Goal: Task Accomplishment & Management: Complete application form

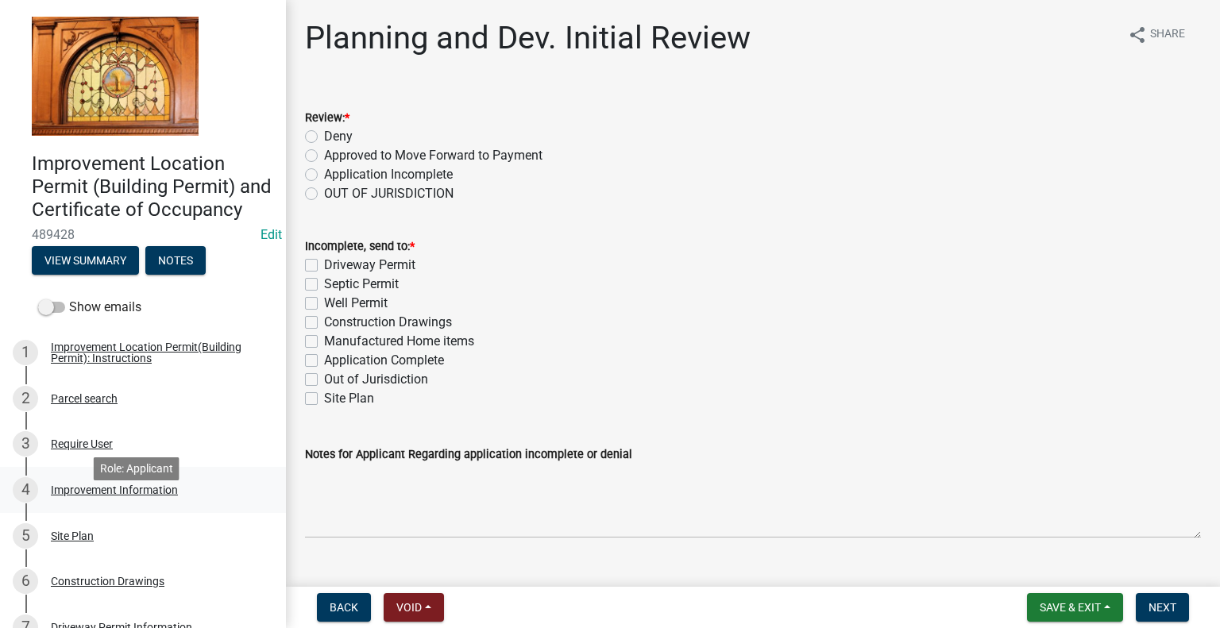
click at [146, 496] on div "Improvement Information" at bounding box center [114, 490] width 127 height 11
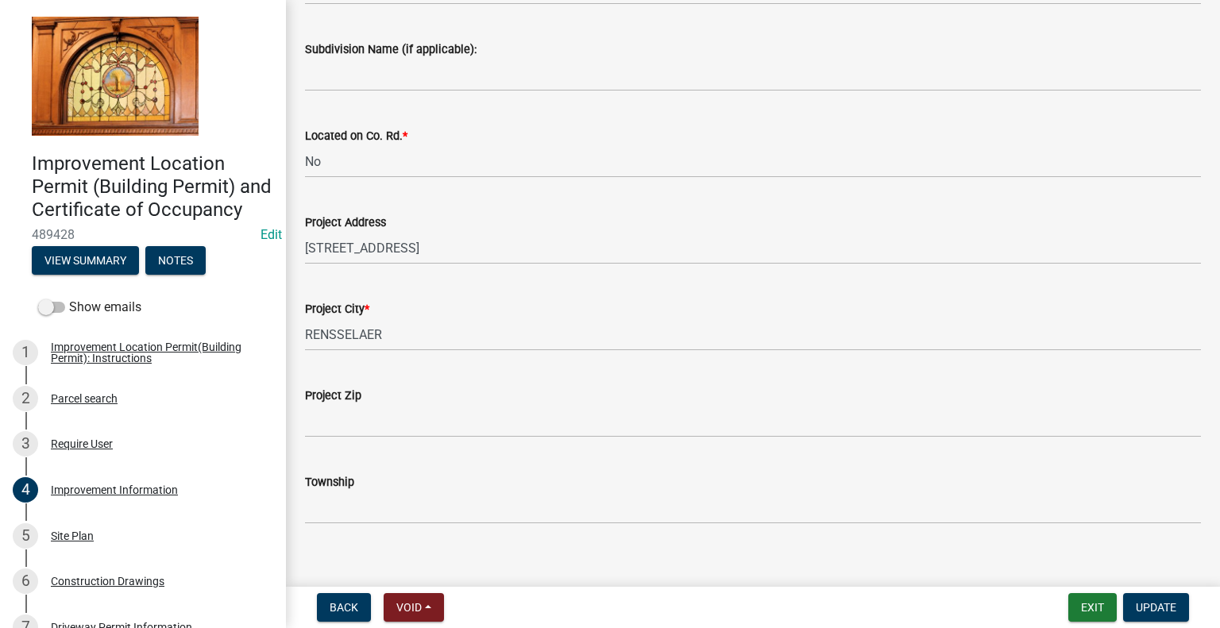
scroll to position [556, 0]
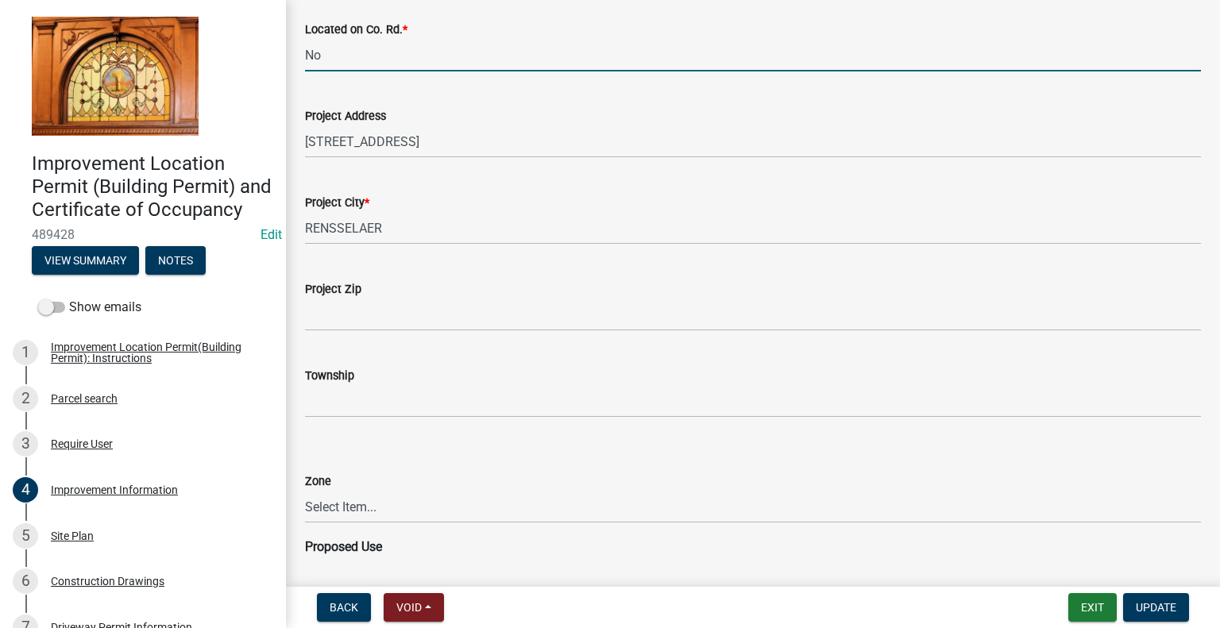
drag, startPoint x: 307, startPoint y: 48, endPoint x: 278, endPoint y: 45, distance: 28.7
click at [278, 45] on div "Improvement Location Permit (Building Permit) and Certificate of Occupancy 4894…" at bounding box center [610, 314] width 1220 height 628
type input "US HWY 231 & 400N"
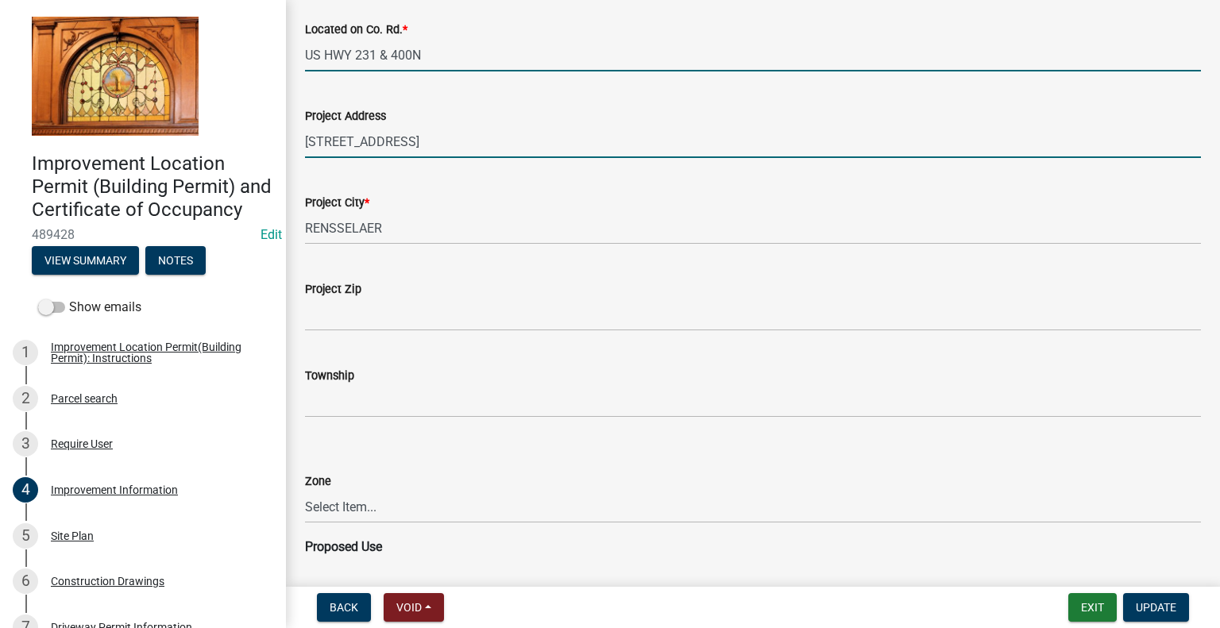
click at [435, 142] on input "4013 N US HWY 231" at bounding box center [753, 142] width 896 height 33
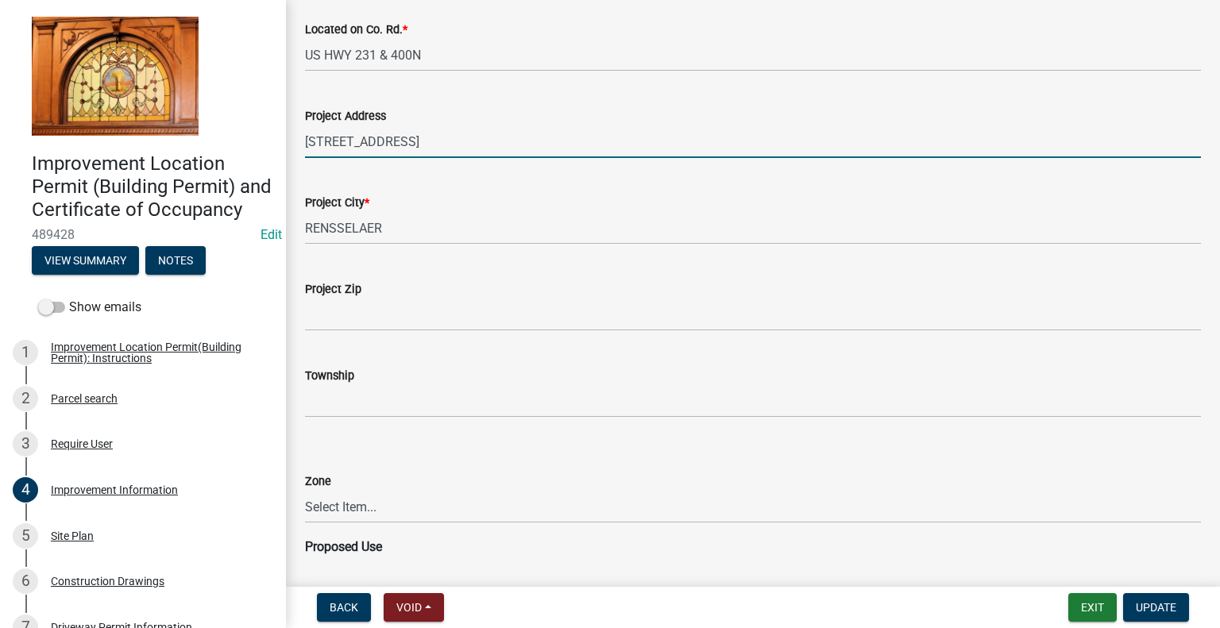
type input "4013 N US HWY 231, RENSSELAER"
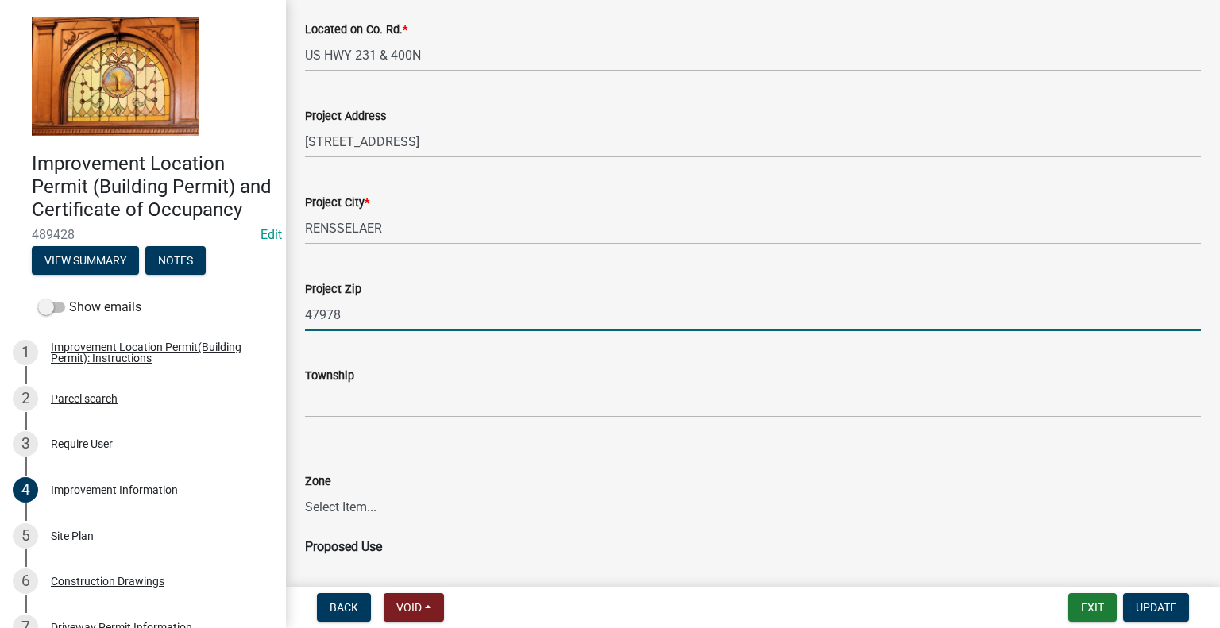
type input "47978"
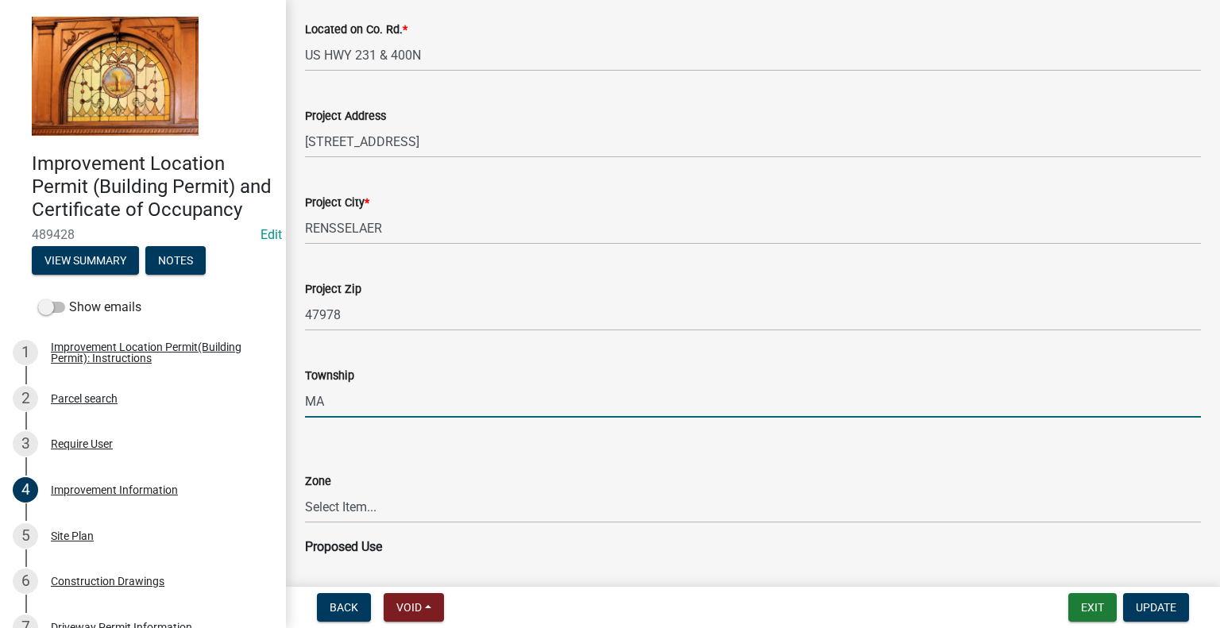
type input "M"
type input "UNION"
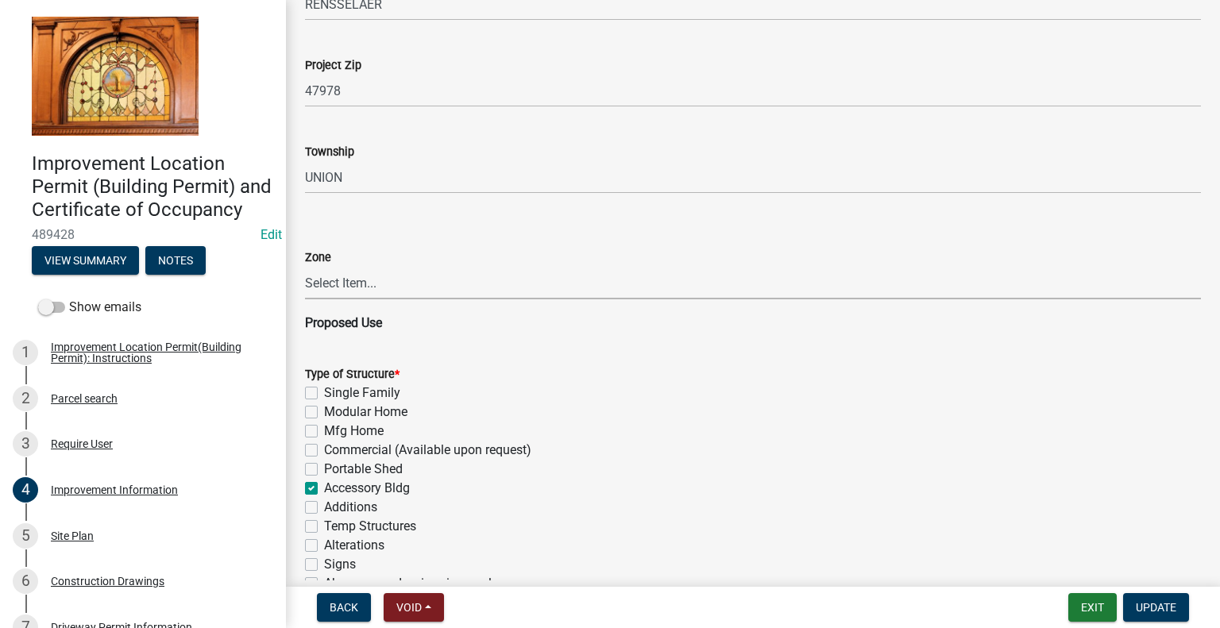
scroll to position [874, 0]
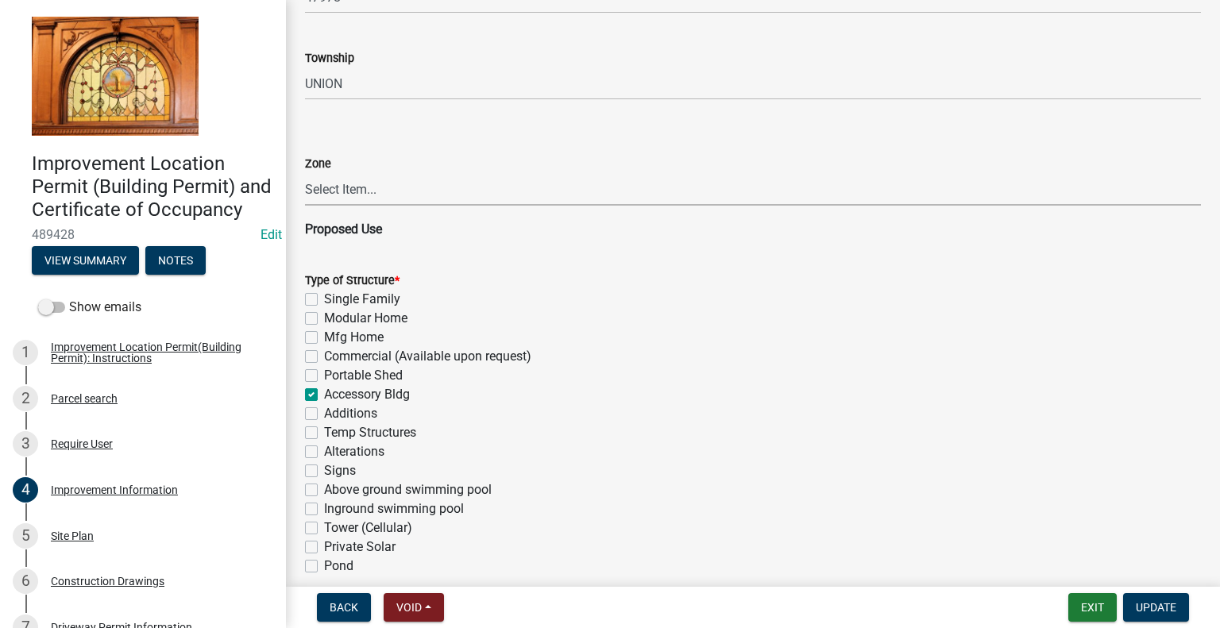
click at [351, 191] on select "Select Item... CO - Conservation PR - Parks & Recreation A1 - Conservation Agri…" at bounding box center [753, 189] width 896 height 33
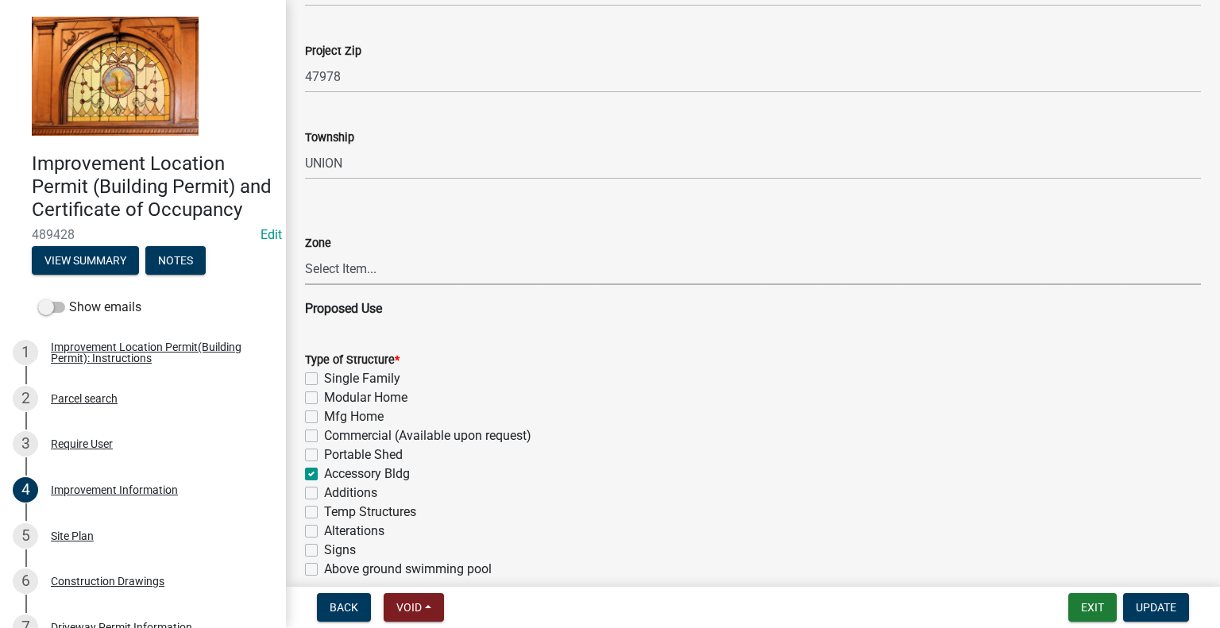
click at [372, 265] on select "Select Item... CO - Conservation PR - Parks & Recreation A1 - Conservation Agri…" at bounding box center [753, 269] width 896 height 33
click at [305, 253] on select "Select Item... CO - Conservation PR - Parks & Recreation A1 - Conservation Agri…" at bounding box center [753, 269] width 896 height 33
select select "378bc010-d105-42f3-b584-d11f3083b643"
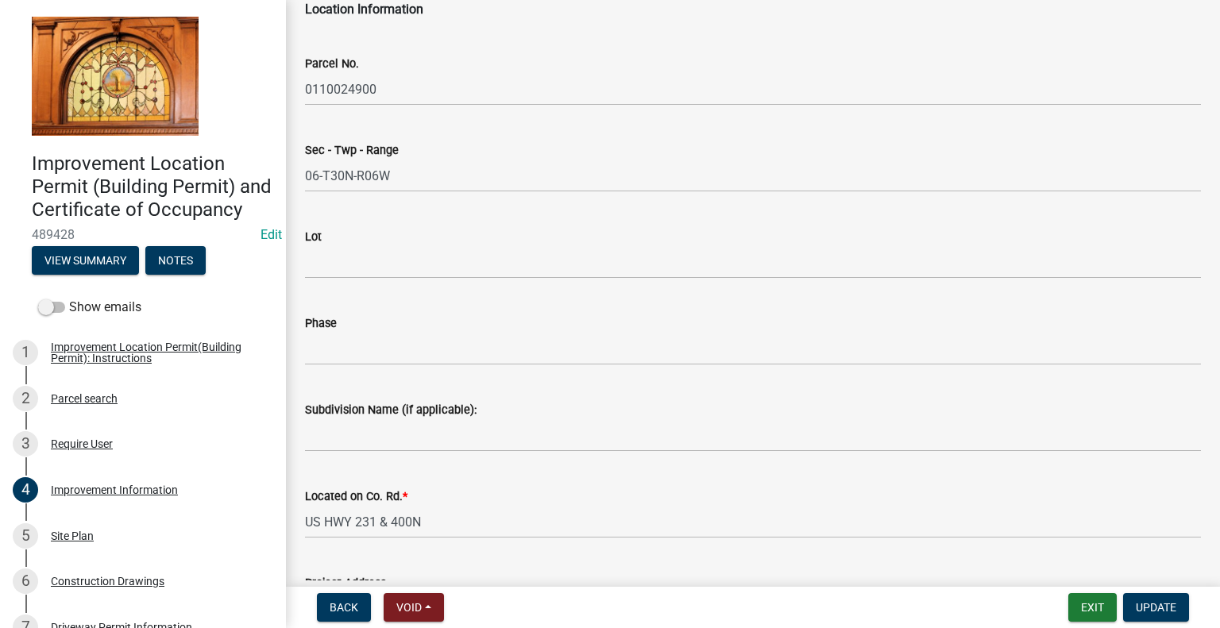
scroll to position [0, 0]
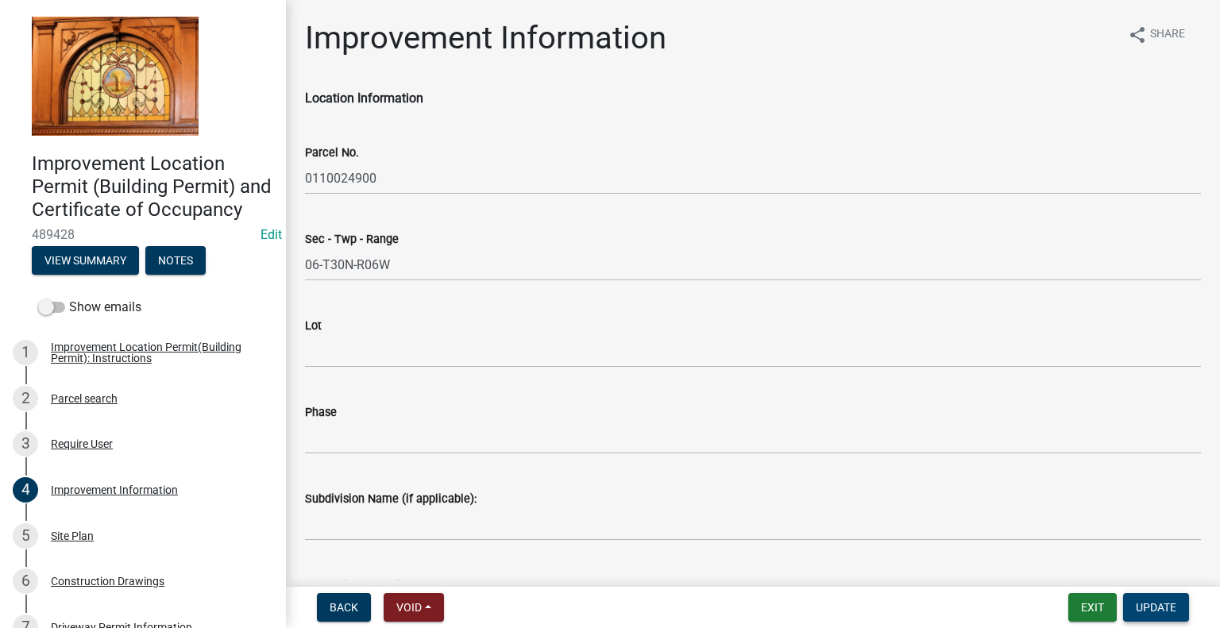
click at [1147, 605] on span "Update" at bounding box center [1156, 607] width 41 height 13
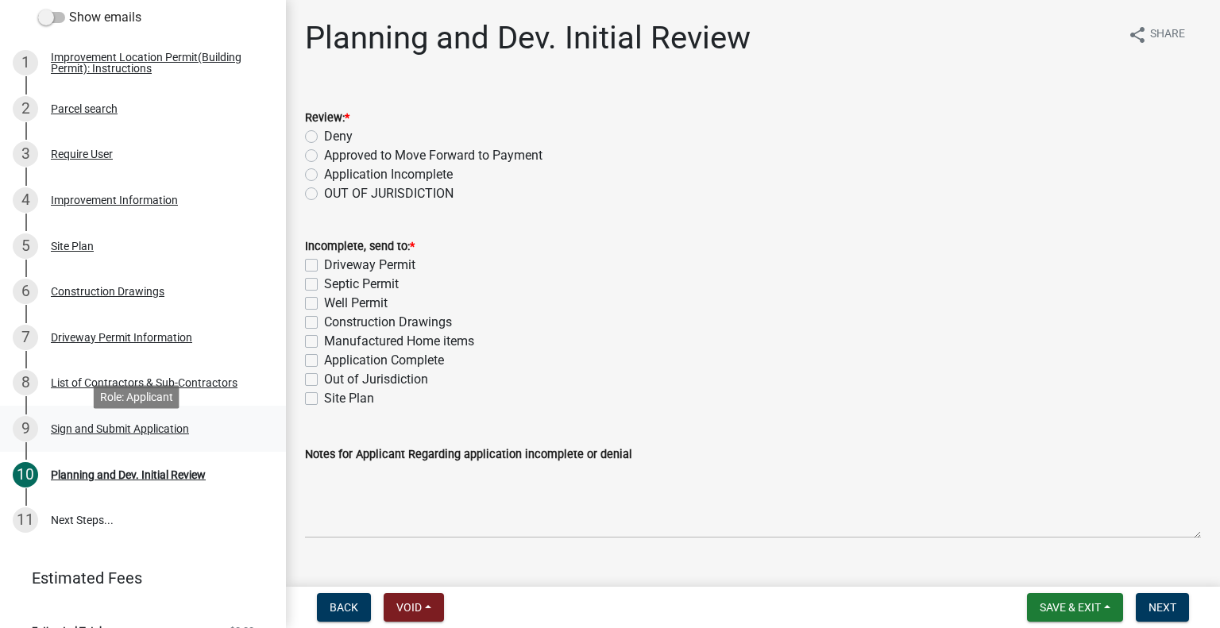
scroll to position [318, 0]
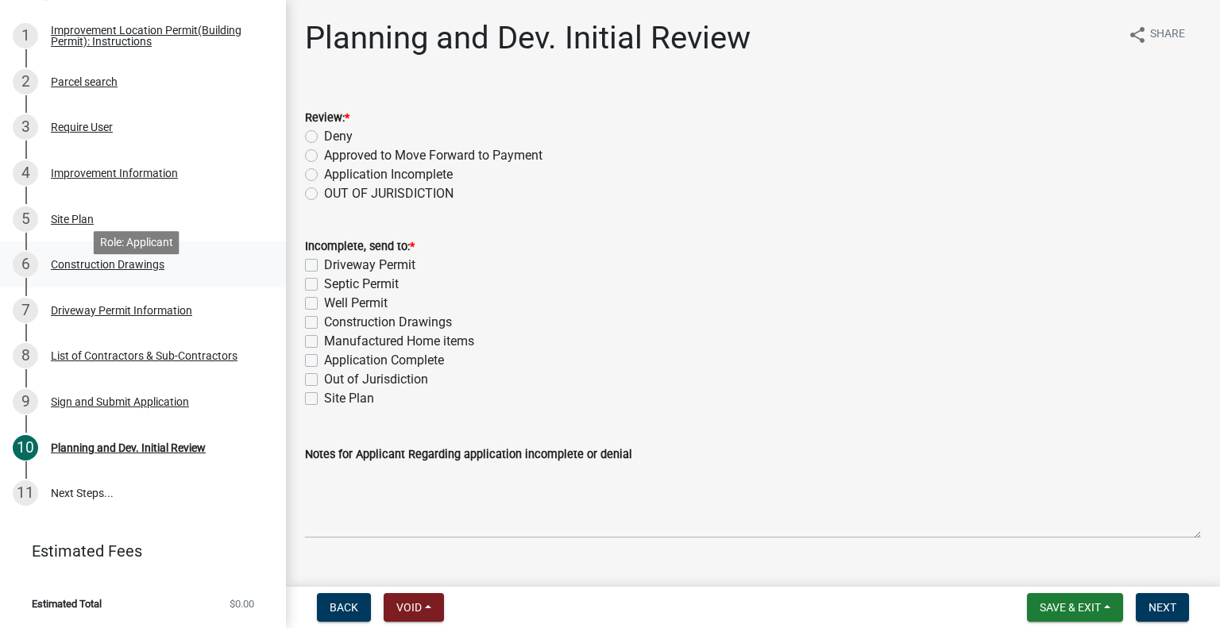
click at [114, 270] on div "Construction Drawings" at bounding box center [108, 264] width 114 height 11
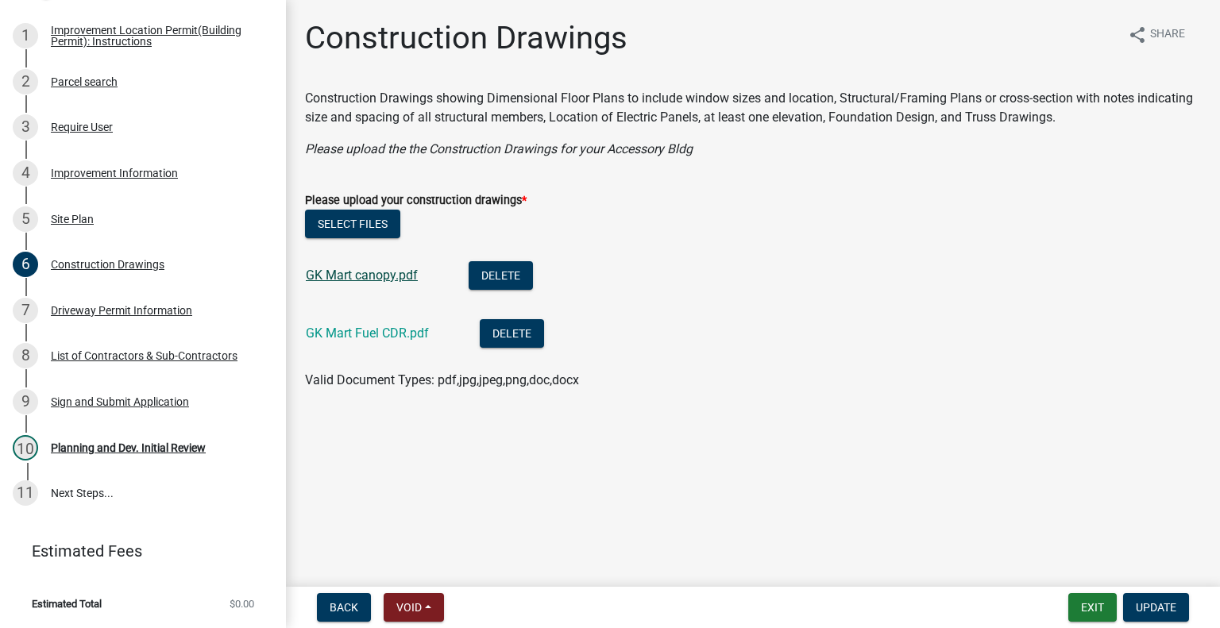
click at [346, 279] on link "GK Mart canopy.pdf" at bounding box center [362, 275] width 112 height 15
click at [398, 332] on link "GK Mart Fuel CDR.pdf" at bounding box center [367, 333] width 123 height 15
click at [129, 316] on div "Driveway Permit Information" at bounding box center [121, 310] width 141 height 11
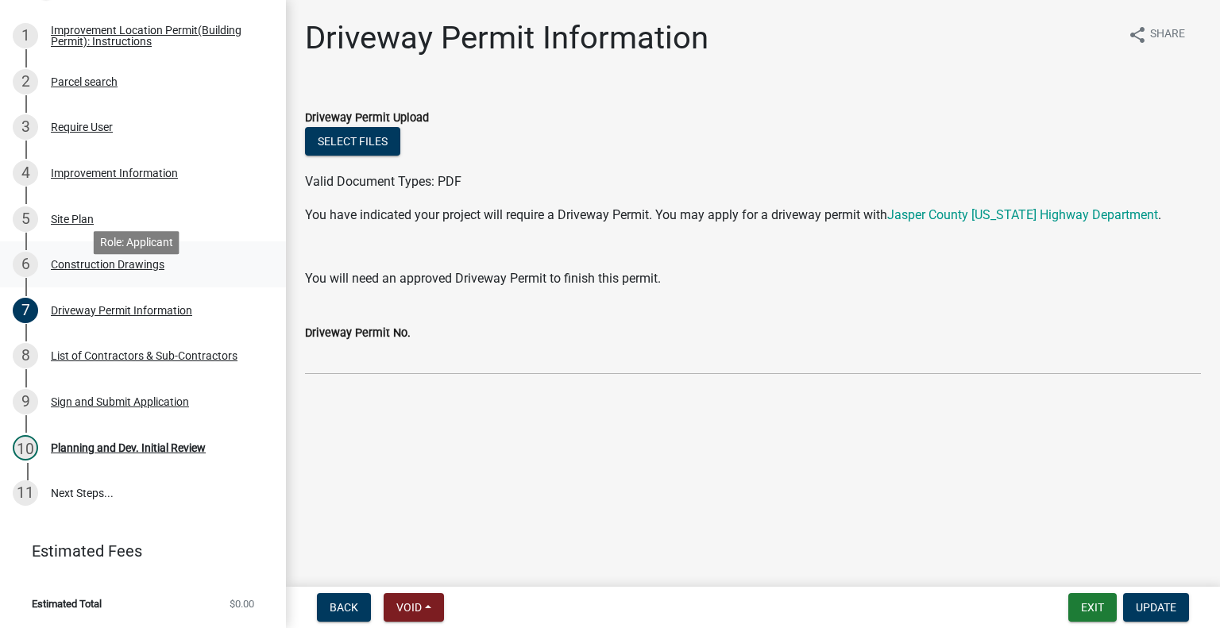
click at [131, 270] on div "Construction Drawings" at bounding box center [108, 264] width 114 height 11
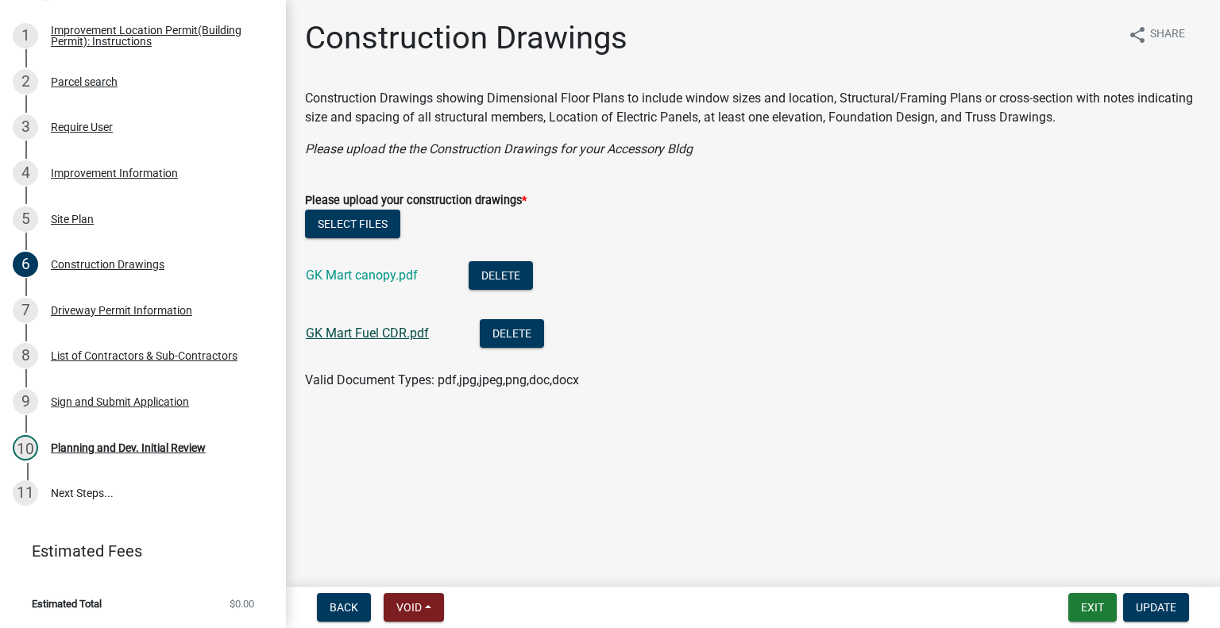
click at [365, 332] on link "GK Mart Fuel CDR.pdf" at bounding box center [367, 333] width 123 height 15
click at [94, 225] on div "Site Plan" at bounding box center [72, 219] width 43 height 11
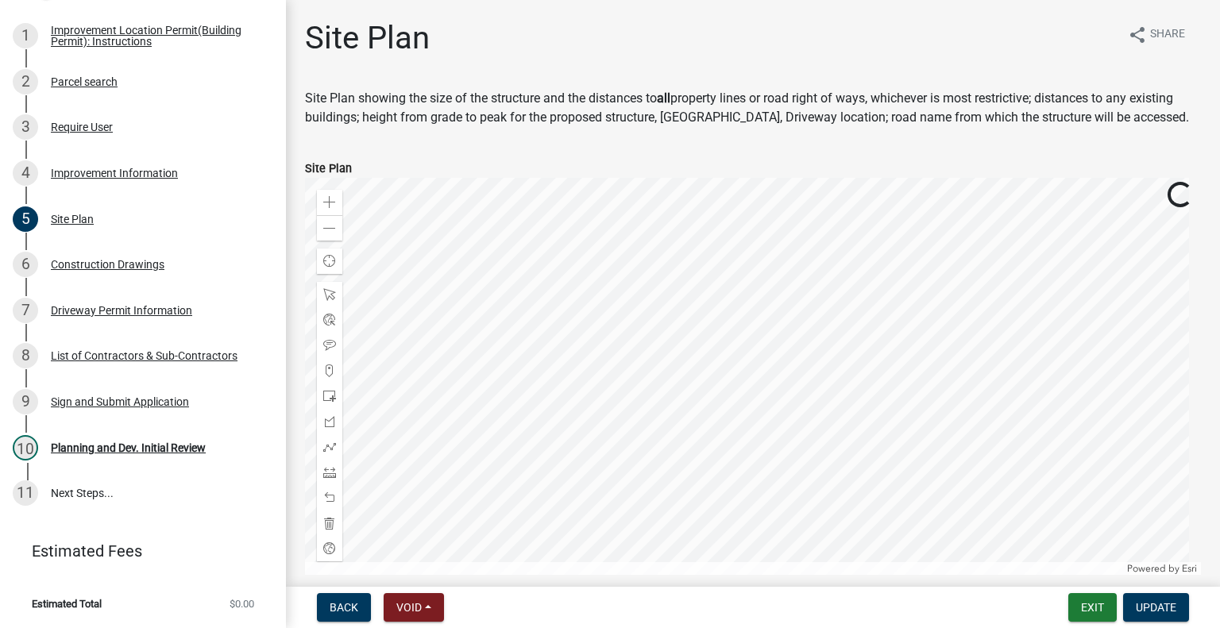
scroll to position [245, 0]
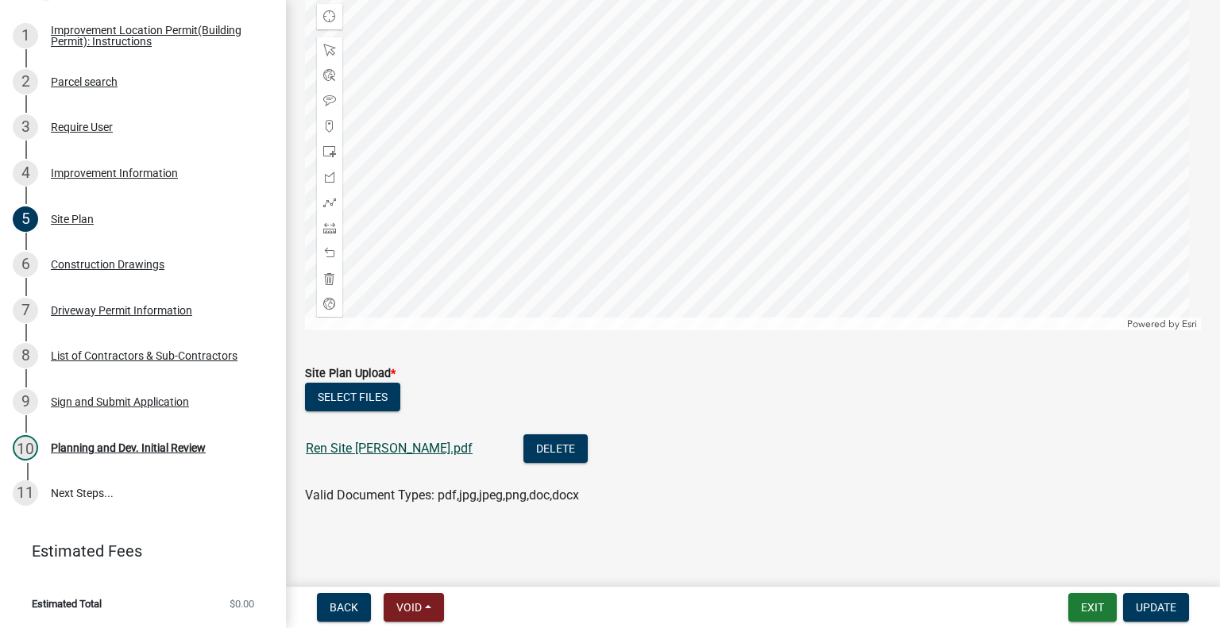
click at [377, 447] on link "Ren Site Mapp.pdf" at bounding box center [389, 448] width 167 height 15
click at [111, 270] on div "Construction Drawings" at bounding box center [108, 264] width 114 height 11
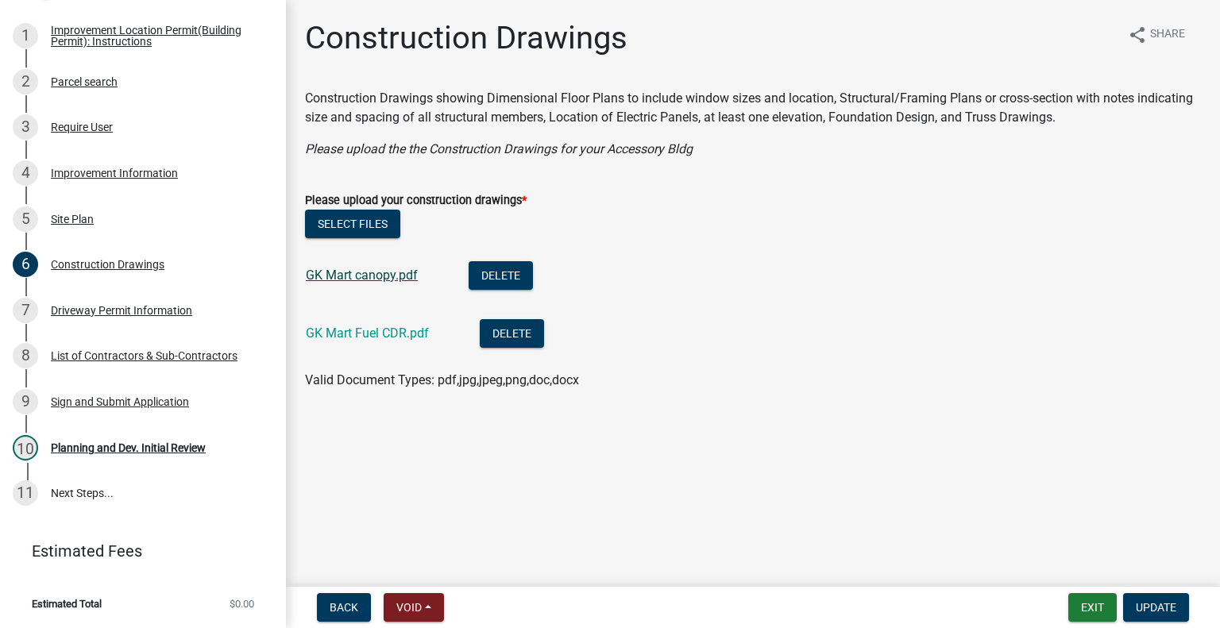
click at [356, 276] on link "GK Mart canopy.pdf" at bounding box center [362, 275] width 112 height 15
click at [385, 335] on link "GK Mart Fuel CDR.pdf" at bounding box center [367, 333] width 123 height 15
click at [132, 362] on div "List of Contractors & Sub-Contractors" at bounding box center [144, 355] width 187 height 11
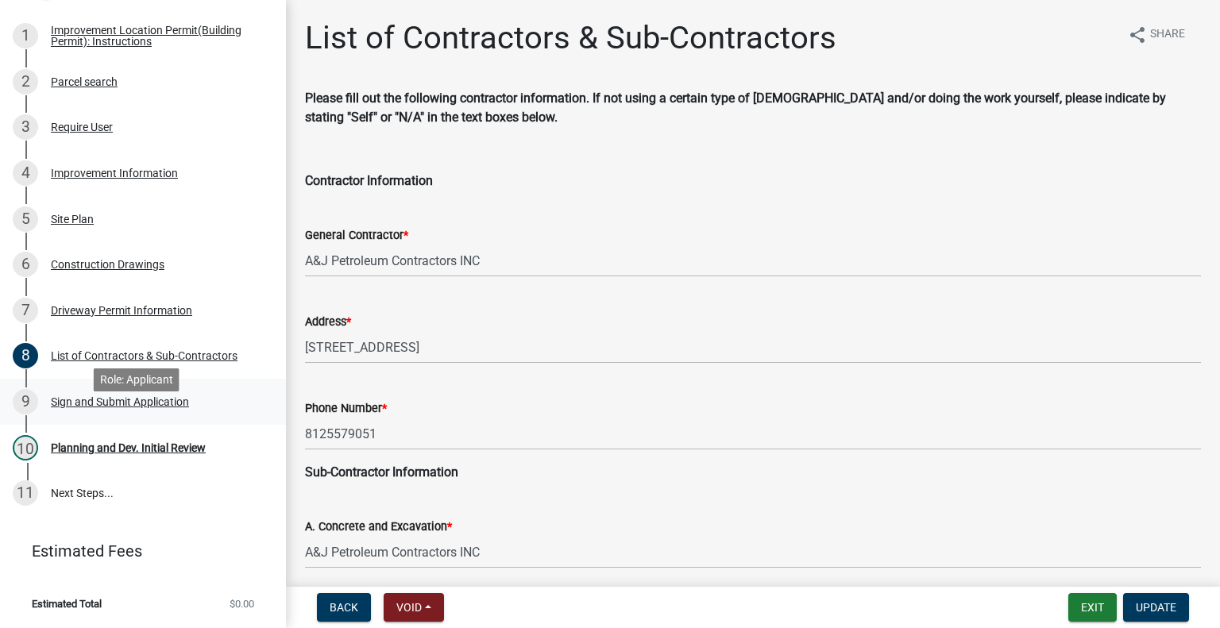
click at [159, 408] on div "Sign and Submit Application" at bounding box center [120, 401] width 138 height 11
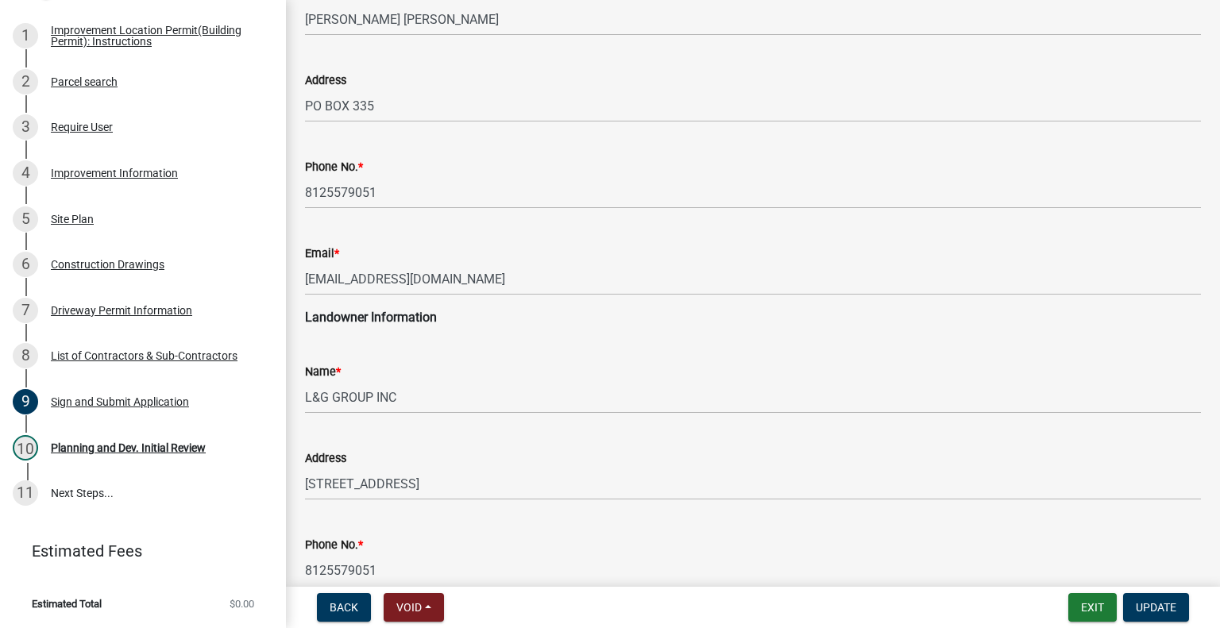
scroll to position [238, 0]
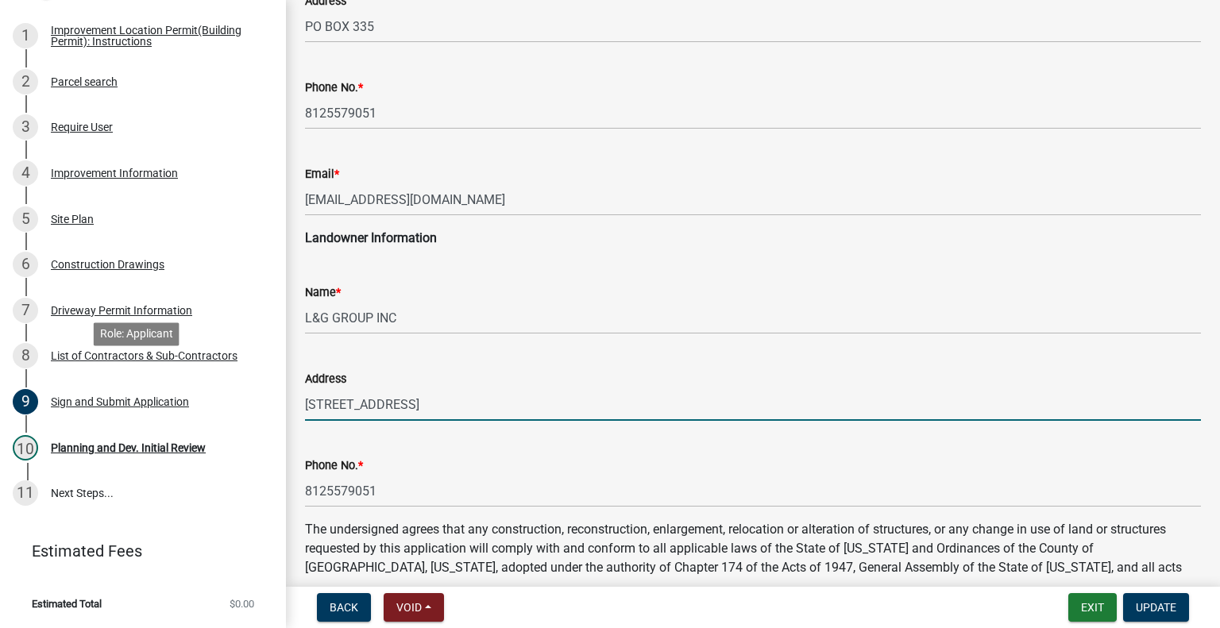
drag, startPoint x: 432, startPoint y: 404, endPoint x: 283, endPoint y: 396, distance: 149.5
click at [274, 396] on div "Improvement Location Permit (Building Permit) and Certificate of Occupancy 4894…" at bounding box center [610, 314] width 1220 height 628
click at [512, 406] on input "2996 SENTIMENT LN" at bounding box center [753, 405] width 896 height 33
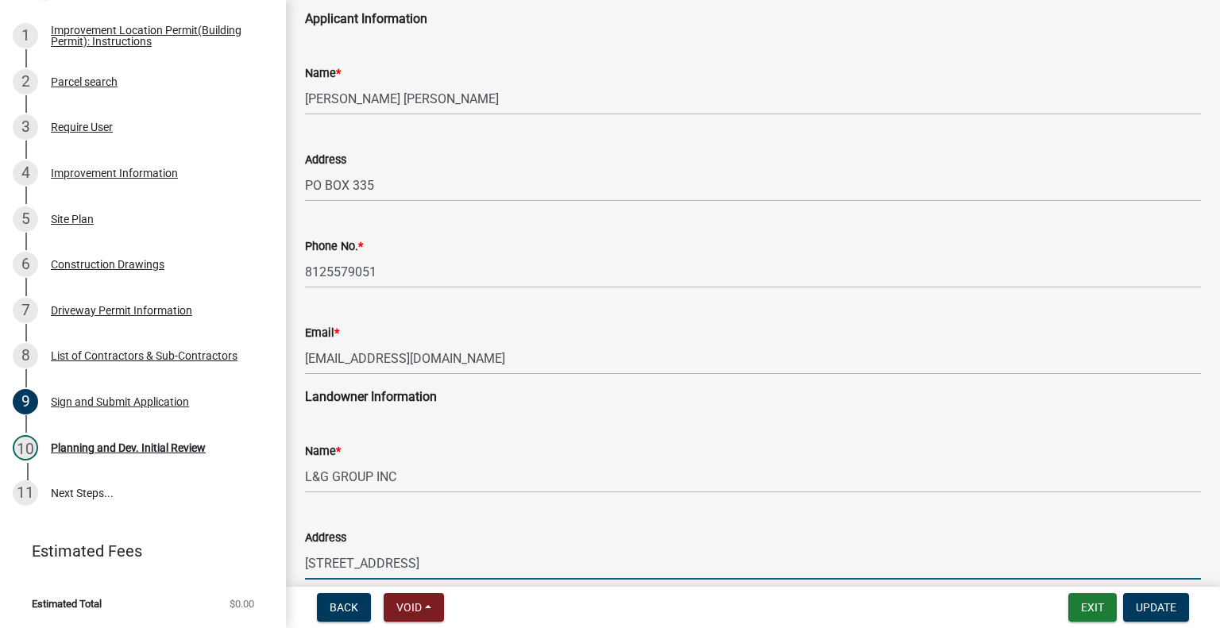
scroll to position [0, 0]
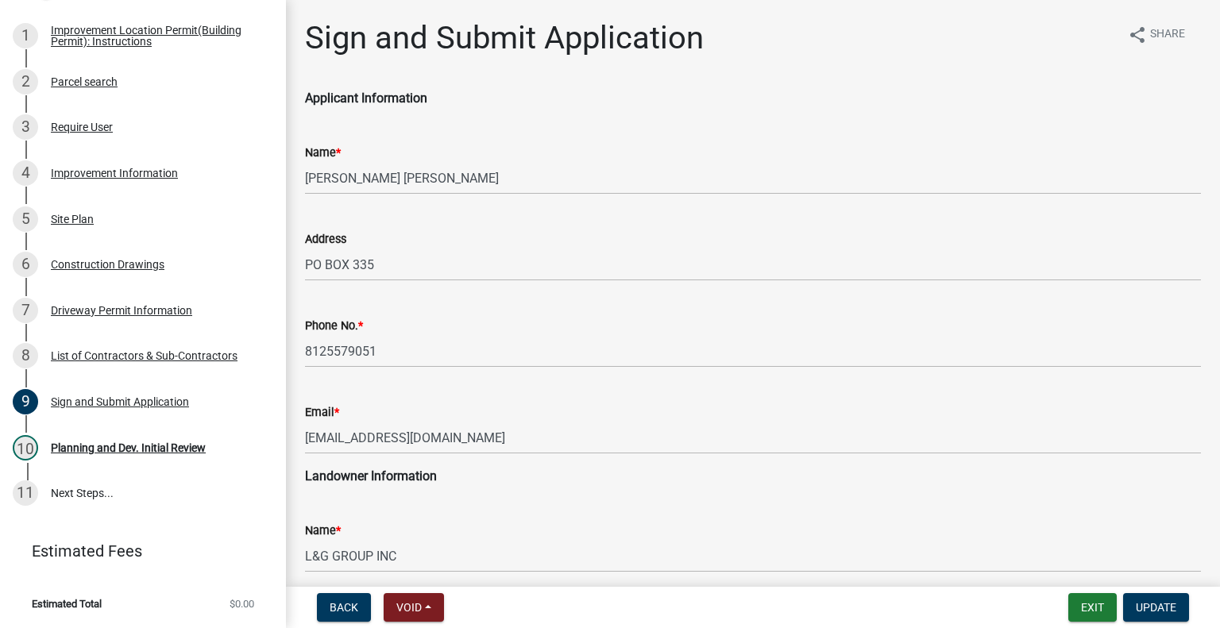
type input "2996 SENTIMENT LN, GREENWOOD, IN"
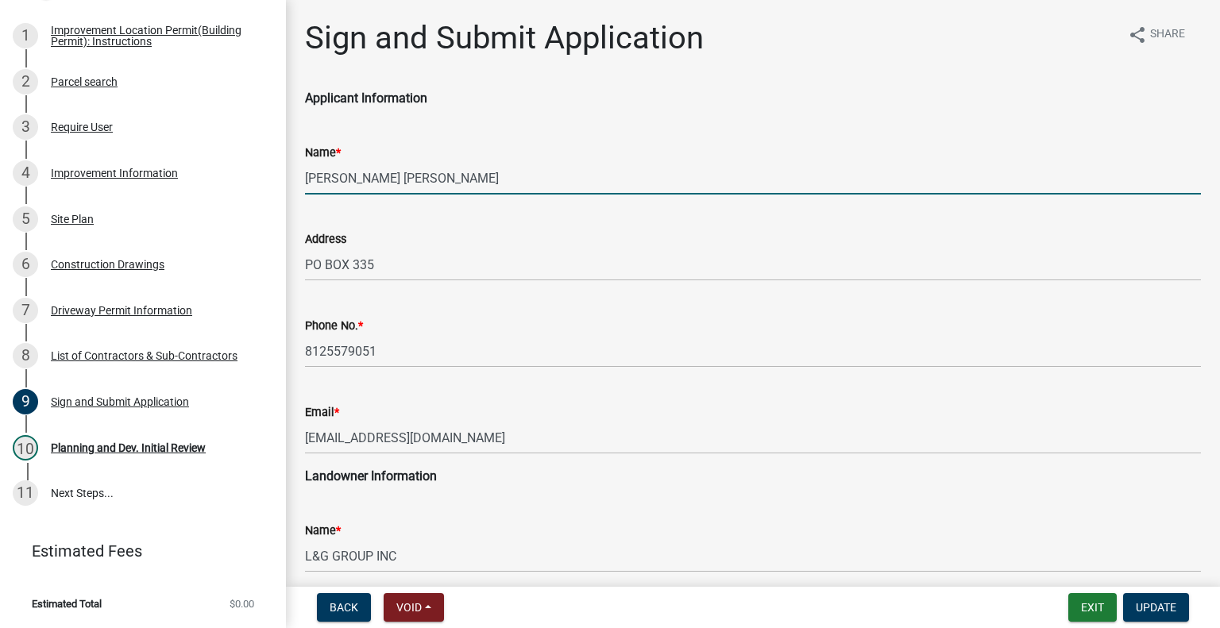
drag, startPoint x: 426, startPoint y: 178, endPoint x: 292, endPoint y: 180, distance: 134.3
click at [292, 180] on div "Sign and Submit Application share Share Applicant Information Name * Austin Jam…" at bounding box center [753, 629] width 934 height 1220
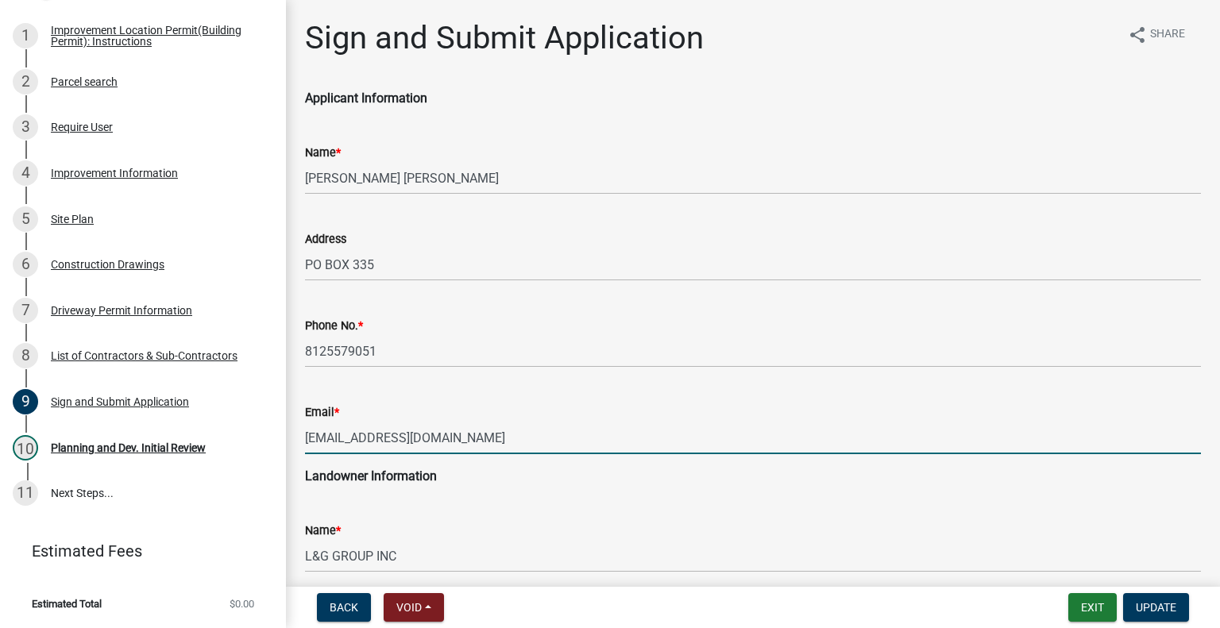
drag, startPoint x: 466, startPoint y: 438, endPoint x: 339, endPoint y: 431, distance: 126.5
click at [279, 424] on div "Improvement Location Permit (Building Permit) and Certificate of Occupancy 4894…" at bounding box center [610, 314] width 1220 height 628
click at [1157, 609] on span "Update" at bounding box center [1156, 607] width 41 height 13
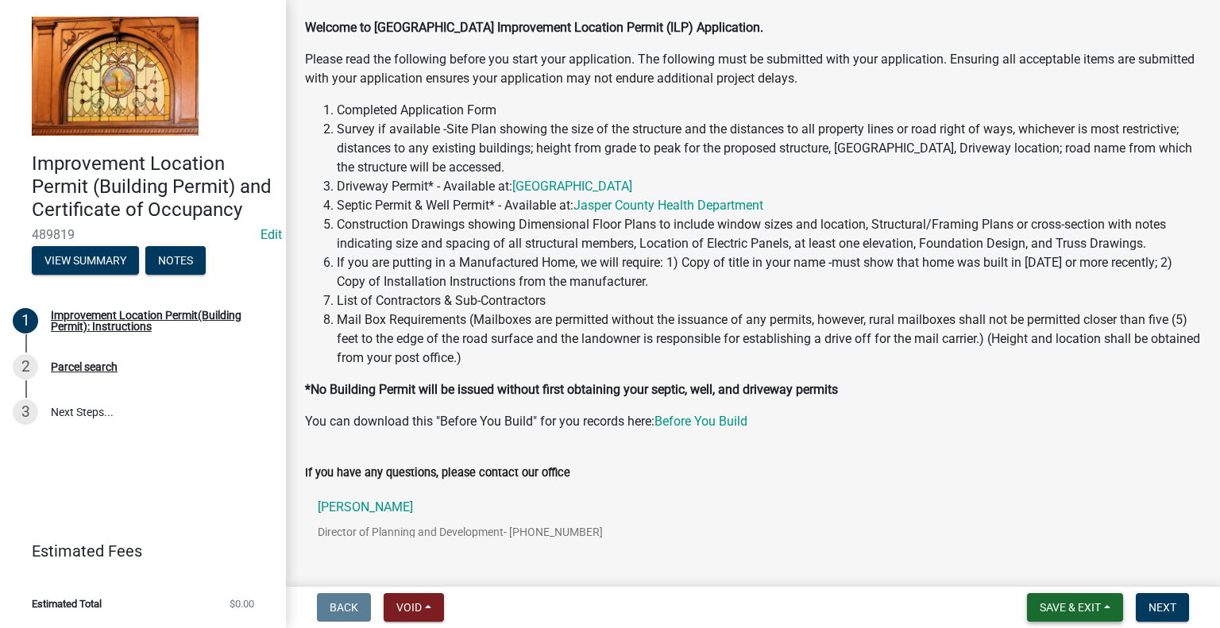
scroll to position [172, 0]
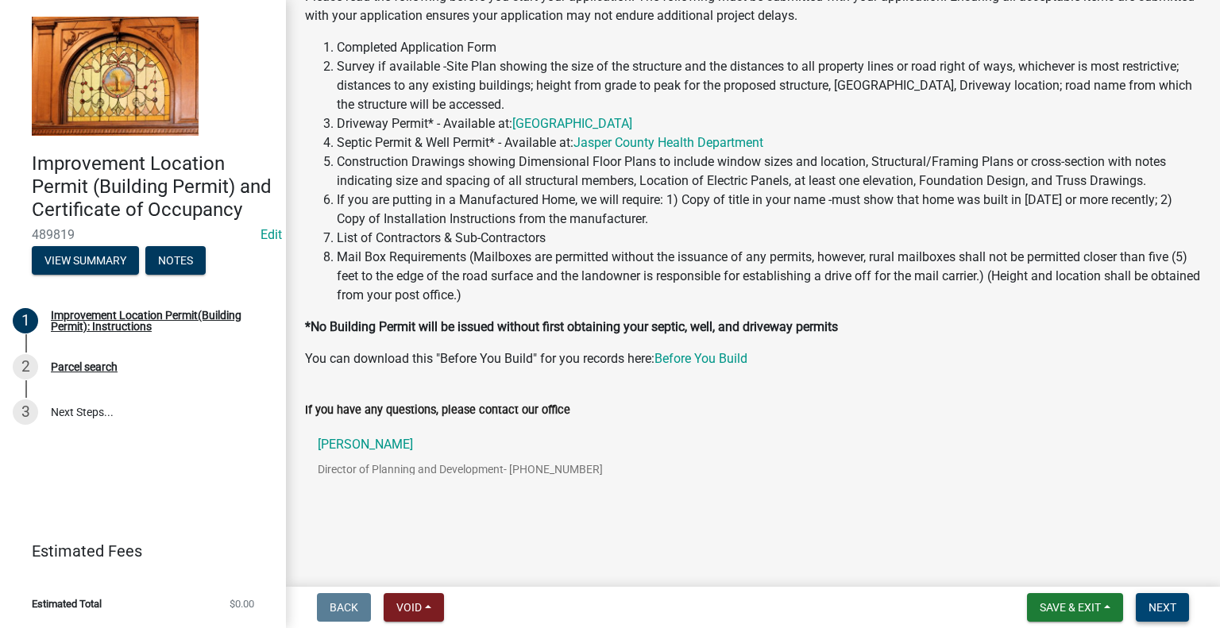
click at [1169, 609] on span "Next" at bounding box center [1163, 607] width 28 height 13
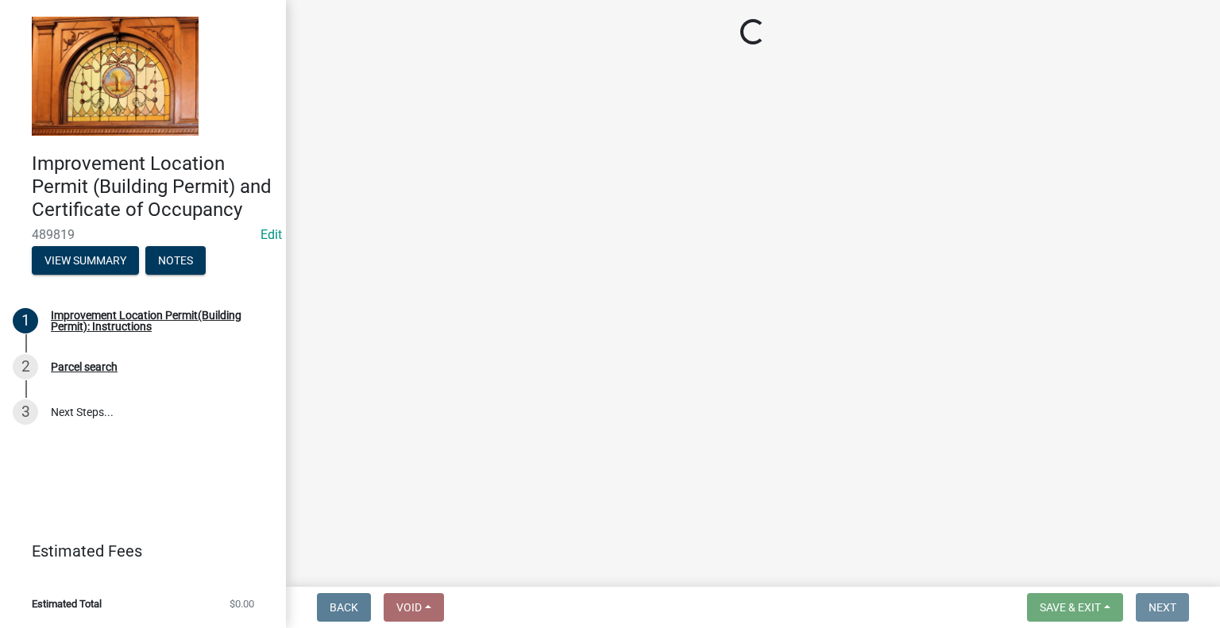
scroll to position [0, 0]
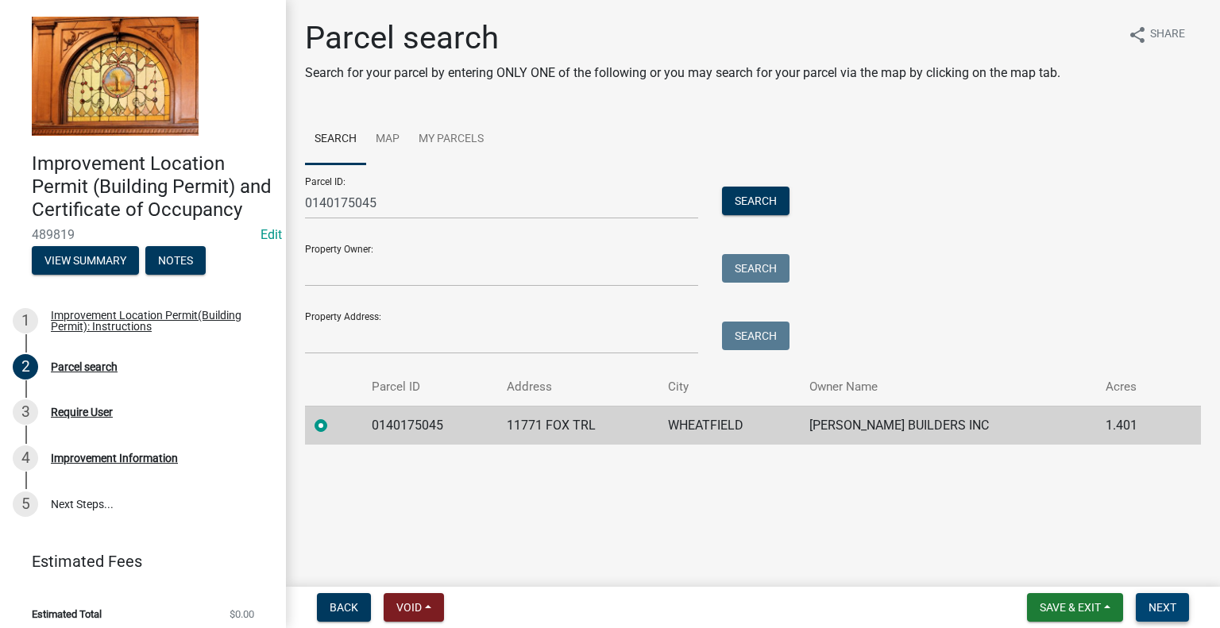
click at [1160, 608] on span "Next" at bounding box center [1163, 607] width 28 height 13
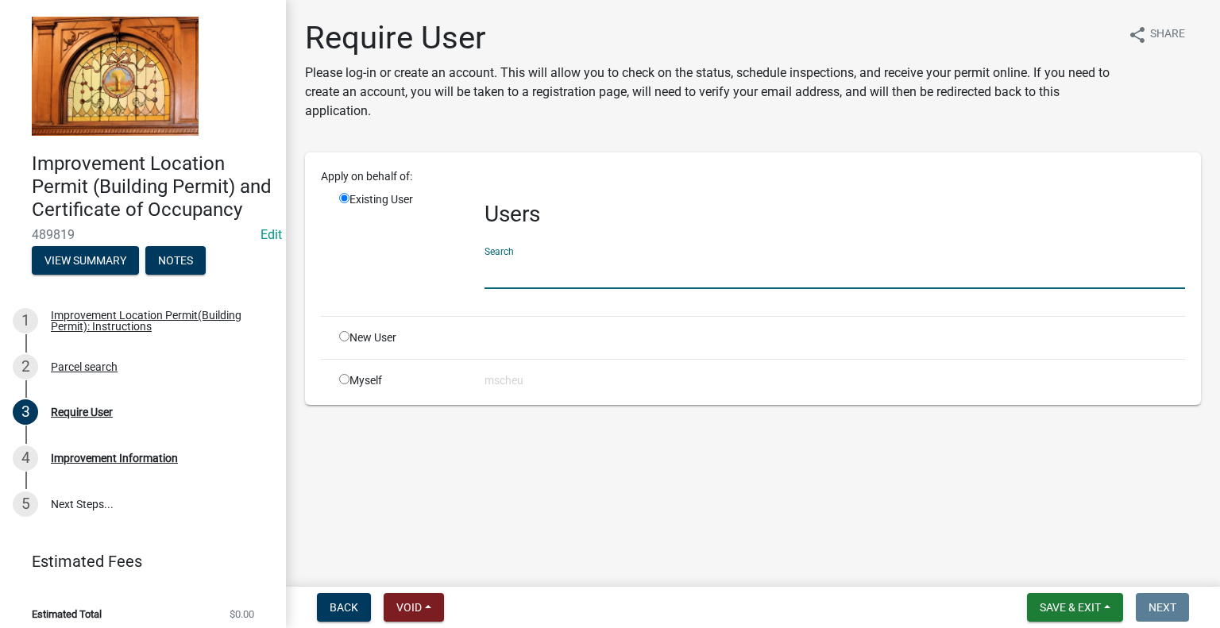
click at [534, 266] on input "text" at bounding box center [835, 273] width 701 height 33
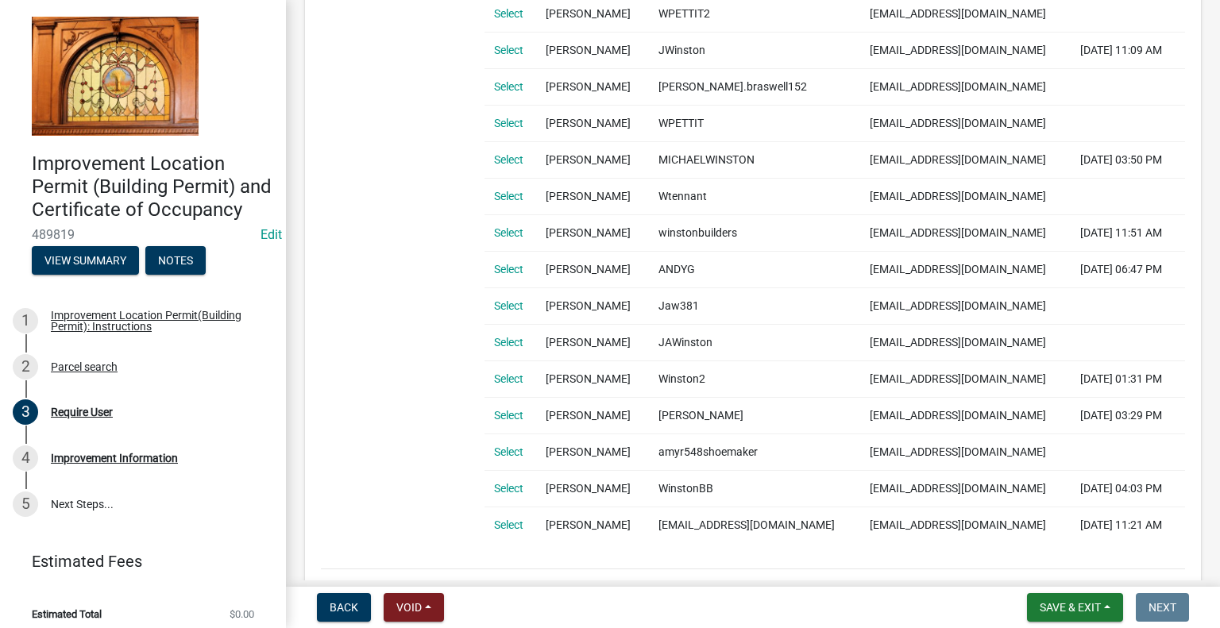
scroll to position [318, 0]
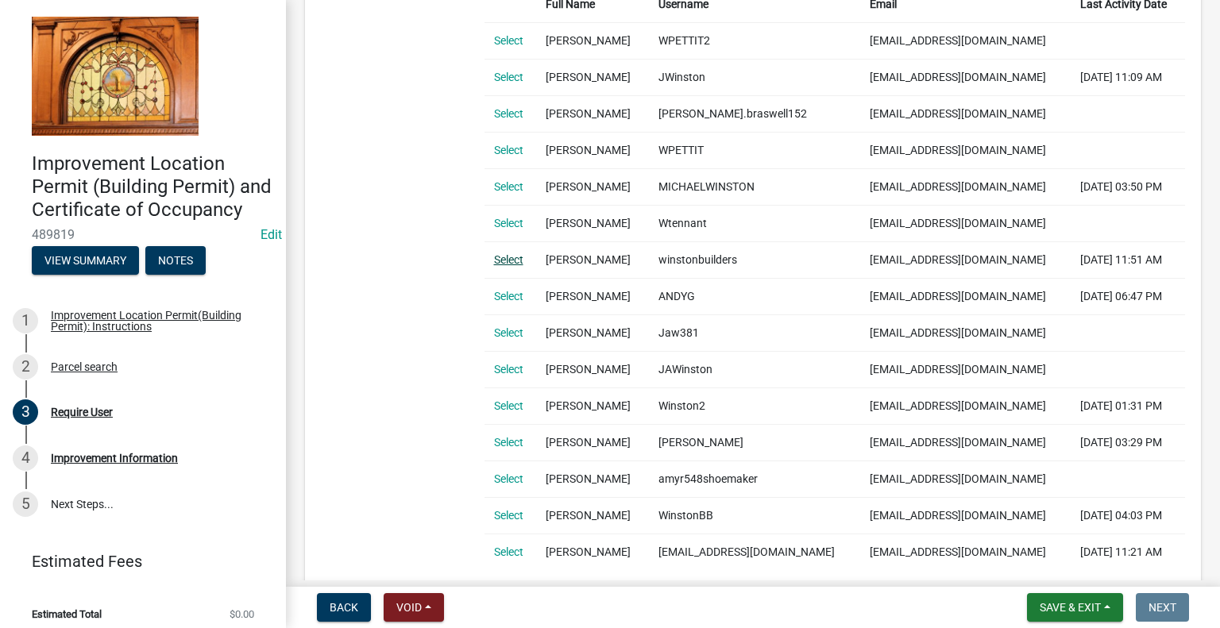
type input "[PERSON_NAME]"
click at [509, 257] on link "Select" at bounding box center [508, 259] width 29 height 13
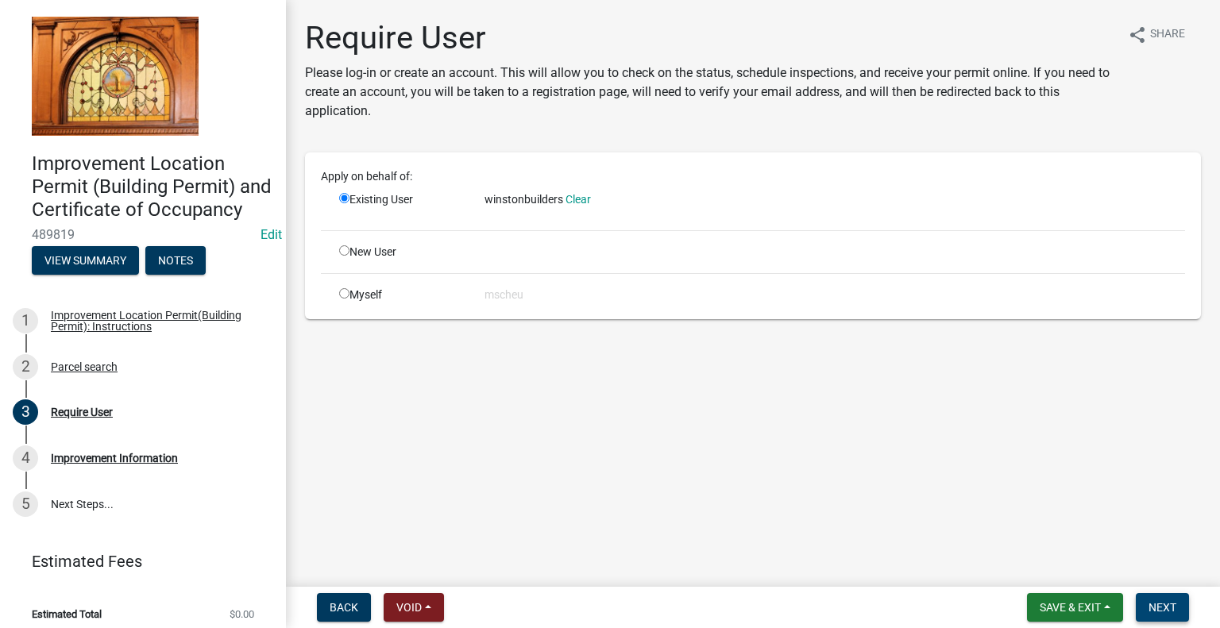
click at [1173, 613] on span "Next" at bounding box center [1163, 607] width 28 height 13
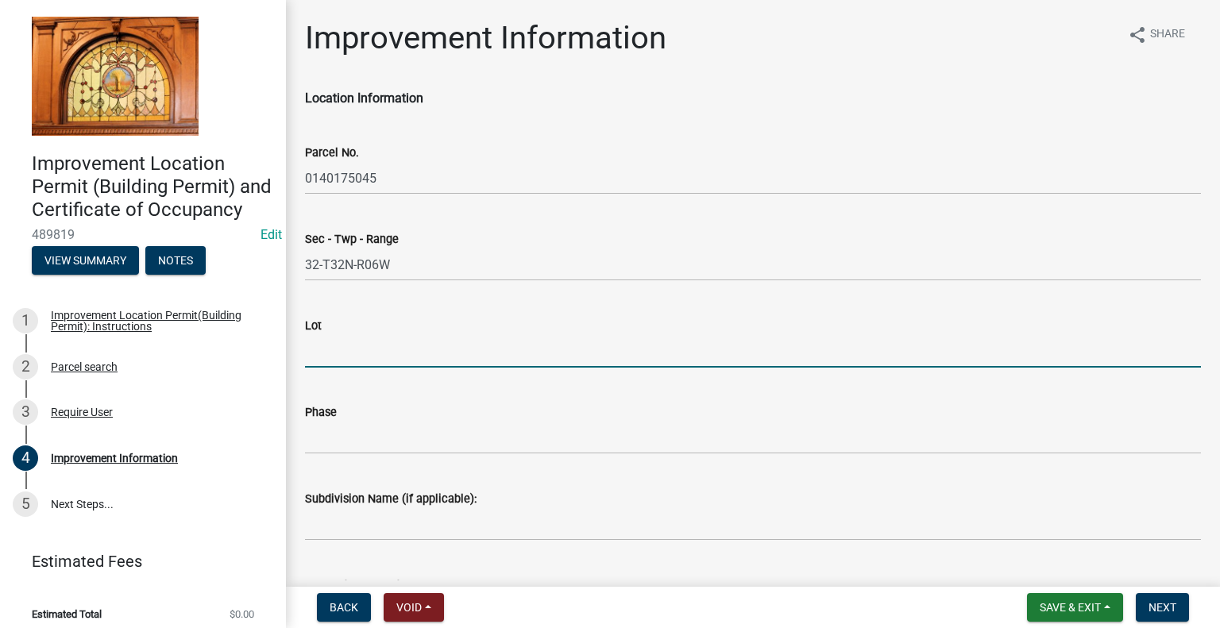
click at [400, 351] on input "Lot" at bounding box center [753, 351] width 896 height 33
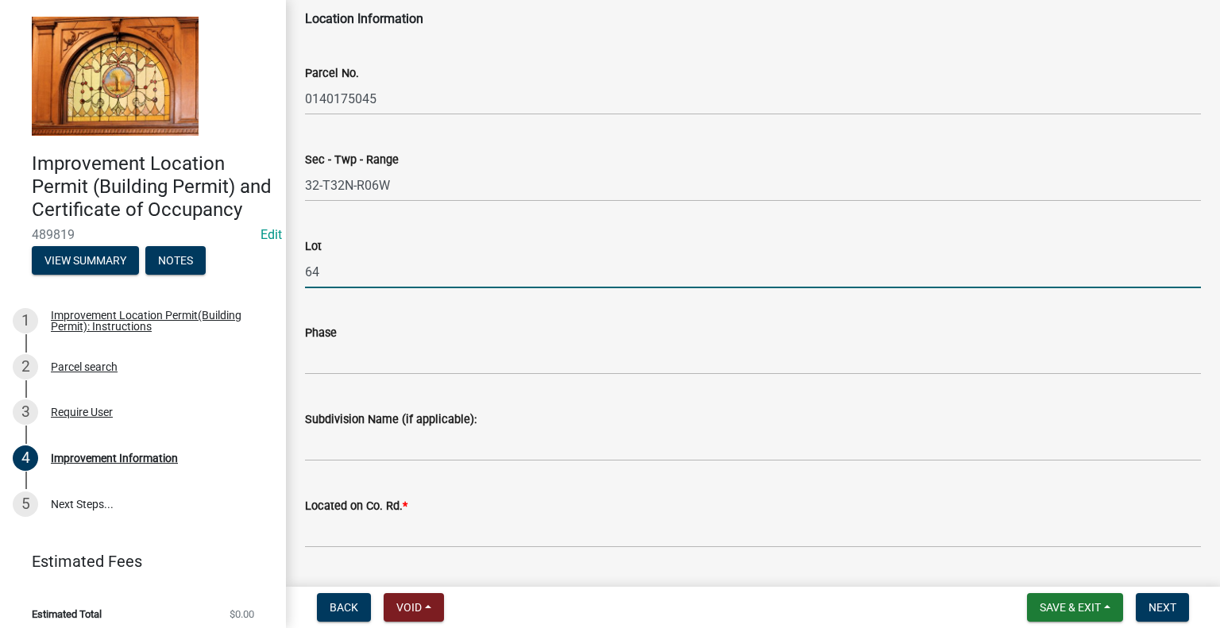
type input "64"
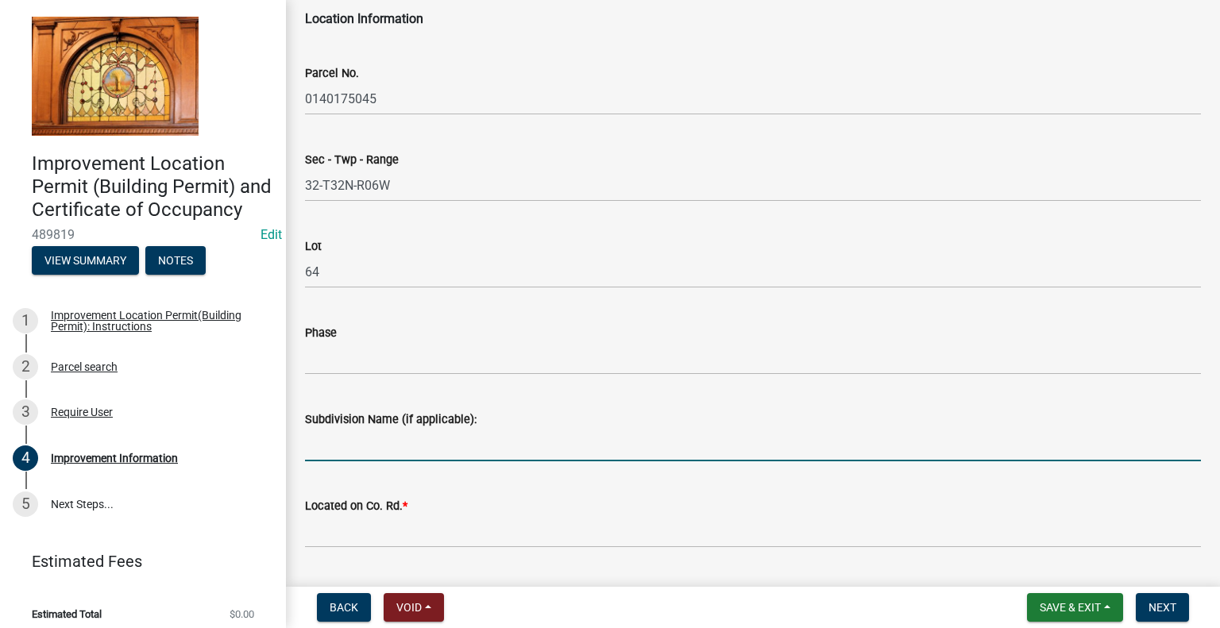
click at [393, 435] on input "Subdivision Name (if applicable):" at bounding box center [753, 445] width 896 height 33
type input "PRAIRIE RIDGE SUB'D."
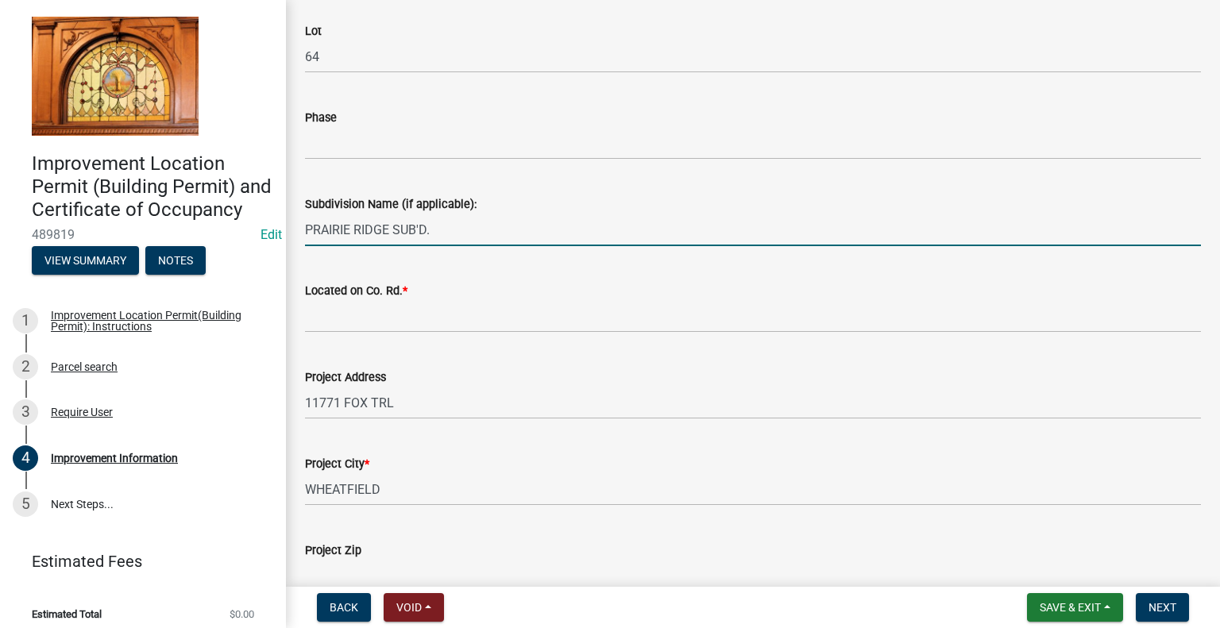
scroll to position [318, 0]
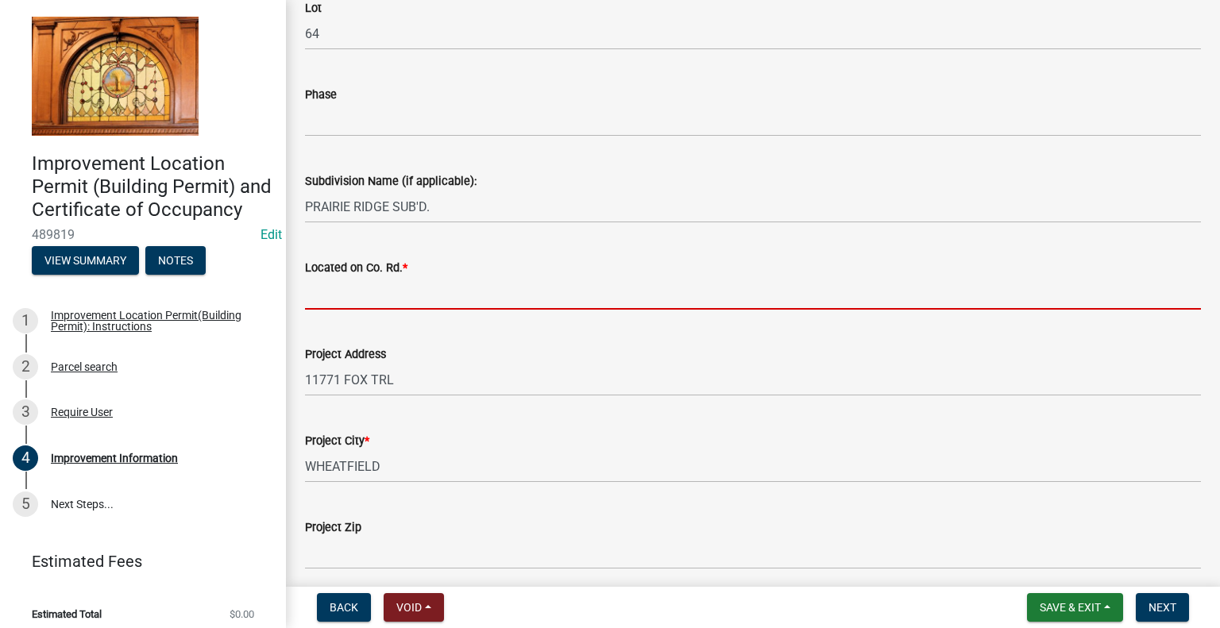
click at [359, 289] on input "Located on Co. Rd. *" at bounding box center [753, 293] width 896 height 33
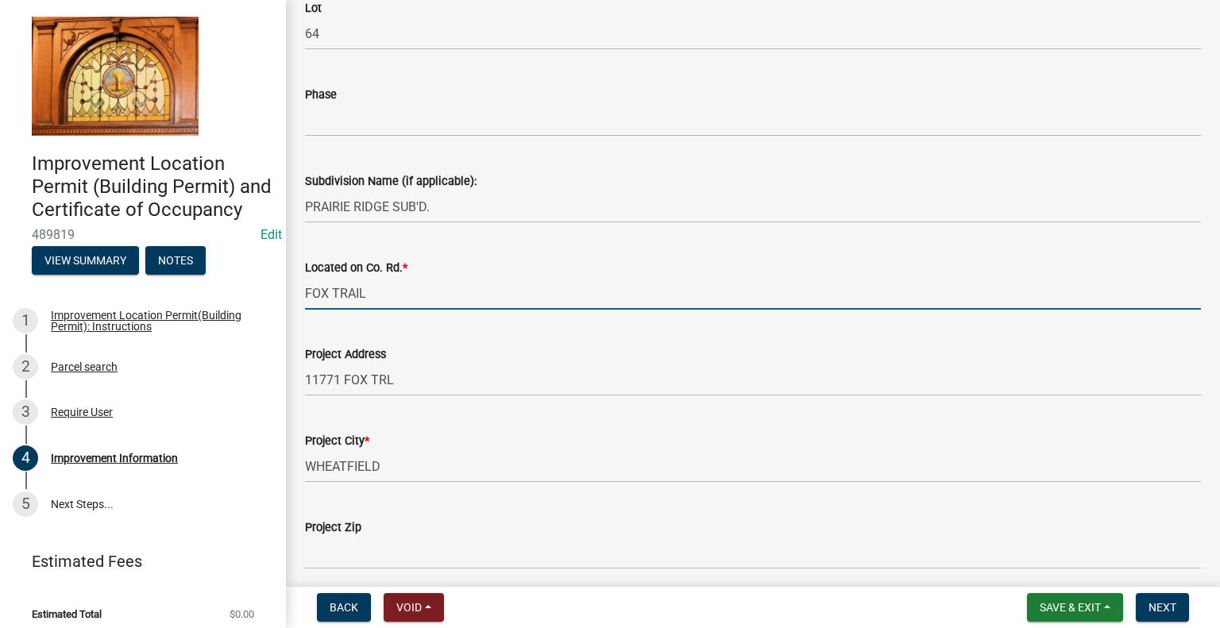
scroll to position [397, 0]
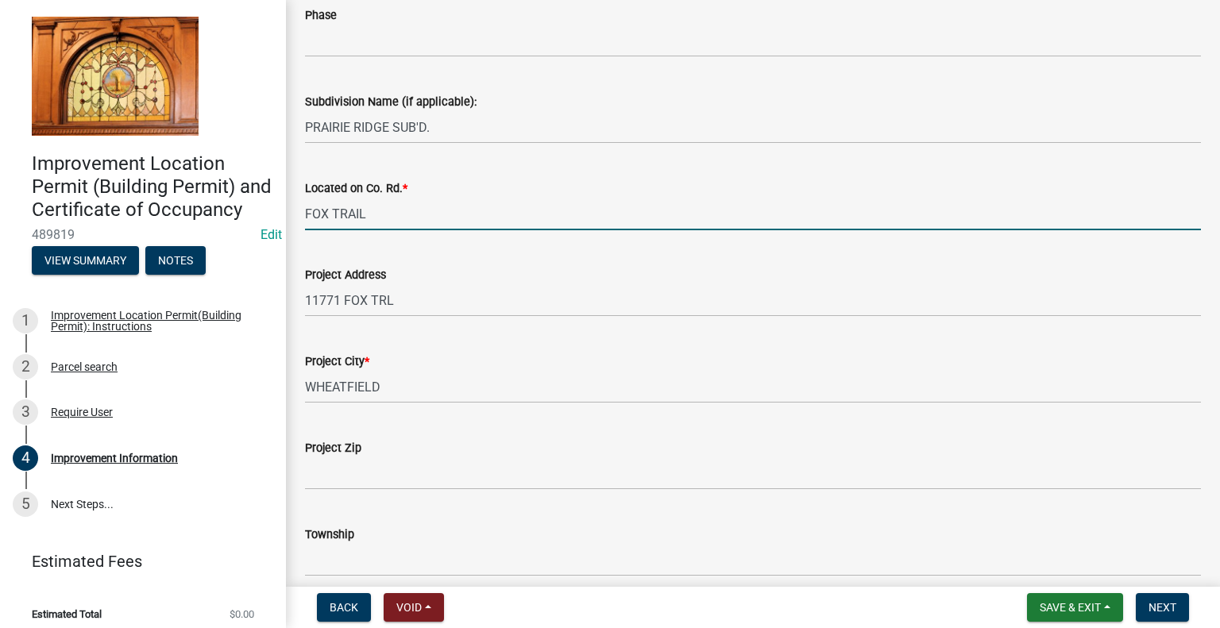
type input "FOX TRAIL"
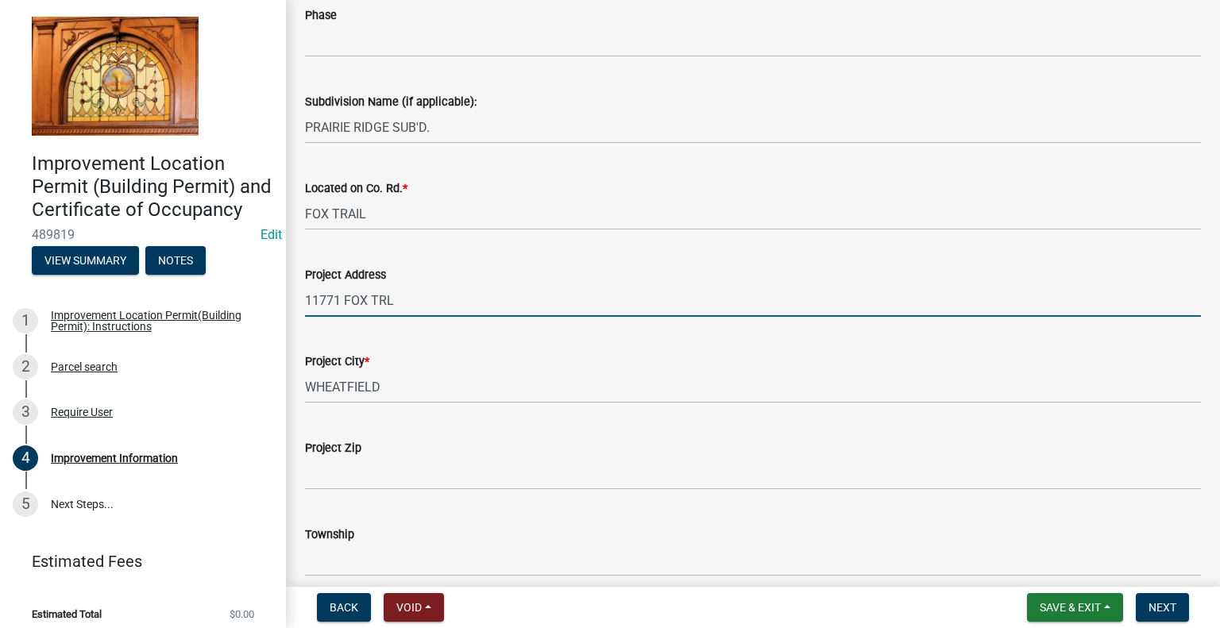
click at [444, 299] on input "11771 FOX TRL" at bounding box center [753, 300] width 896 height 33
type input "[STREET_ADDRESS]"
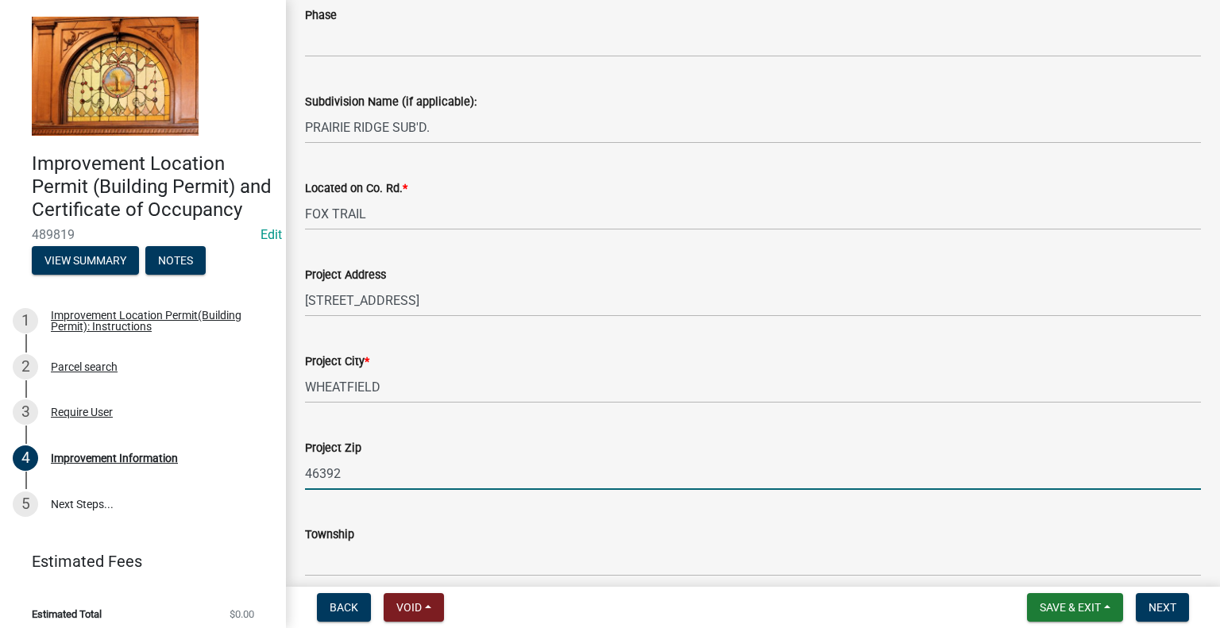
type input "46392"
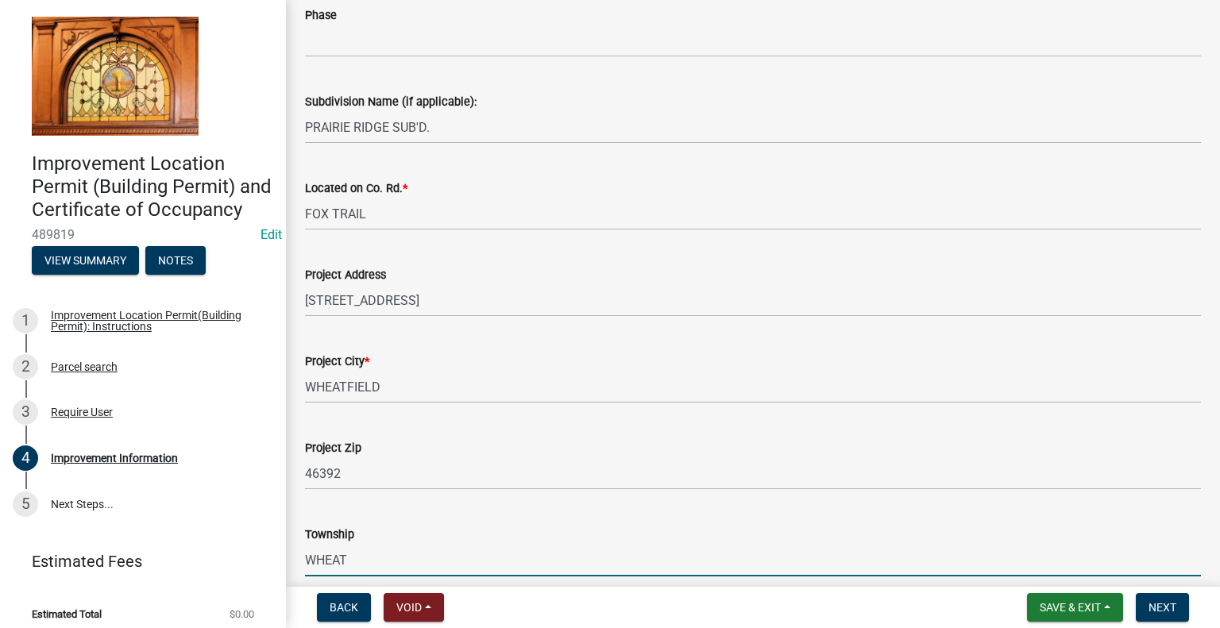
type input "WHEATFIELD"
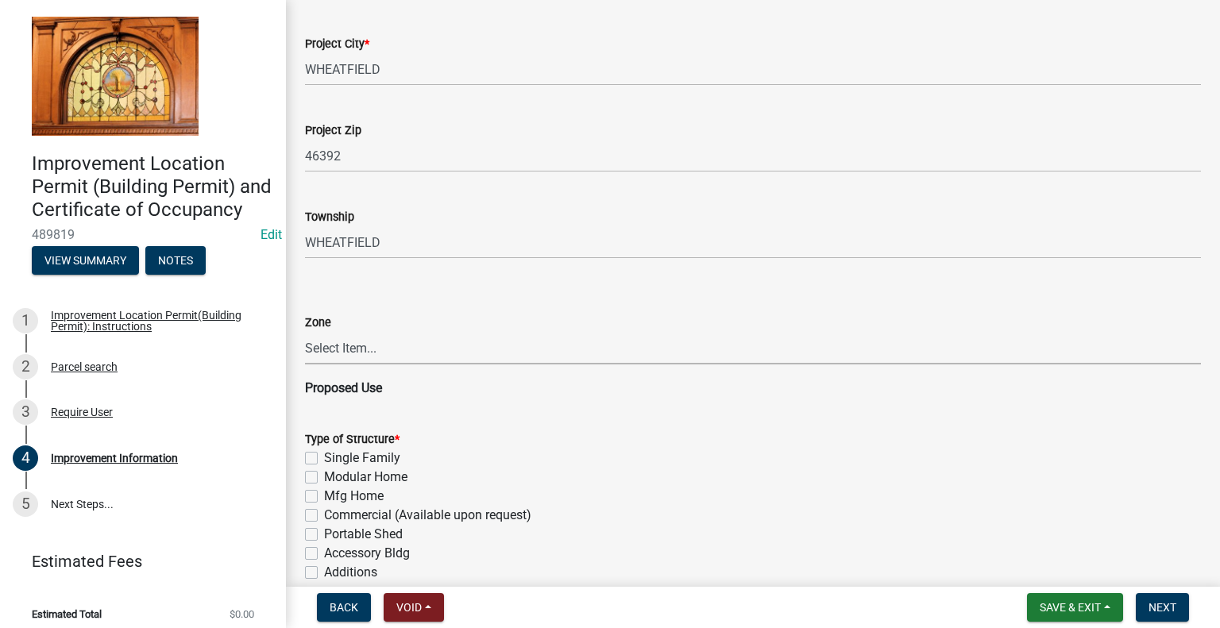
click at [393, 348] on select "Select Item... CO - Conservation PR - Parks & Recreation A1 - Conservation Agri…" at bounding box center [753, 348] width 896 height 33
click at [400, 346] on select "Select Item... CO - Conservation PR - Parks & Recreation A1 - Conservation Agri…" at bounding box center [753, 348] width 896 height 33
click at [305, 332] on select "Select Item... CO - Conservation PR - Parks & Recreation A1 - Conservation Agri…" at bounding box center [753, 348] width 896 height 33
select select "8223da26-0ac6-488f-81e7-4bb0725dcd0b"
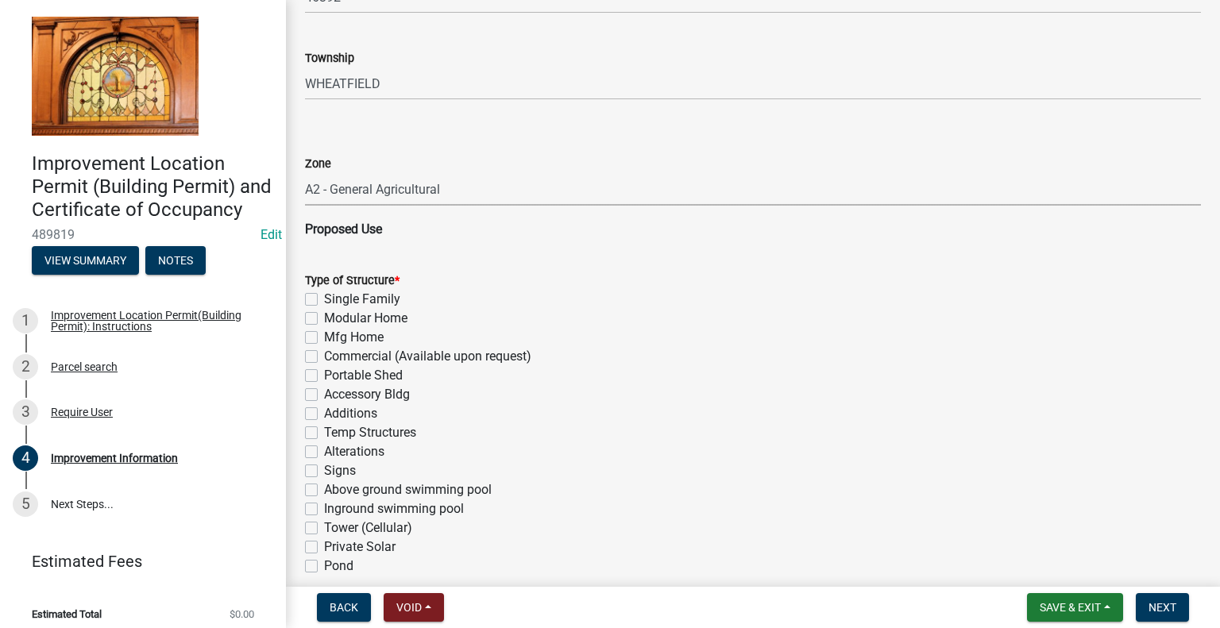
click at [324, 301] on label "Single Family" at bounding box center [362, 299] width 76 height 19
click at [324, 300] on input "Single Family" at bounding box center [329, 295] width 10 height 10
checkbox input "true"
checkbox input "false"
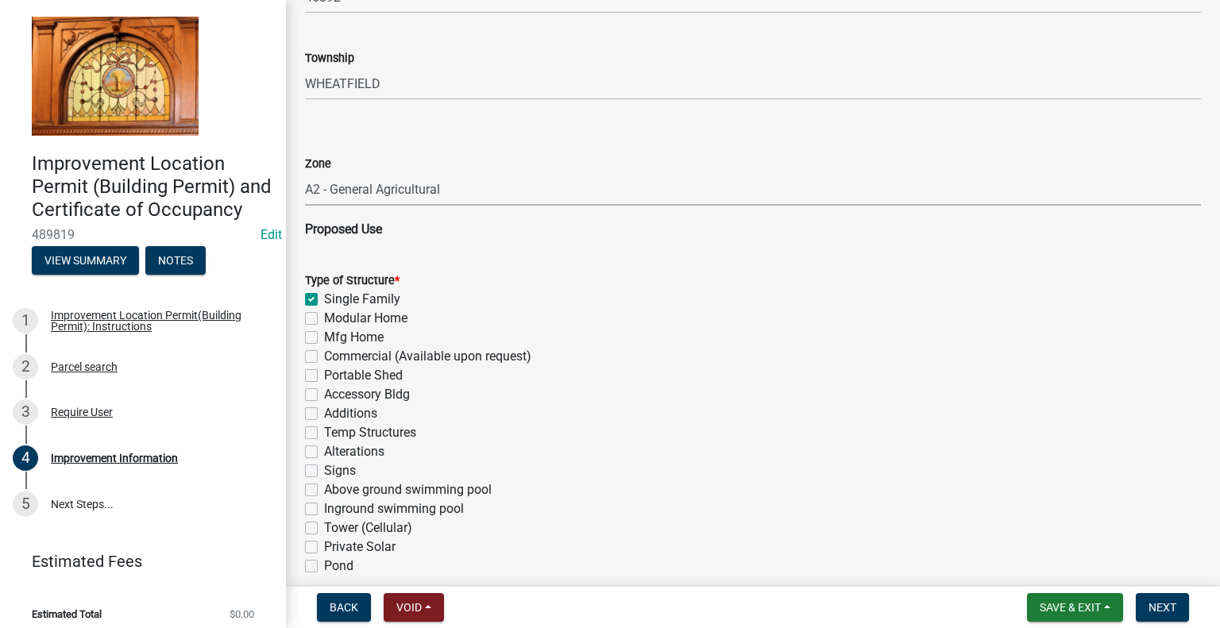
checkbox input "false"
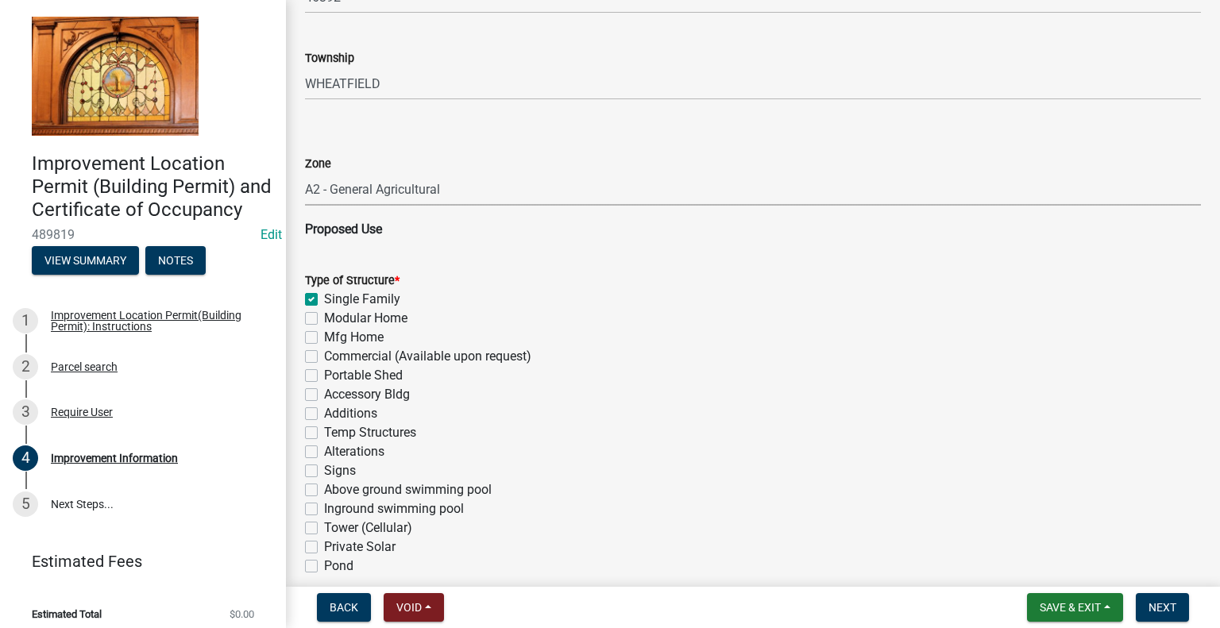
checkbox input "false"
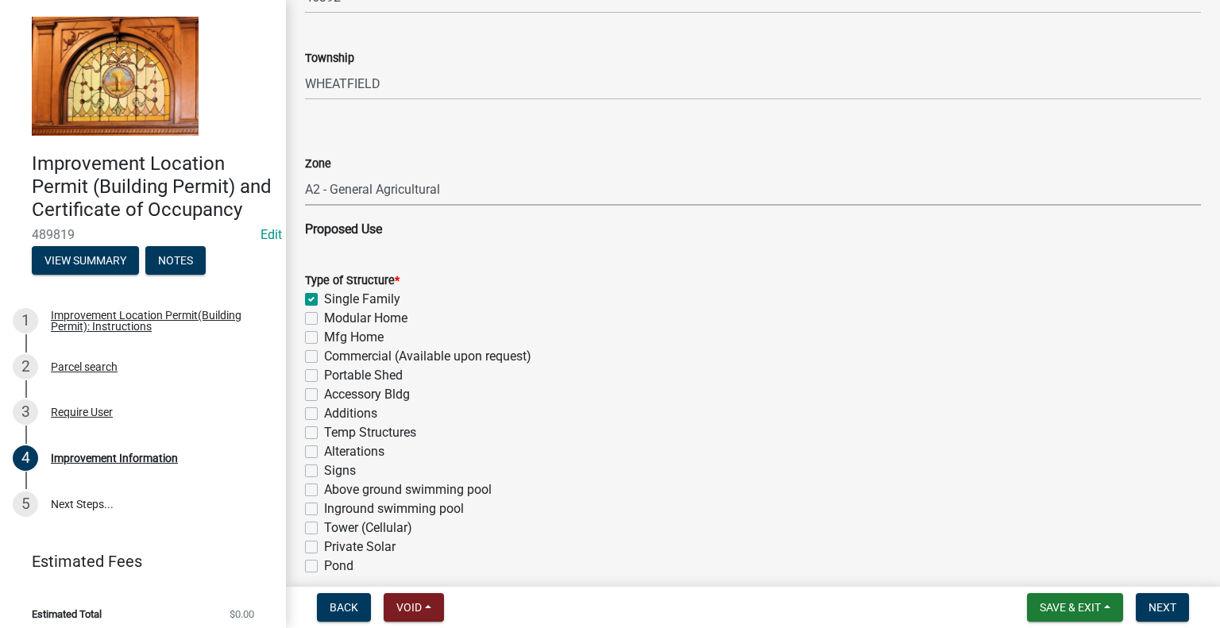
checkbox input "false"
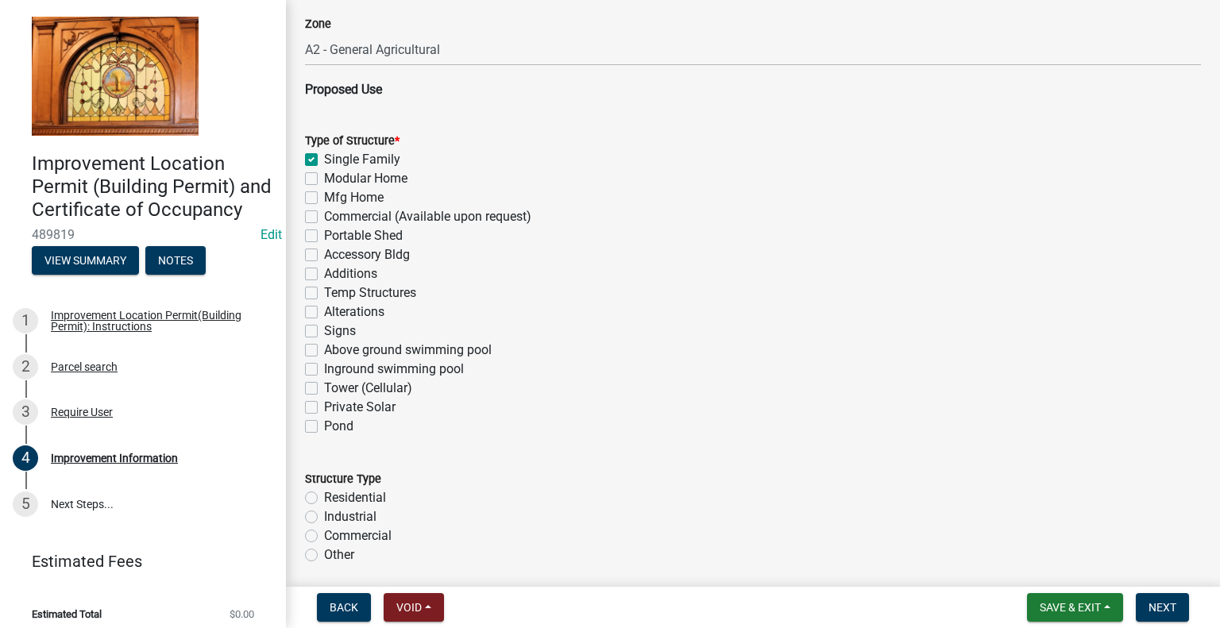
scroll to position [1192, 0]
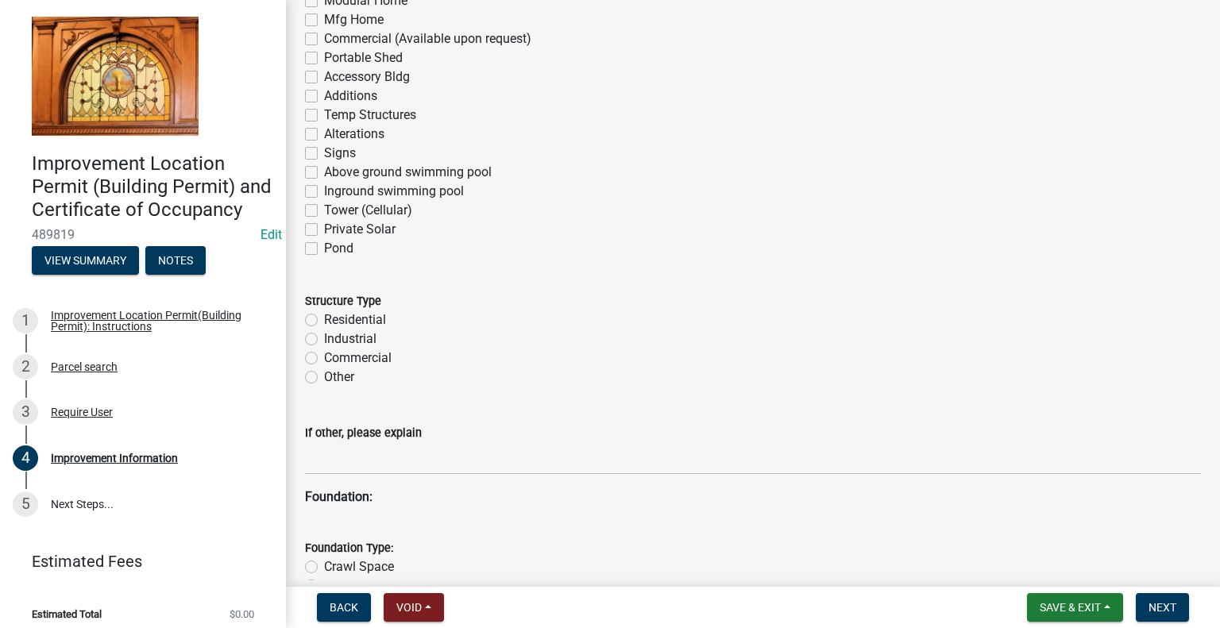
drag, startPoint x: 311, startPoint y: 317, endPoint x: 335, endPoint y: 316, distance: 23.8
click at [324, 316] on label "Residential" at bounding box center [355, 320] width 62 height 19
click at [324, 316] on input "Residential" at bounding box center [329, 316] width 10 height 10
radio input "true"
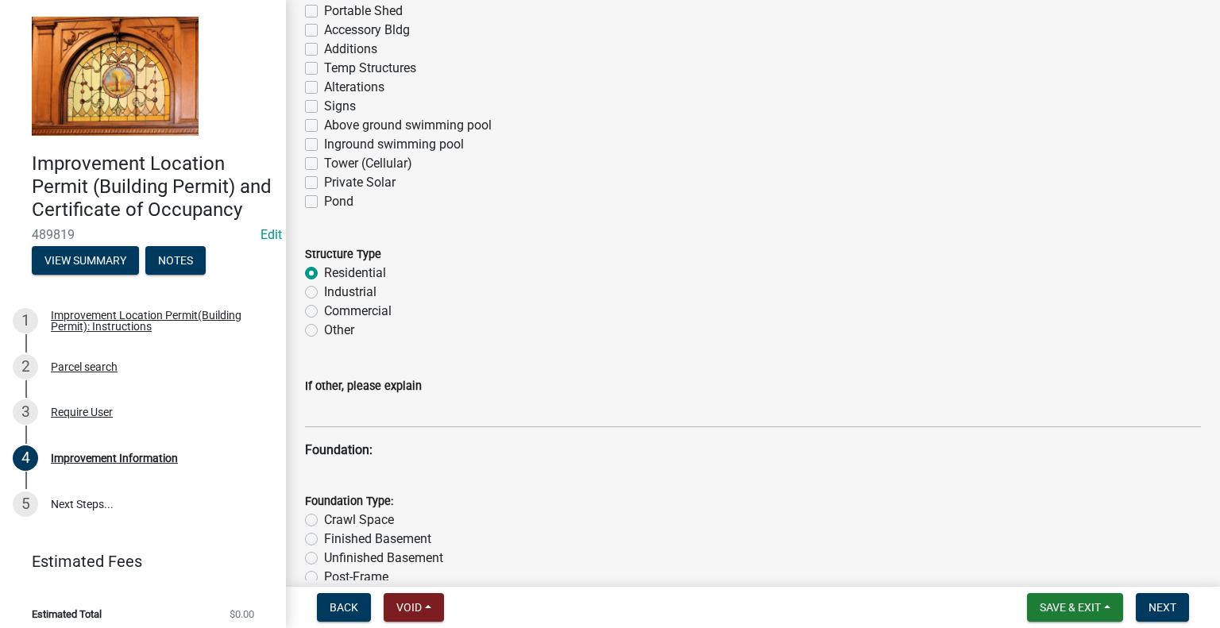
scroll to position [1430, 0]
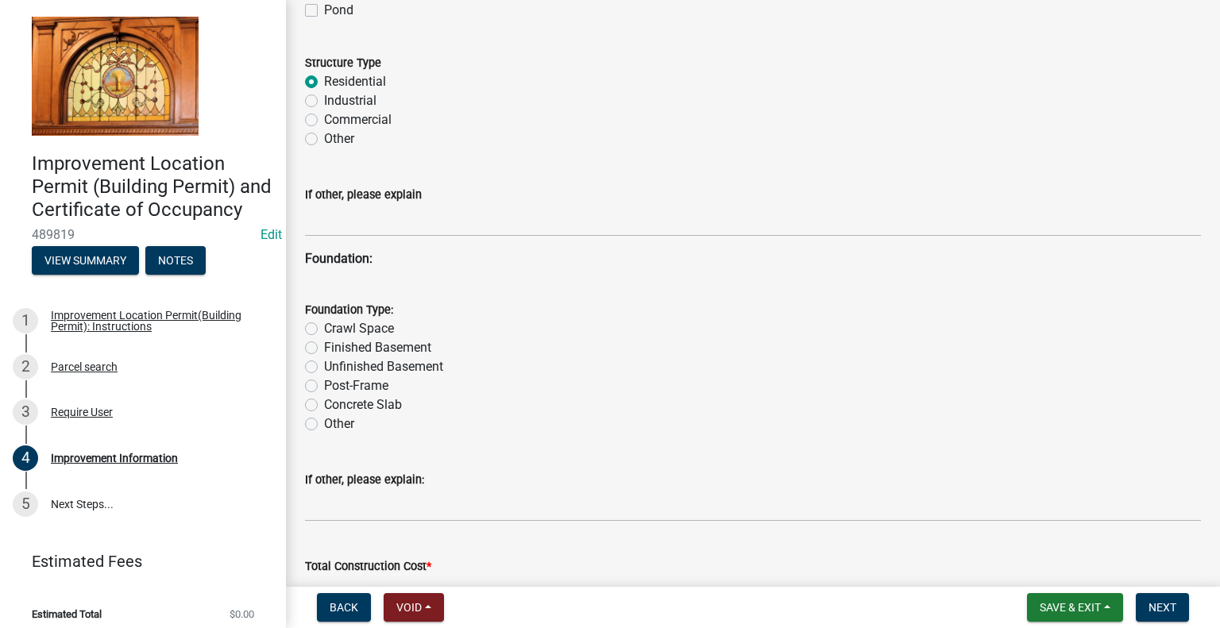
click at [324, 328] on label "Crawl Space" at bounding box center [359, 328] width 70 height 19
click at [324, 328] on input "Crawl Space" at bounding box center [329, 324] width 10 height 10
radio input "true"
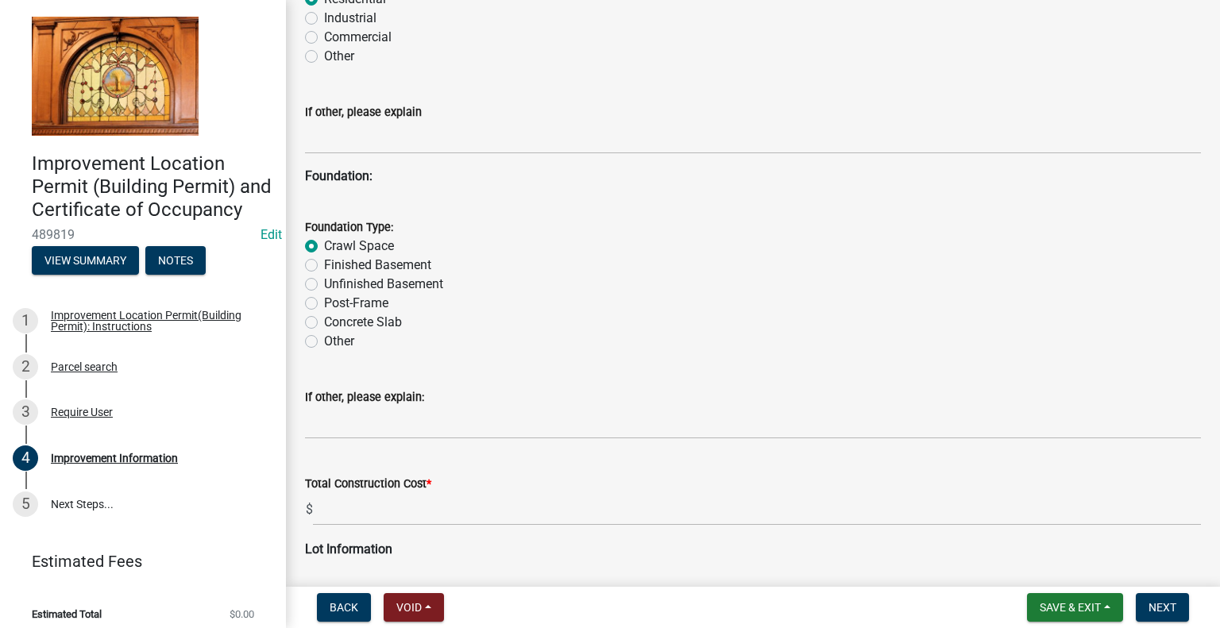
scroll to position [1669, 0]
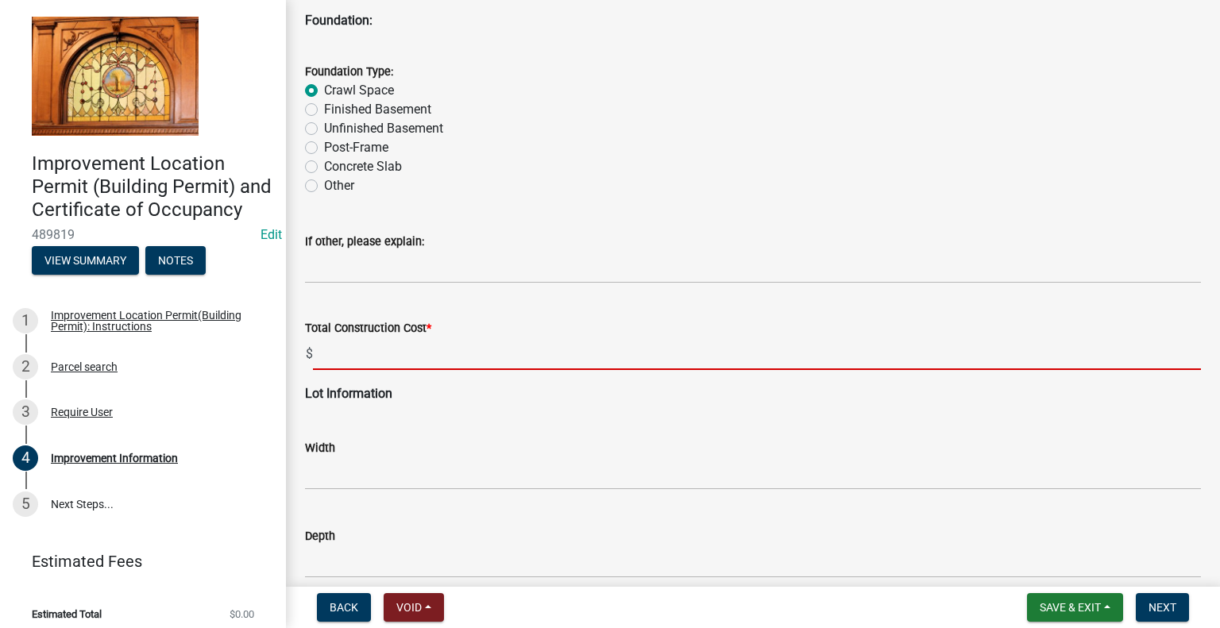
click at [362, 352] on input "text" at bounding box center [757, 354] width 888 height 33
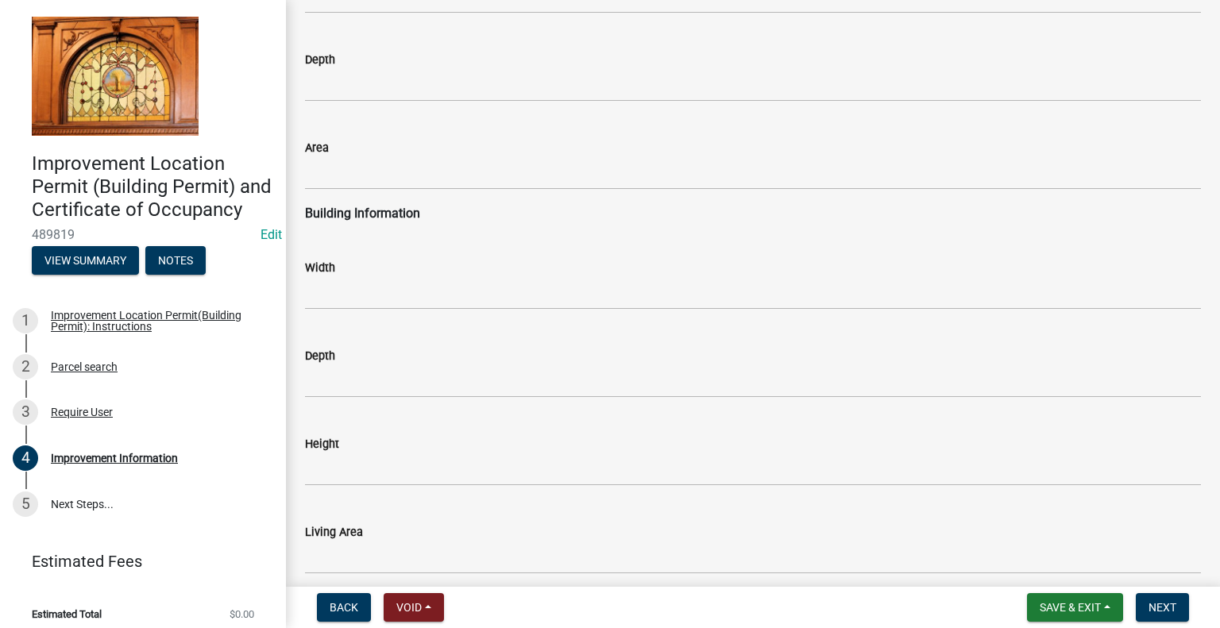
scroll to position [2225, 0]
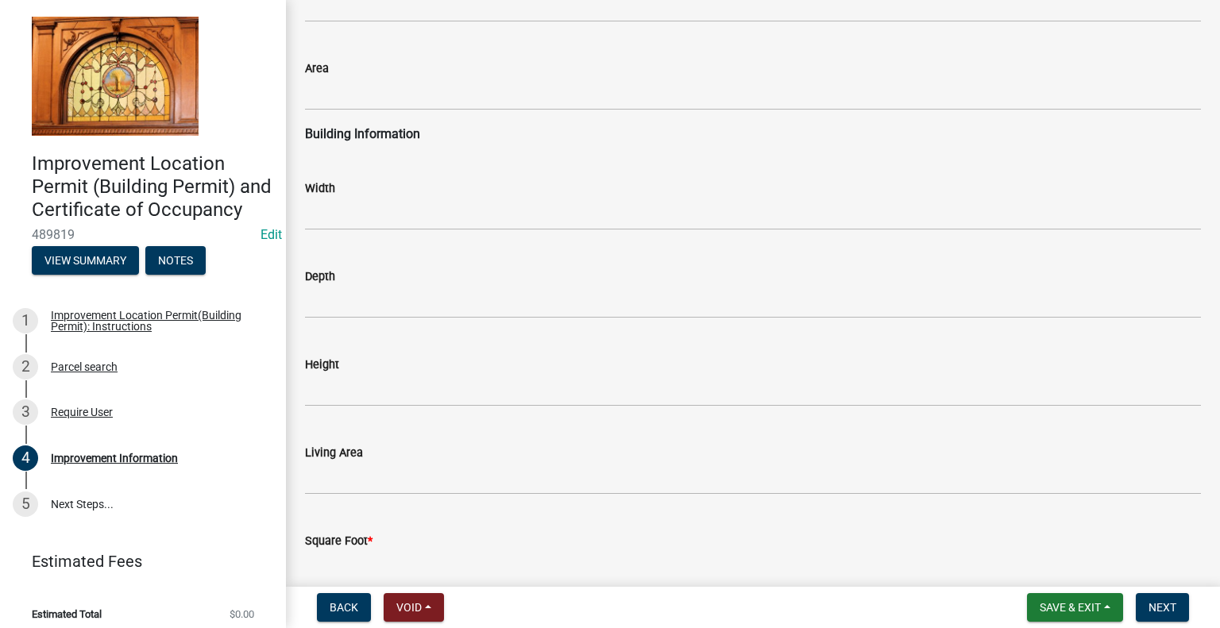
type input "300000"
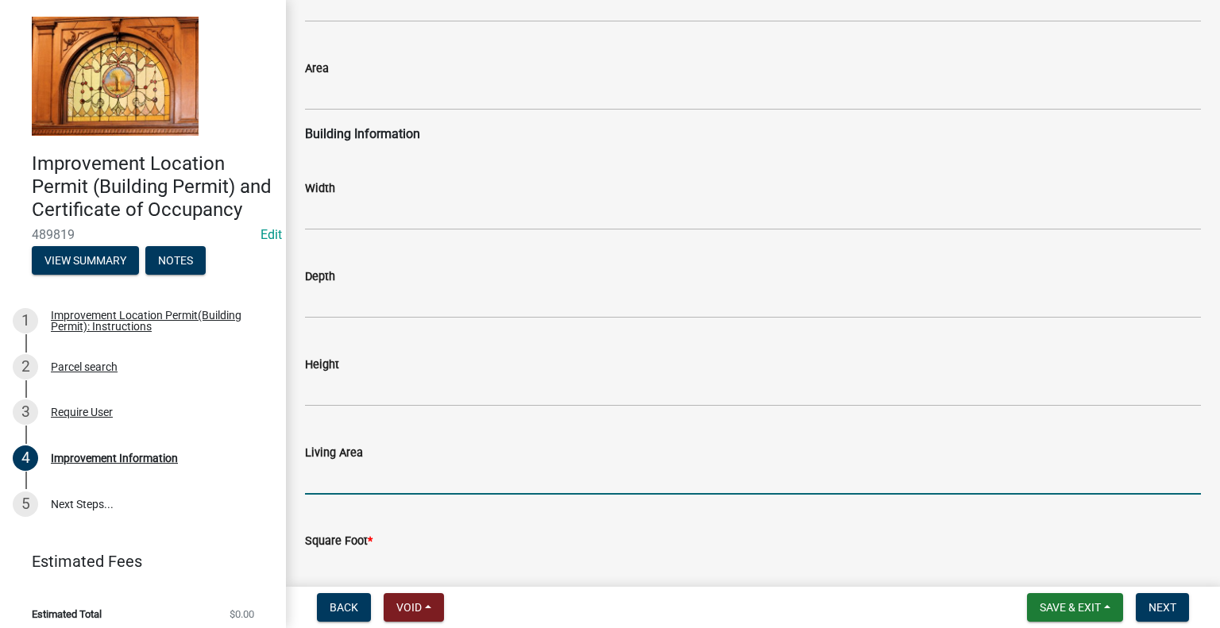
drag, startPoint x: 354, startPoint y: 474, endPoint x: 362, endPoint y: 473, distance: 8.0
click at [354, 474] on input "text" at bounding box center [753, 478] width 896 height 33
type input "1750"
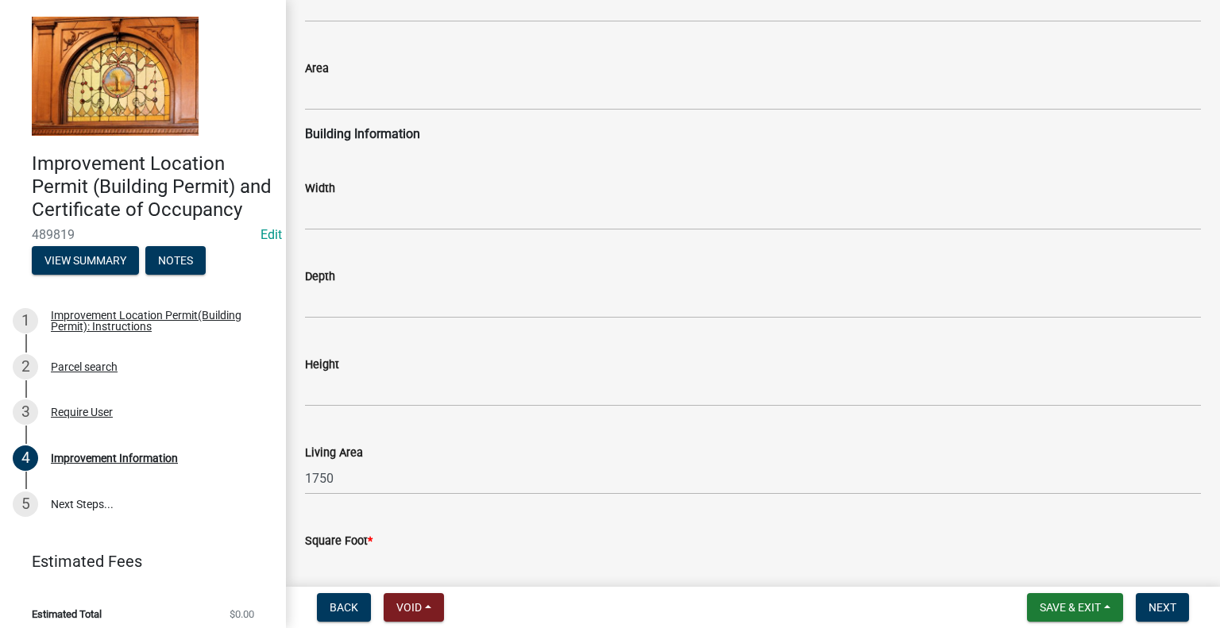
scroll to position [2393, 0]
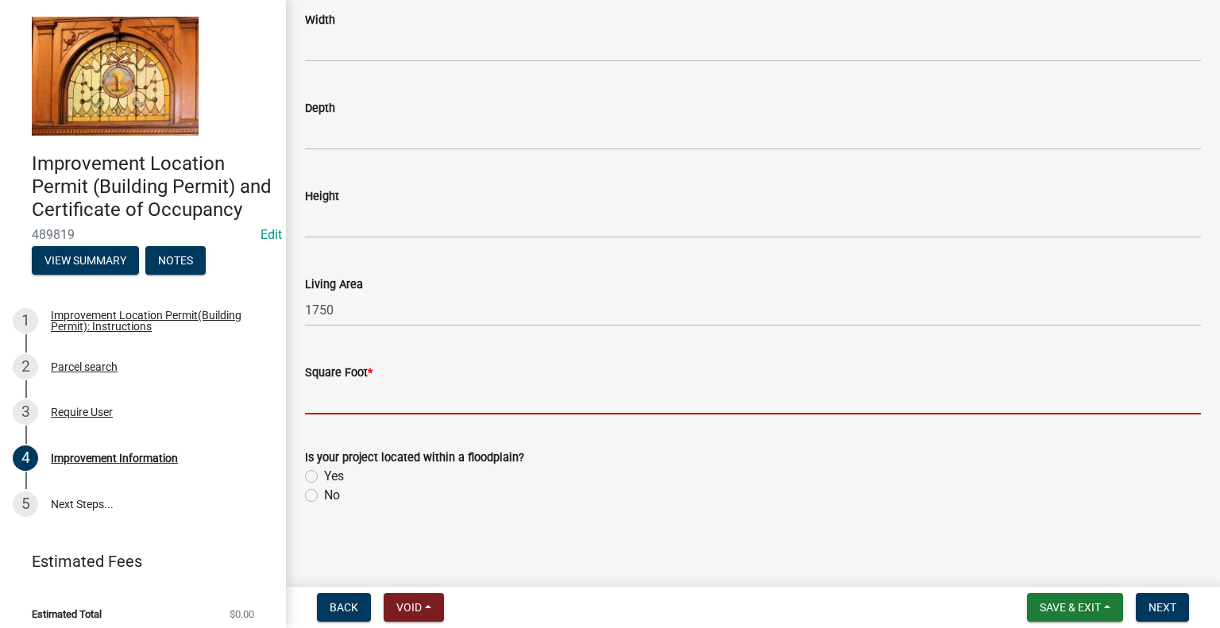
click at [371, 400] on input "text" at bounding box center [753, 398] width 896 height 33
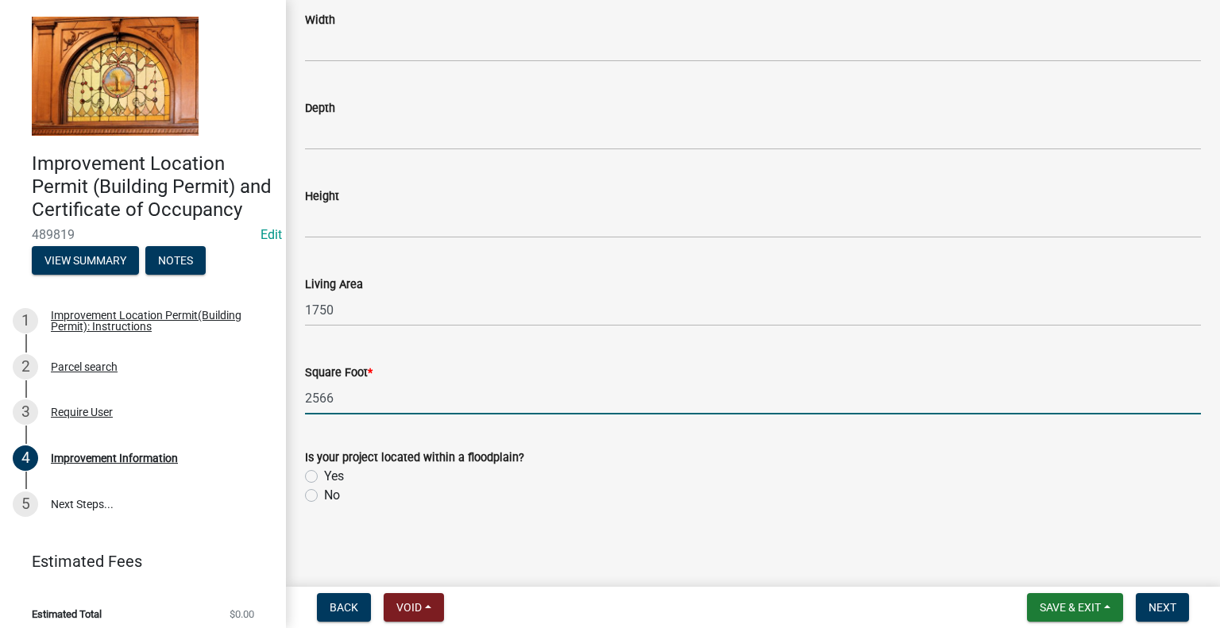
type input "2566"
click at [324, 499] on label "No" at bounding box center [332, 495] width 16 height 19
click at [324, 497] on input "No" at bounding box center [329, 491] width 10 height 10
radio input "true"
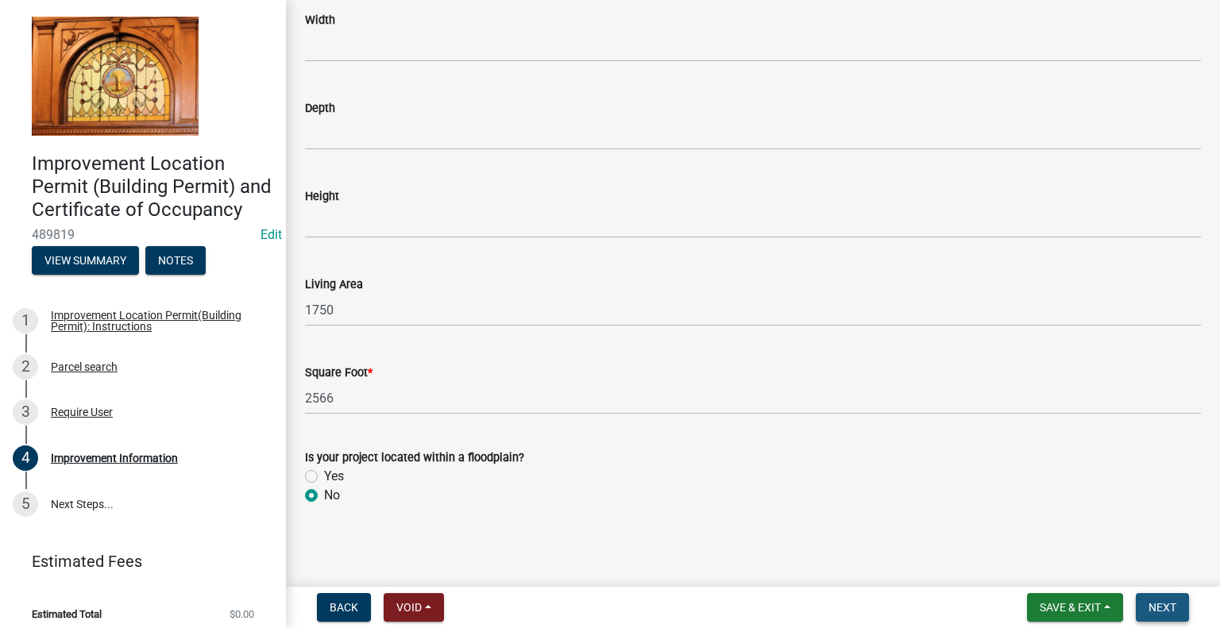
click at [1156, 604] on span "Next" at bounding box center [1163, 607] width 28 height 13
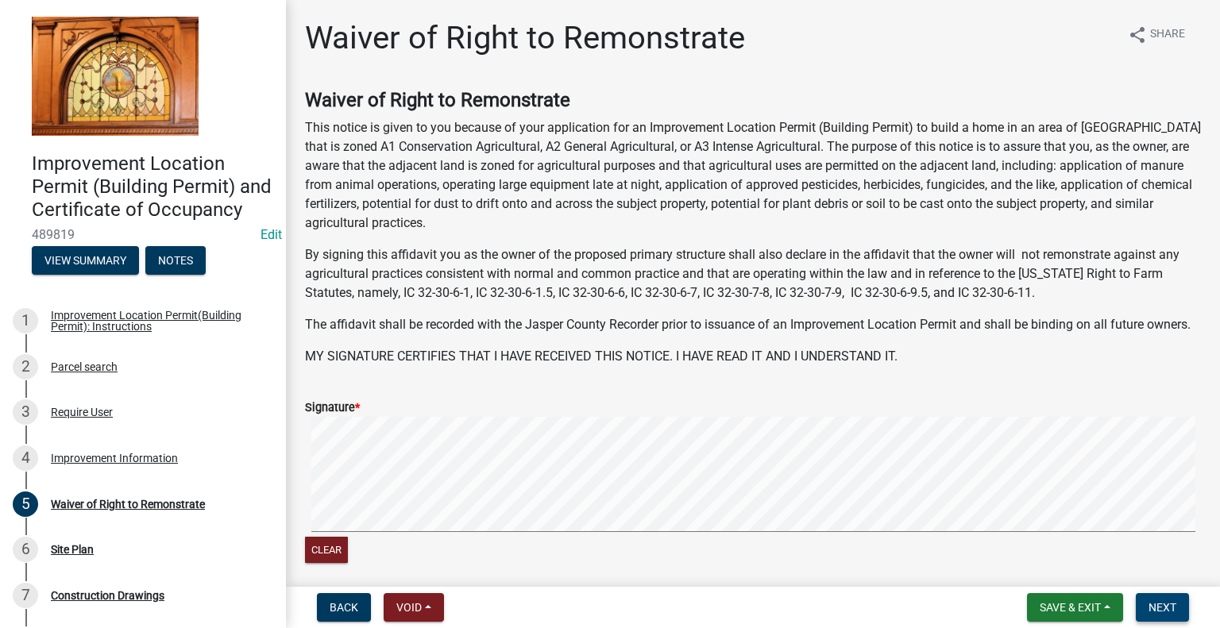
click at [1158, 601] on span "Next" at bounding box center [1163, 607] width 28 height 13
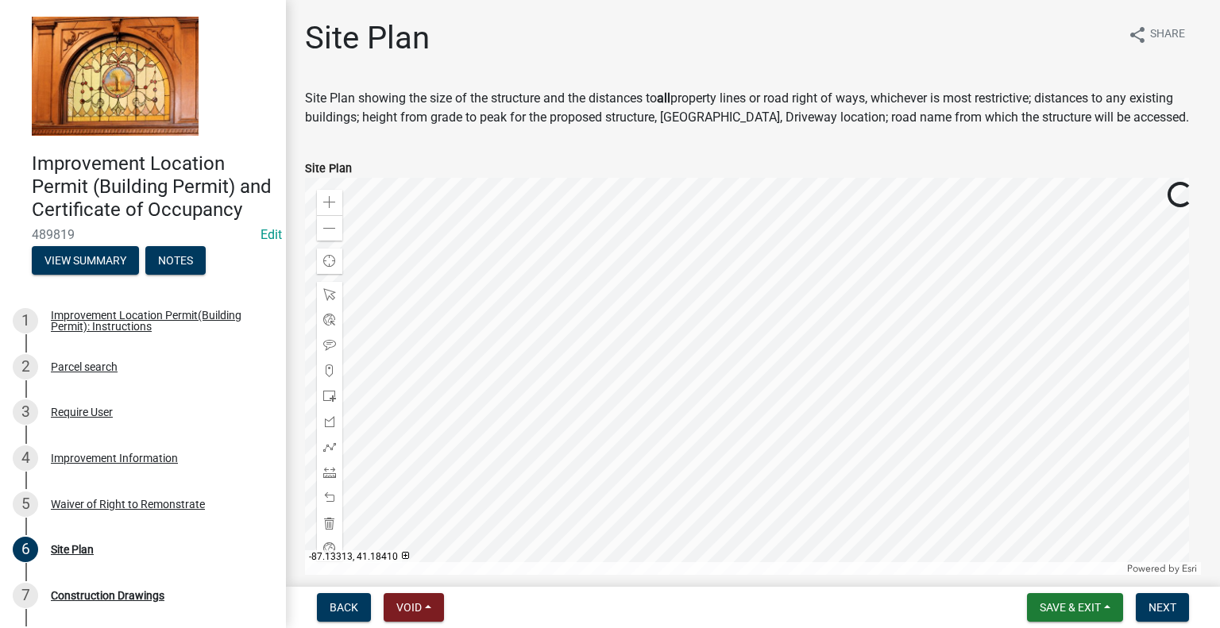
scroll to position [188, 0]
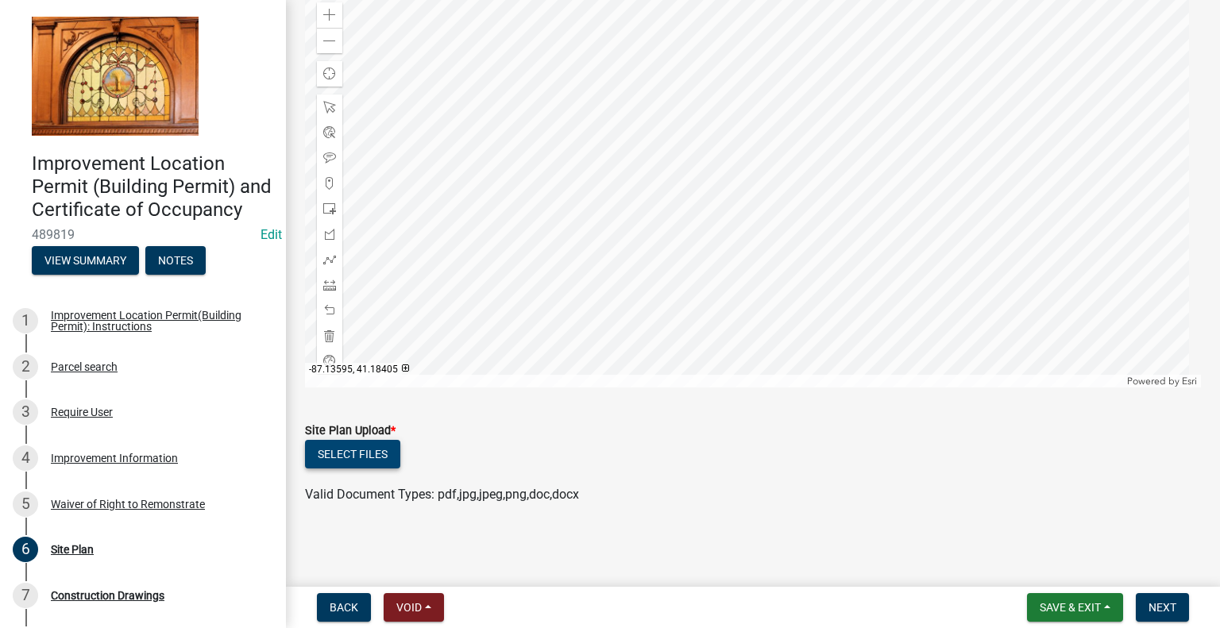
click at [375, 455] on button "Select files" at bounding box center [352, 454] width 95 height 29
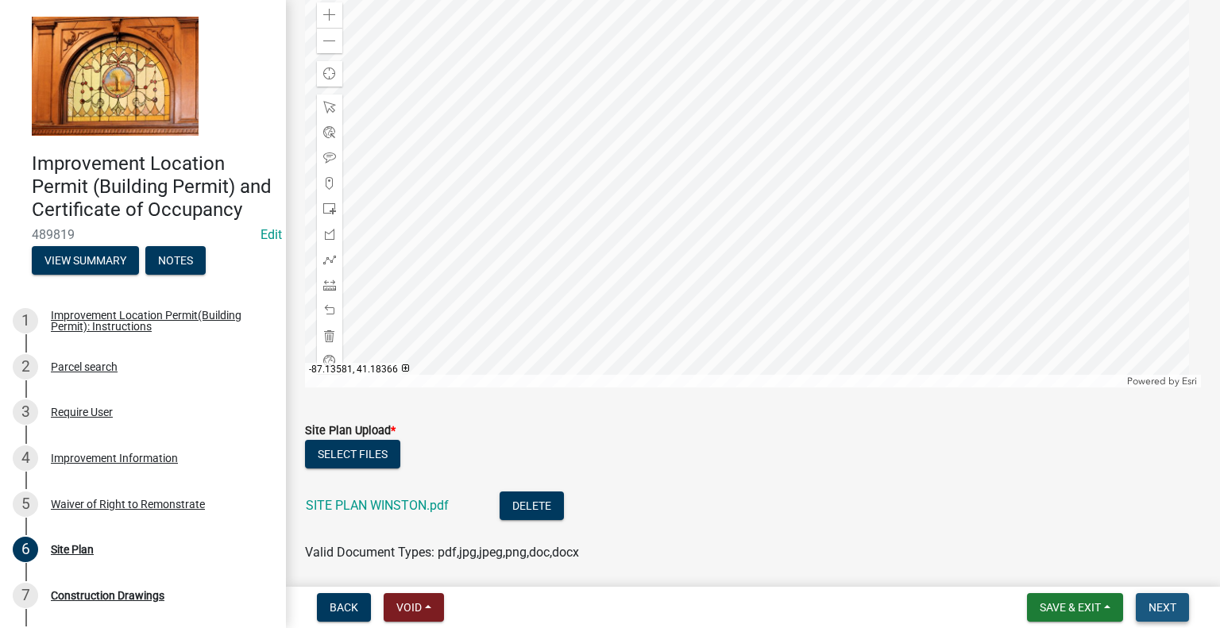
drag, startPoint x: 1159, startPoint y: 608, endPoint x: 1149, endPoint y: 609, distance: 10.5
click at [1158, 608] on span "Next" at bounding box center [1163, 607] width 28 height 13
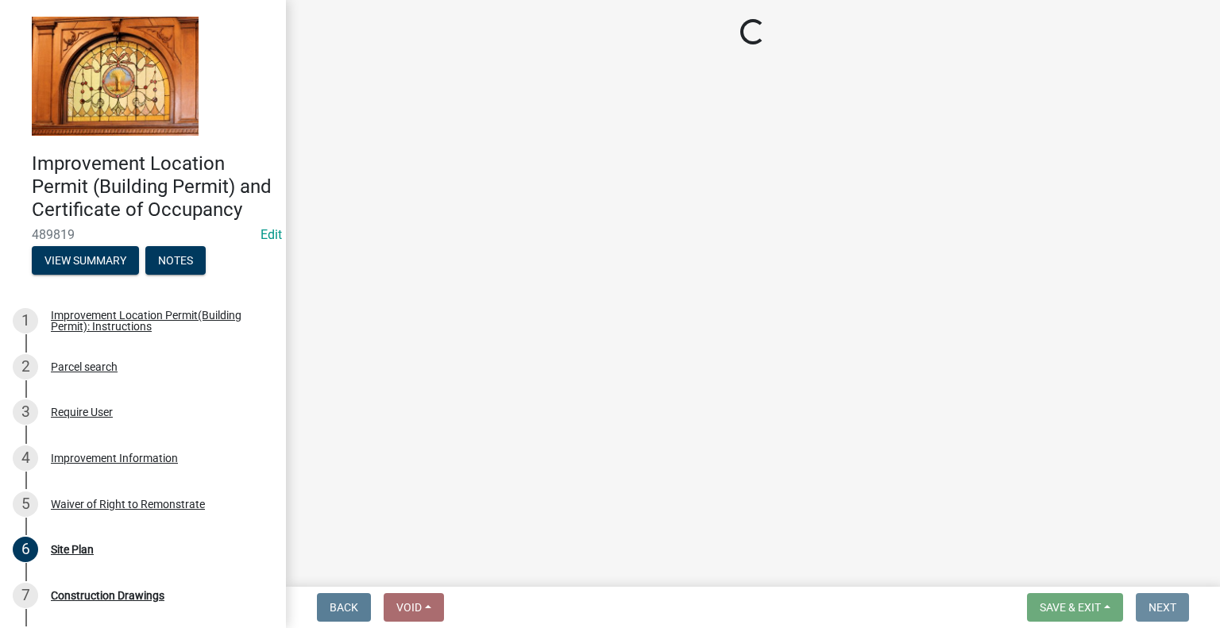
scroll to position [0, 0]
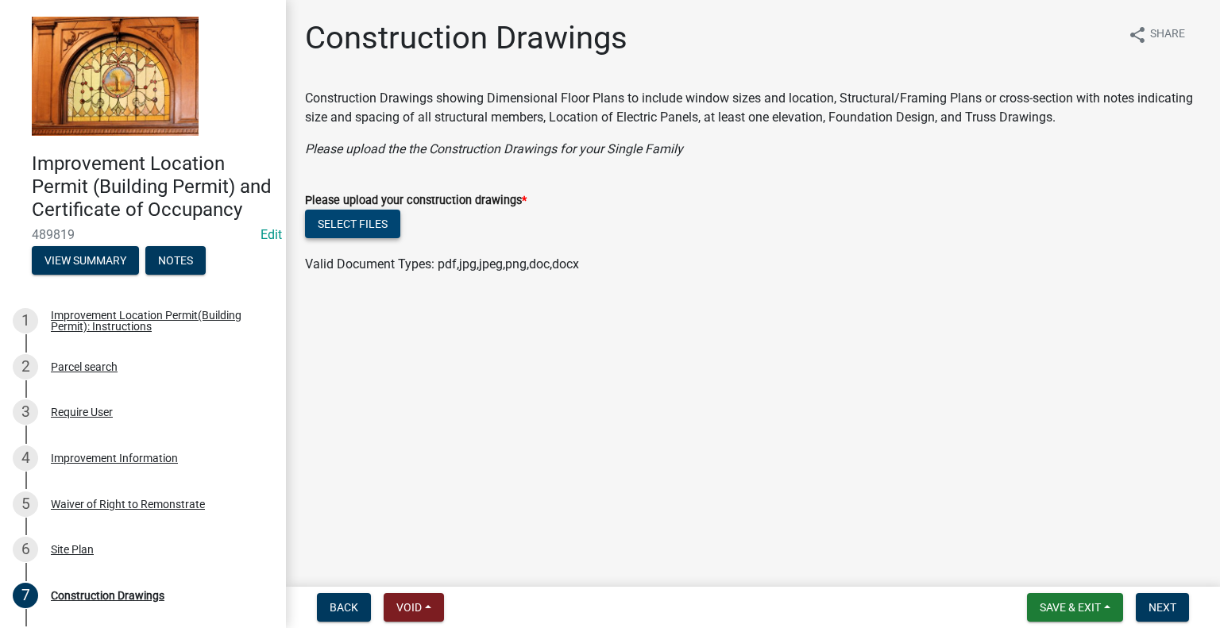
click at [378, 215] on button "Select files" at bounding box center [352, 224] width 95 height 29
click at [381, 228] on button "Select files" at bounding box center [352, 224] width 95 height 29
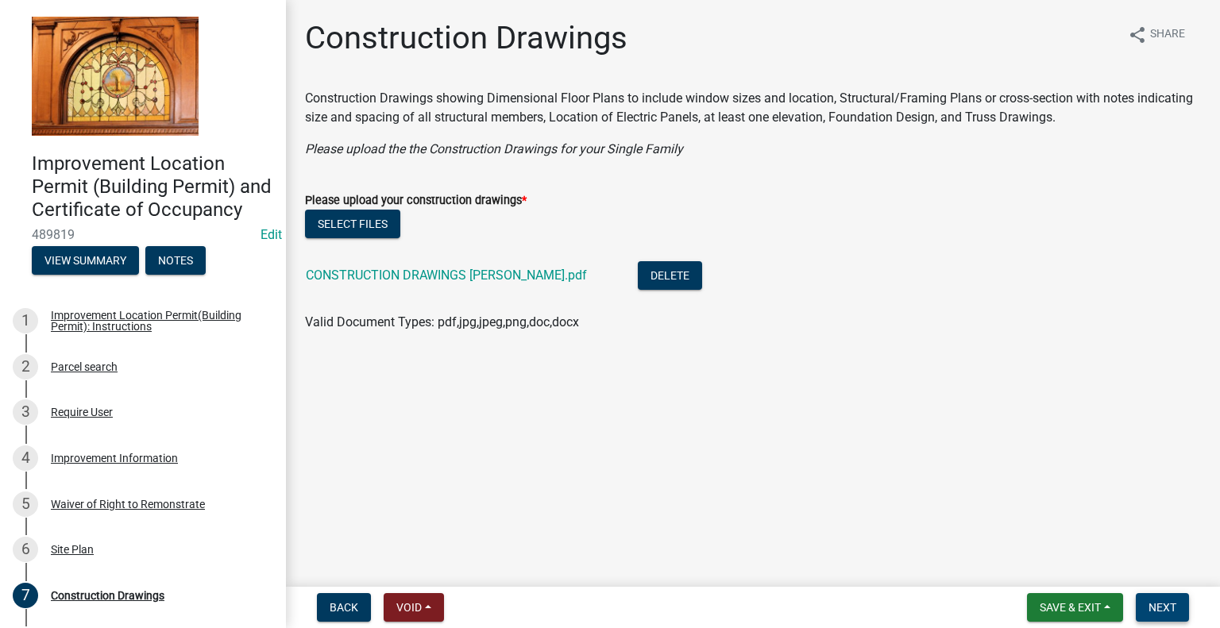
click at [1160, 609] on span "Next" at bounding box center [1163, 607] width 28 height 13
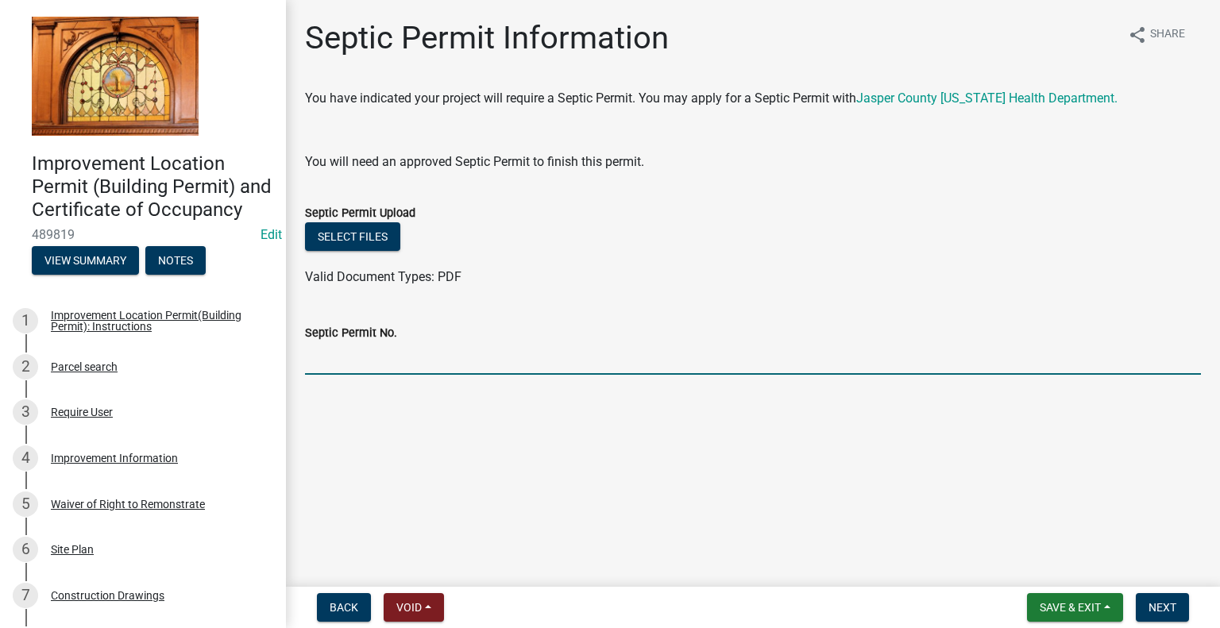
click at [345, 358] on input "Septic Permit No." at bounding box center [753, 358] width 896 height 33
type input "25091"
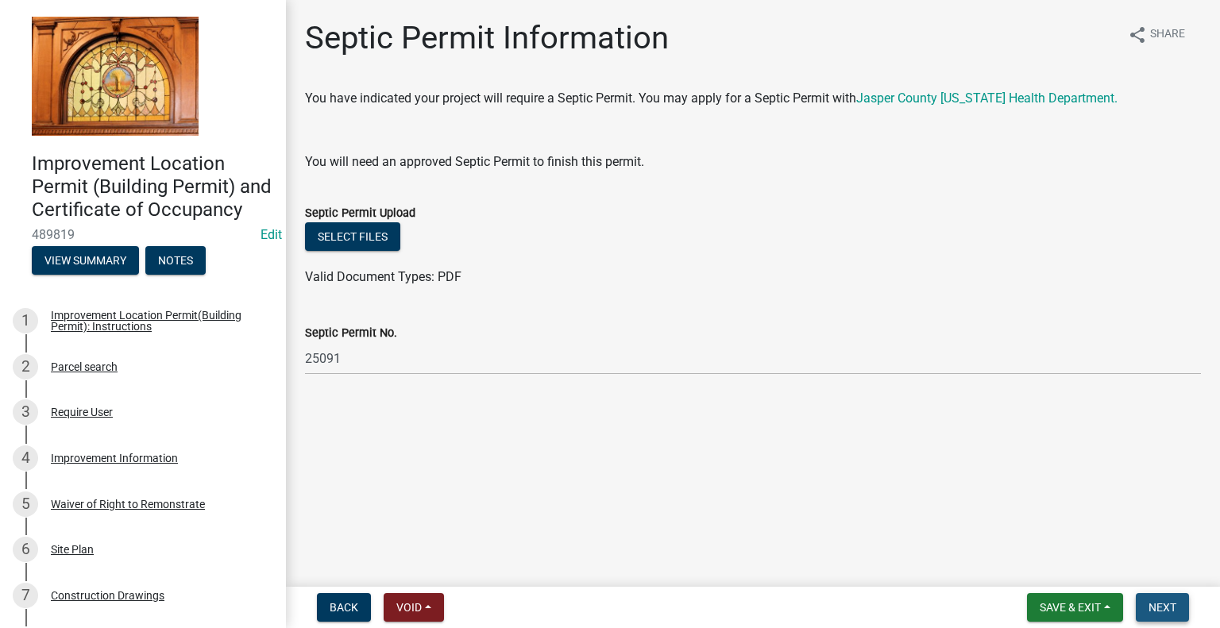
click at [1168, 611] on span "Next" at bounding box center [1163, 607] width 28 height 13
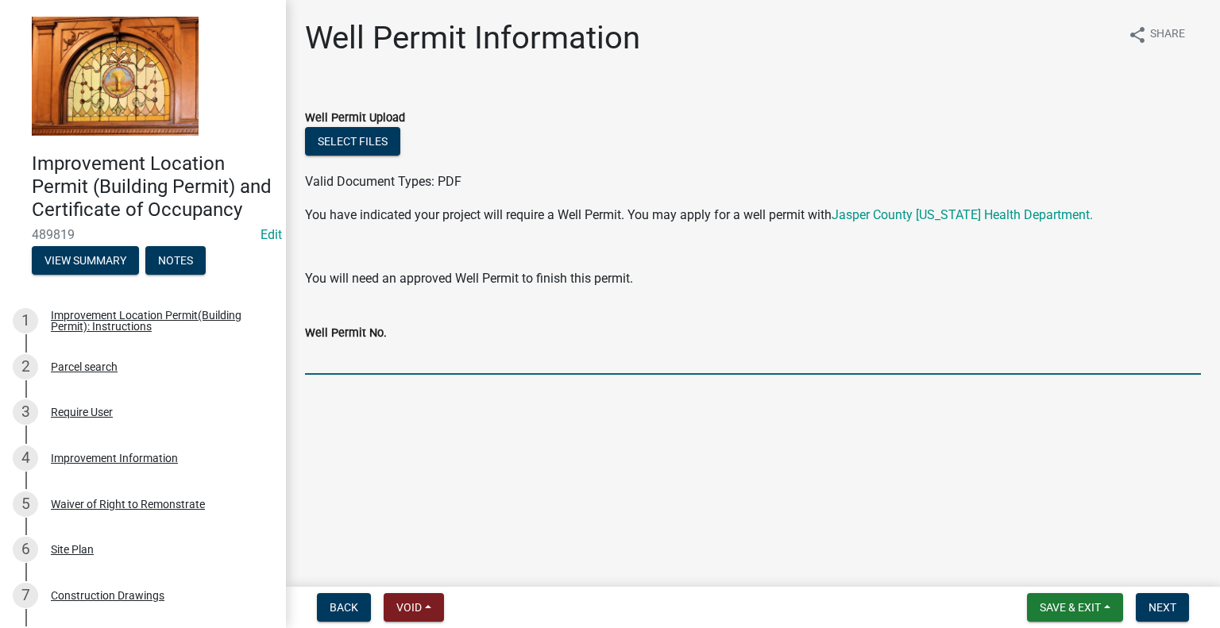
click at [356, 358] on input "Well Permit No." at bounding box center [753, 358] width 896 height 33
type input "25070"
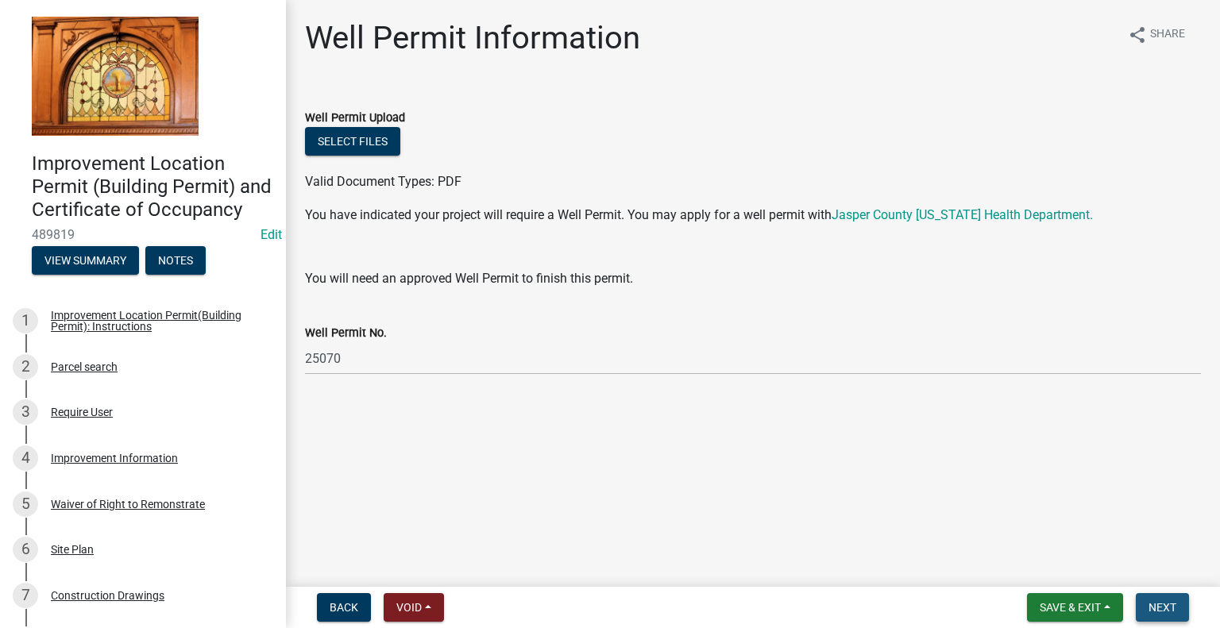
click at [1174, 614] on button "Next" at bounding box center [1162, 608] width 53 height 29
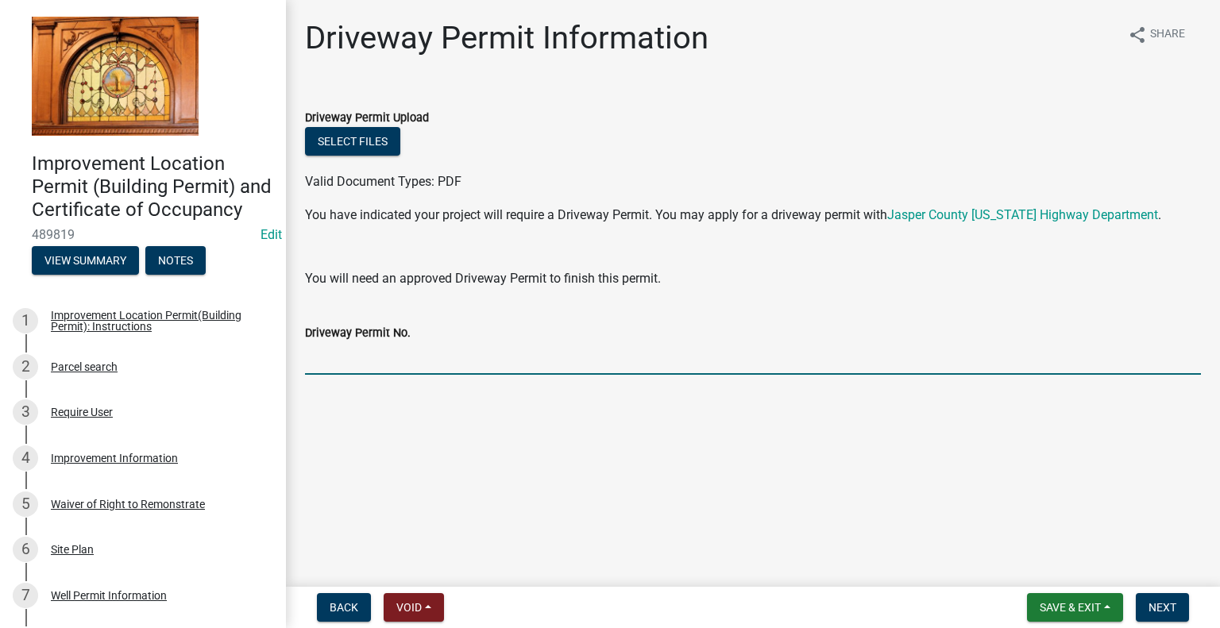
click at [342, 354] on input "Driveway Permit No." at bounding box center [753, 358] width 896 height 33
type input "1157"
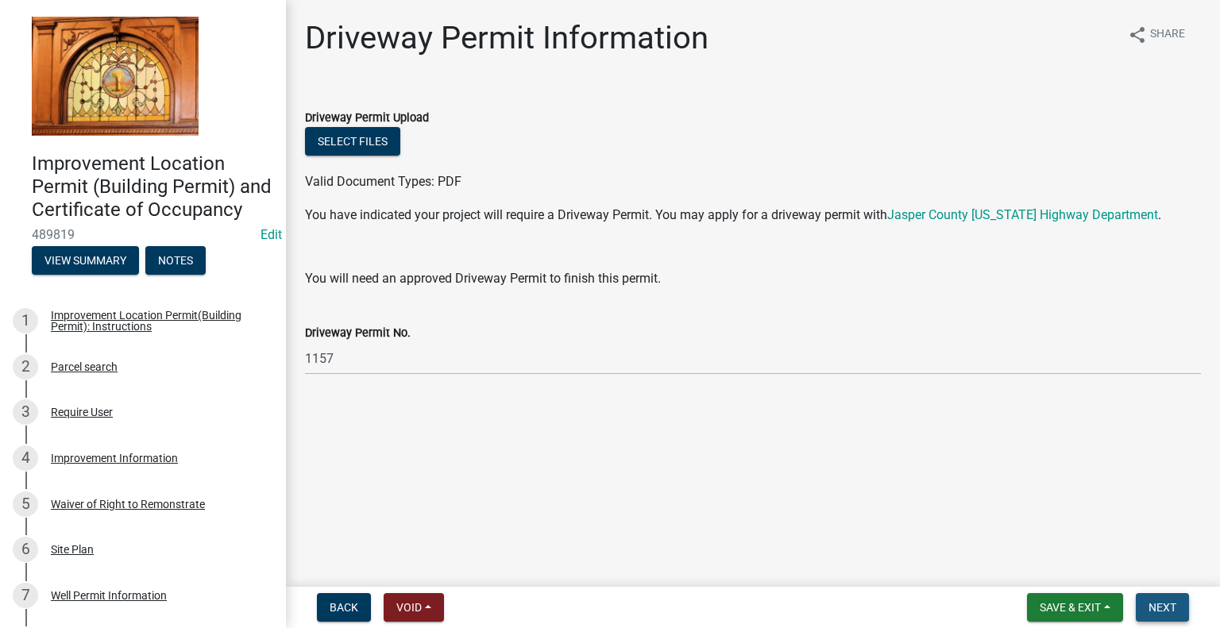
click at [1166, 610] on span "Next" at bounding box center [1163, 607] width 28 height 13
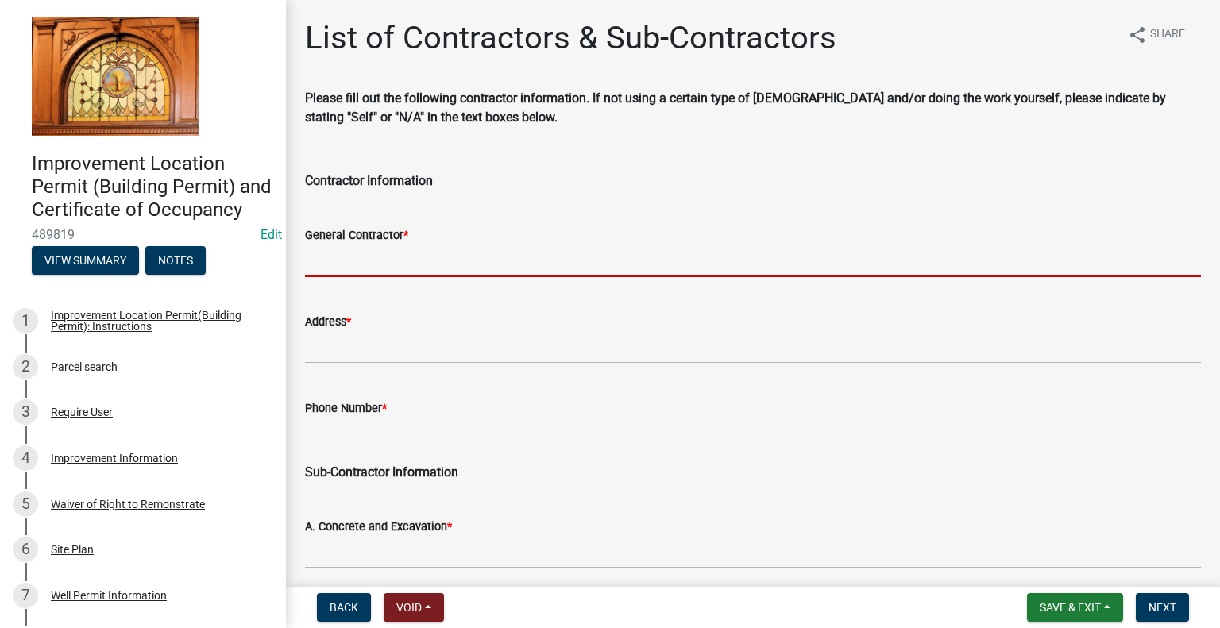
click at [312, 260] on input "General Contractor *" at bounding box center [753, 261] width 896 height 33
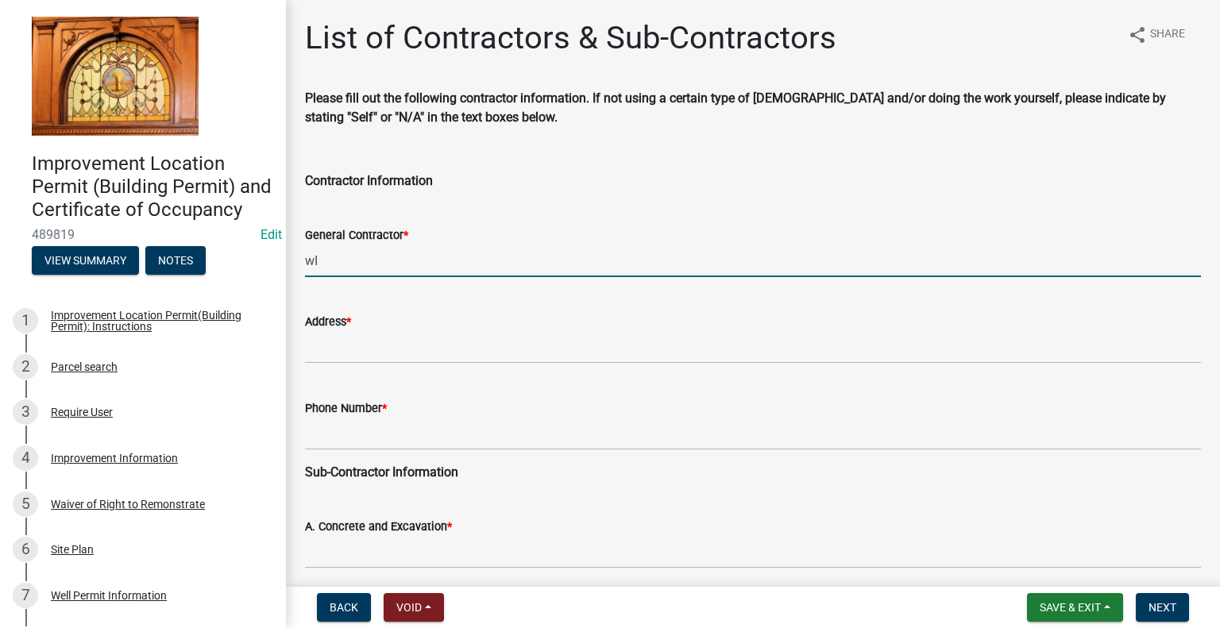
type input "w"
type input "WINSTON BUILDERS"
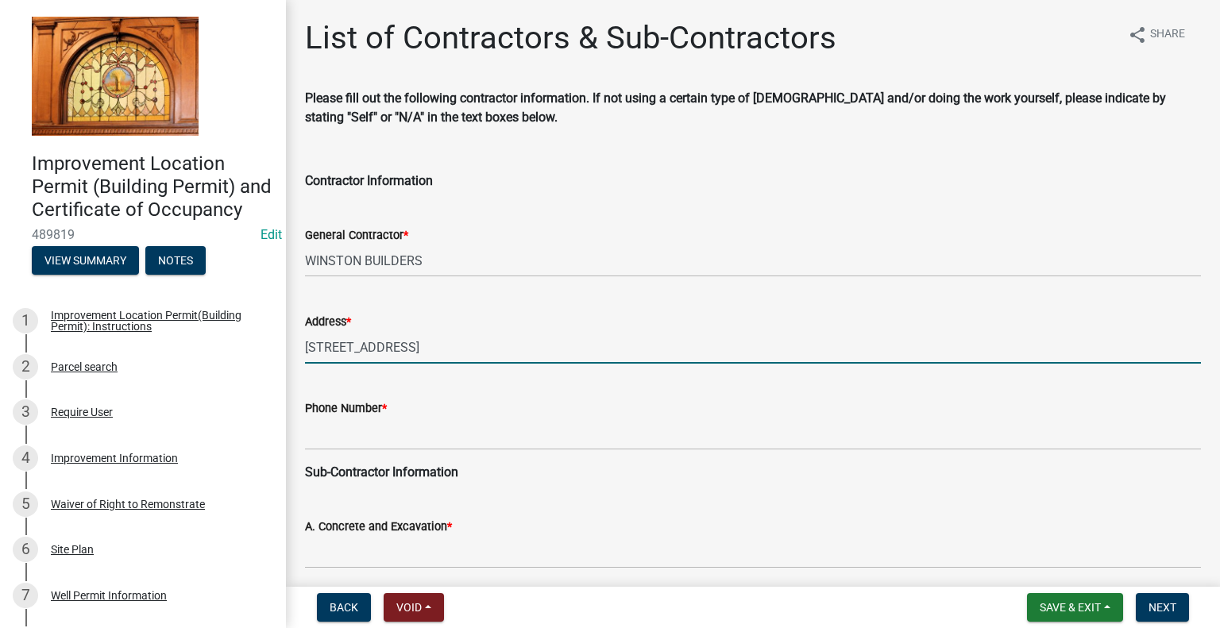
type input "[STREET_ADDRESS]"
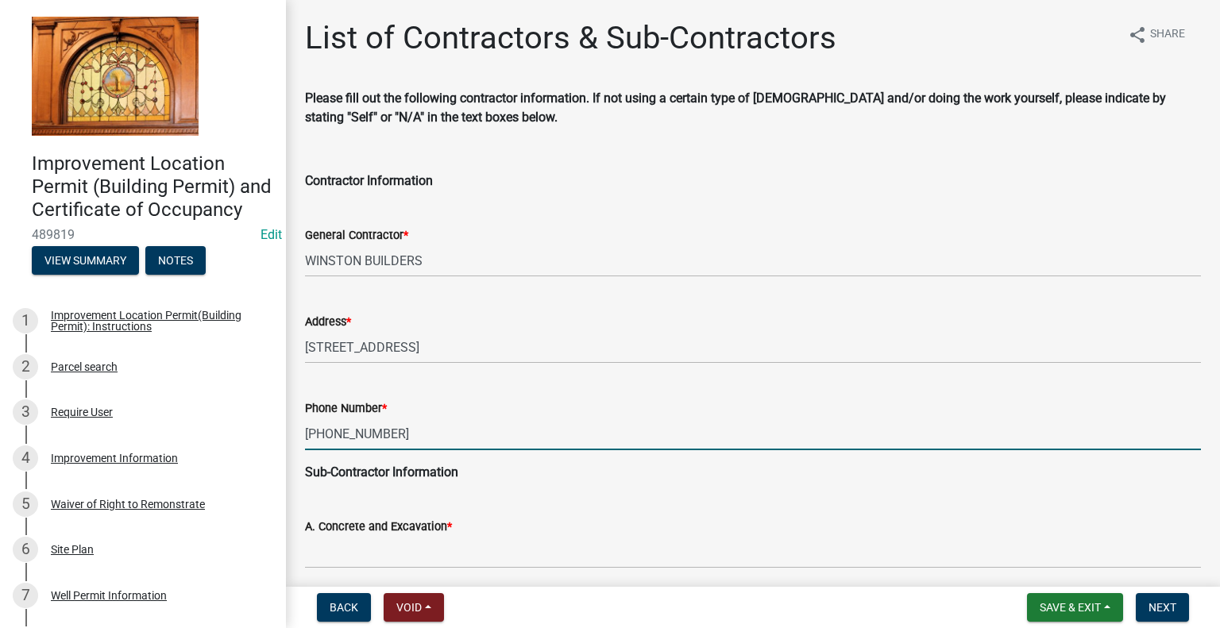
type input "[PHONE_NUMBER]"
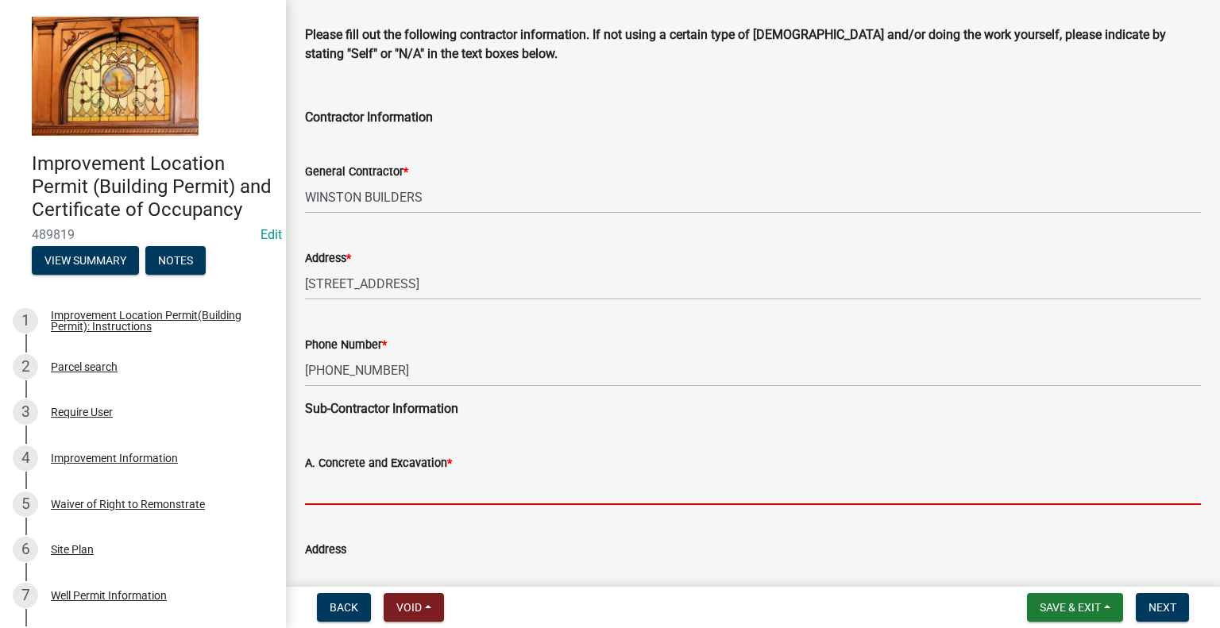
scroll to position [159, 0]
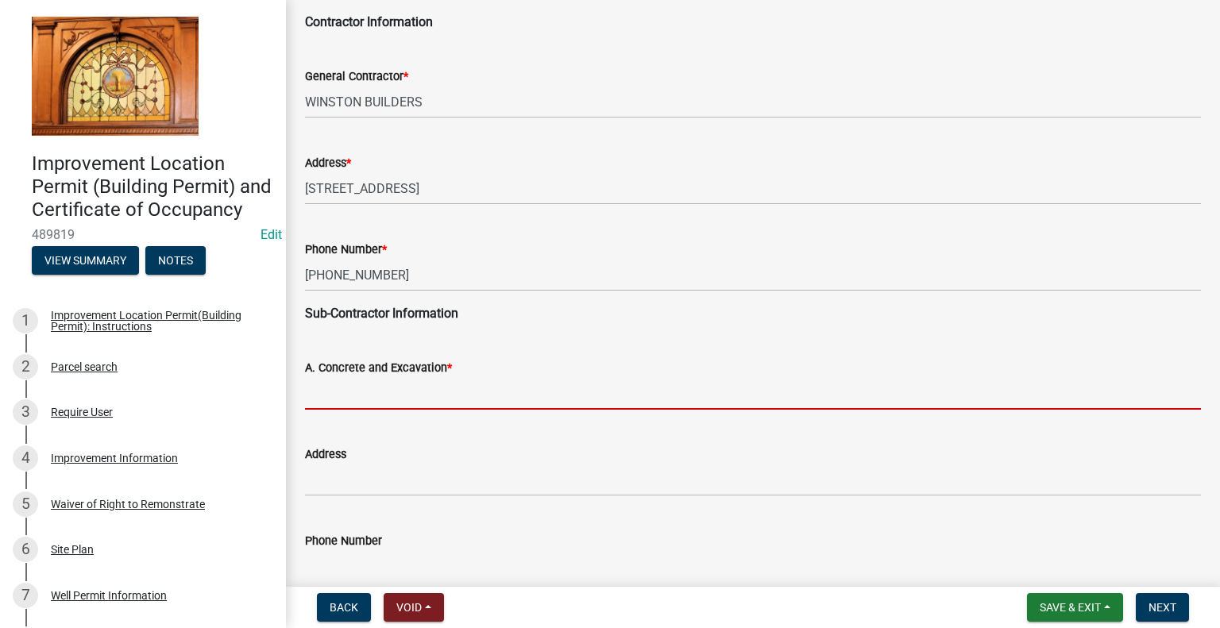
click at [362, 393] on input "A. Concrete and Excavation *" at bounding box center [753, 393] width 896 height 33
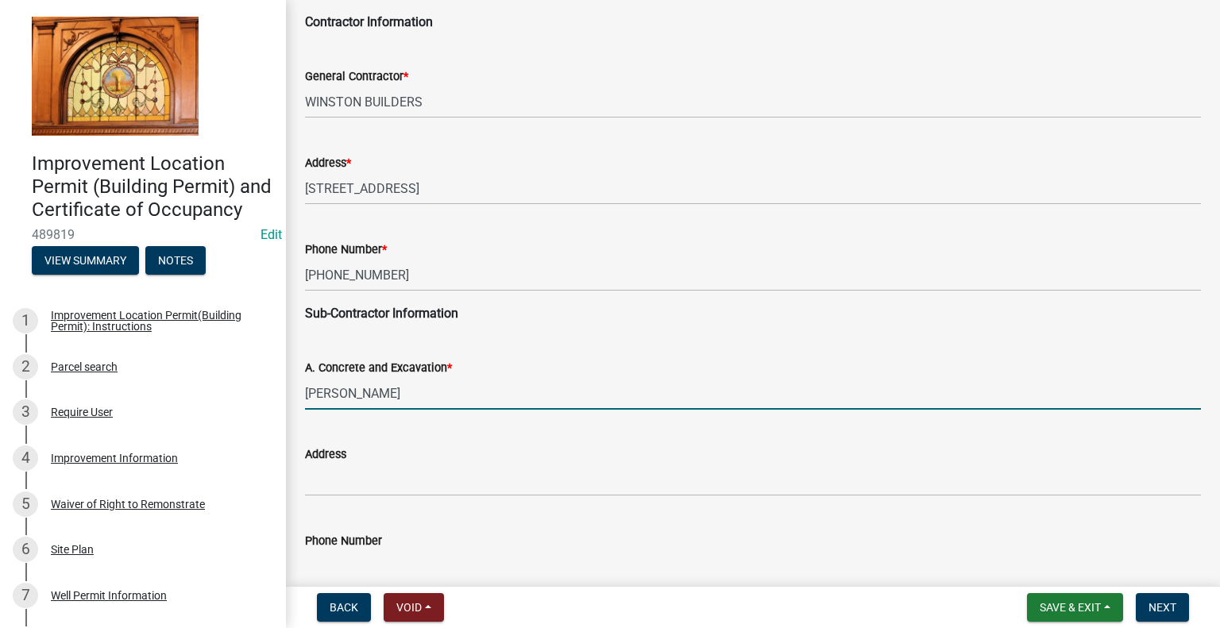
type input "[PERSON_NAME]"
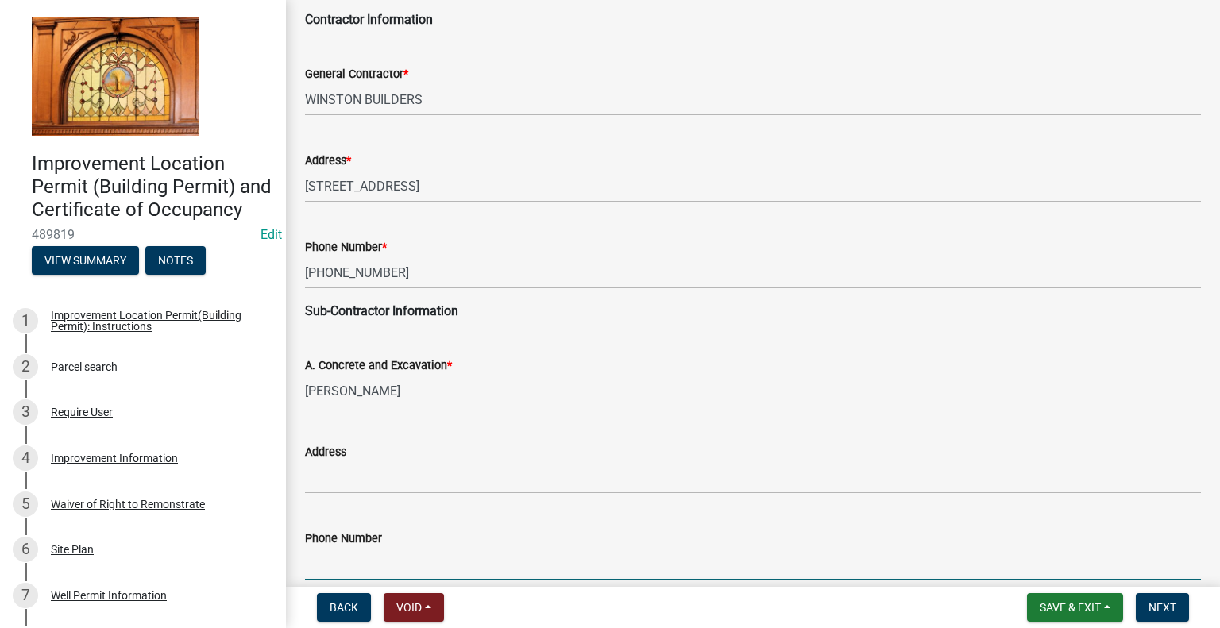
scroll to position [521, 0]
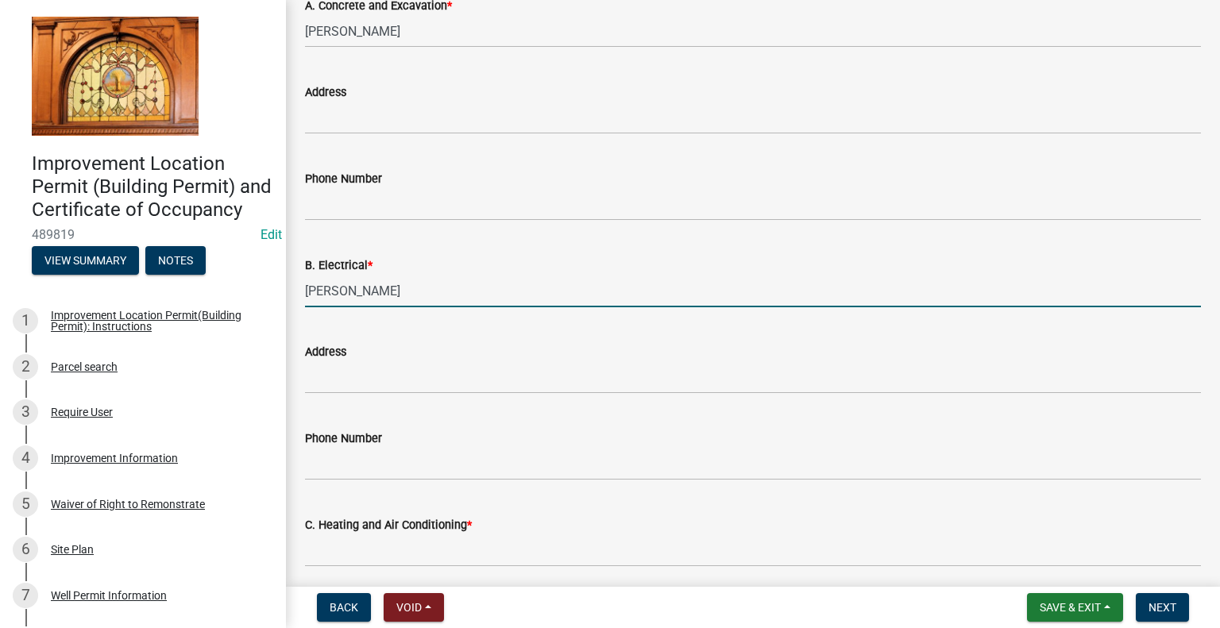
type input "[PERSON_NAME]"
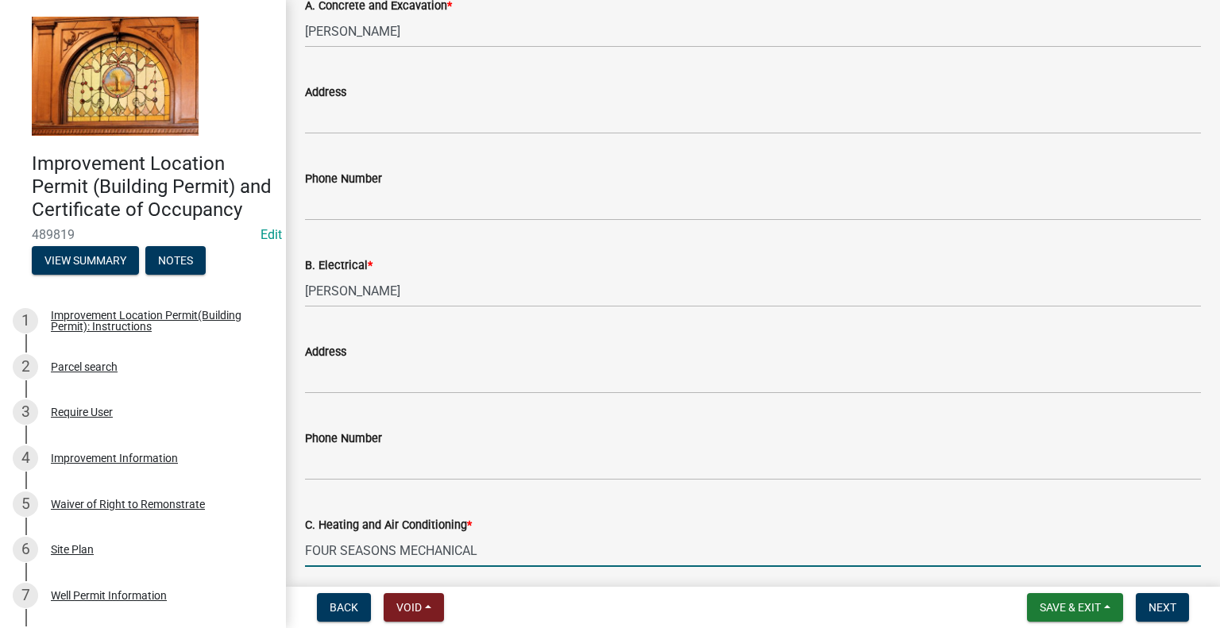
type input "FOUR SEASONS MECHANICAL"
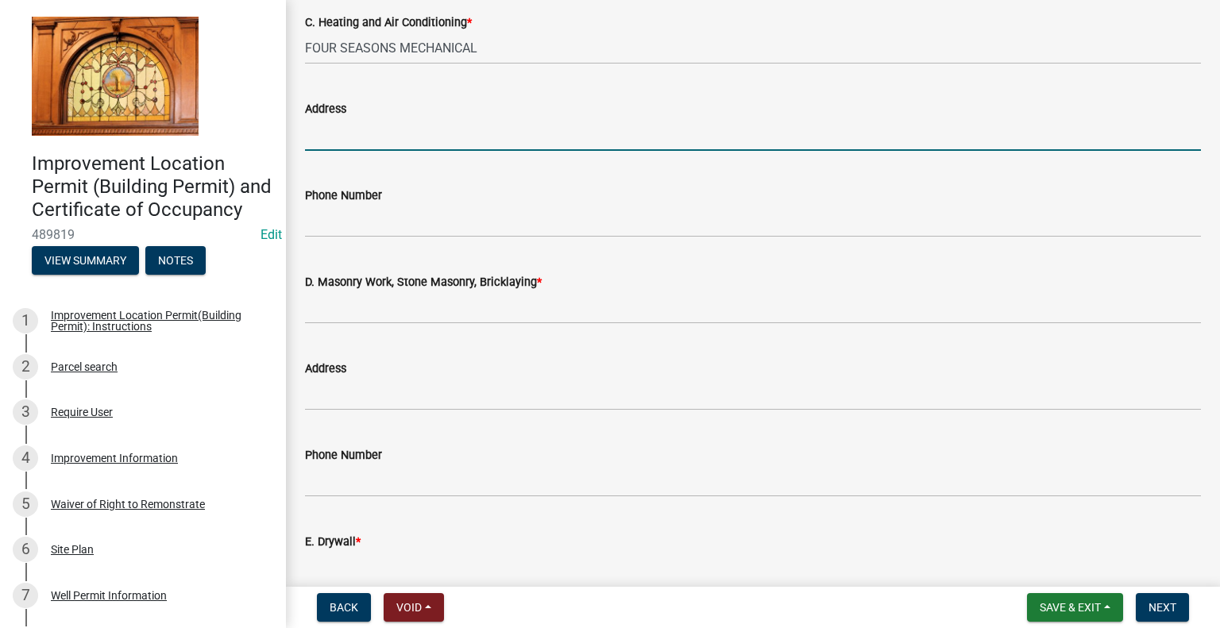
scroll to position [1027, 0]
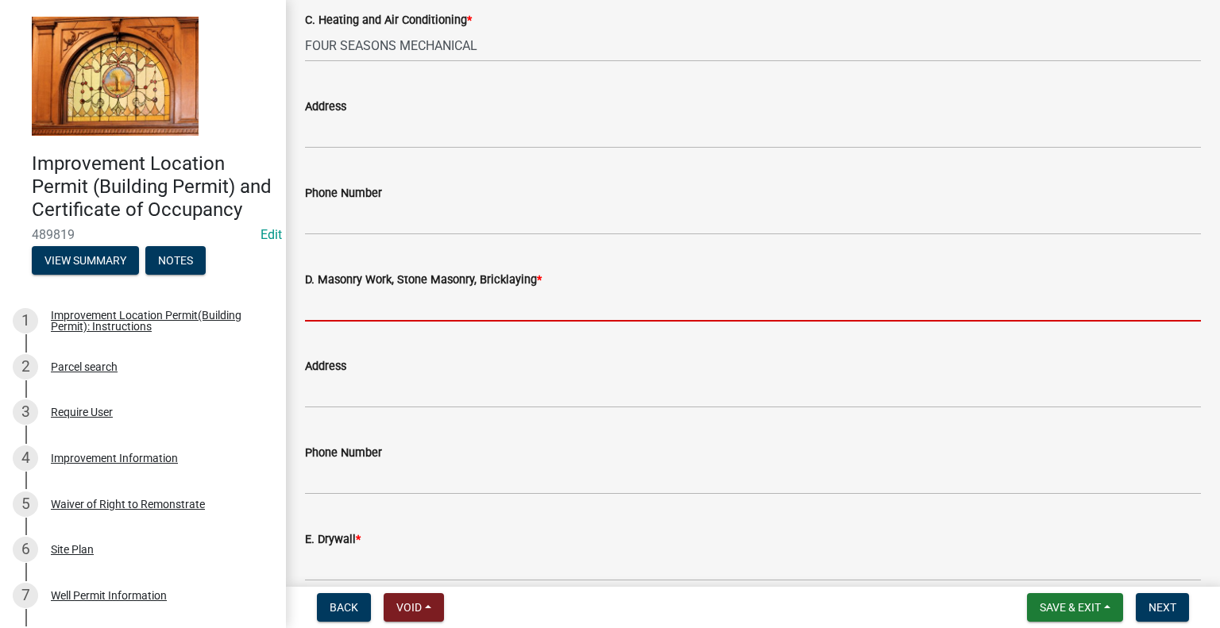
click at [397, 298] on input "D. Masonry Work, Stone Masonry, Bricklaying *" at bounding box center [753, 305] width 896 height 33
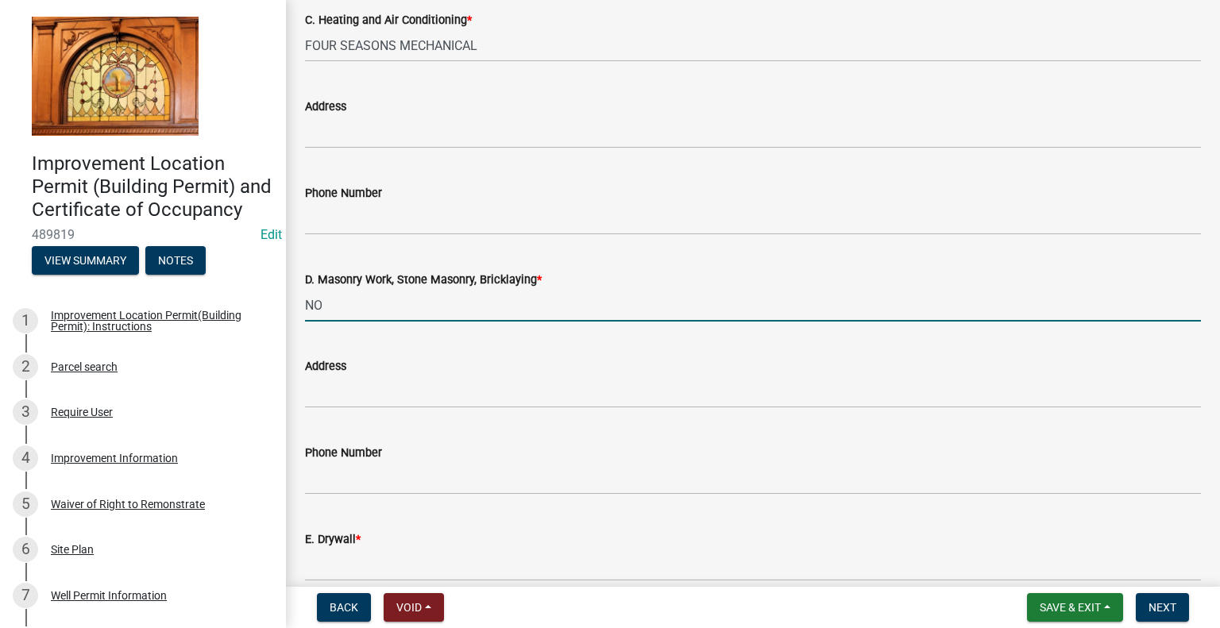
type input "NORTHSTAR STONE"
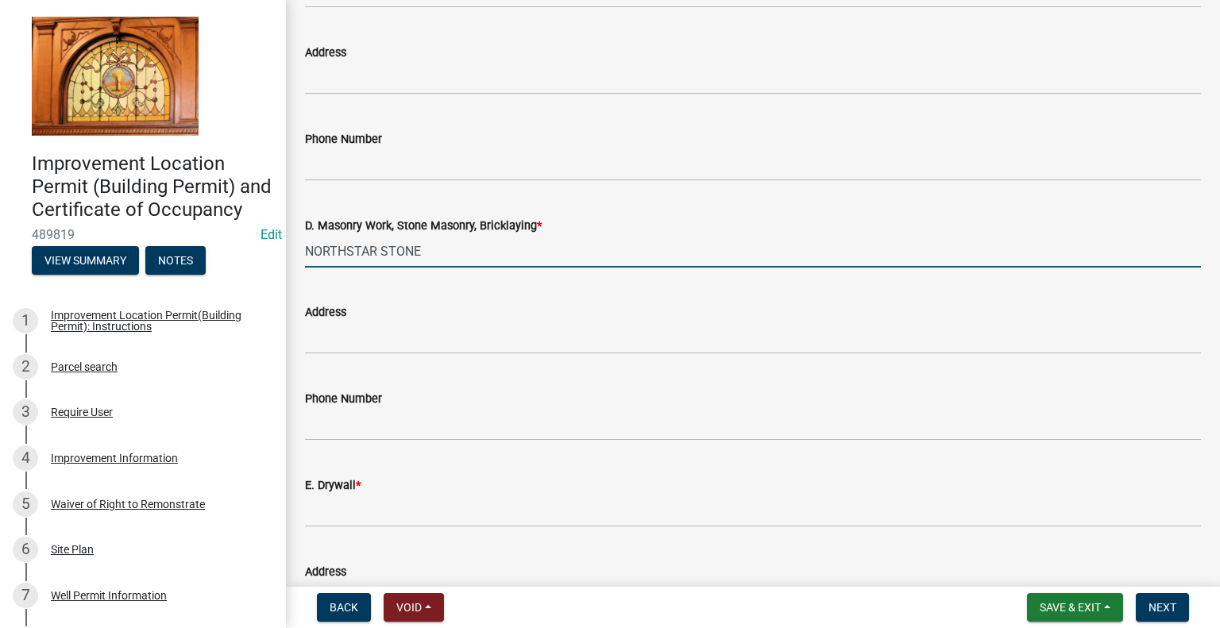
scroll to position [1106, 0]
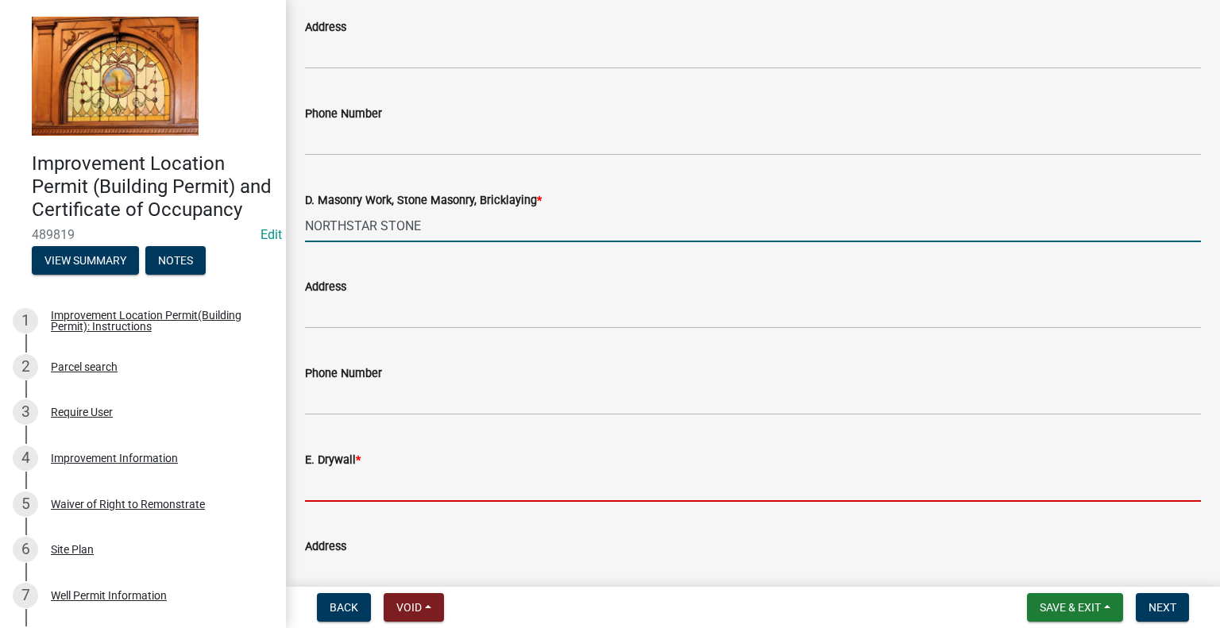
click at [379, 486] on input "E. Drywall *" at bounding box center [753, 486] width 896 height 33
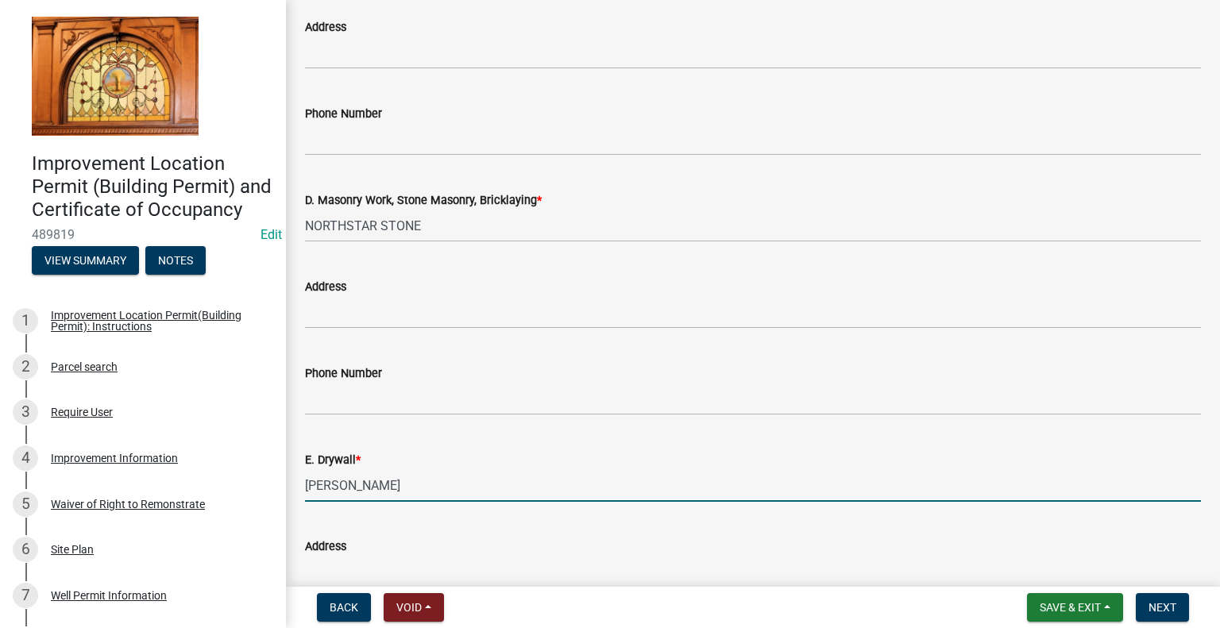
type input "[PERSON_NAME]"
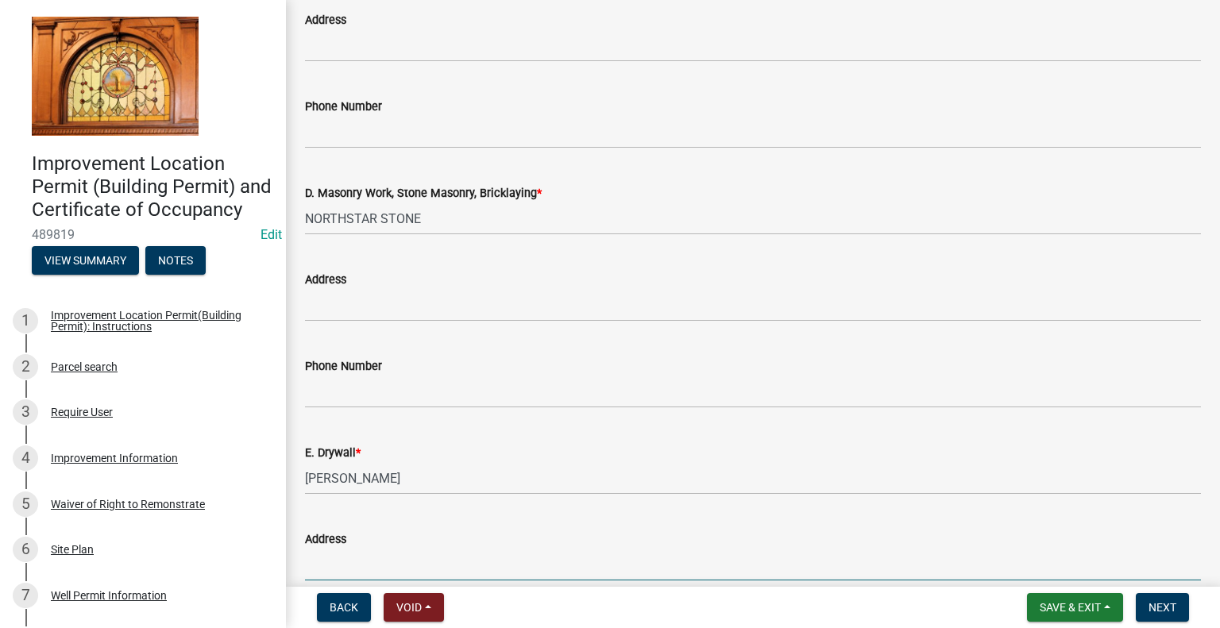
scroll to position [1475, 0]
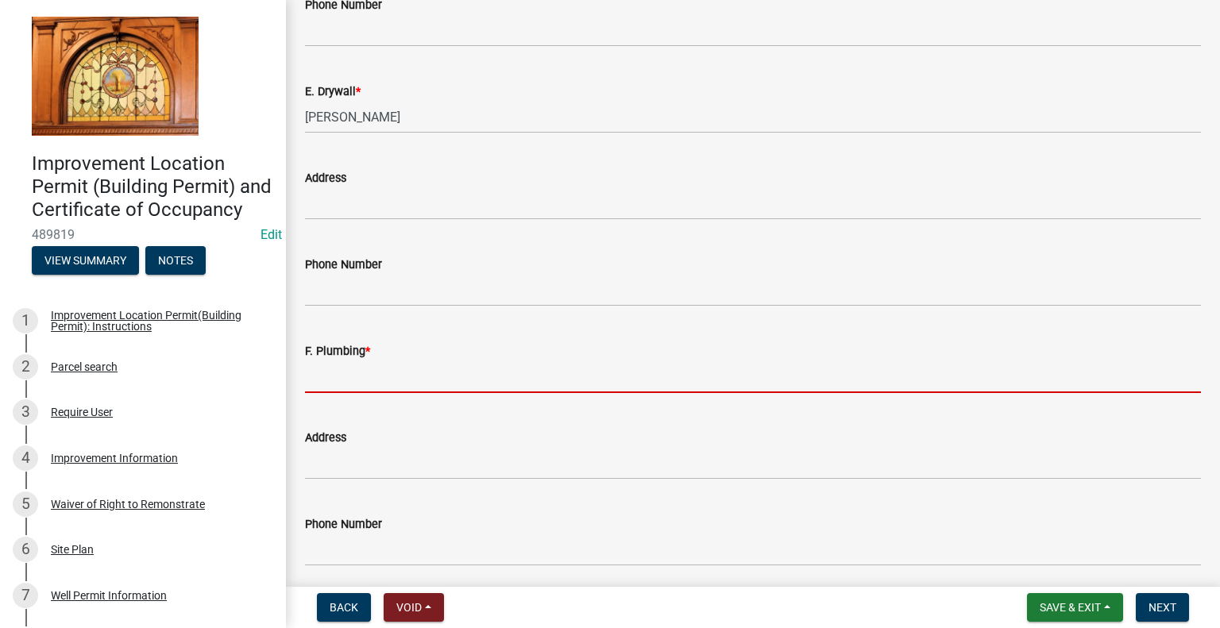
click at [381, 379] on input "F. Plumbing *" at bounding box center [753, 377] width 896 height 33
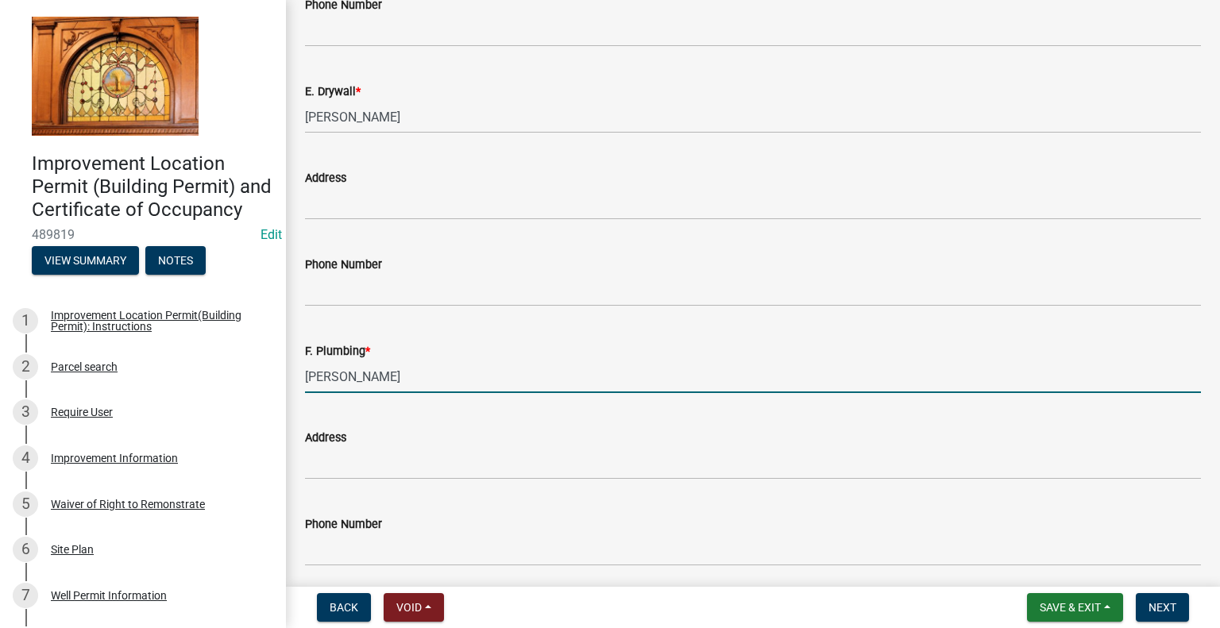
type input "[PERSON_NAME]"
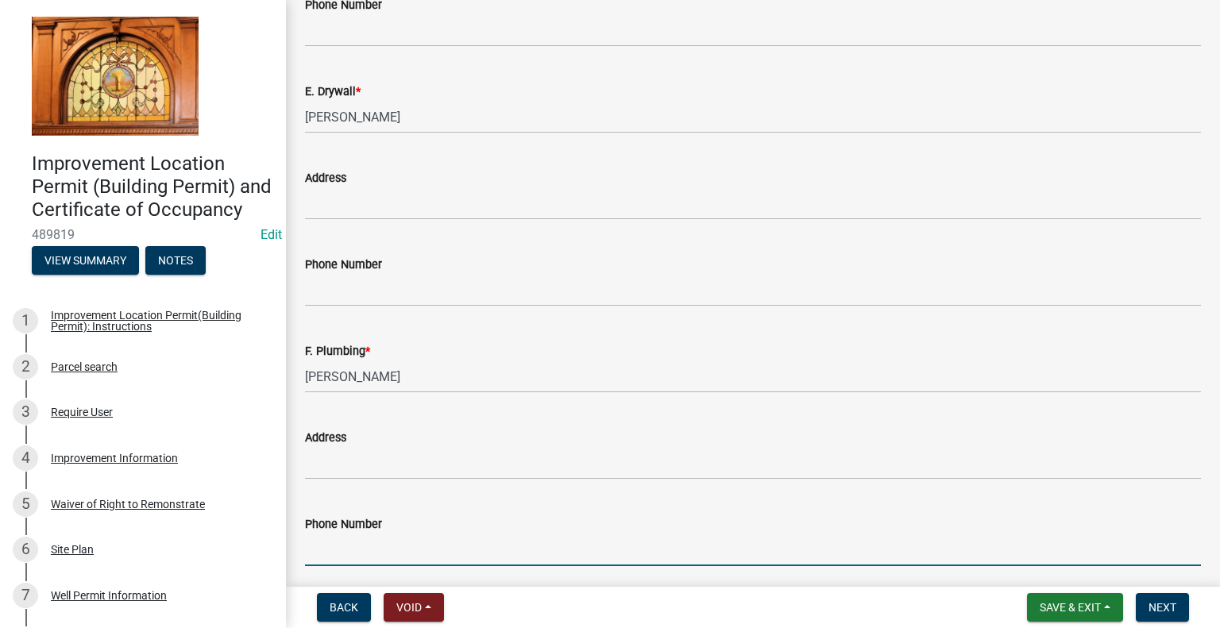
scroll to position [1621, 0]
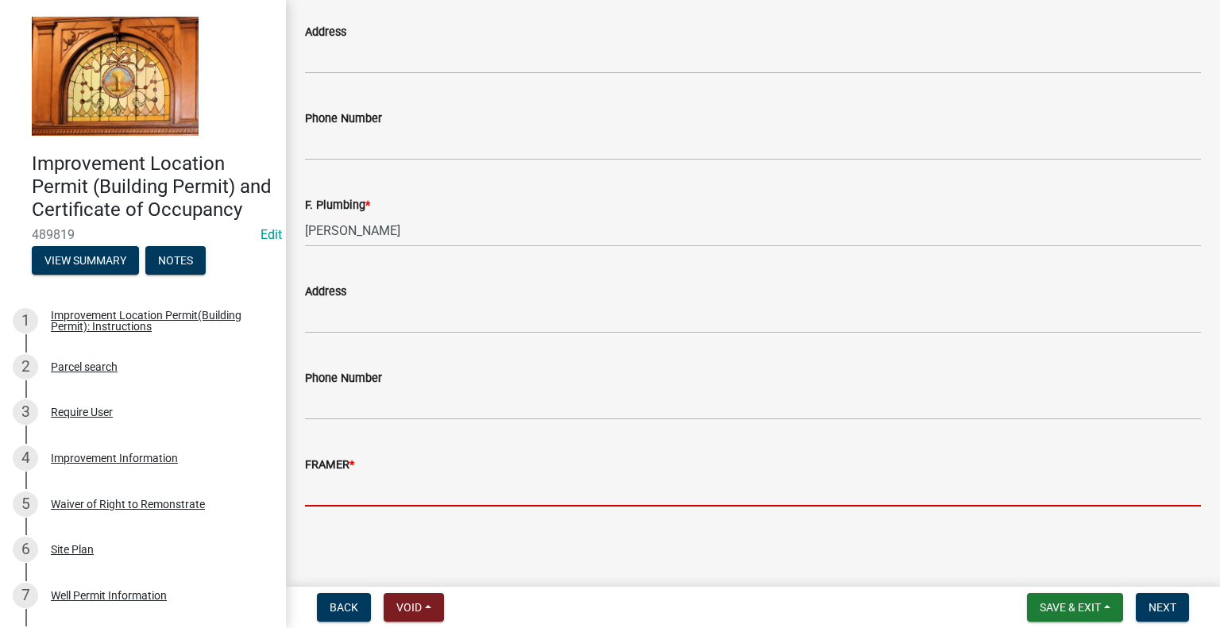
click at [373, 487] on input "FRAMER *" at bounding box center [753, 490] width 896 height 33
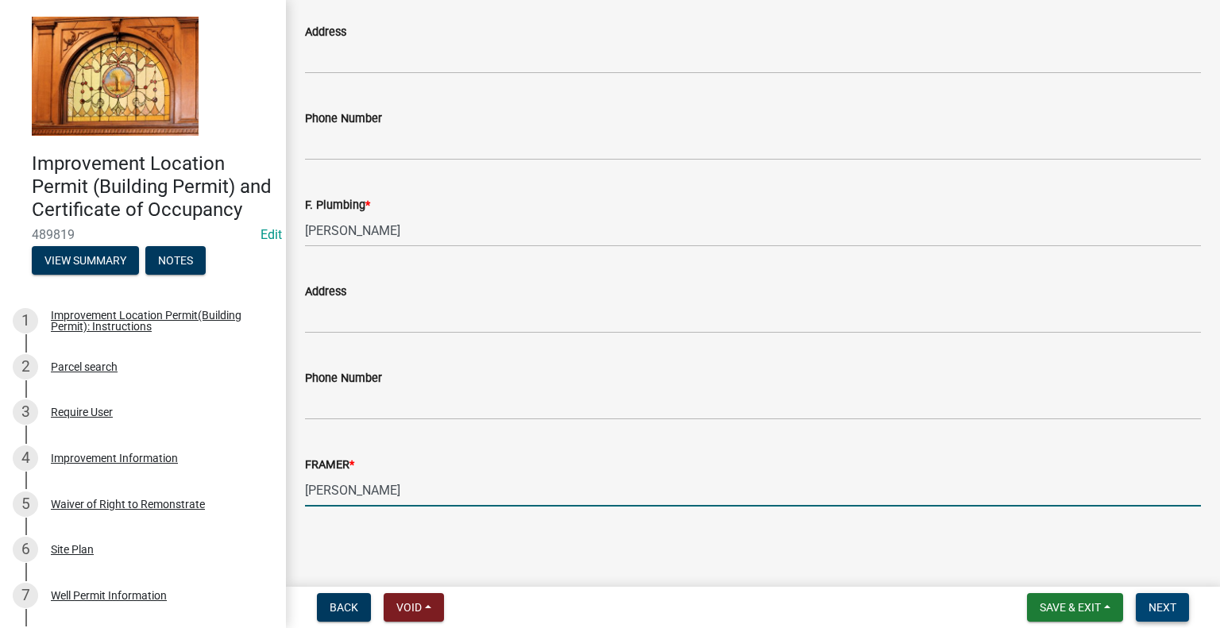
type input "[PERSON_NAME]"
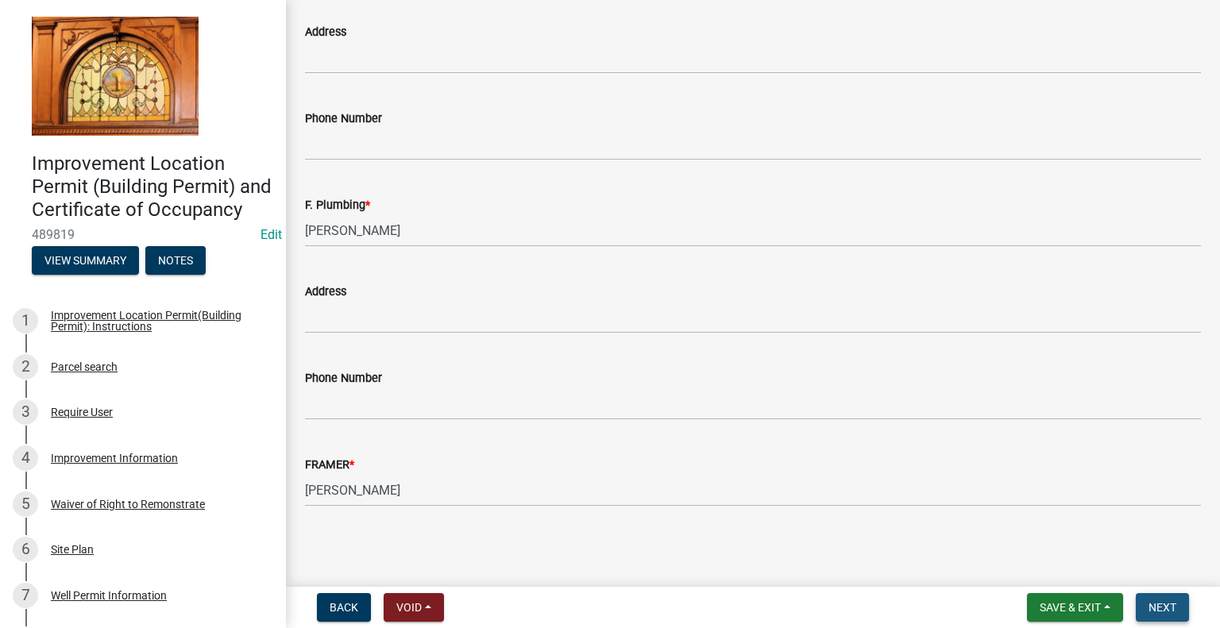
click at [1166, 607] on span "Next" at bounding box center [1163, 607] width 28 height 13
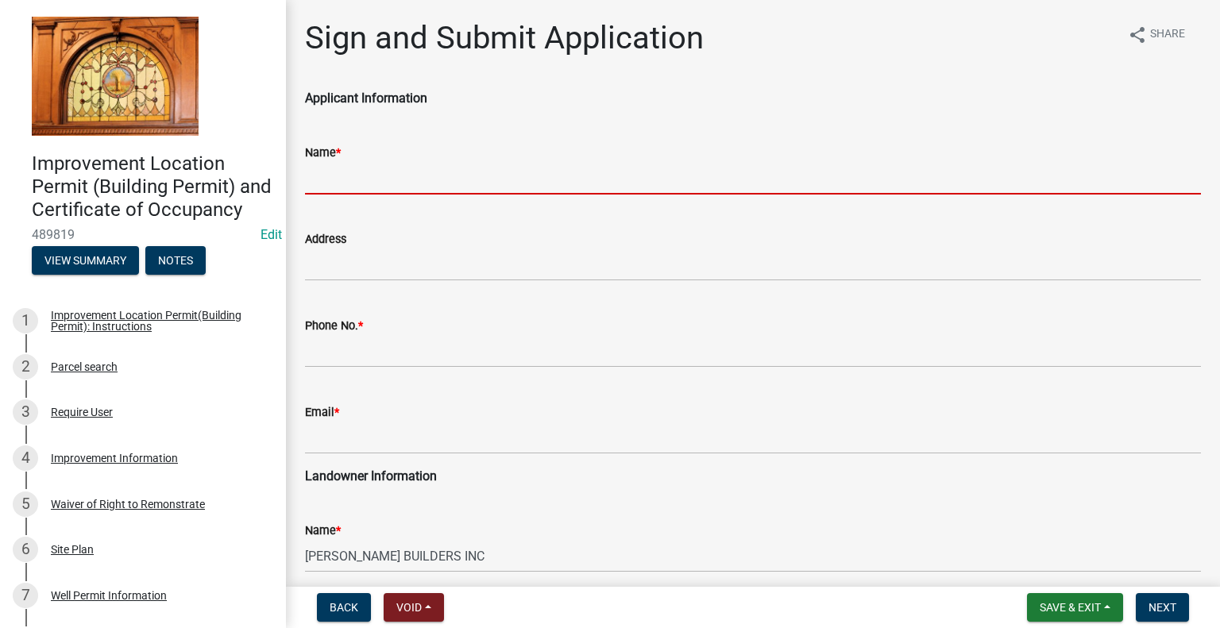
click at [354, 176] on input "Name *" at bounding box center [753, 178] width 896 height 33
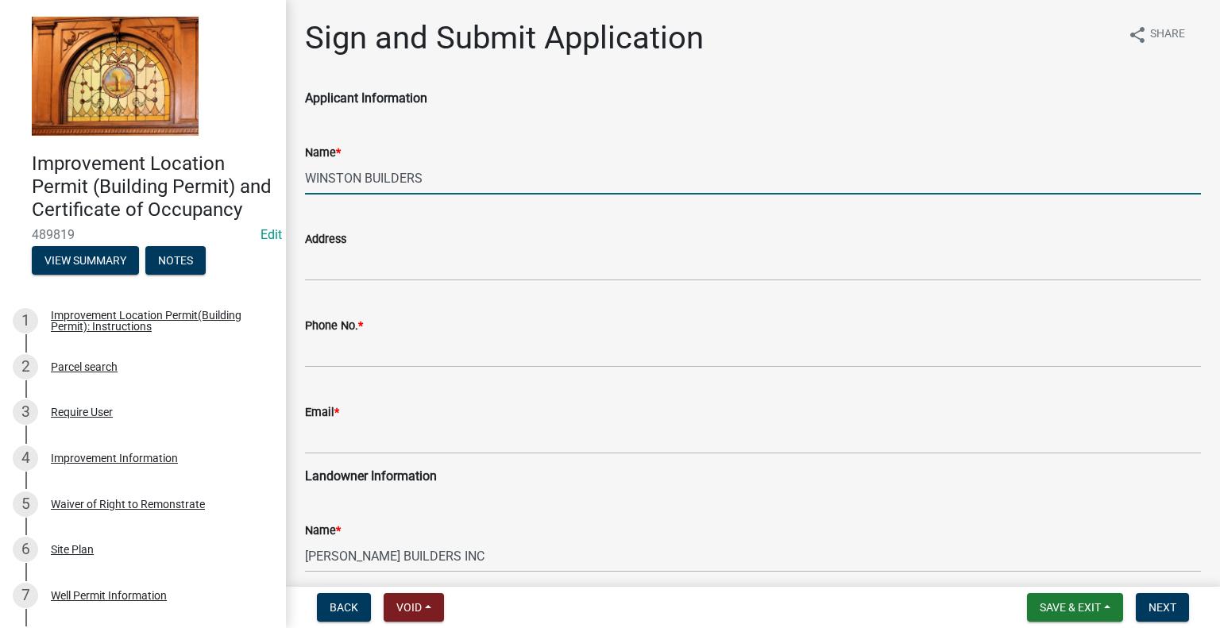
type input "WINSTON BUILDERS"
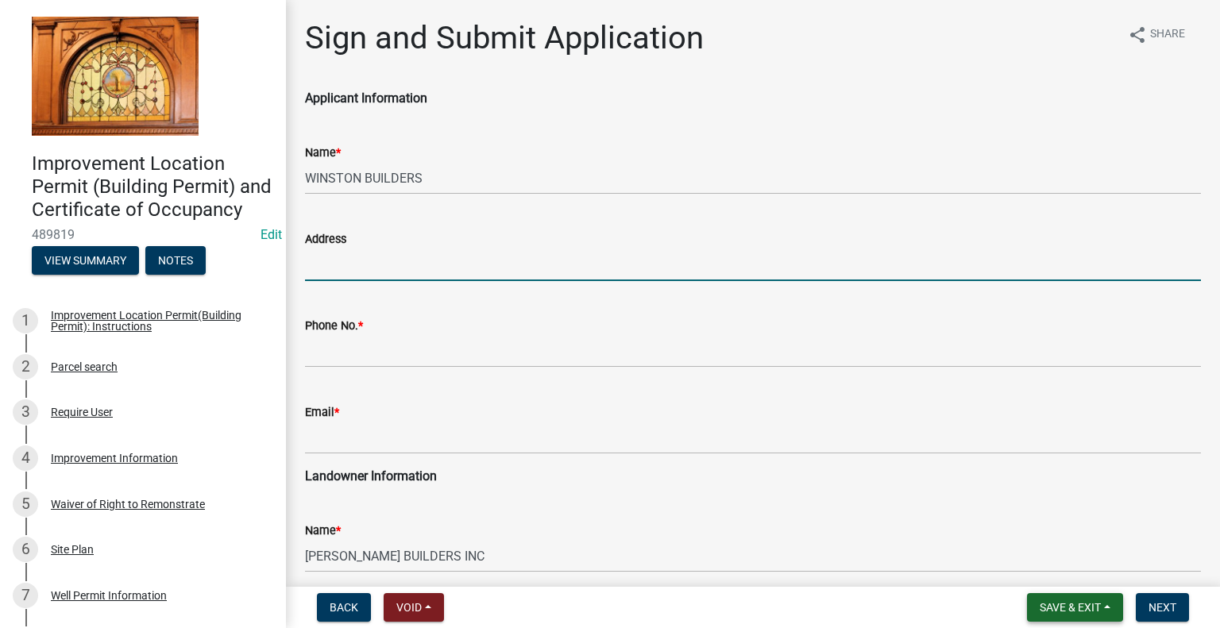
click at [1058, 609] on span "Save & Exit" at bounding box center [1070, 607] width 61 height 13
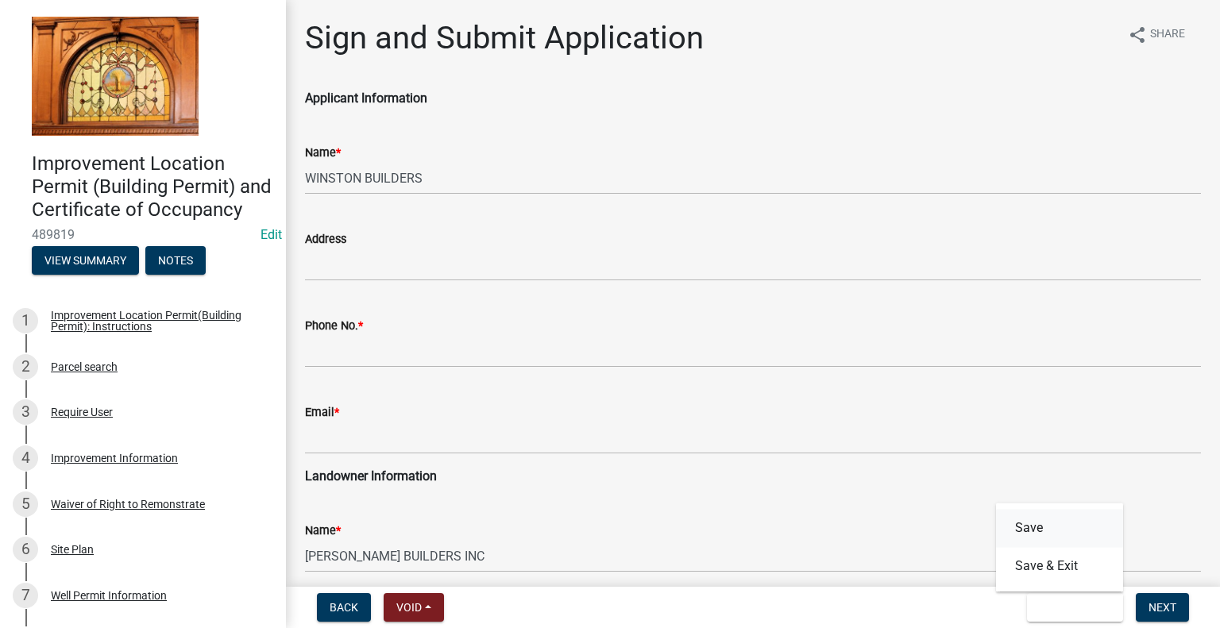
click at [1048, 532] on button "Save" at bounding box center [1059, 528] width 127 height 38
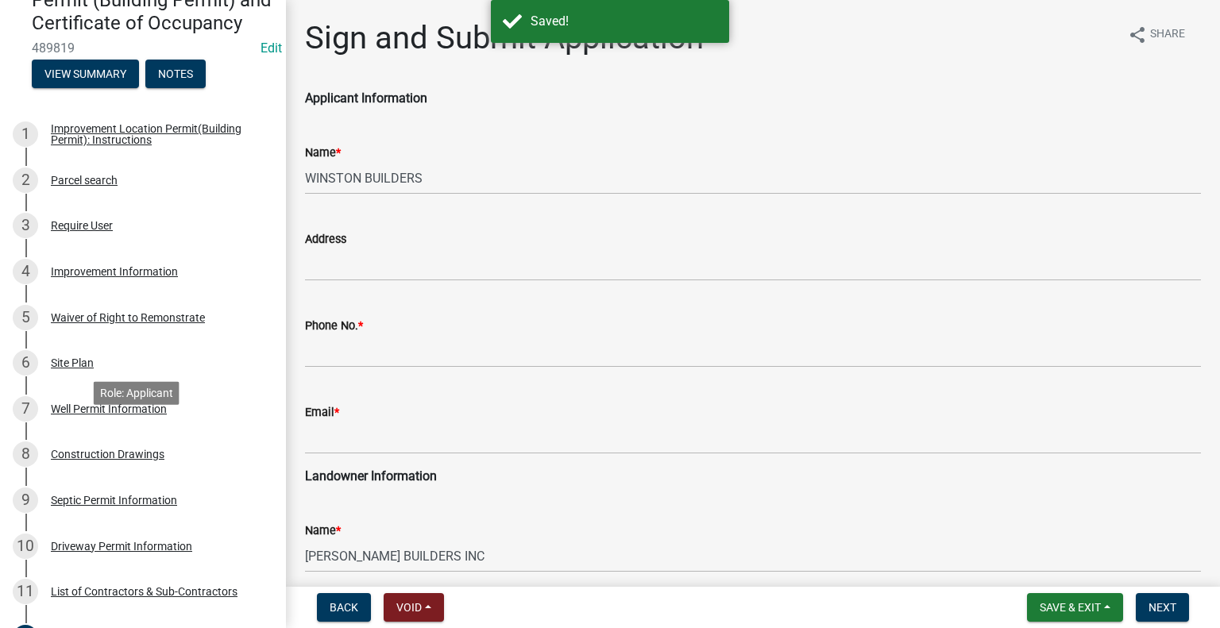
scroll to position [397, 0]
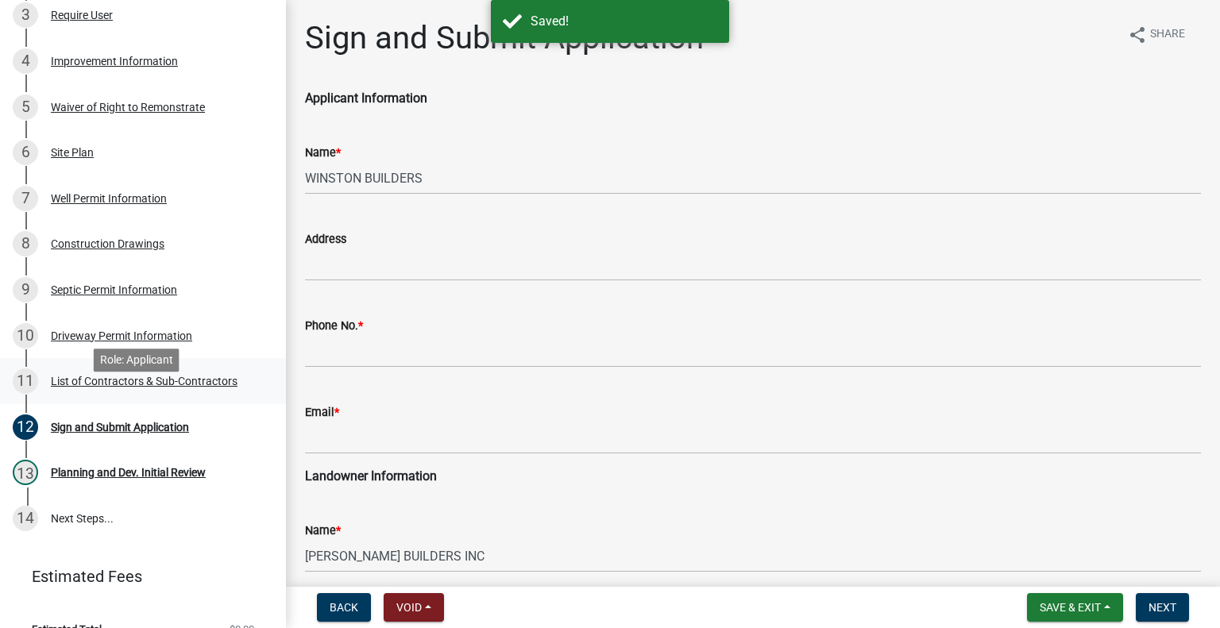
click at [162, 387] on div "List of Contractors & Sub-Contractors" at bounding box center [144, 381] width 187 height 11
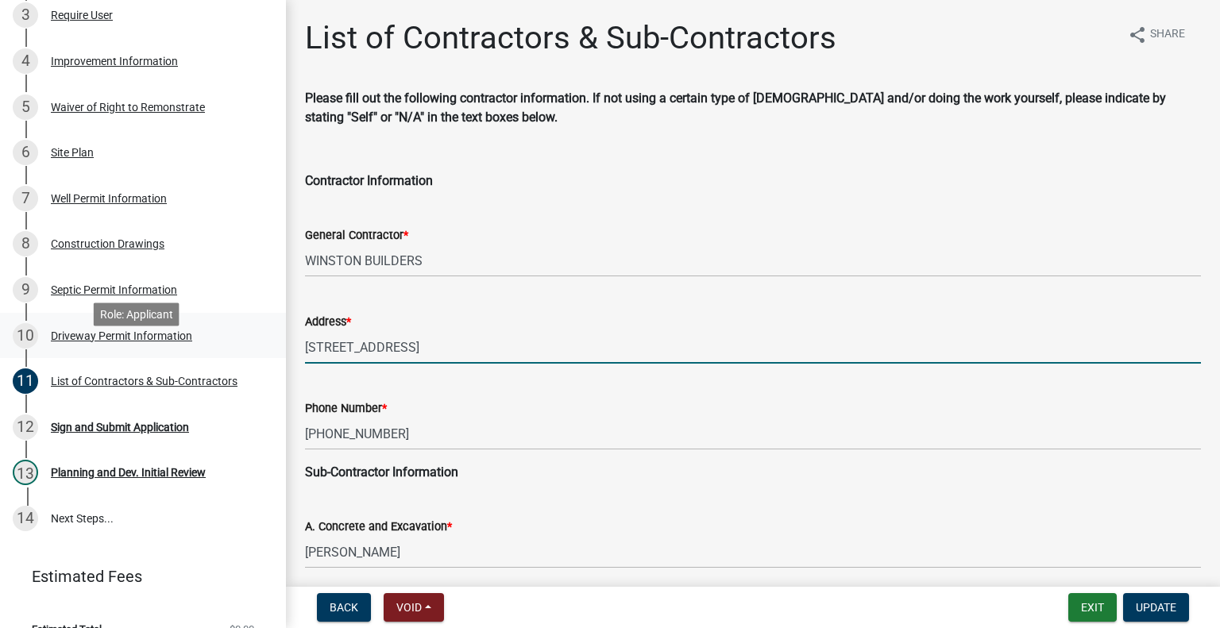
drag, startPoint x: 555, startPoint y: 349, endPoint x: 238, endPoint y: 354, distance: 316.3
click at [215, 351] on div "Improvement Location Permit (Building Permit) and Certificate of Occupancy 4898…" at bounding box center [610, 314] width 1220 height 628
click at [125, 433] on div "Sign and Submit Application" at bounding box center [120, 427] width 138 height 11
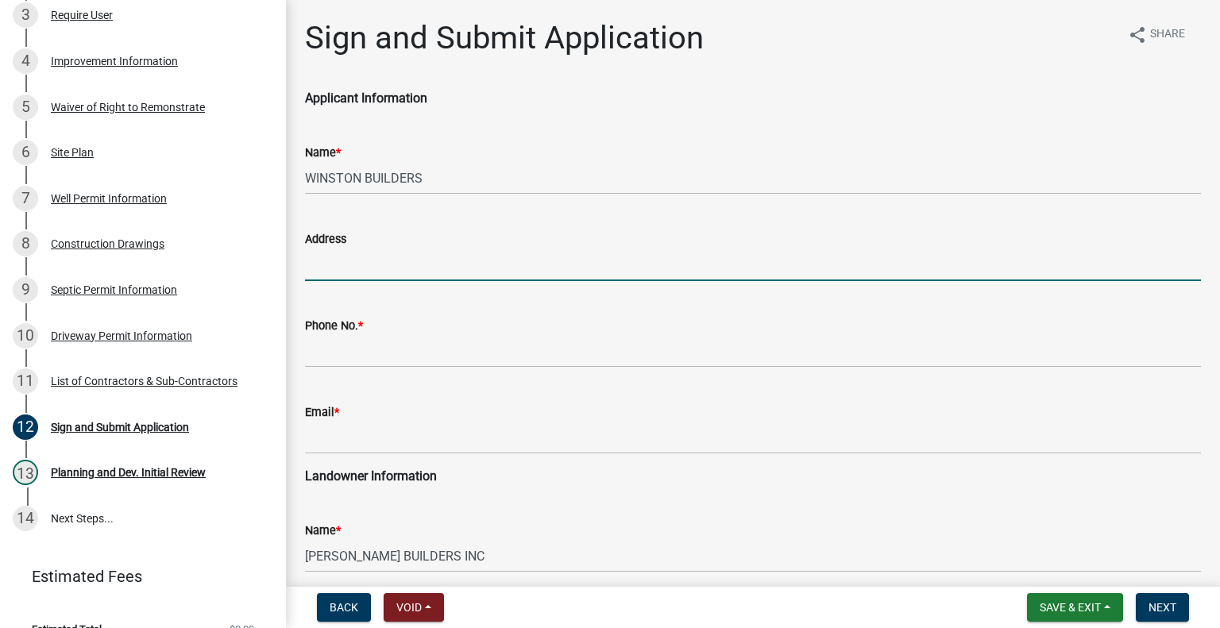
click at [340, 257] on input "Address" at bounding box center [753, 265] width 896 height 33
paste input "[STREET_ADDRESS]"
type input "[STREET_ADDRESS]"
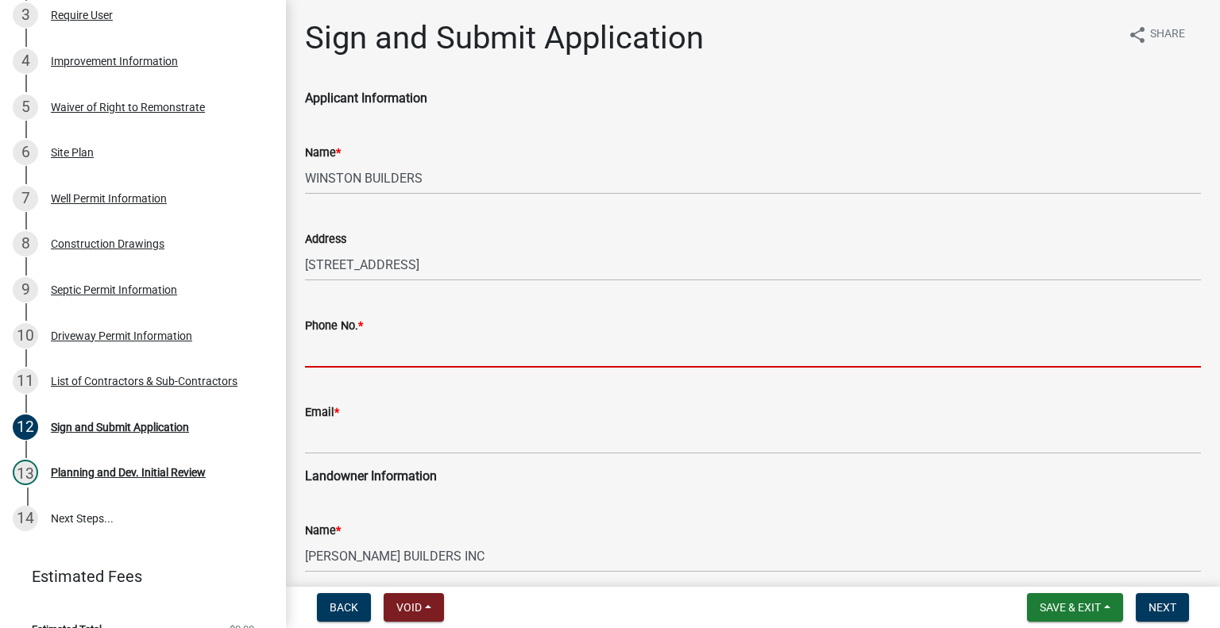
click at [342, 344] on input "Phone No. *" at bounding box center [753, 351] width 896 height 33
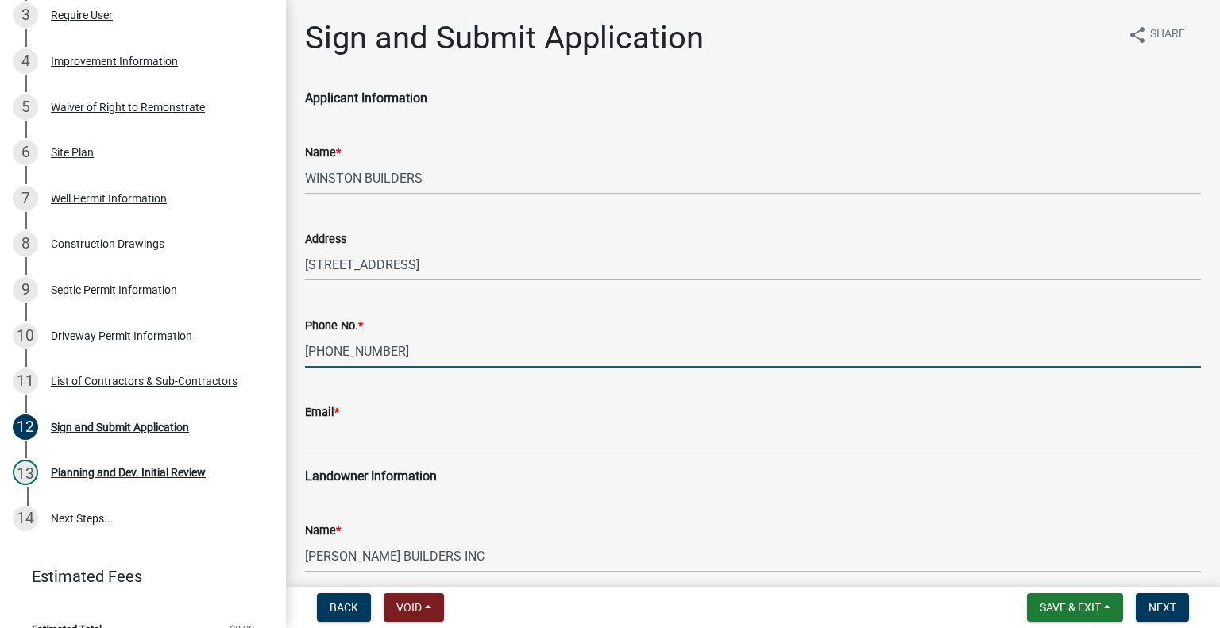
type input "[PHONE_NUMBER]"
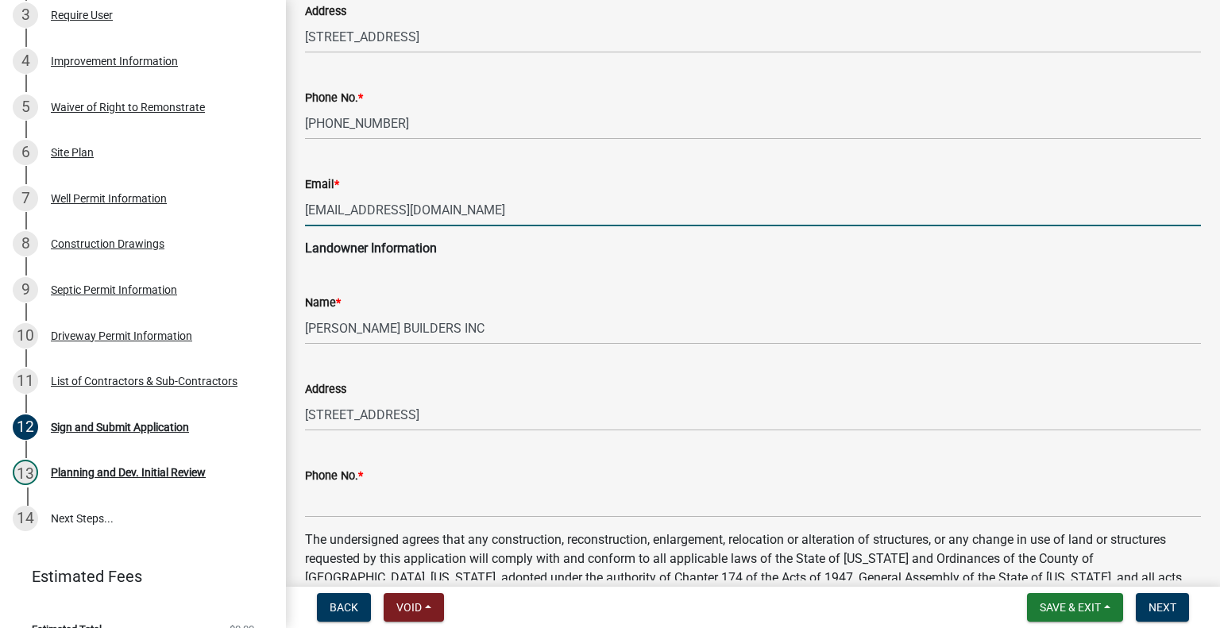
scroll to position [238, 0]
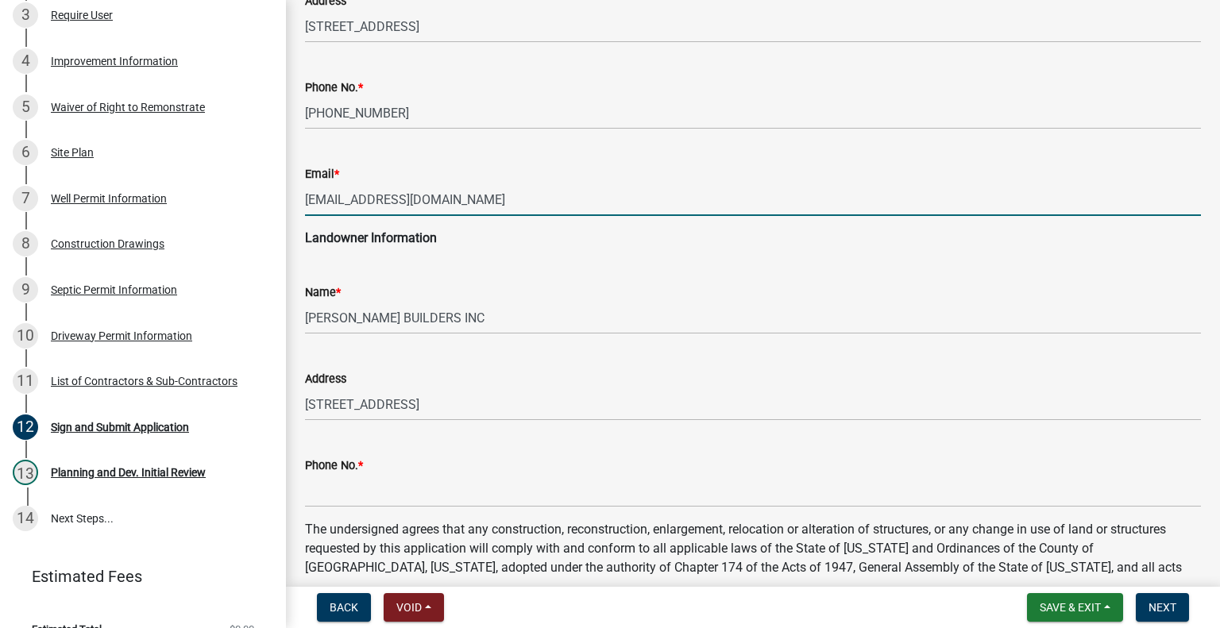
type input "[EMAIL_ADDRESS][DOMAIN_NAME]"
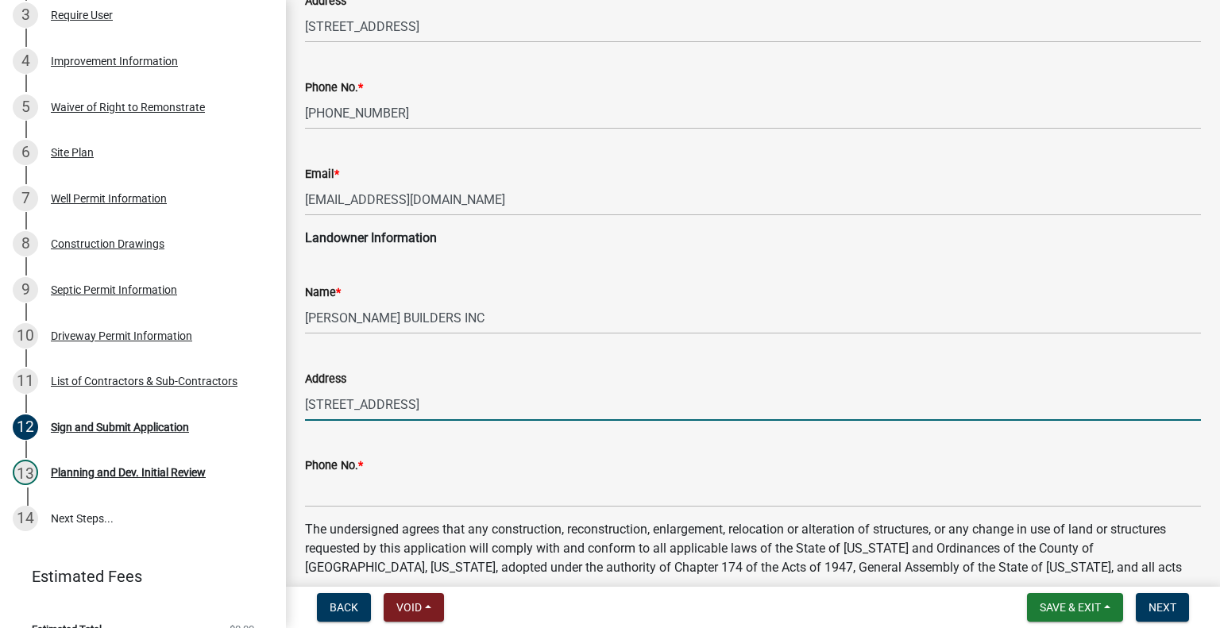
click at [448, 403] on input "[STREET_ADDRESS]" at bounding box center [753, 405] width 896 height 33
type input "[STREET_ADDRESS]"
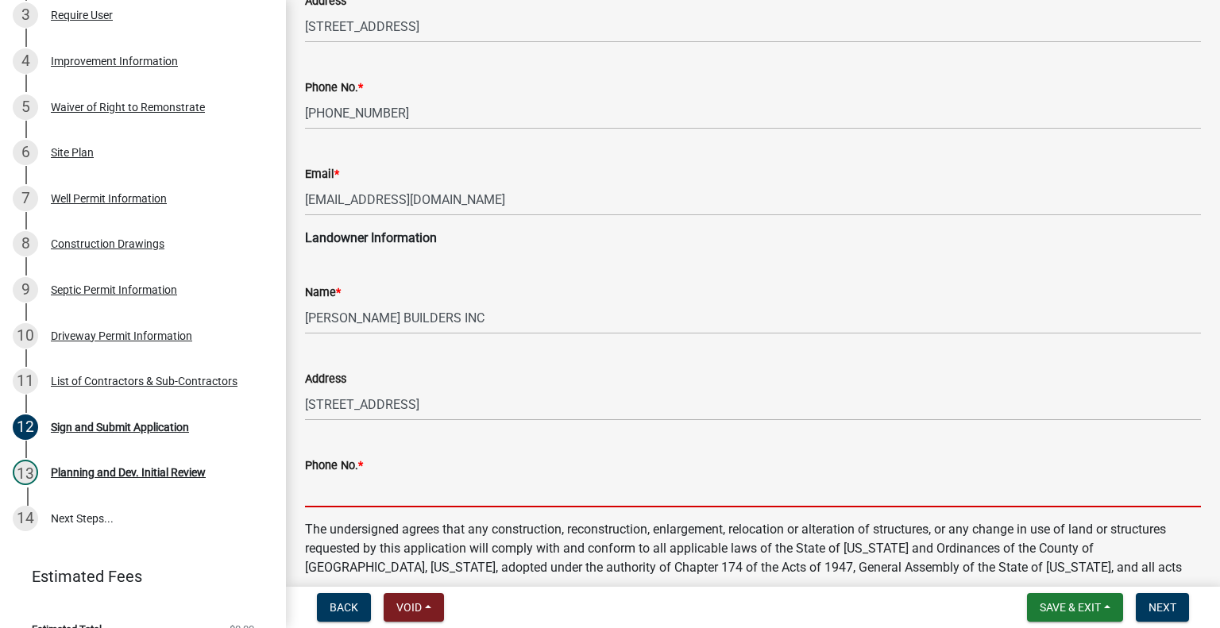
click at [394, 482] on input "Phone No. *" at bounding box center [753, 491] width 896 height 33
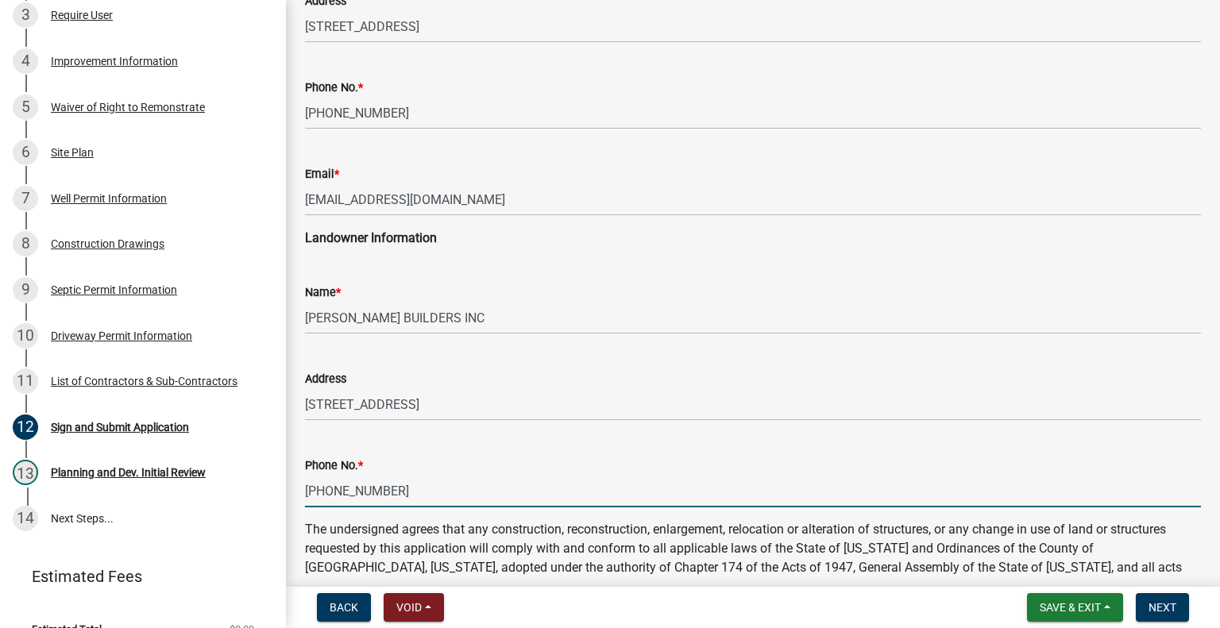
scroll to position [686, 0]
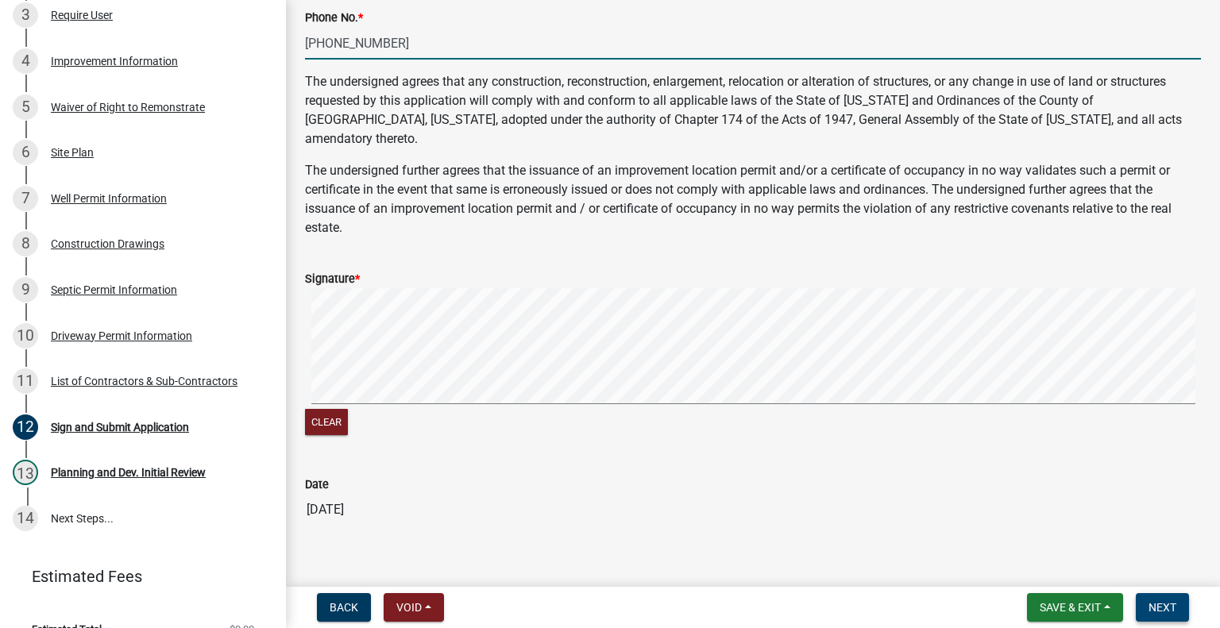
type input "[PHONE_NUMBER]"
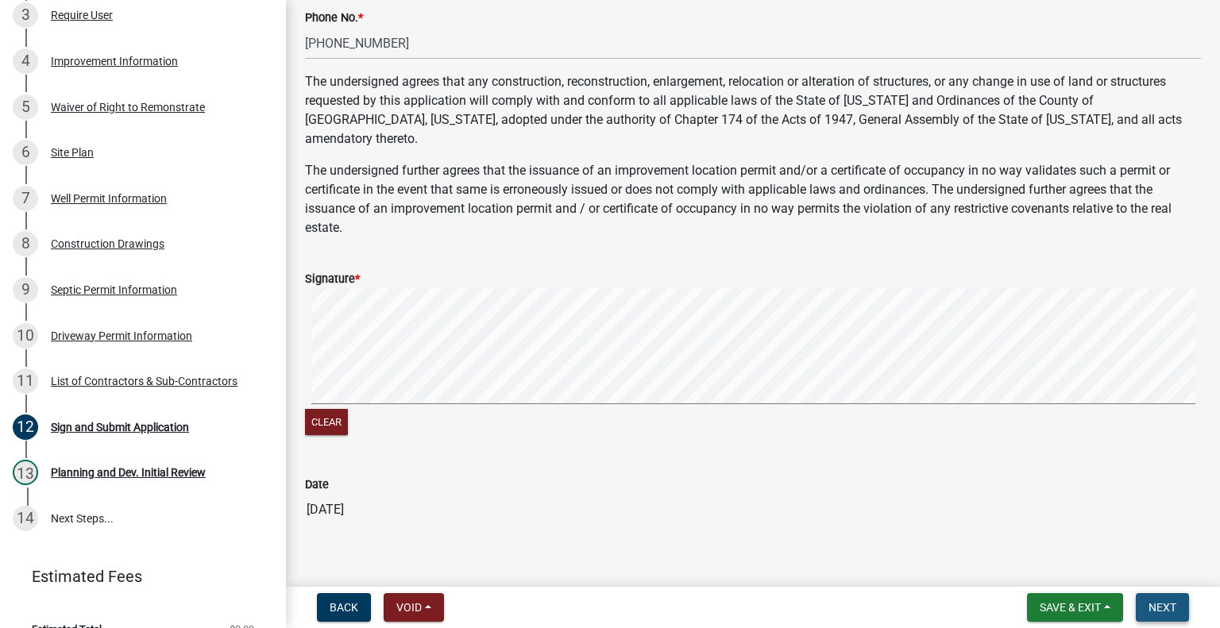
click at [1165, 606] on span "Next" at bounding box center [1163, 607] width 28 height 13
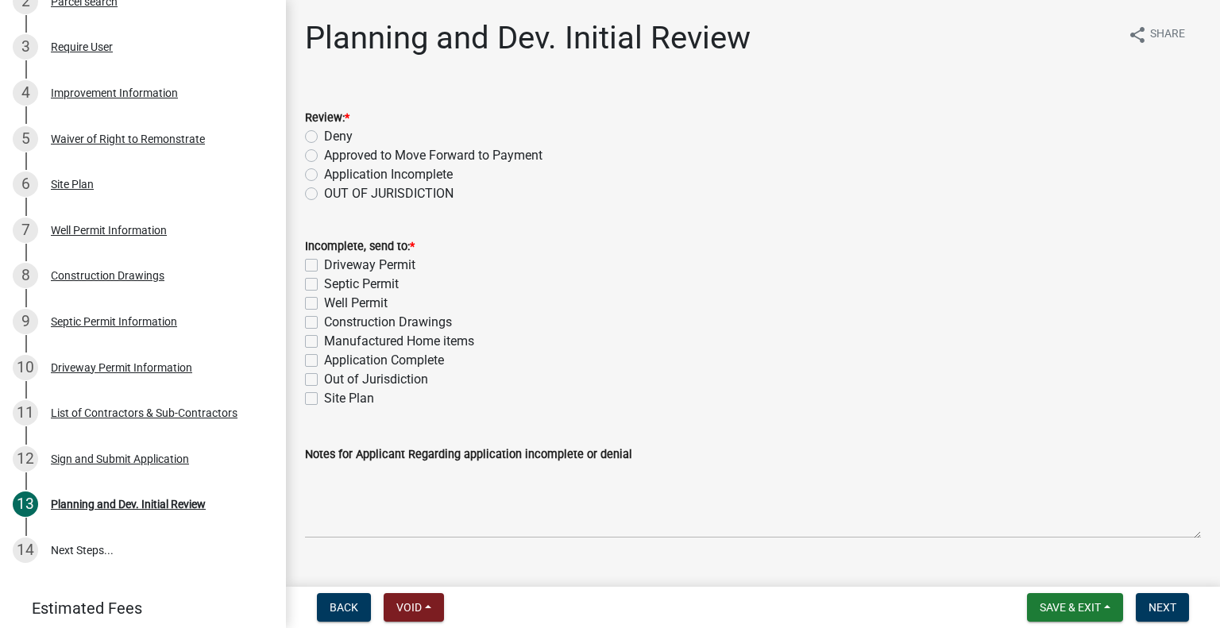
scroll to position [429, 0]
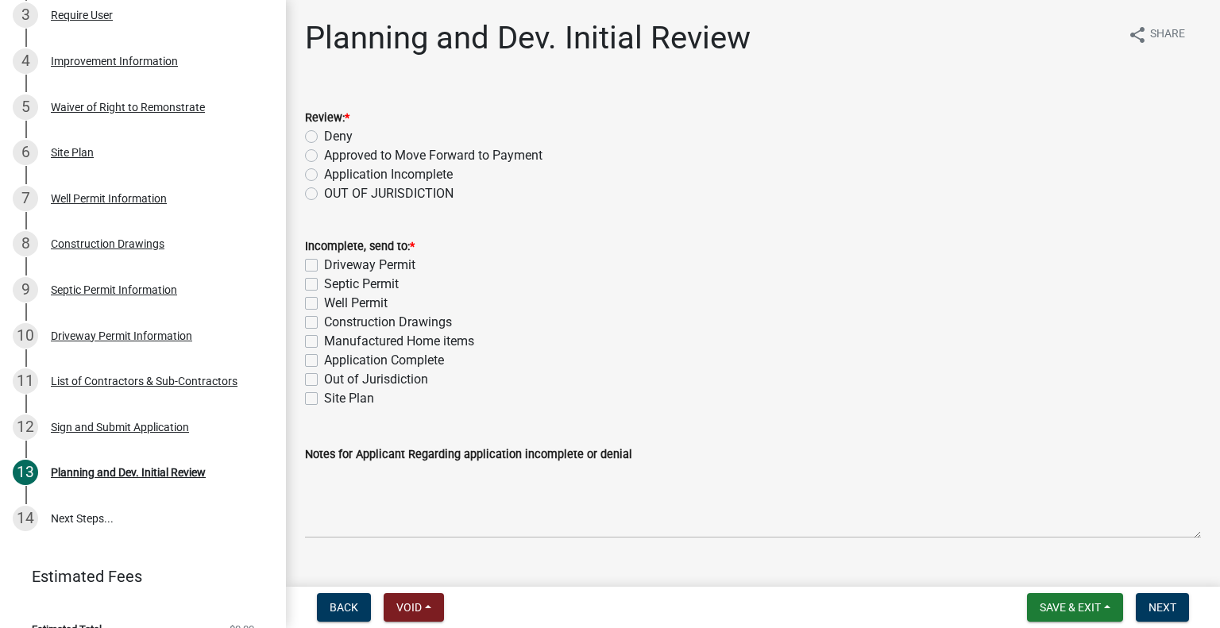
click at [324, 158] on label "Approved to Move Forward to Payment" at bounding box center [433, 155] width 219 height 19
click at [324, 157] on input "Approved to Move Forward to Payment" at bounding box center [329, 151] width 10 height 10
radio input "true"
click at [324, 365] on label "Application Complete" at bounding box center [384, 360] width 120 height 19
click at [324, 362] on input "Application Complete" at bounding box center [329, 356] width 10 height 10
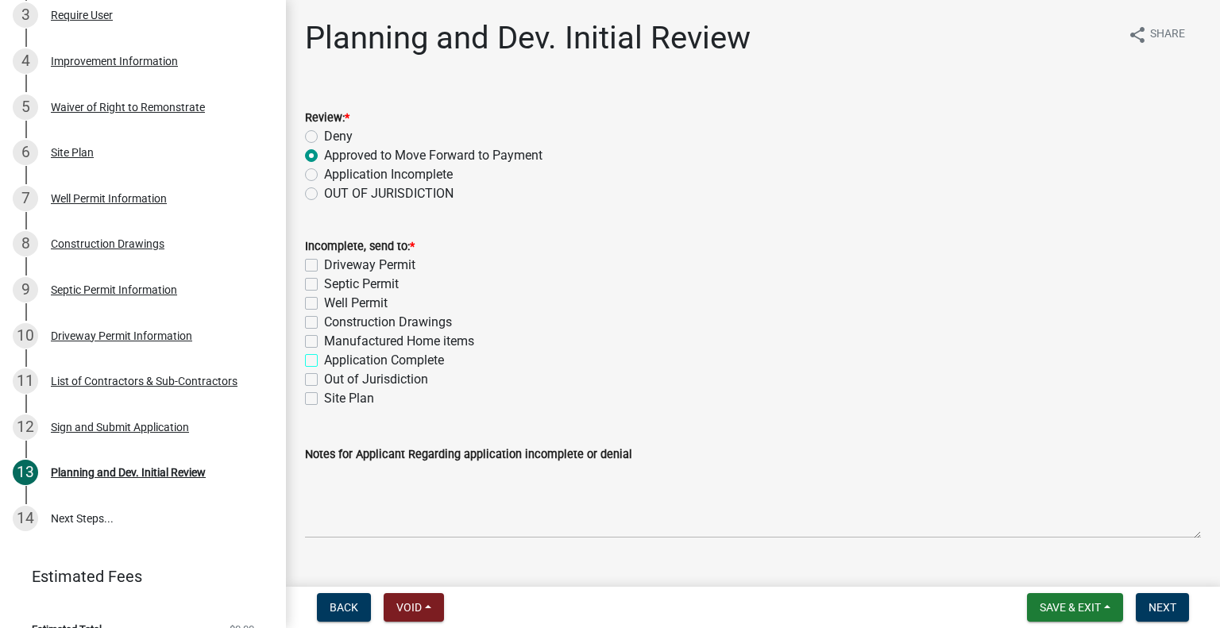
checkbox input "true"
checkbox input "false"
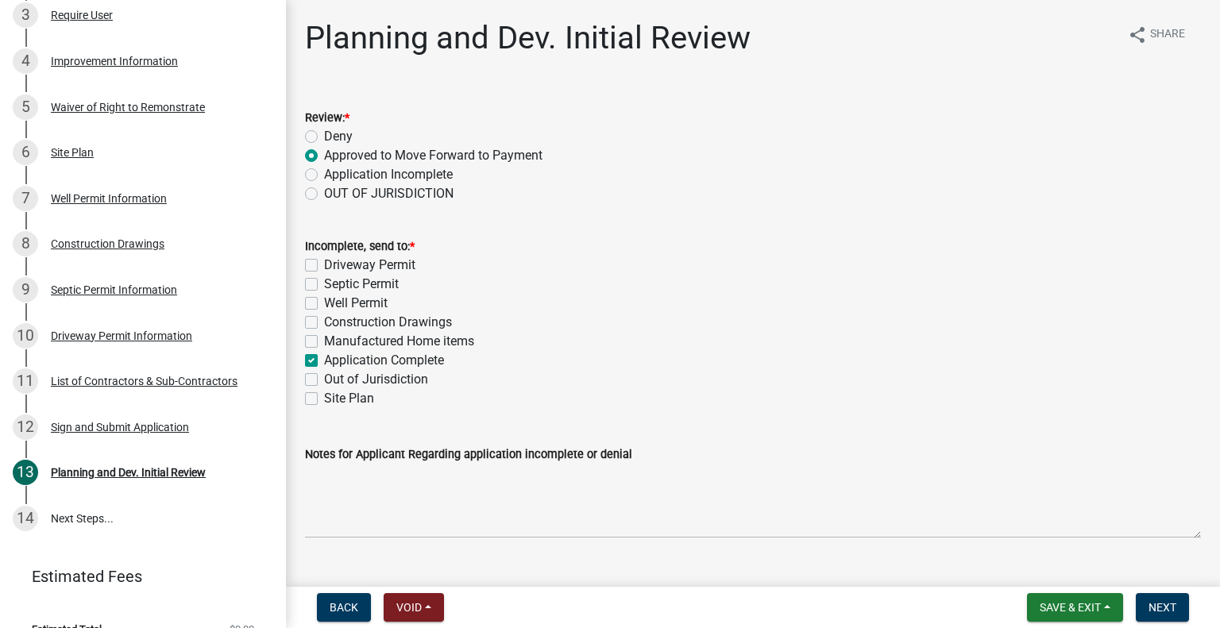
checkbox input "false"
checkbox input "true"
checkbox input "false"
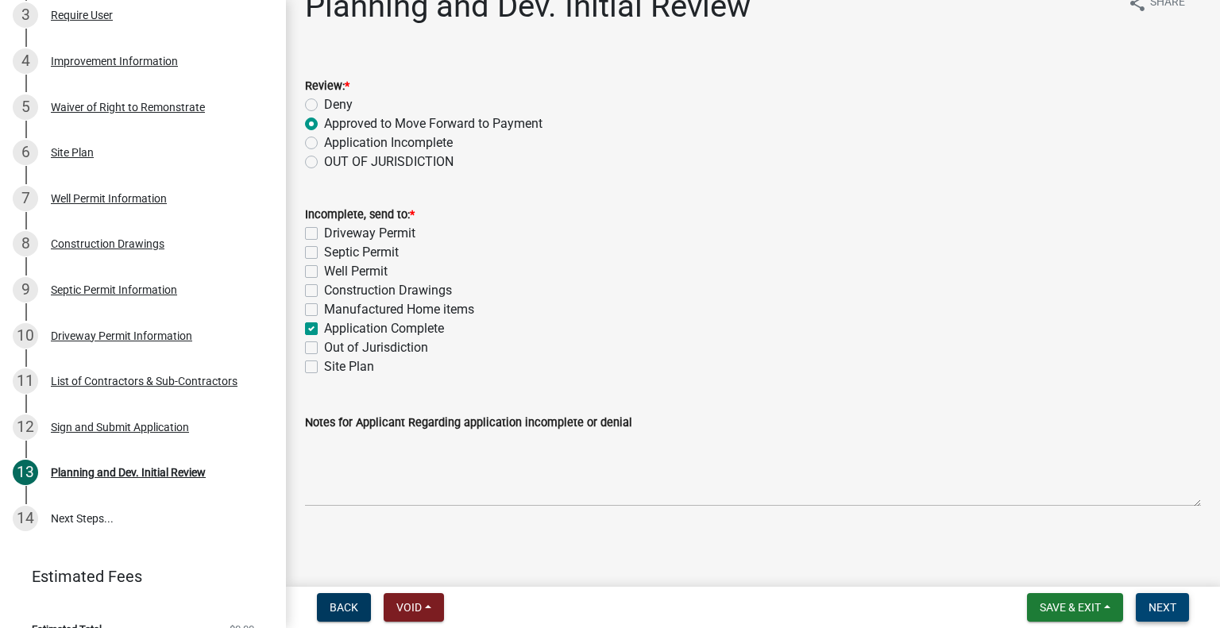
click at [1160, 613] on span "Next" at bounding box center [1163, 607] width 28 height 13
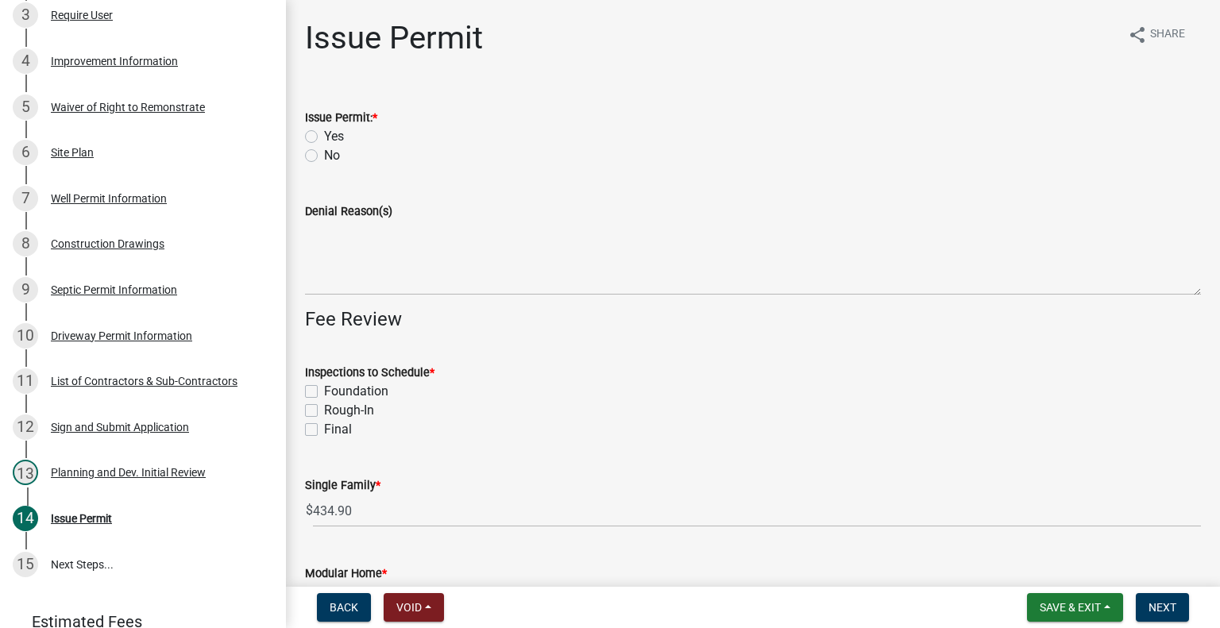
scroll to position [474, 0]
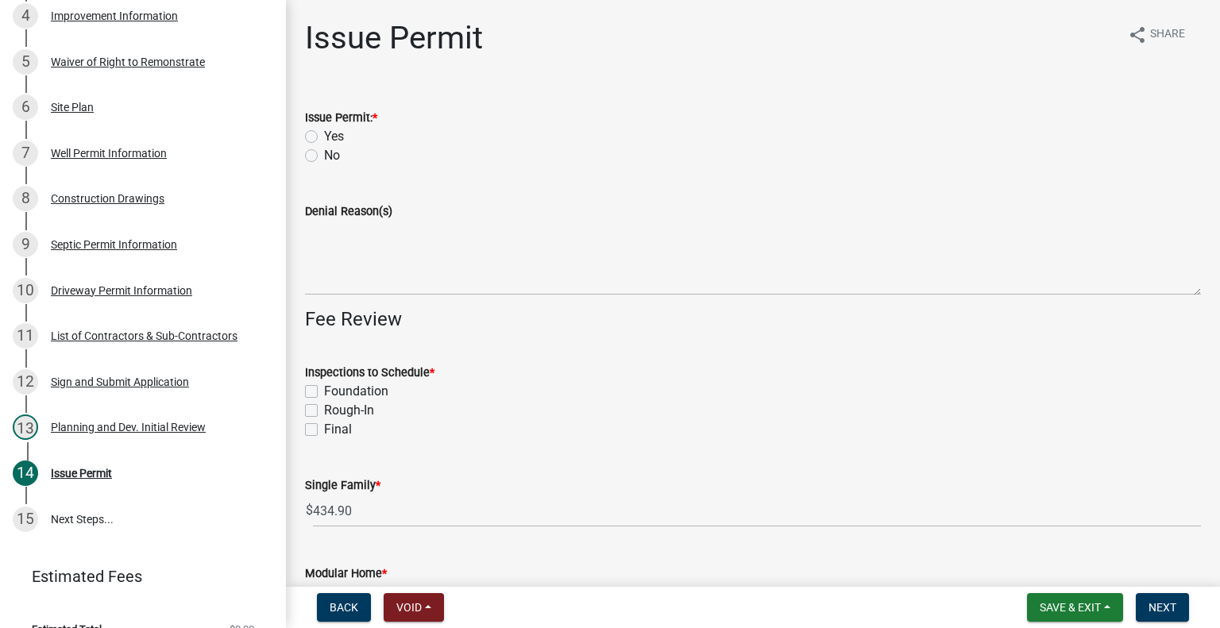
click at [324, 140] on label "Yes" at bounding box center [334, 136] width 20 height 19
click at [324, 137] on input "Yes" at bounding box center [329, 132] width 10 height 10
radio input "true"
click at [324, 392] on label "Foundation" at bounding box center [356, 391] width 64 height 19
click at [324, 392] on input "Foundation" at bounding box center [329, 387] width 10 height 10
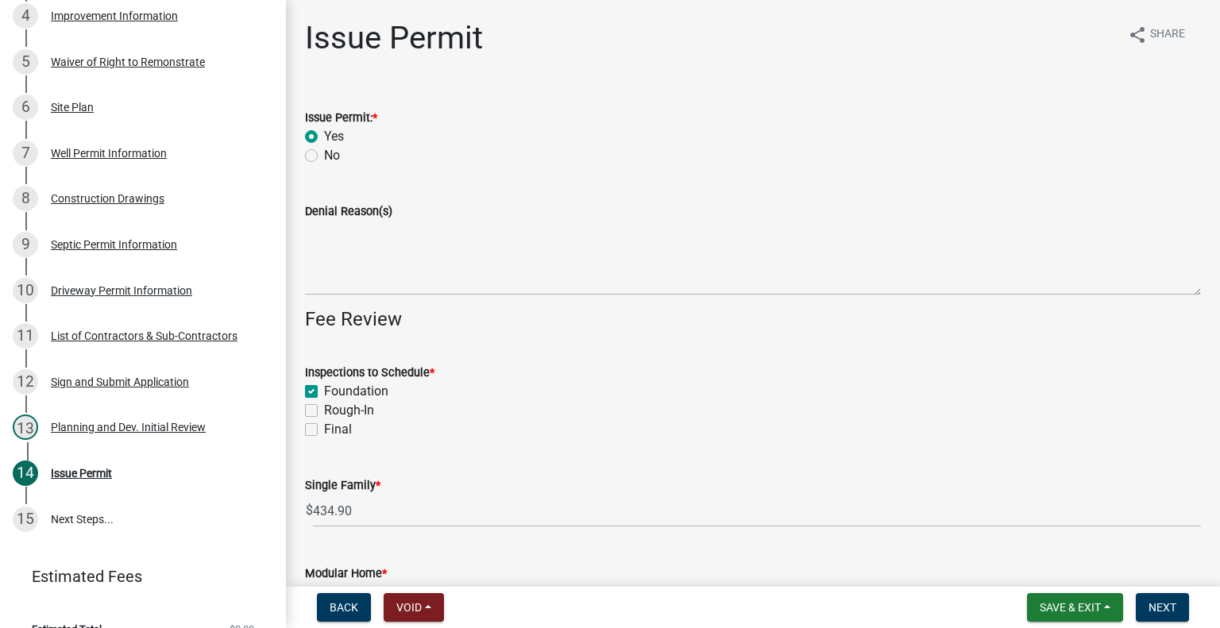
checkbox input "true"
checkbox input "false"
click at [324, 411] on label "Rough-In" at bounding box center [349, 410] width 50 height 19
click at [324, 411] on input "Rough-In" at bounding box center [329, 406] width 10 height 10
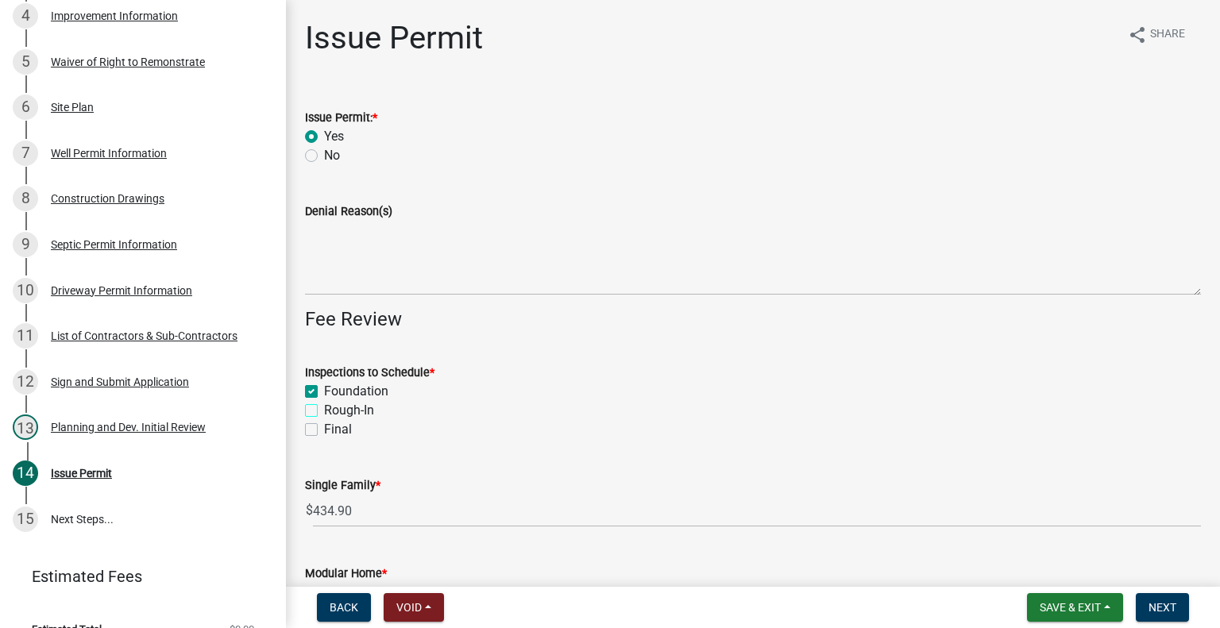
checkbox input "true"
click at [324, 429] on label "Final" at bounding box center [338, 429] width 28 height 19
click at [324, 429] on input "Final" at bounding box center [329, 425] width 10 height 10
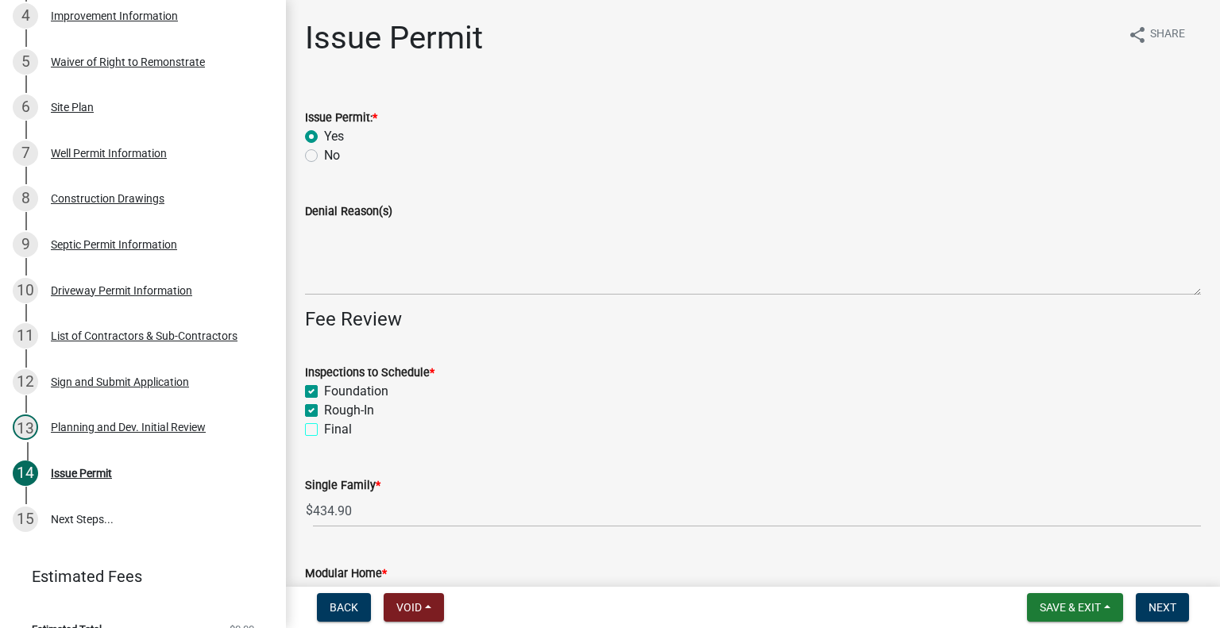
checkbox input "true"
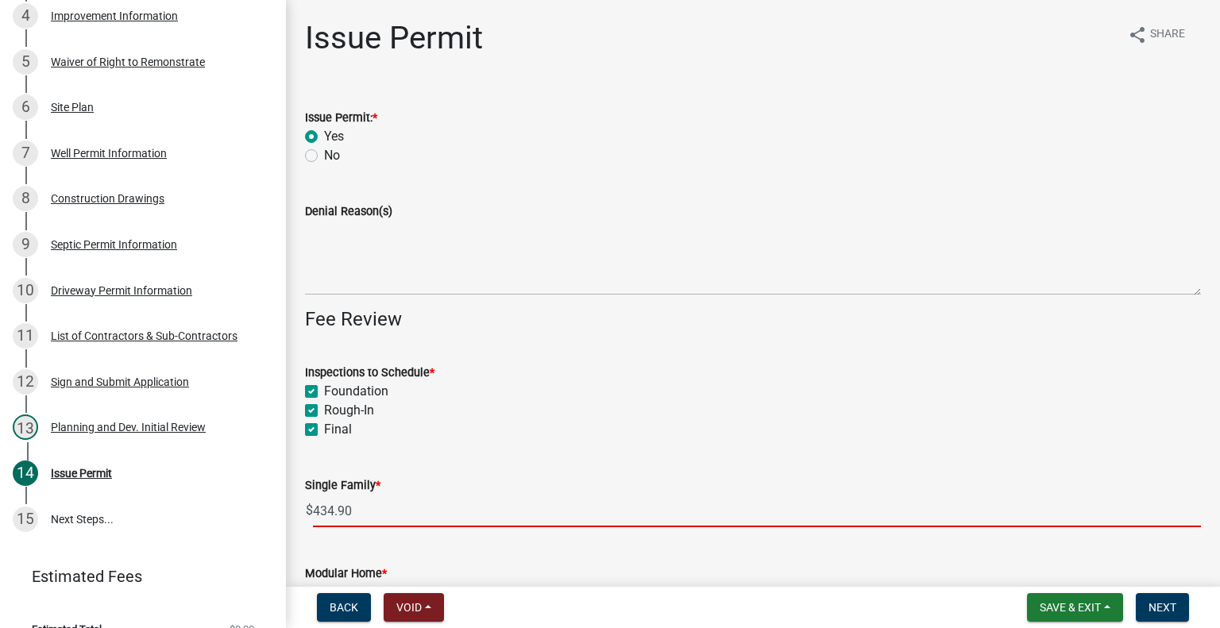
click at [332, 507] on input "434.90" at bounding box center [757, 511] width 888 height 33
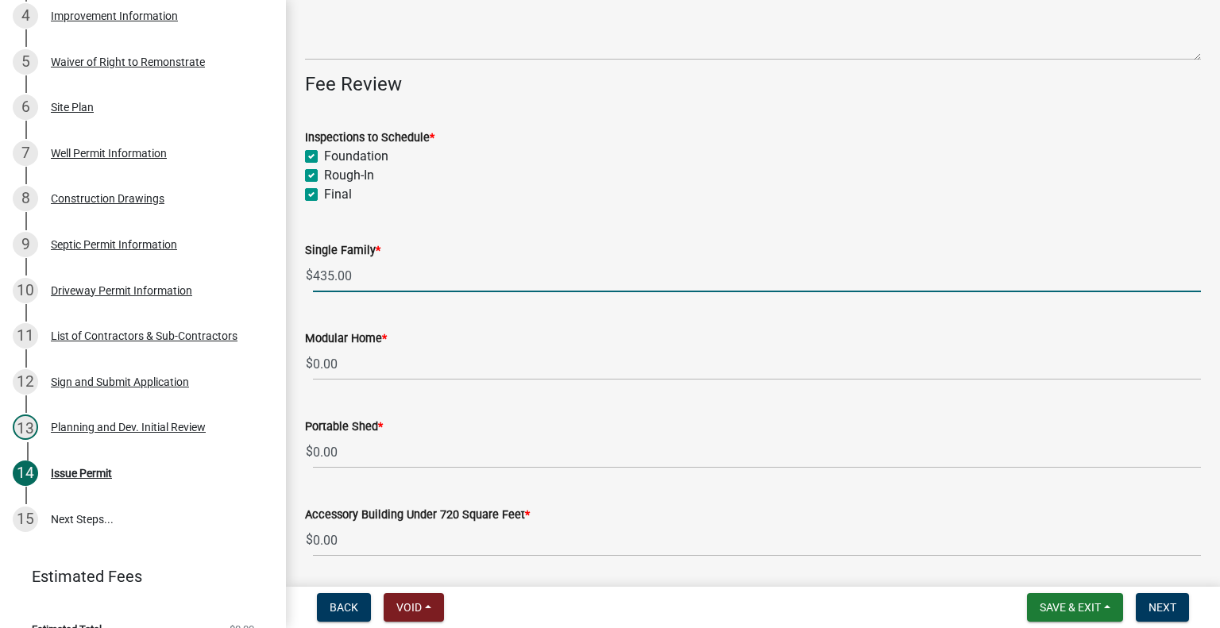
scroll to position [238, 0]
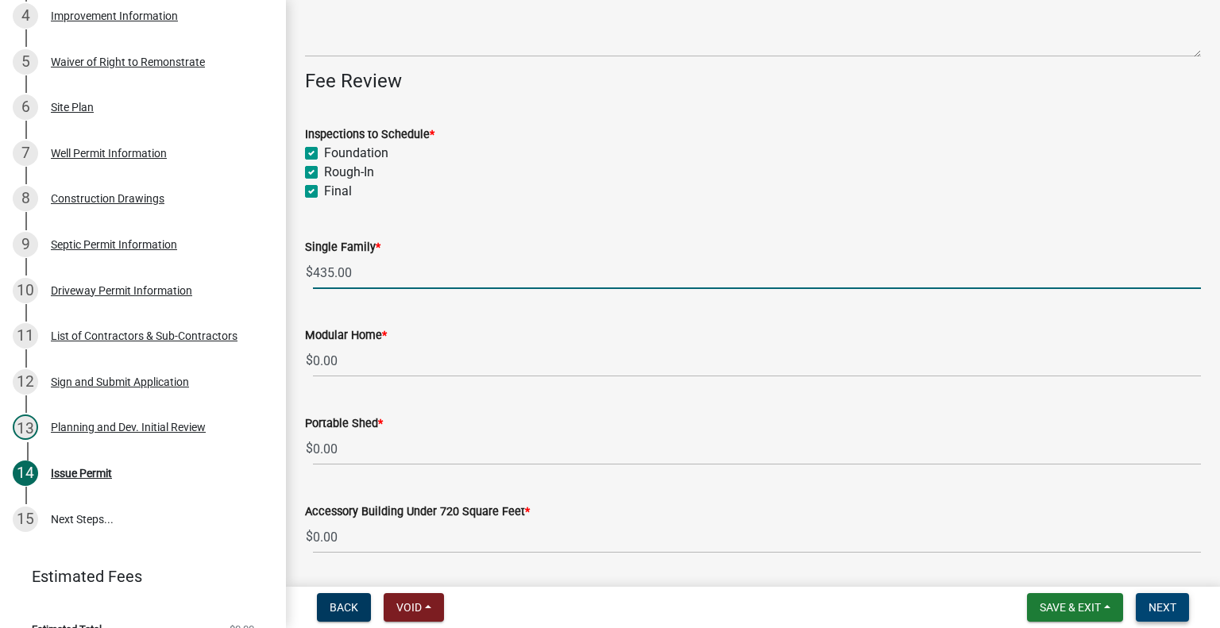
type input "435.00"
click at [1173, 606] on span "Next" at bounding box center [1163, 607] width 28 height 13
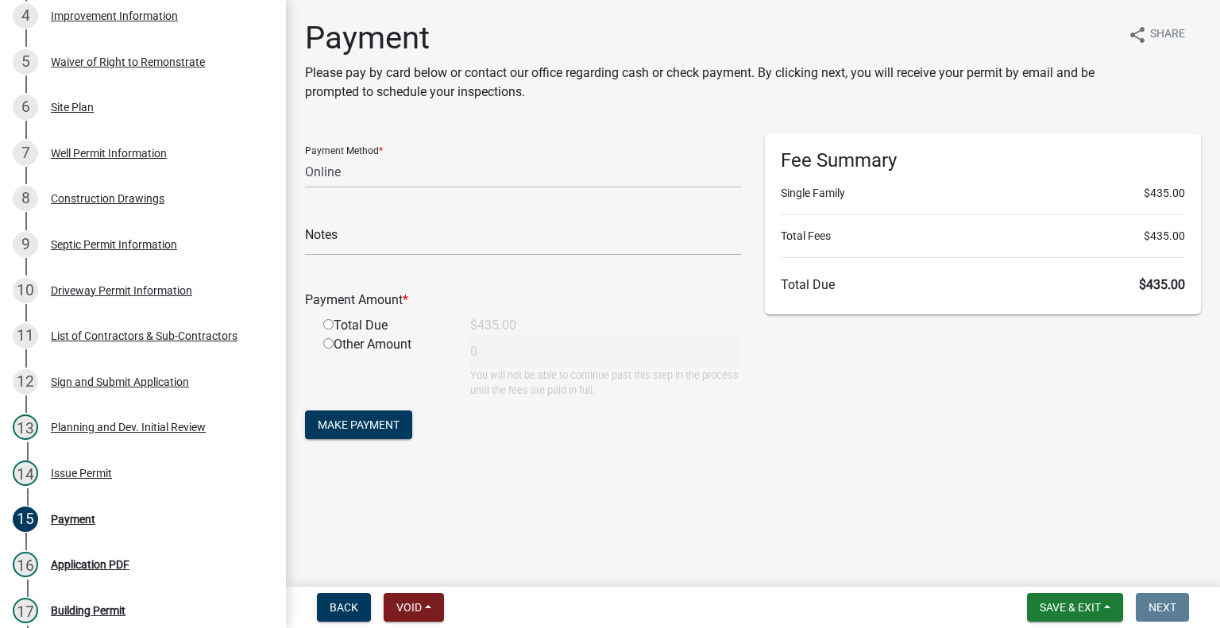
scroll to position [703, 0]
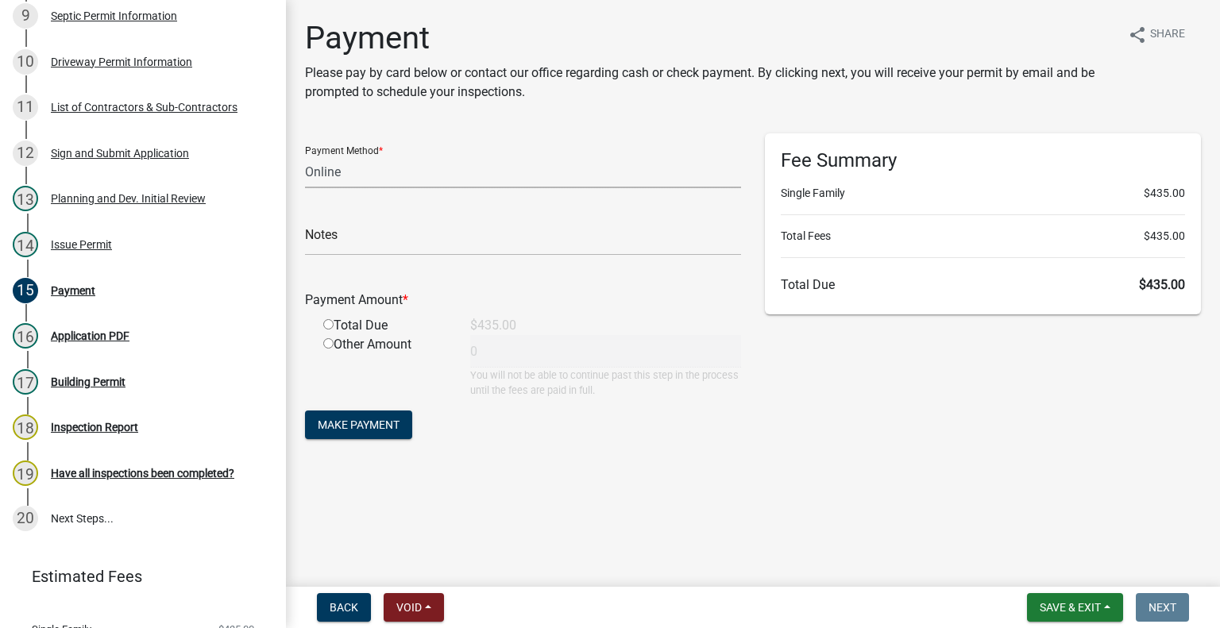
click at [373, 167] on select "Credit Card POS Check Cash Online" at bounding box center [523, 172] width 436 height 33
select select "1: 0"
click at [305, 156] on select "Credit Card POS Check Cash Online" at bounding box center [523, 172] width 436 height 33
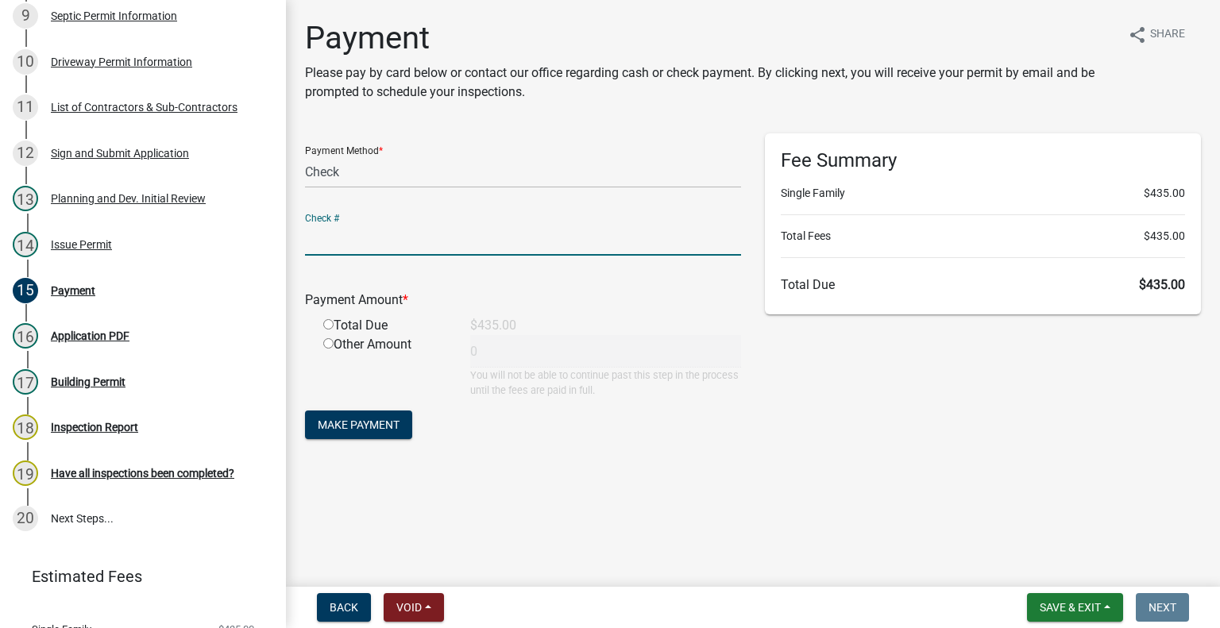
click at [385, 228] on input "text" at bounding box center [523, 239] width 436 height 33
type input "2130"
click at [328, 320] on input "radio" at bounding box center [328, 324] width 10 height 10
radio input "true"
type input "435"
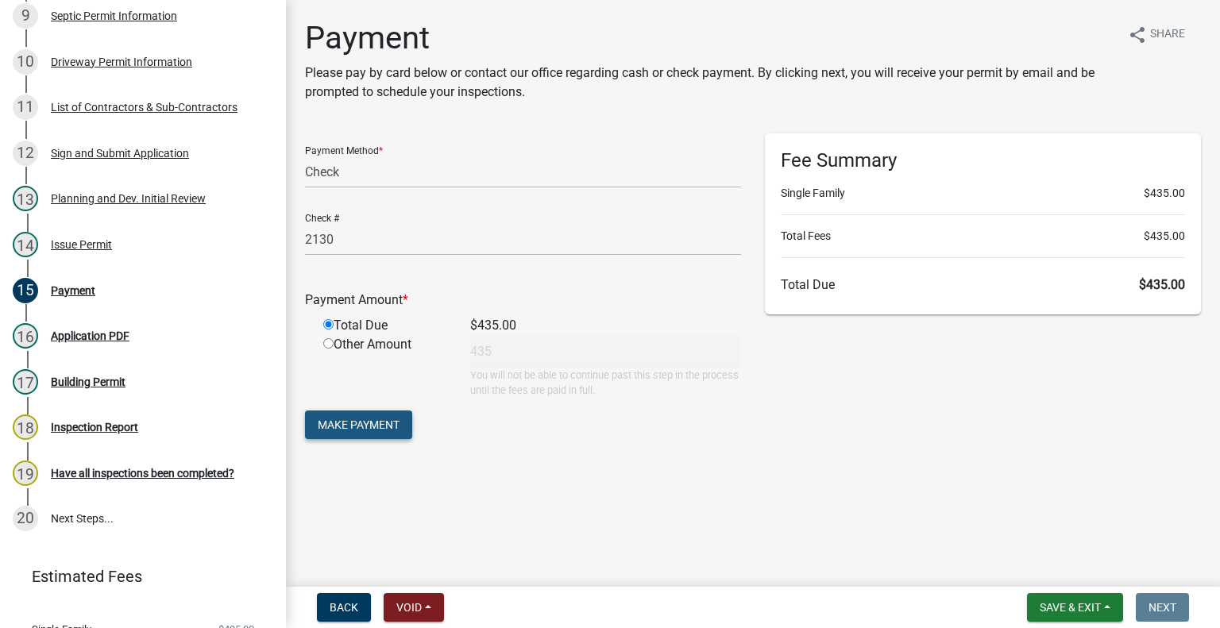
click at [354, 425] on span "Make Payment" at bounding box center [359, 425] width 82 height 13
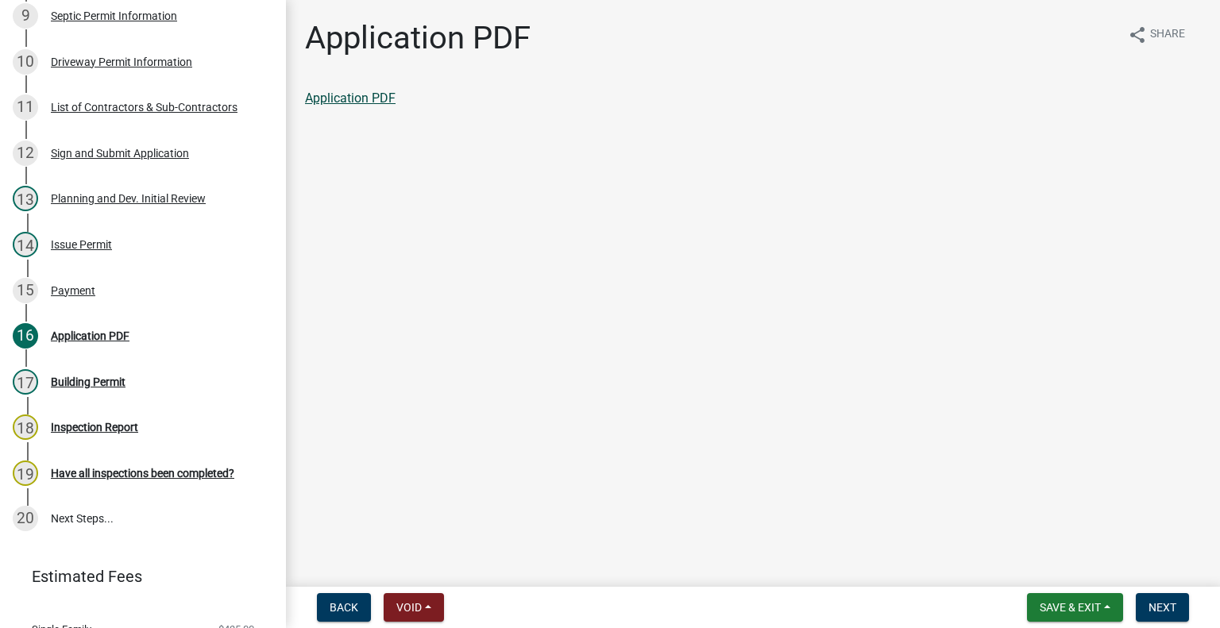
click at [353, 92] on link "Application PDF" at bounding box center [350, 98] width 91 height 15
click at [1158, 600] on button "Next" at bounding box center [1162, 608] width 53 height 29
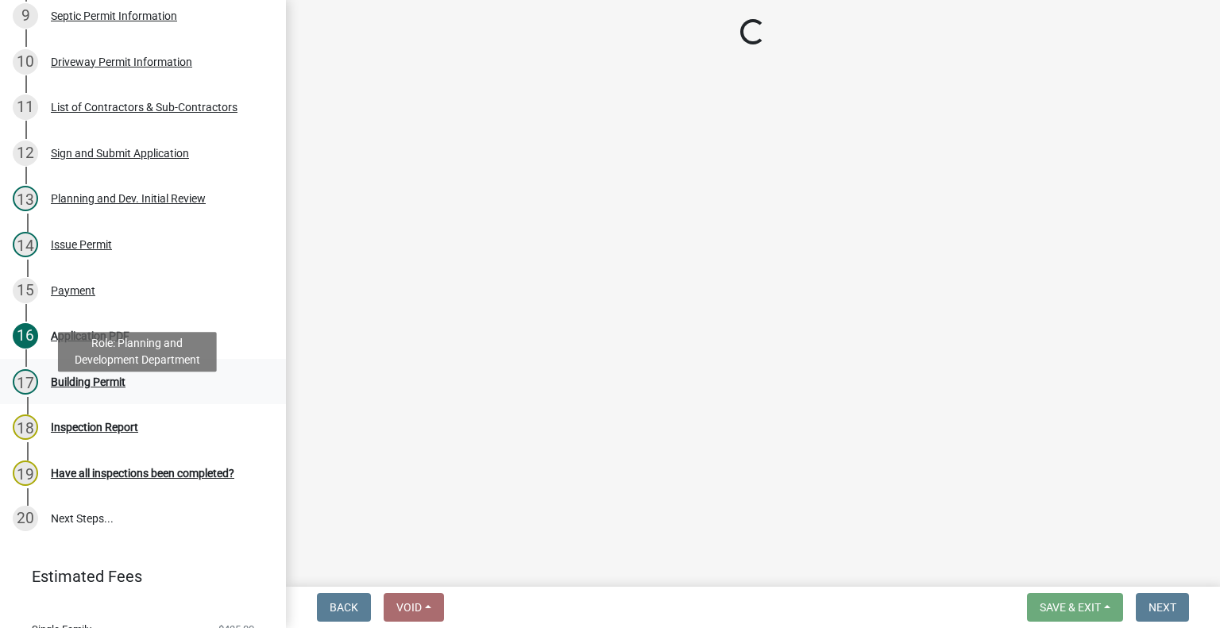
select select "62bb873c-c571-4454-ac8a-8c216551e2a3"
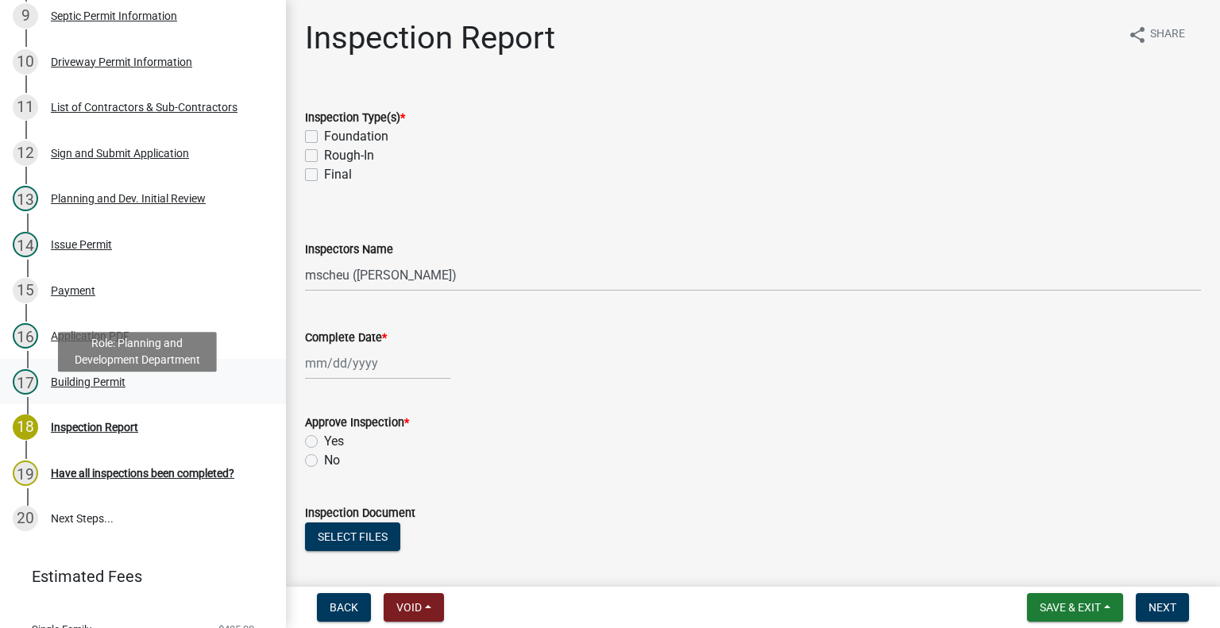
click at [113, 388] on div "Building Permit" at bounding box center [88, 382] width 75 height 11
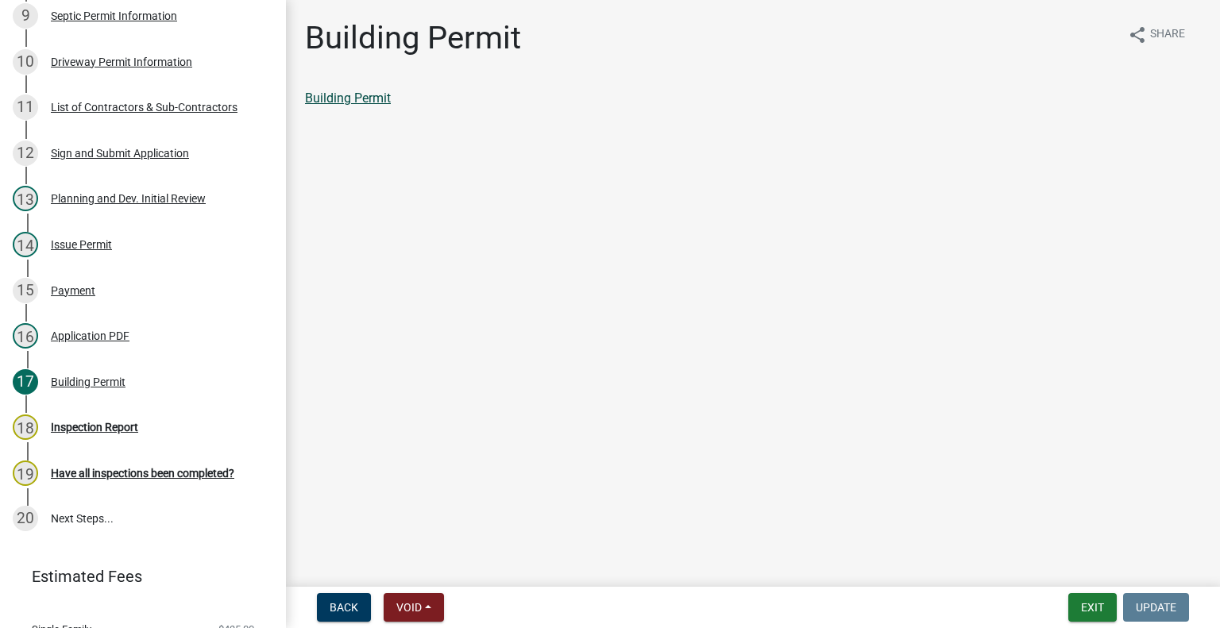
click at [350, 101] on link "Building Permit" at bounding box center [348, 98] width 86 height 15
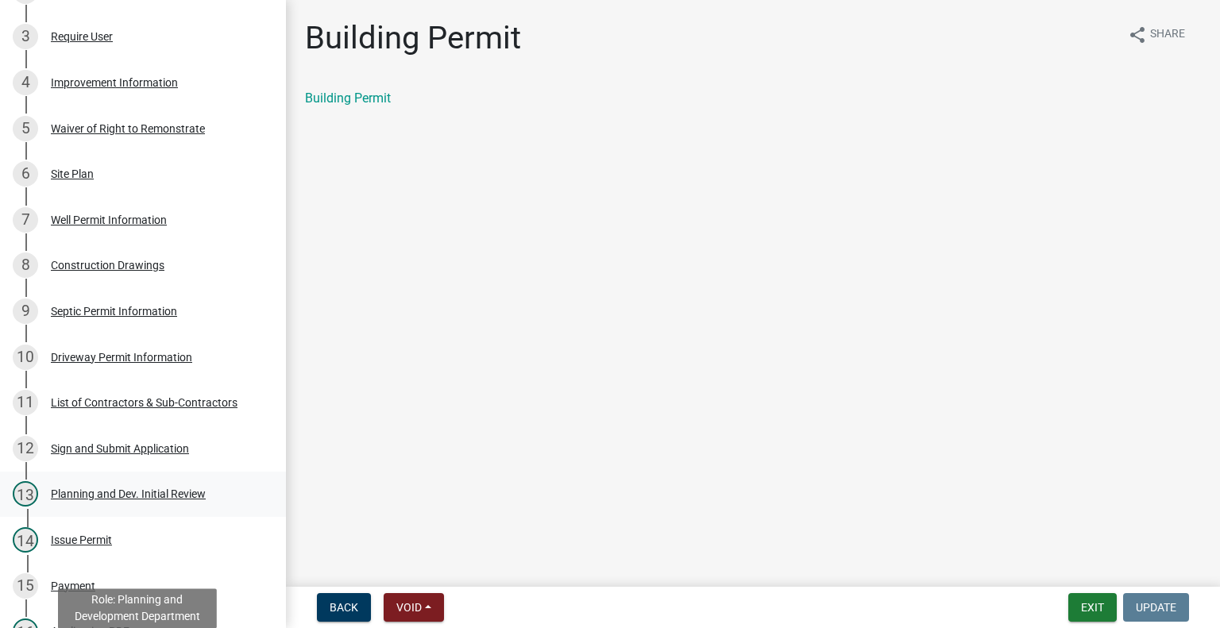
scroll to position [226, 0]
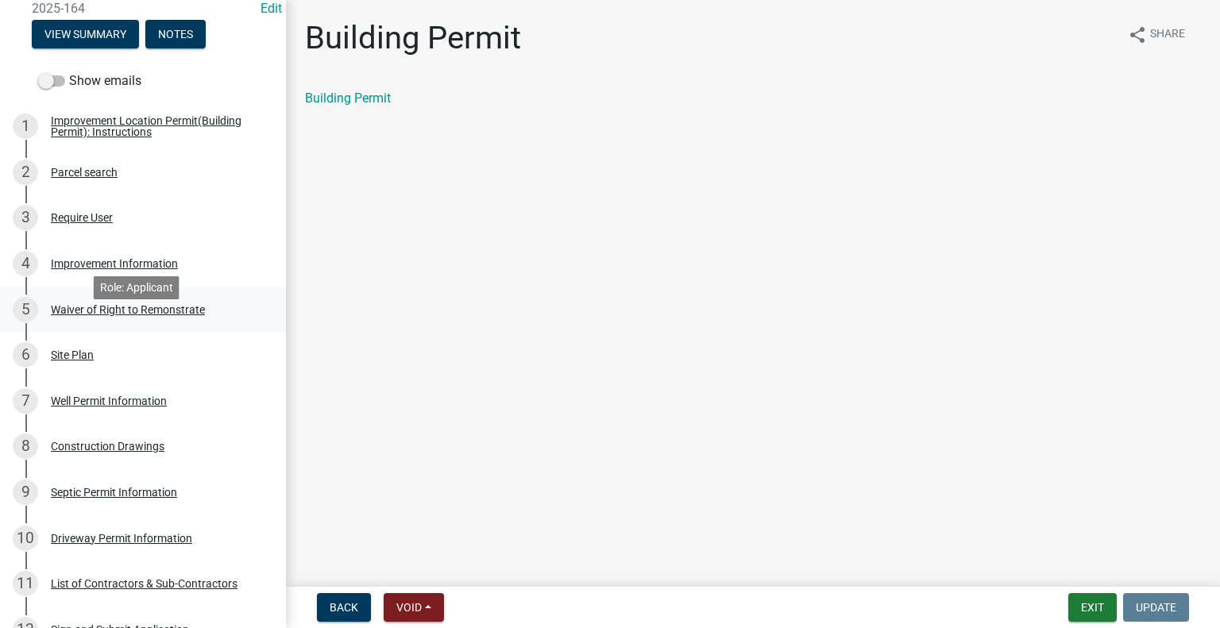
click at [113, 315] on div "Waiver of Right to Remonstrate" at bounding box center [128, 309] width 154 height 11
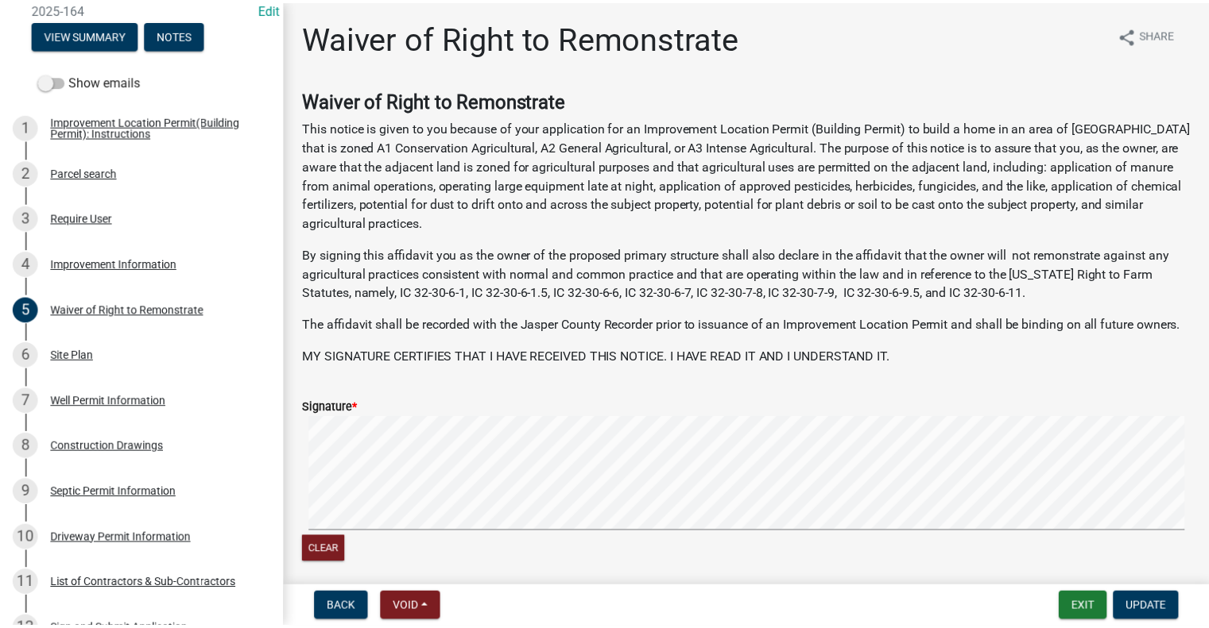
scroll to position [227, 0]
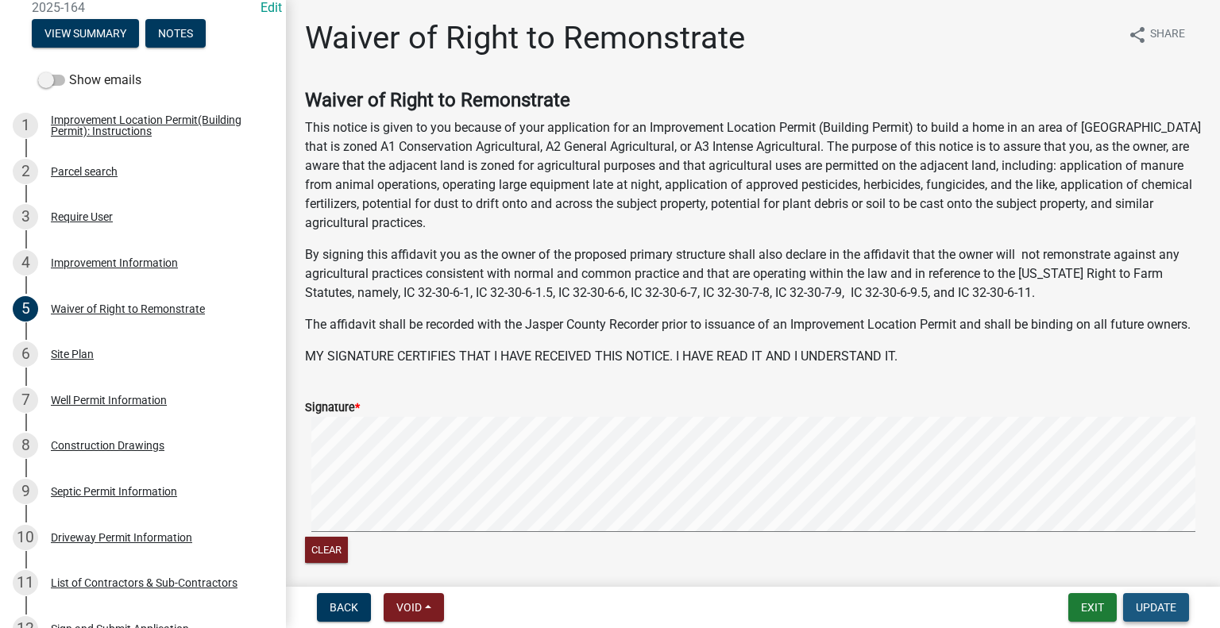
click at [1166, 605] on span "Update" at bounding box center [1156, 607] width 41 height 13
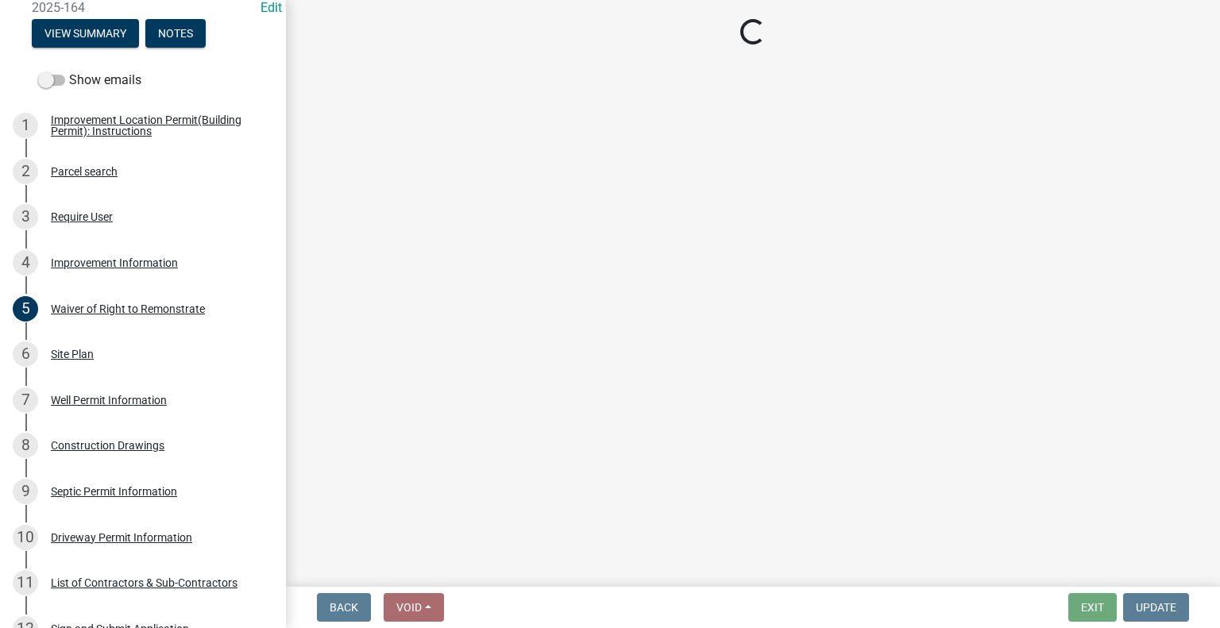
select select "62bb873c-c571-4454-ac8a-8c216551e2a3"
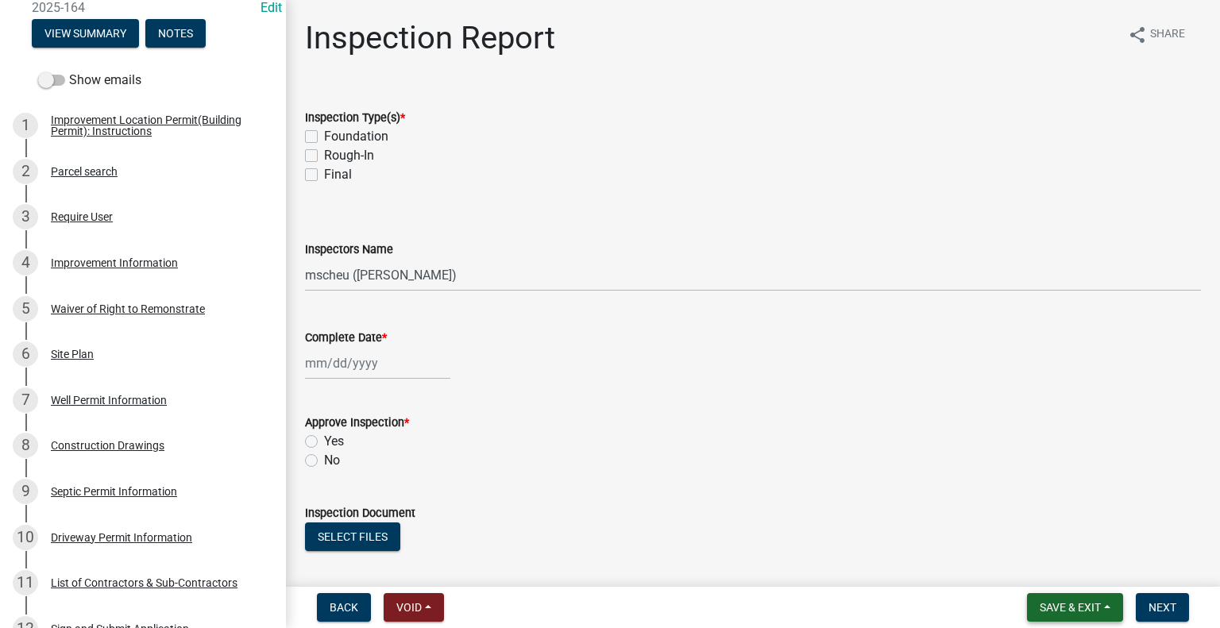
drag, startPoint x: 1087, startPoint y: 609, endPoint x: 1074, endPoint y: 606, distance: 13.1
click at [1086, 609] on span "Save & Exit" at bounding box center [1070, 607] width 61 height 13
click at [1048, 568] on button "Save & Exit" at bounding box center [1059, 566] width 127 height 38
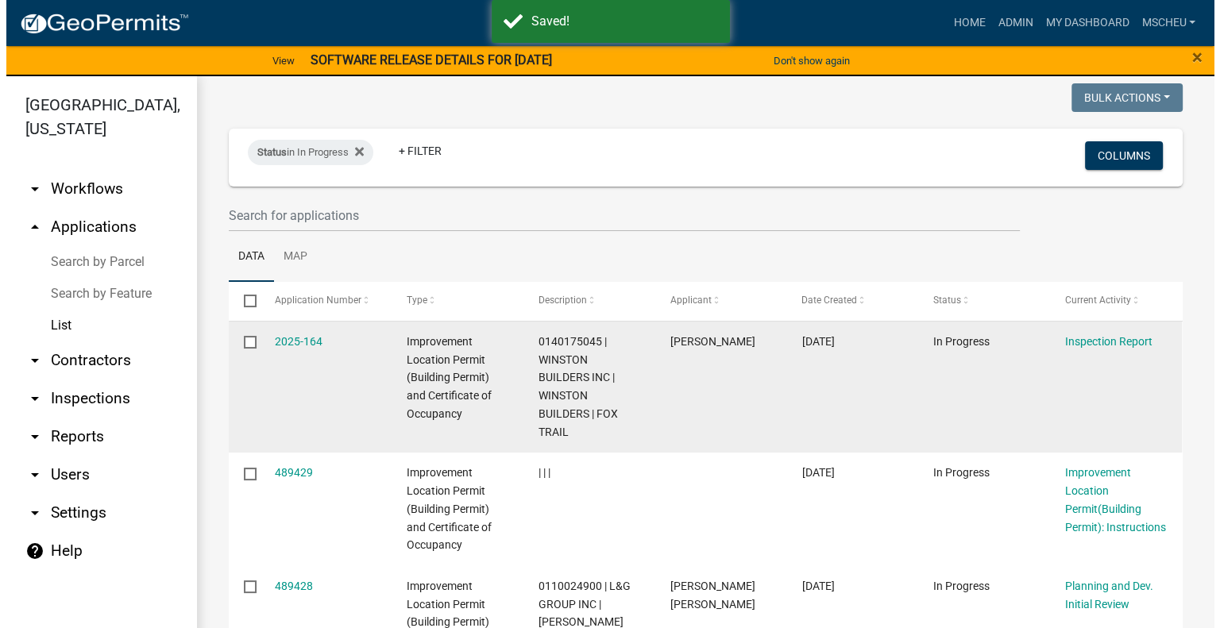
scroll to position [79, 0]
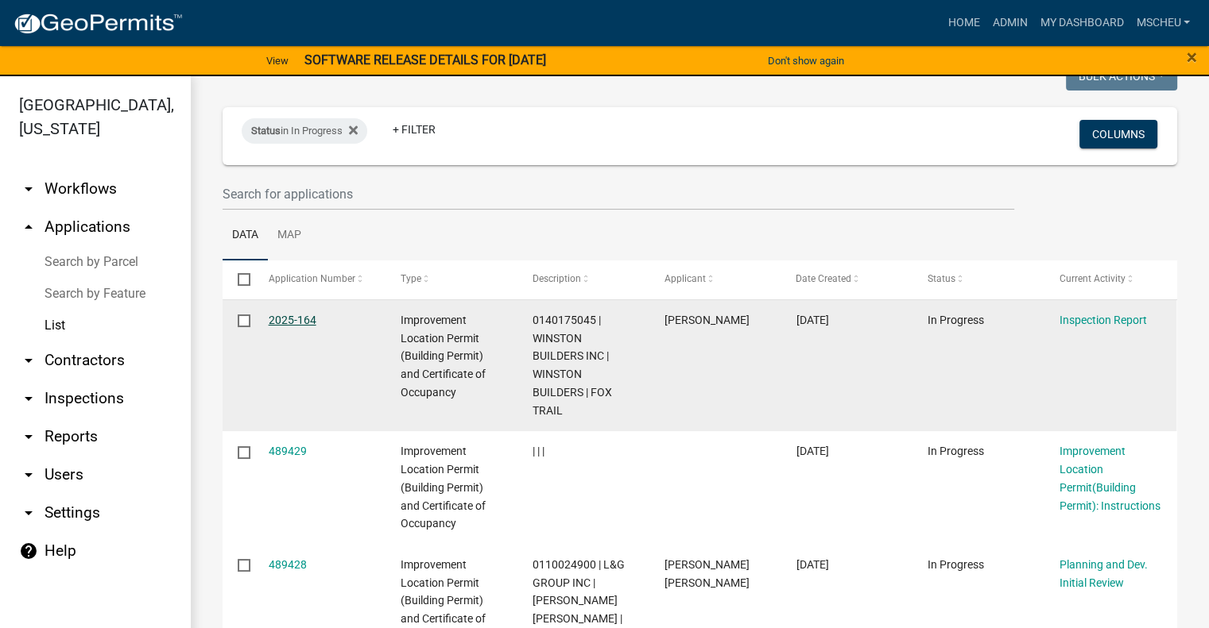
click at [309, 321] on link "2025-164" at bounding box center [293, 320] width 48 height 13
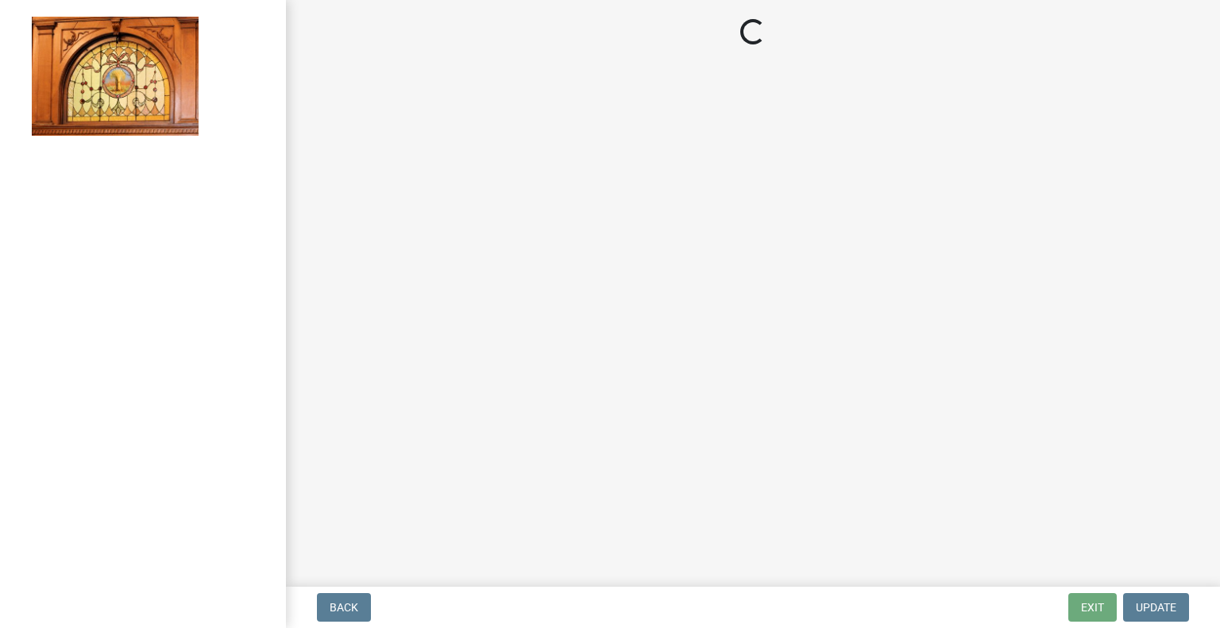
select select "62bb873c-c571-4454-ac8a-8c216551e2a3"
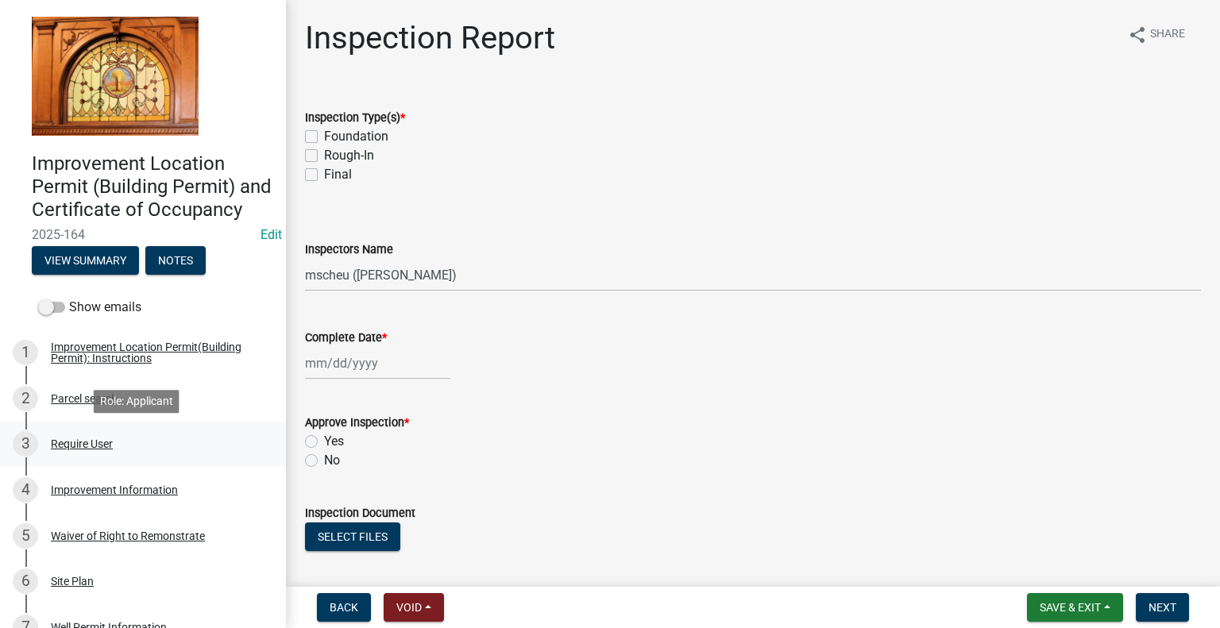
scroll to position [159, 0]
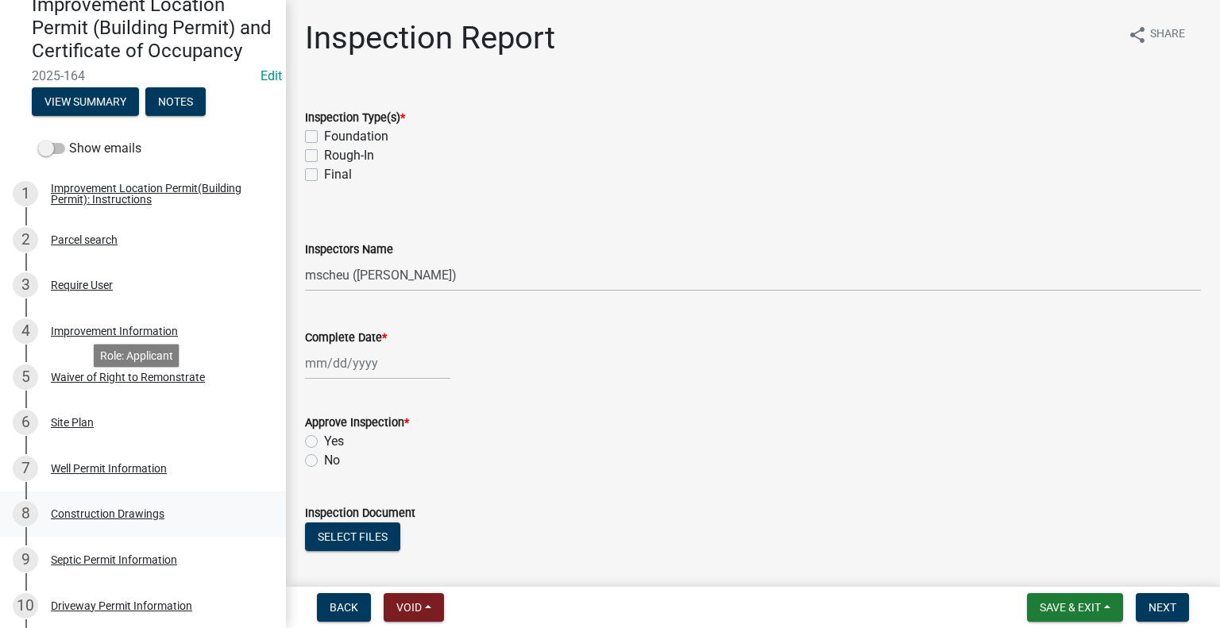
drag, startPoint x: 157, startPoint y: 416, endPoint x: 203, endPoint y: 540, distance: 133.0
click at [203, 540] on ul "1 Improvement Location Permit(Building Permit): Instructions 2 Parcel search 3 …" at bounding box center [143, 628] width 286 height 928
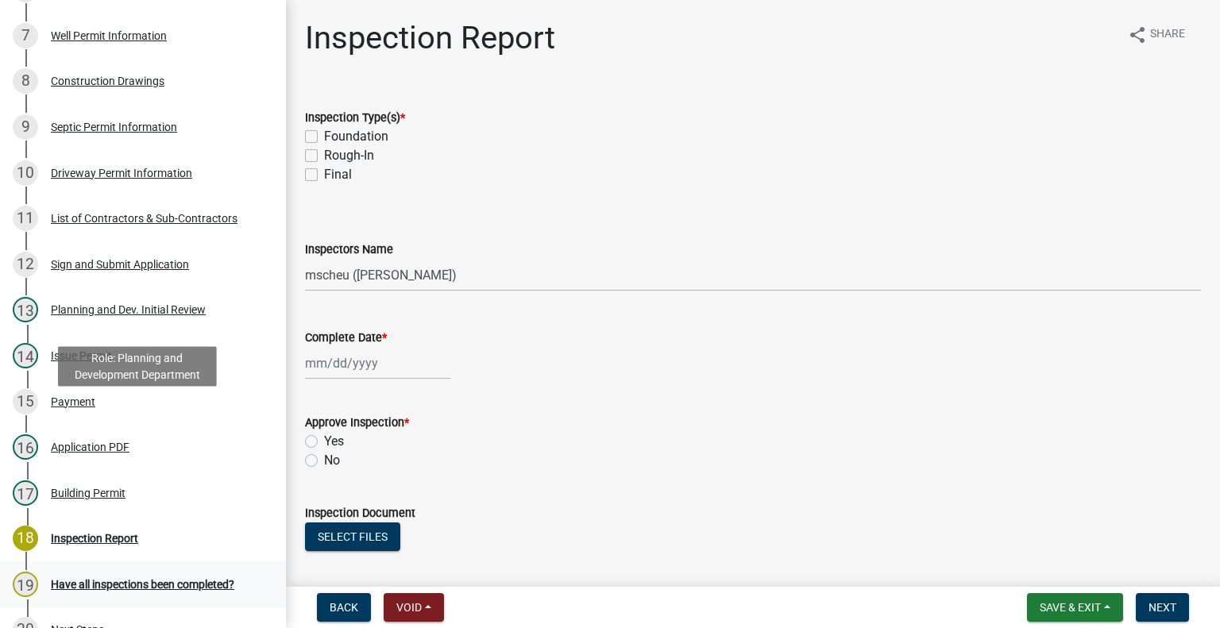
scroll to position [715, 0]
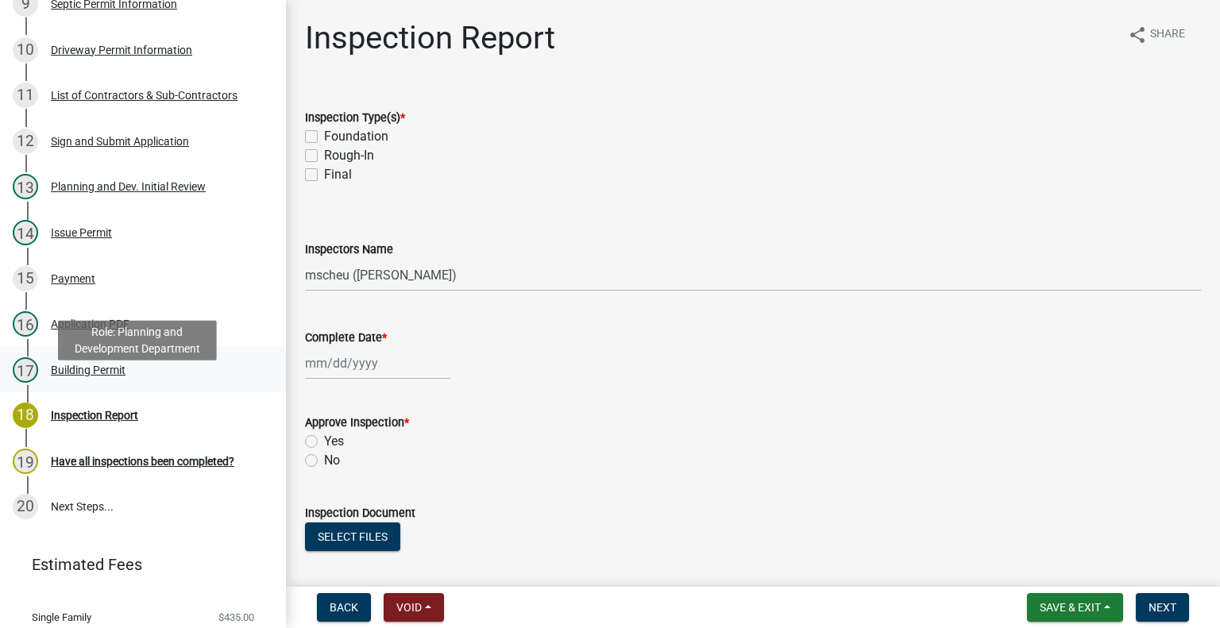
click at [94, 376] on div "Building Permit" at bounding box center [88, 370] width 75 height 11
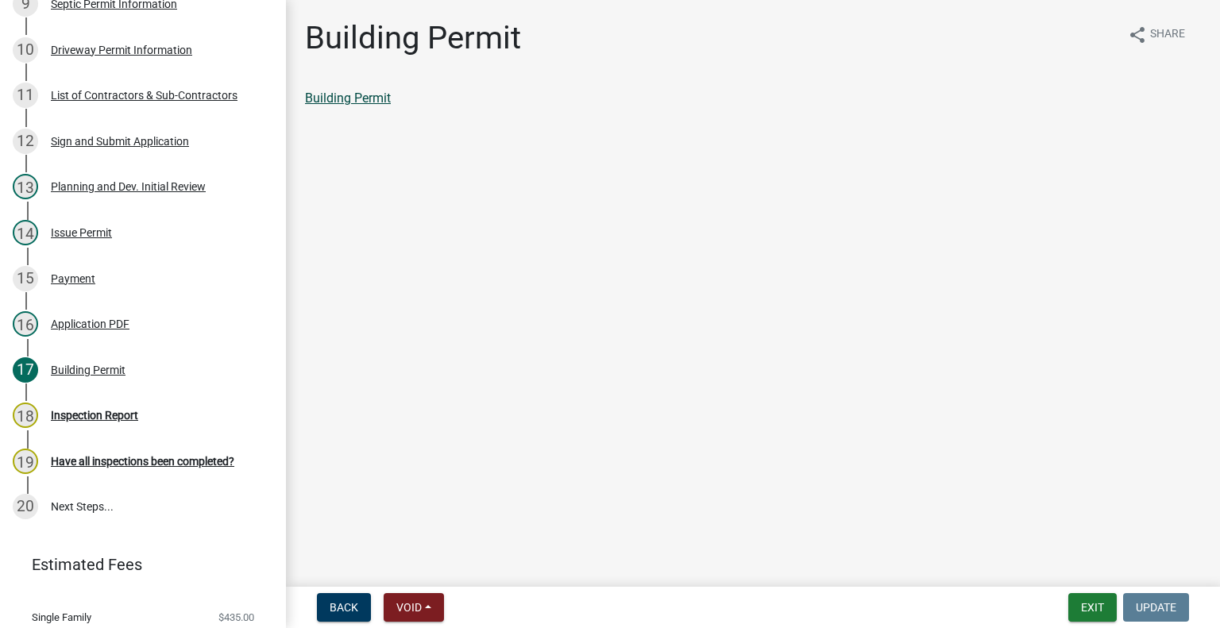
click at [357, 102] on link "Building Permit" at bounding box center [348, 98] width 86 height 15
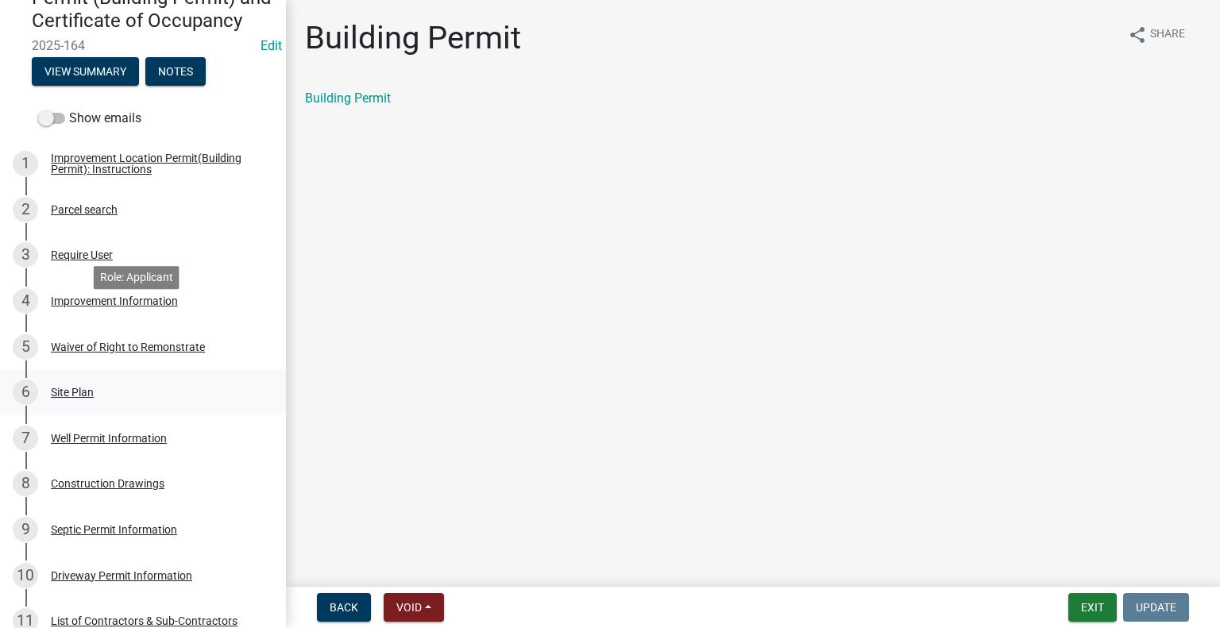
scroll to position [0, 0]
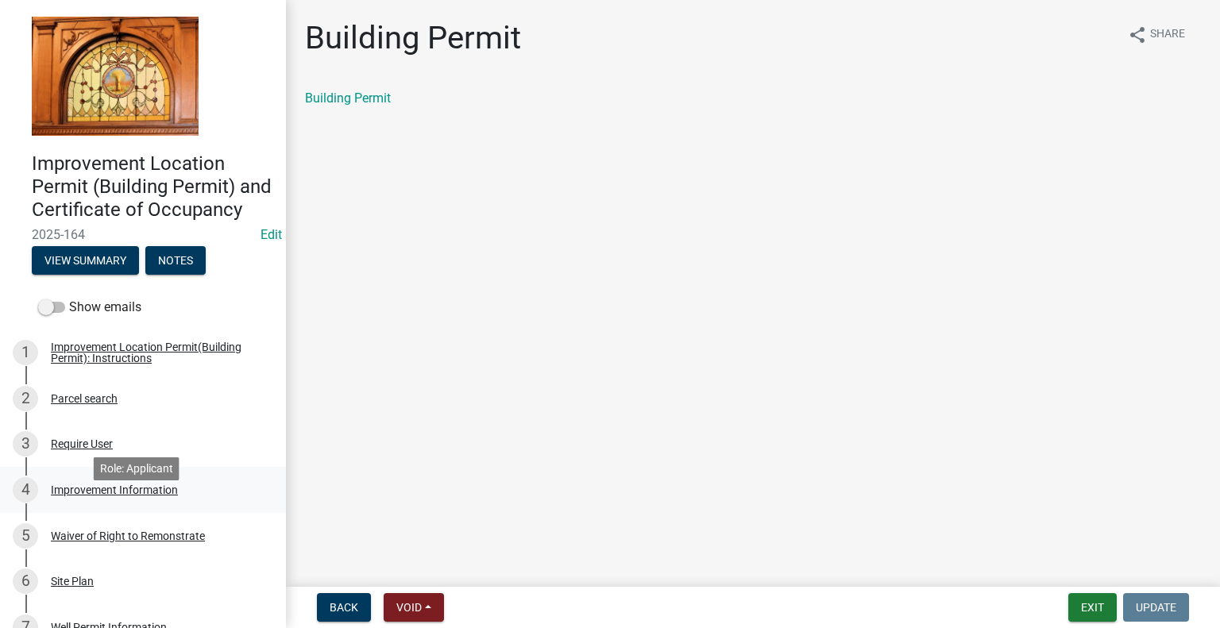
click at [133, 496] on div "Improvement Information" at bounding box center [114, 490] width 127 height 11
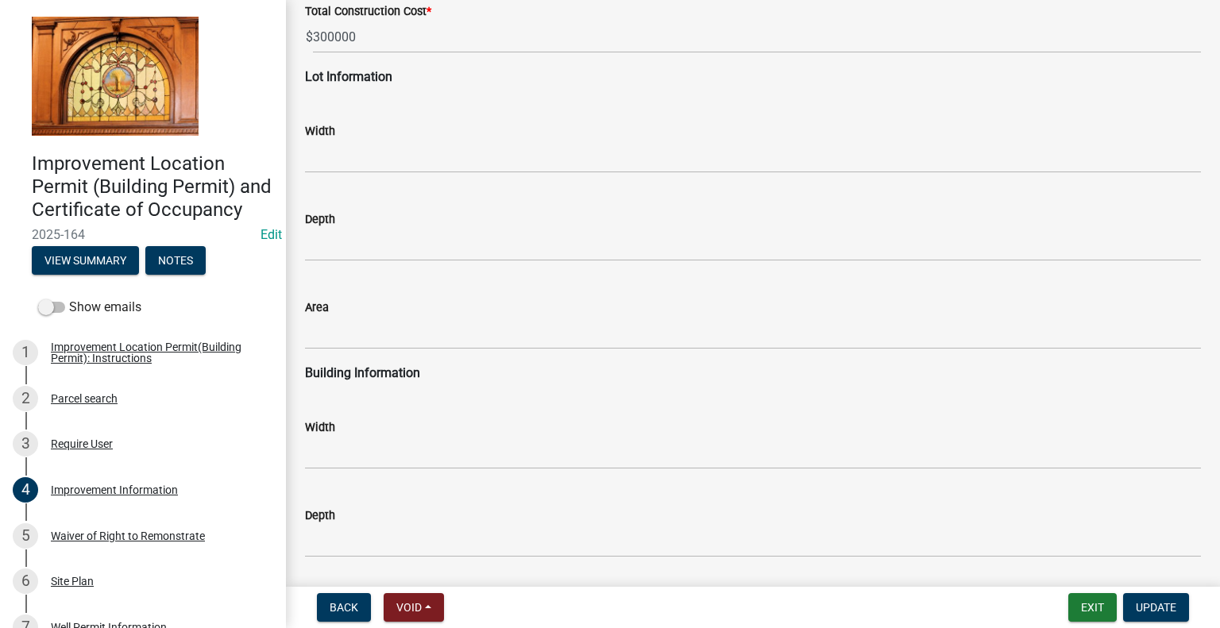
scroll to position [2073, 0]
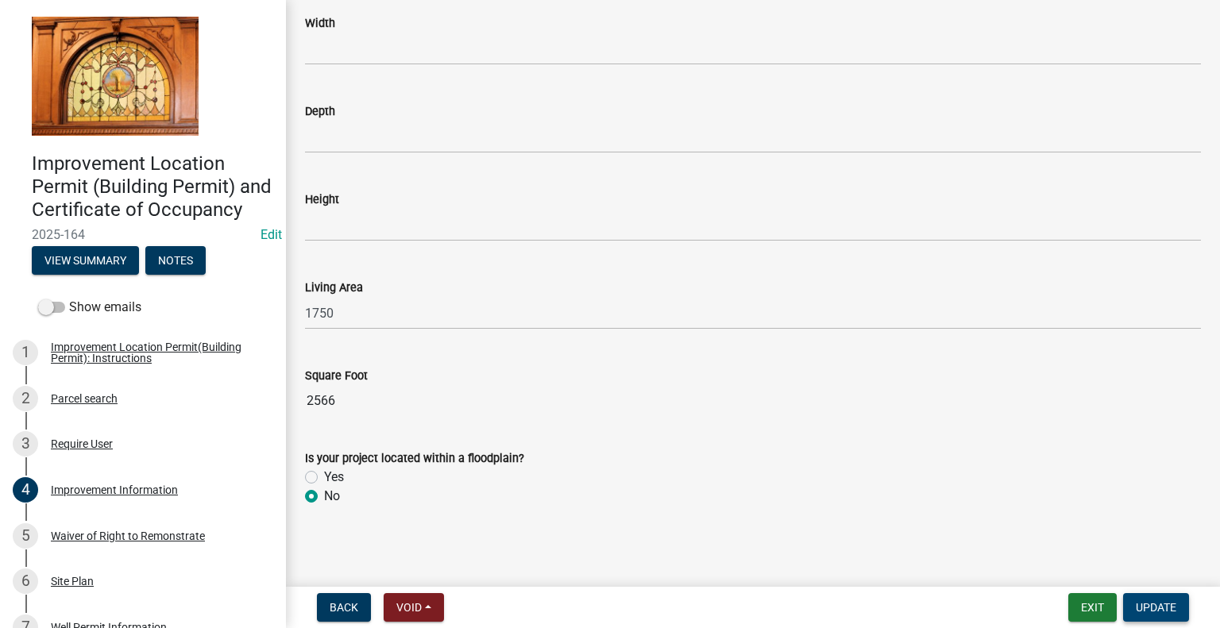
click at [1155, 601] on span "Update" at bounding box center [1156, 607] width 41 height 13
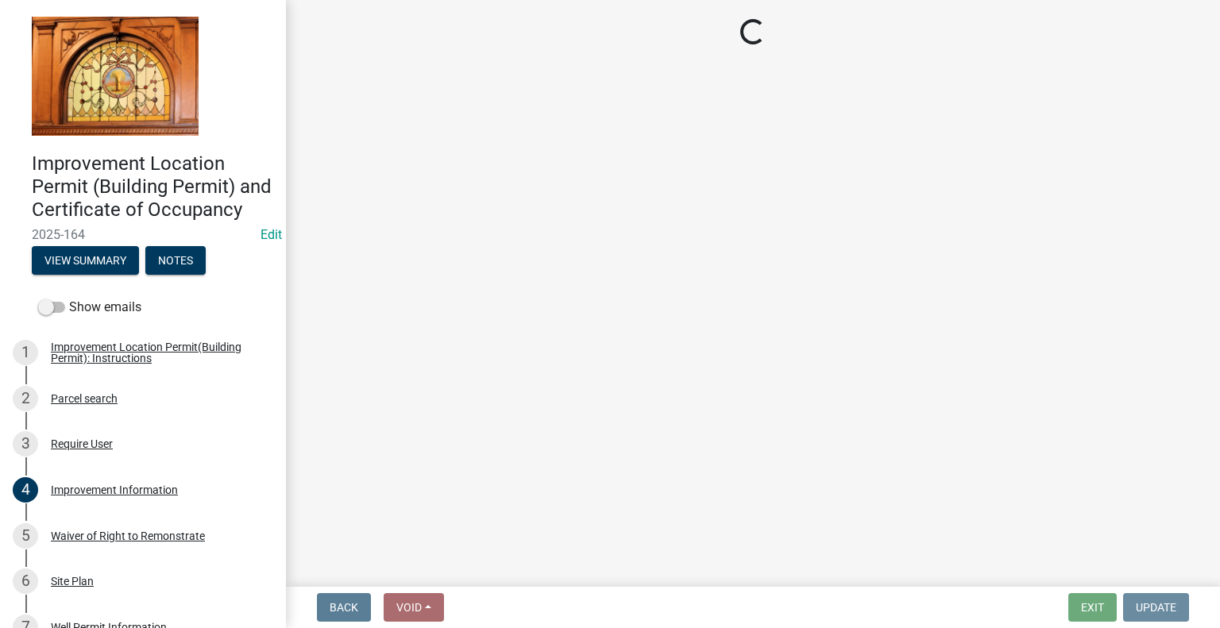
scroll to position [0, 0]
select select "62bb873c-c571-4454-ac8a-8c216551e2a3"
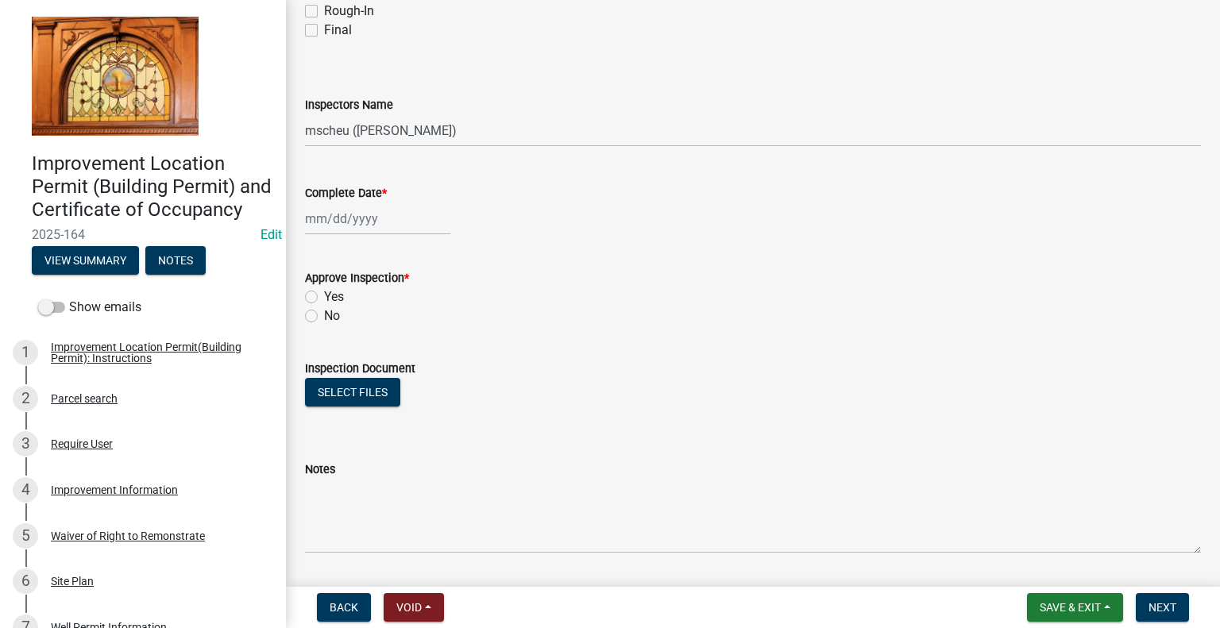
scroll to position [191, 0]
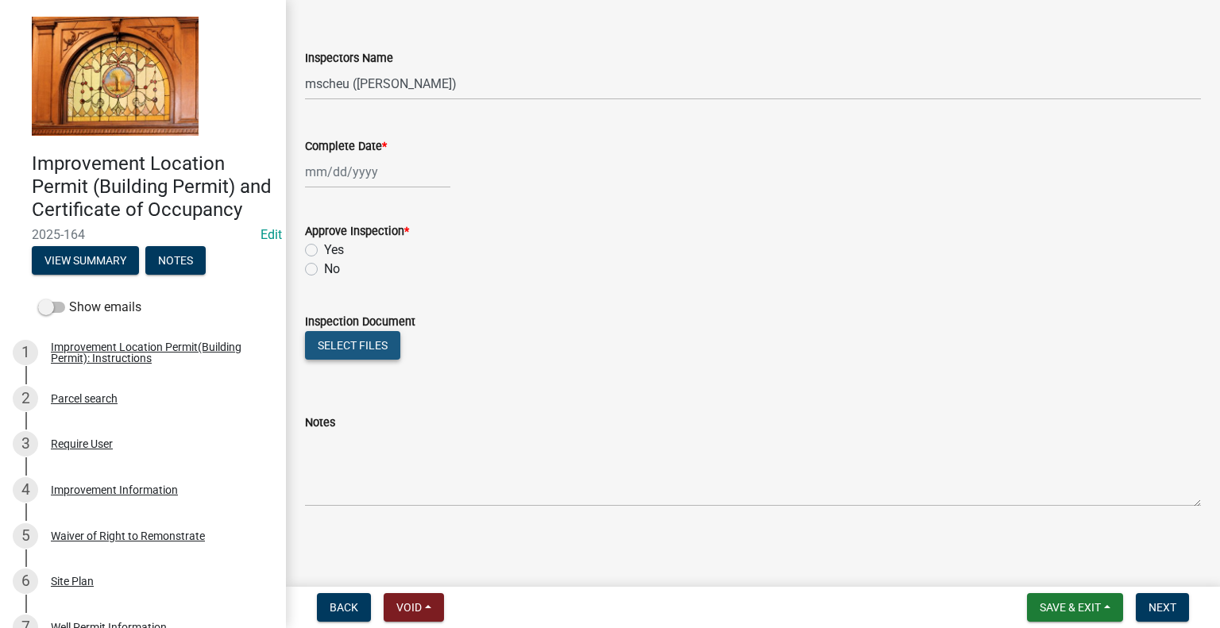
click at [373, 350] on button "Select files" at bounding box center [352, 345] width 95 height 29
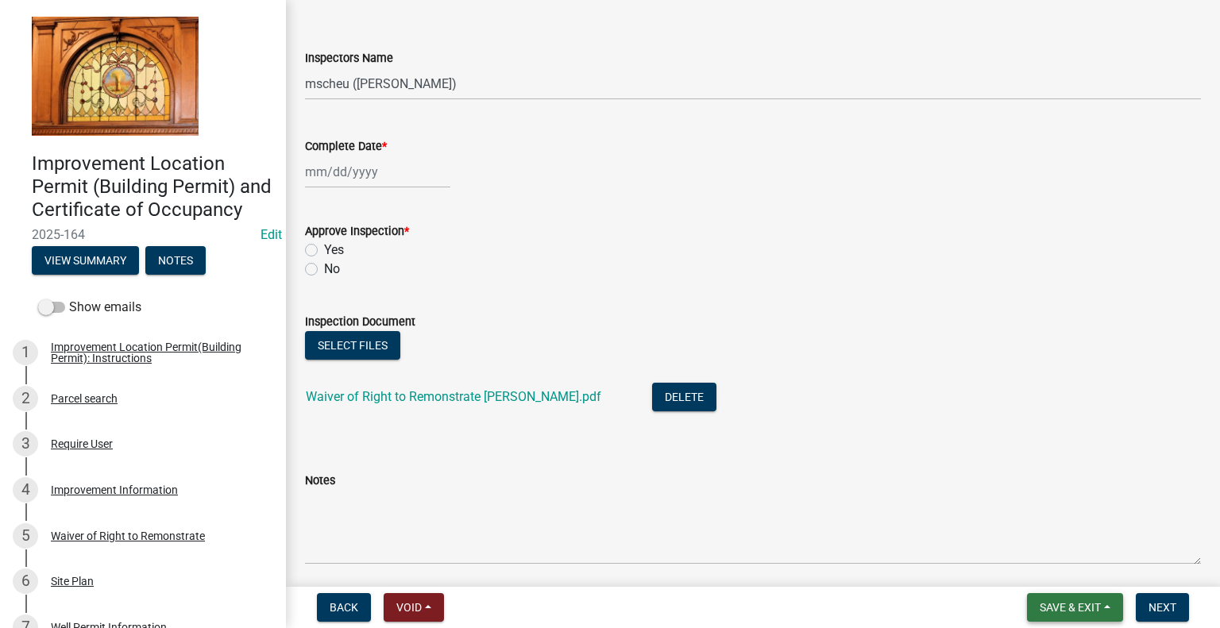
click at [1093, 607] on span "Save & Exit" at bounding box center [1070, 607] width 61 height 13
click at [1077, 563] on button "Save & Exit" at bounding box center [1059, 566] width 127 height 38
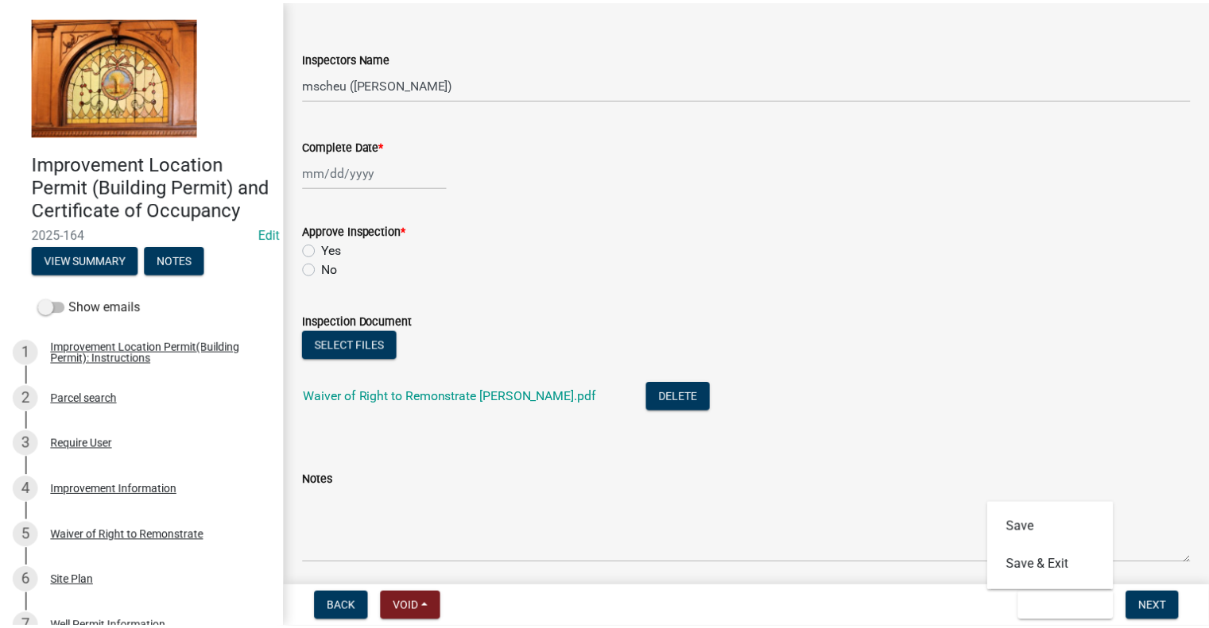
scroll to position [0, 0]
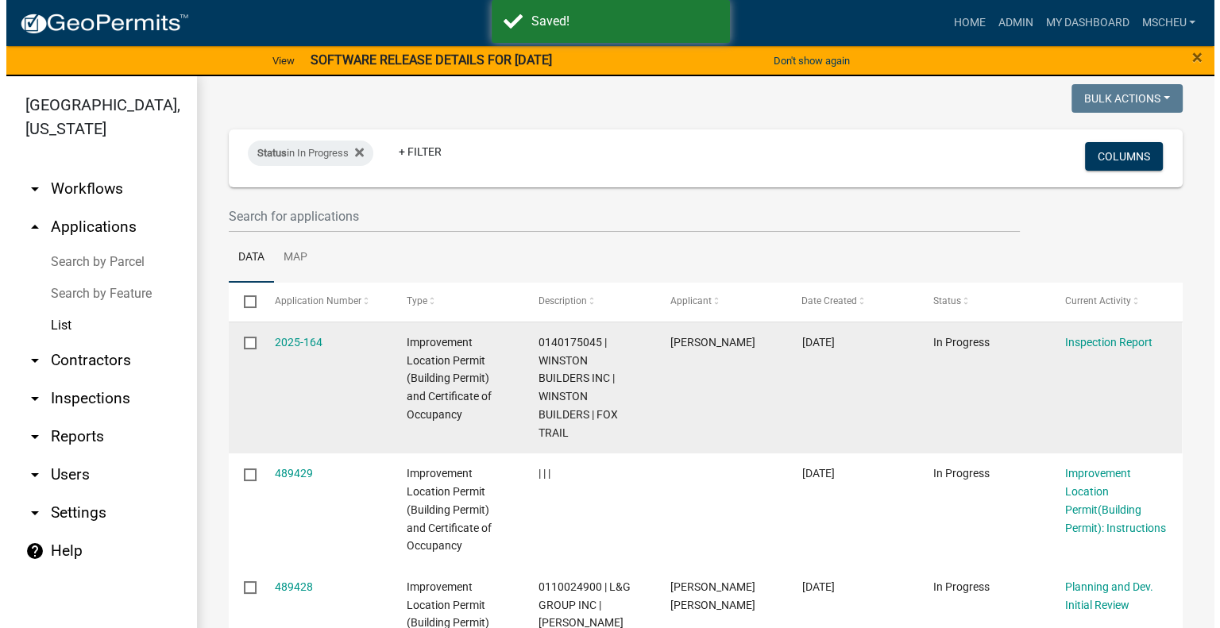
scroll to position [238, 0]
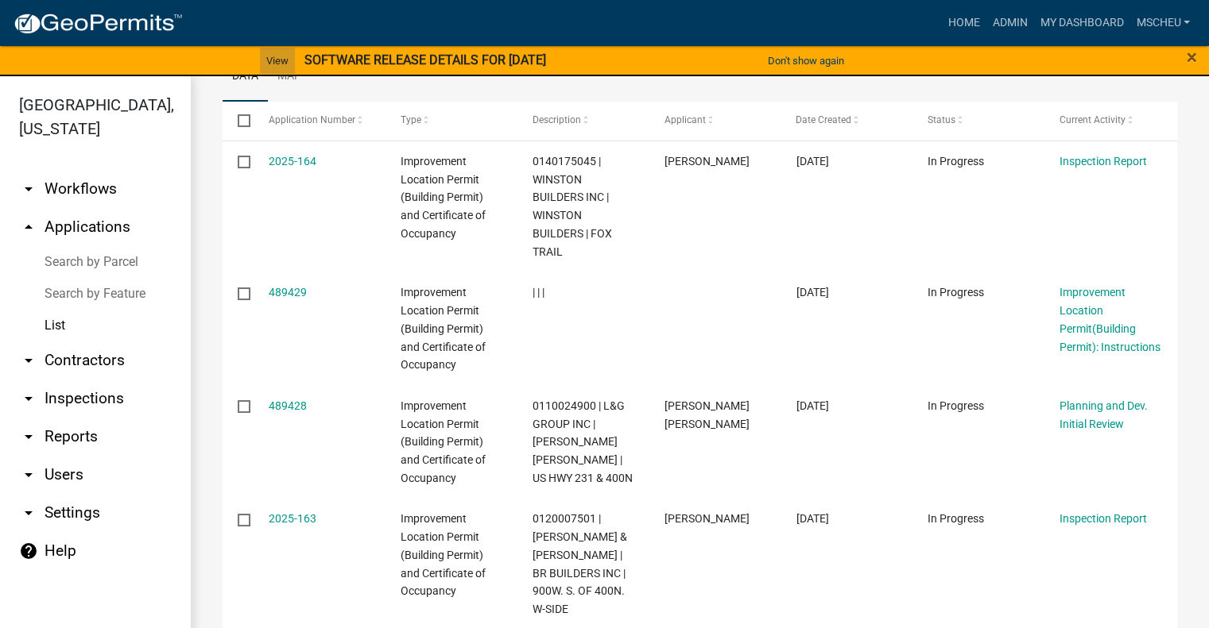
click at [270, 61] on link "View" at bounding box center [277, 61] width 35 height 26
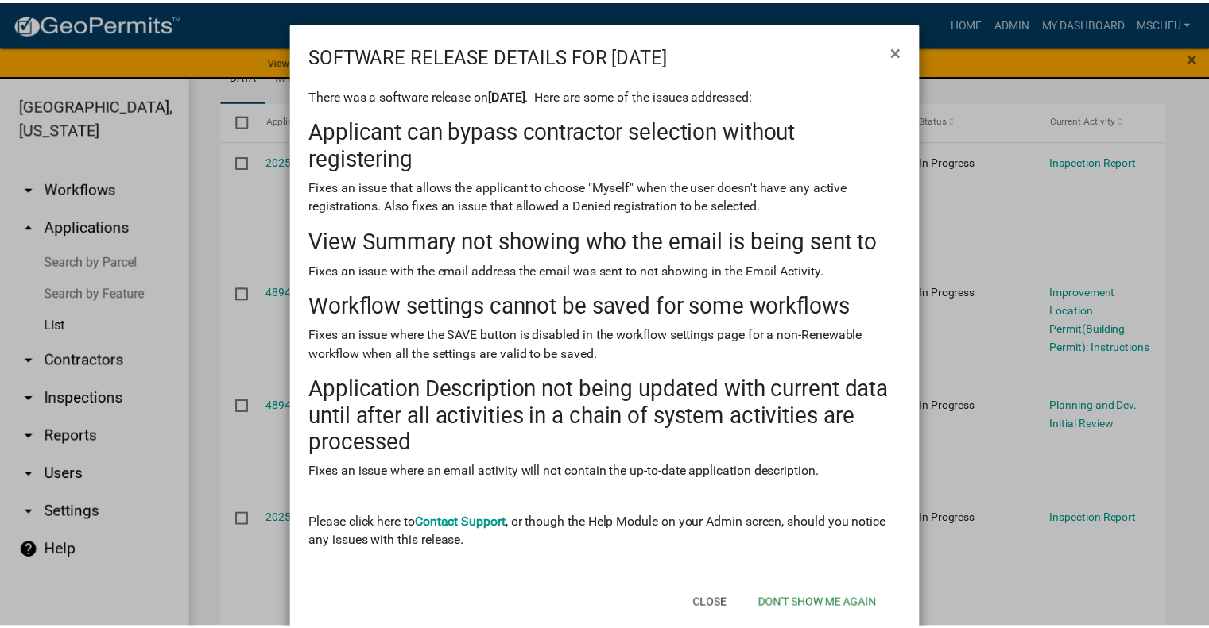
scroll to position [37, 0]
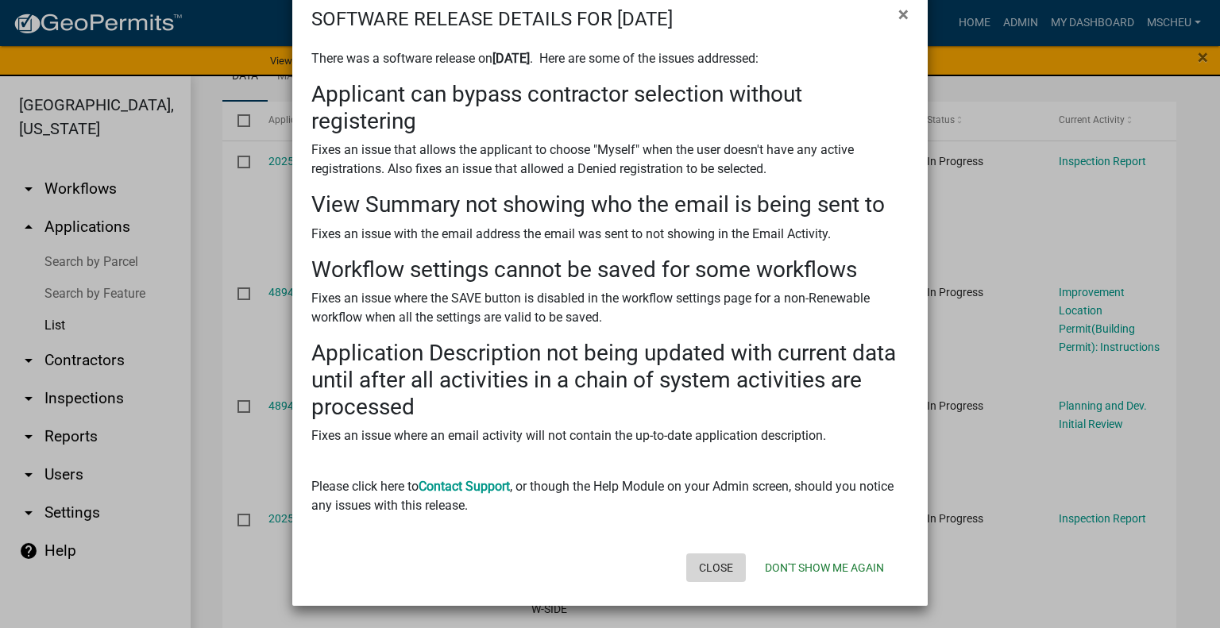
click at [718, 563] on button "Close" at bounding box center [716, 568] width 60 height 29
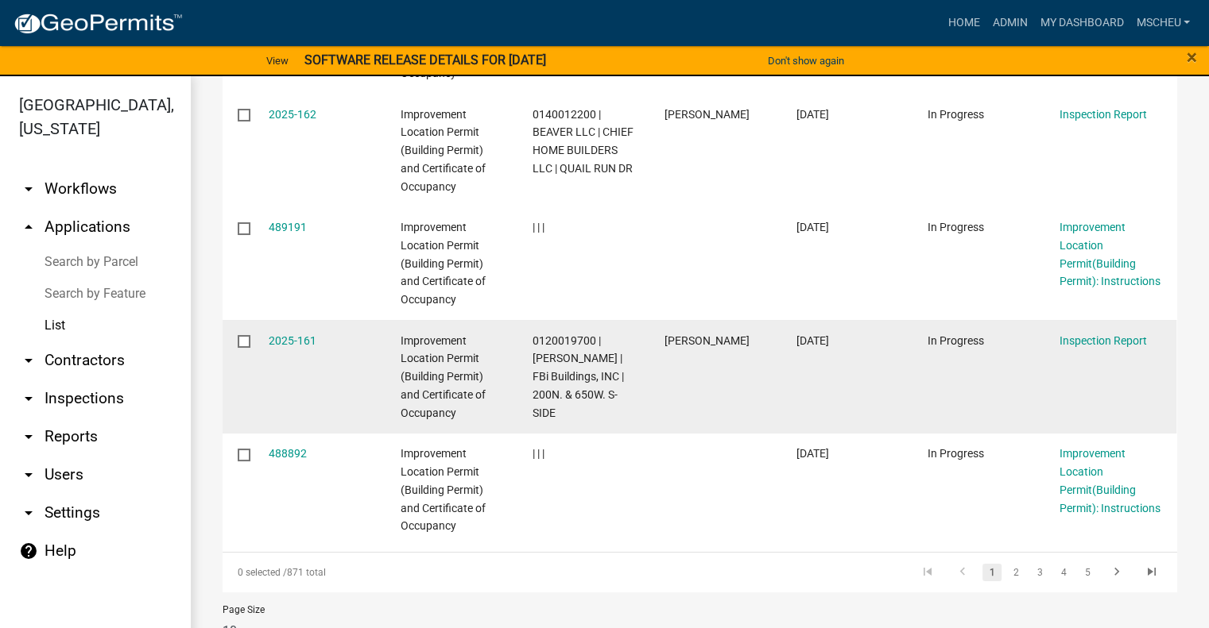
scroll to position [1046, 0]
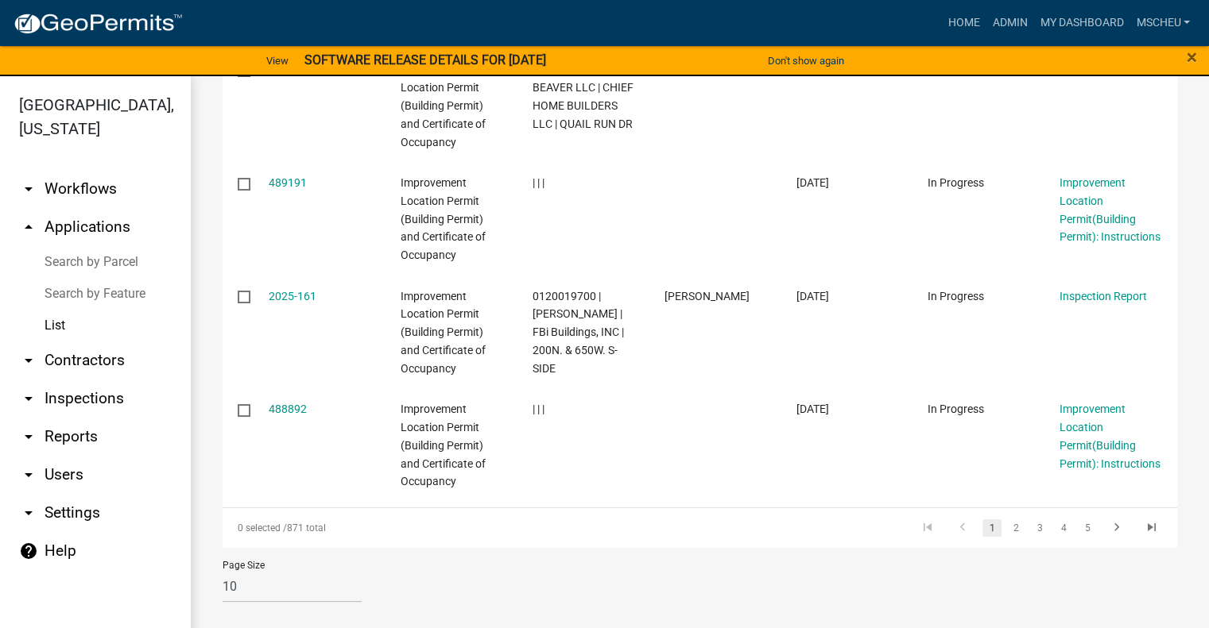
click at [99, 431] on link "arrow_drop_down Reports" at bounding box center [95, 437] width 191 height 38
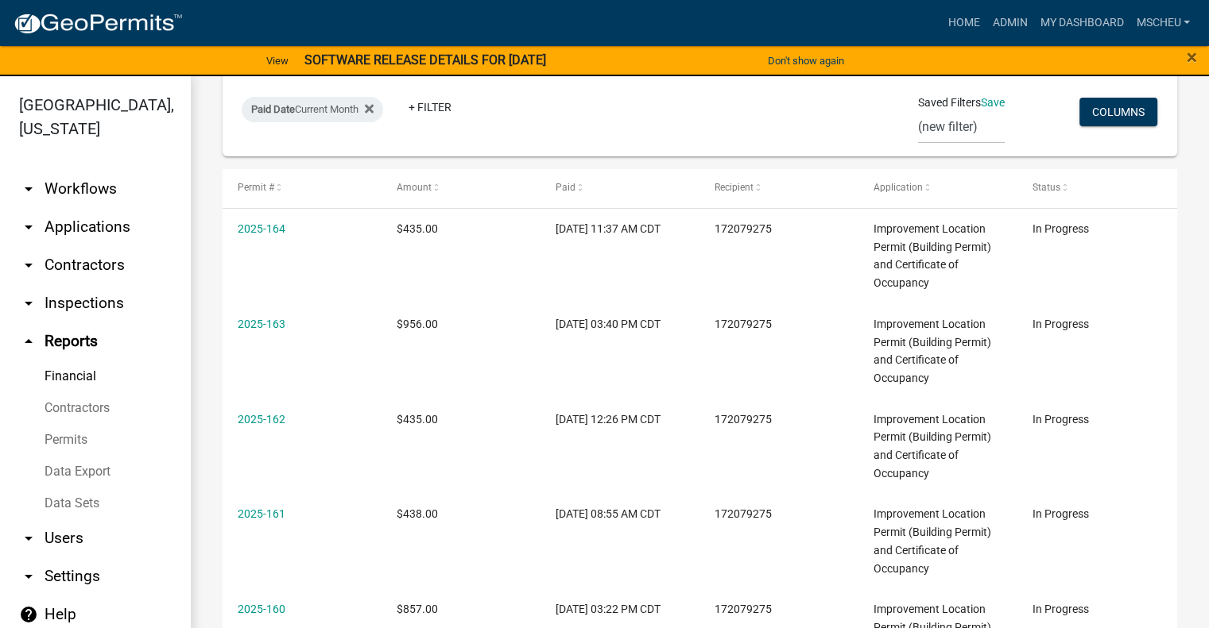
scroll to position [717, 0]
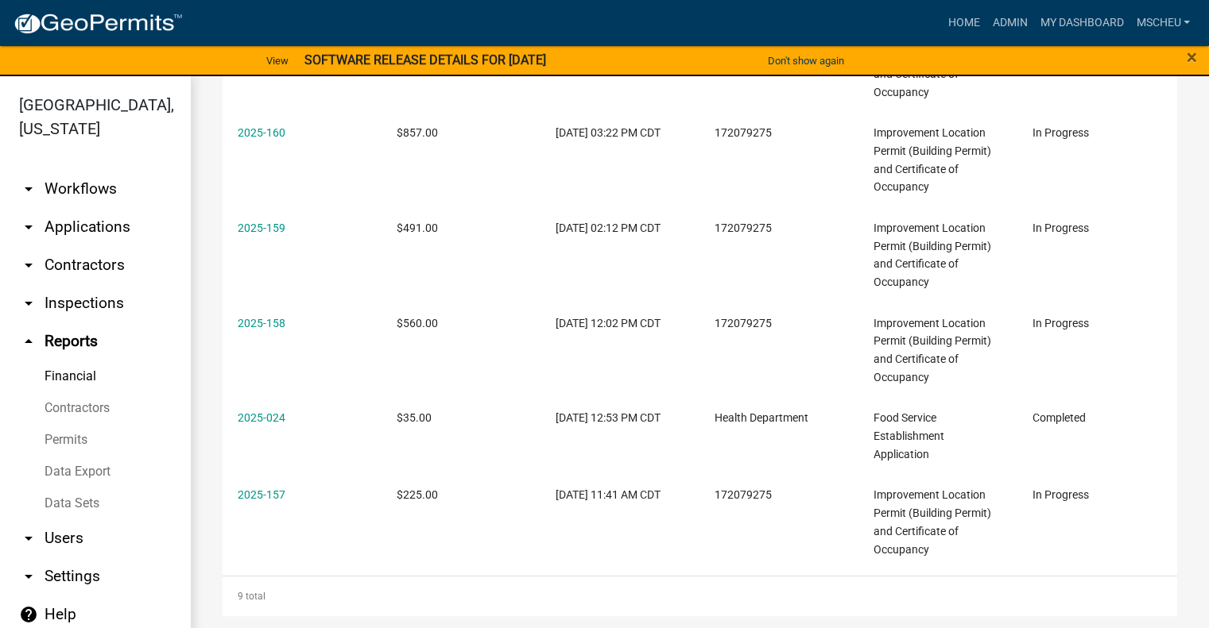
click at [96, 402] on link "Contractors" at bounding box center [95, 409] width 191 height 32
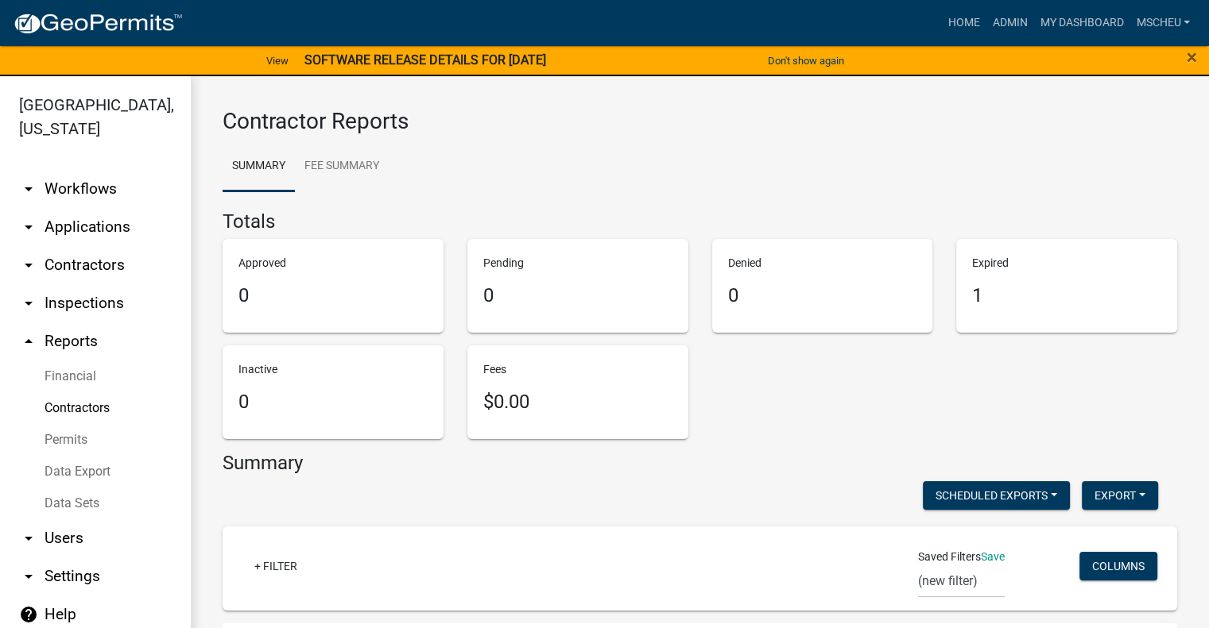
click at [87, 441] on link "Permits" at bounding box center [95, 440] width 191 height 32
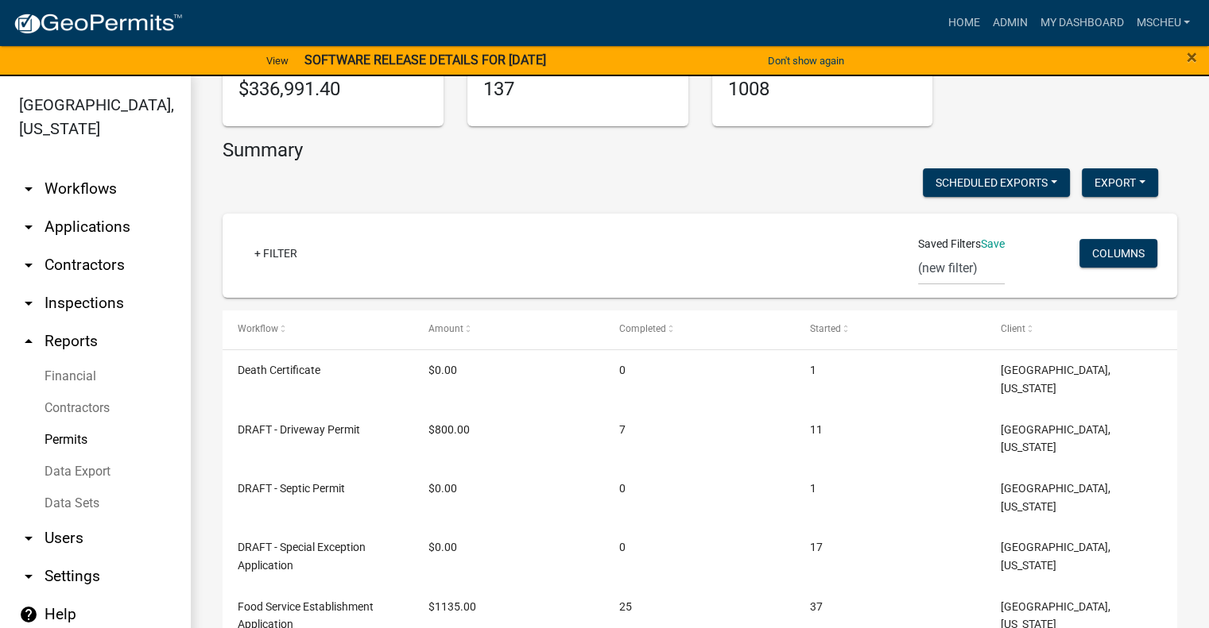
scroll to position [445, 0]
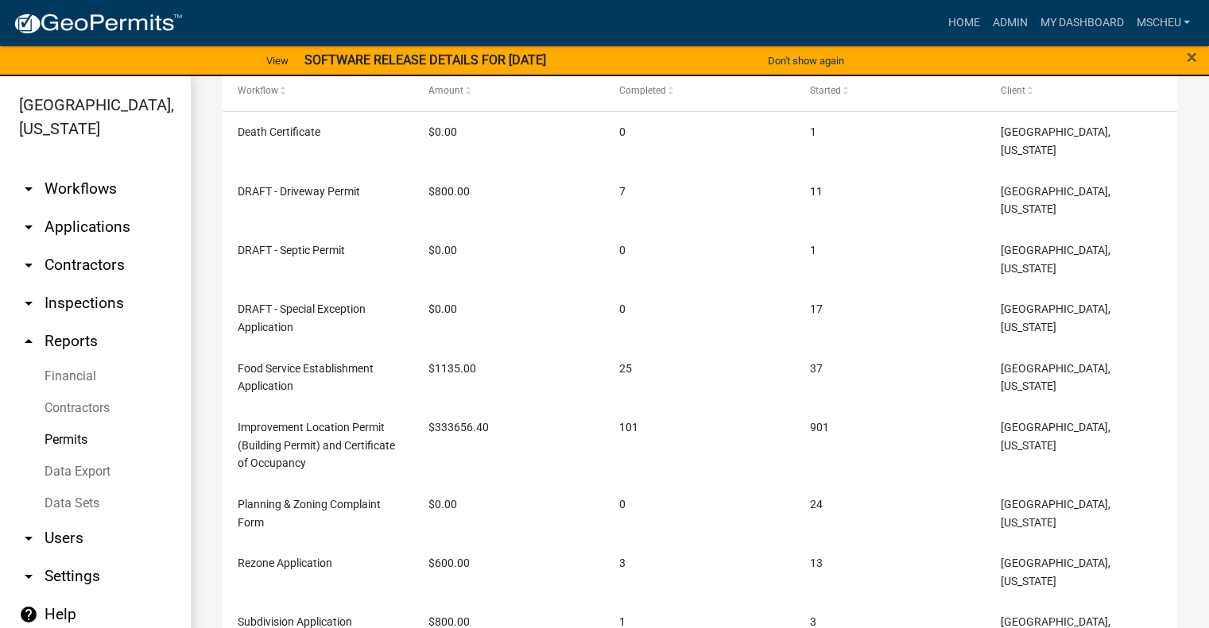
click at [96, 471] on link "Data Export" at bounding box center [95, 472] width 191 height 32
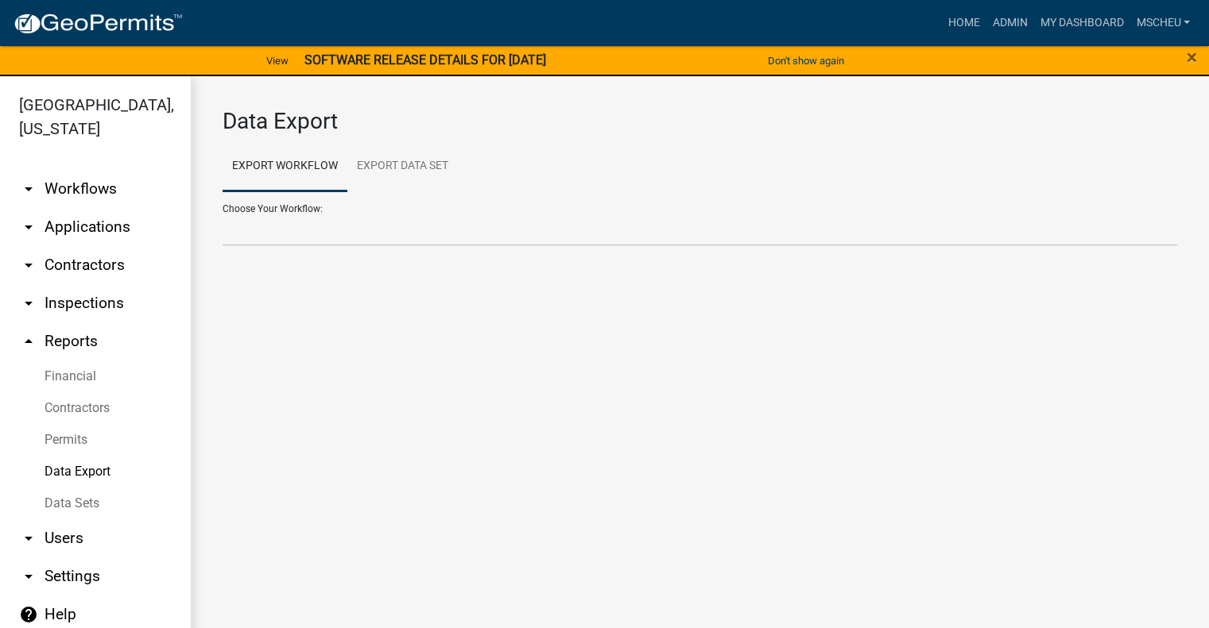
click at [97, 505] on link "Data Sets" at bounding box center [95, 504] width 191 height 32
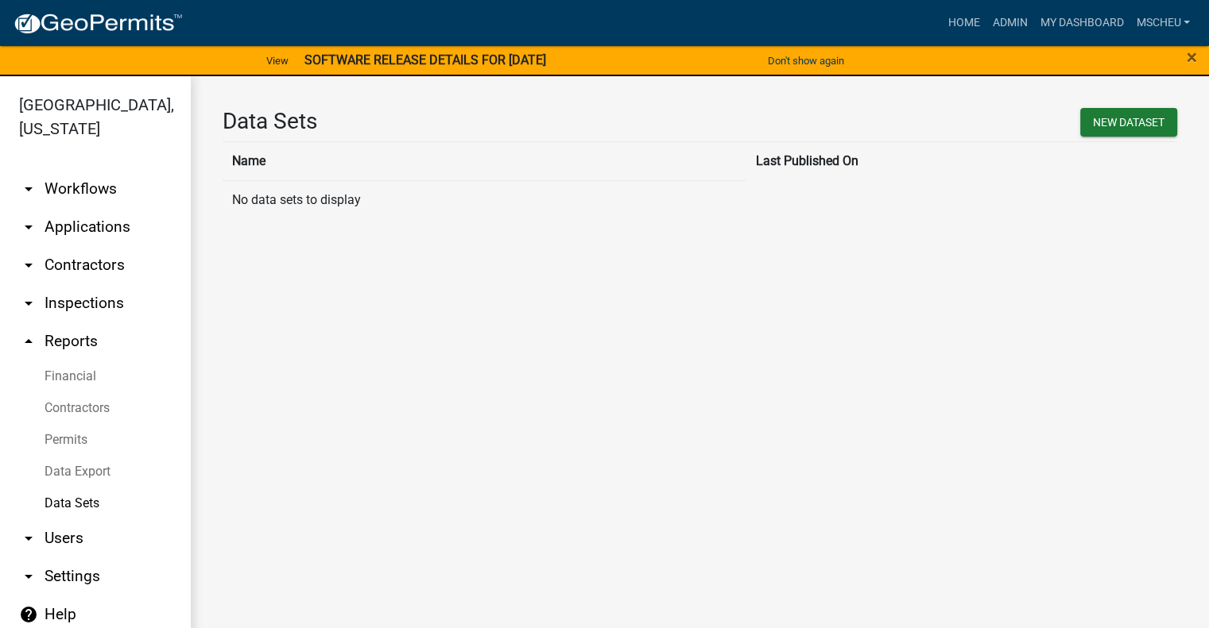
click at [76, 535] on link "arrow_drop_down Users" at bounding box center [95, 539] width 191 height 38
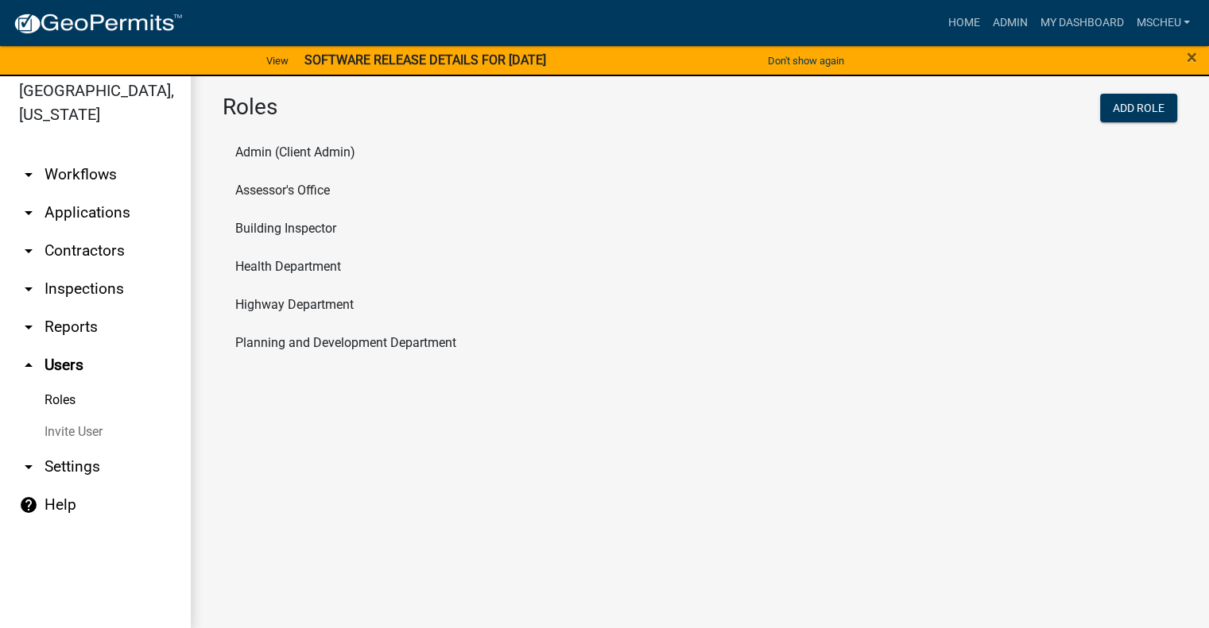
scroll to position [19, 0]
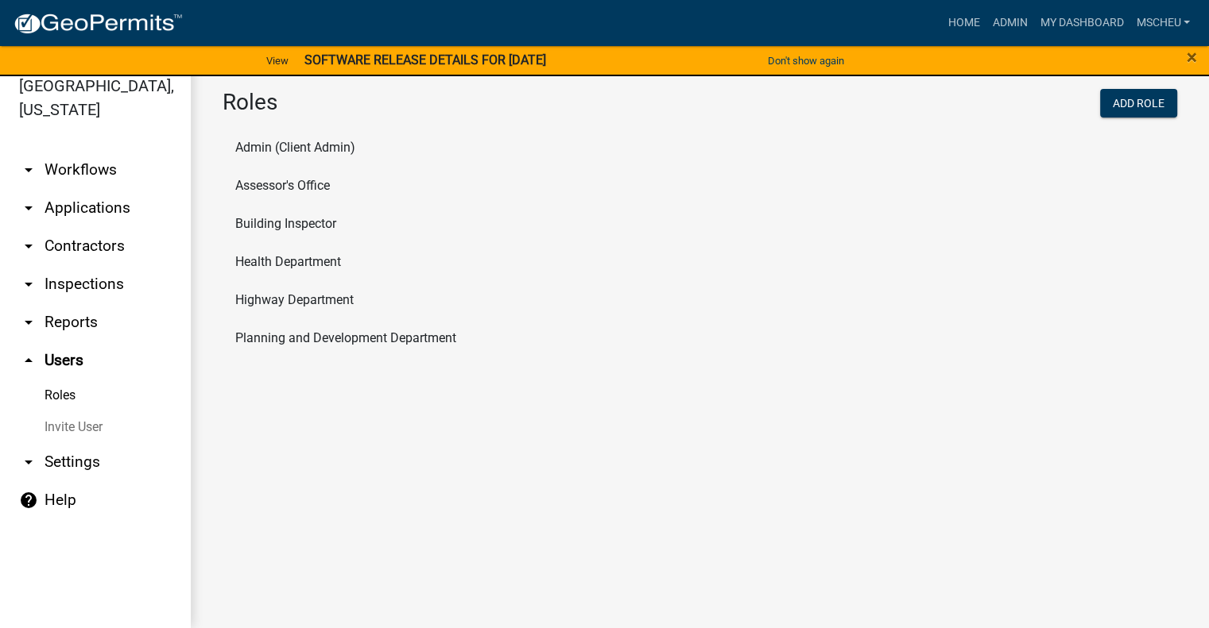
click at [56, 462] on link "arrow_drop_down Settings" at bounding box center [95, 462] width 191 height 38
select select "IN"
select select "Central Standard Time"
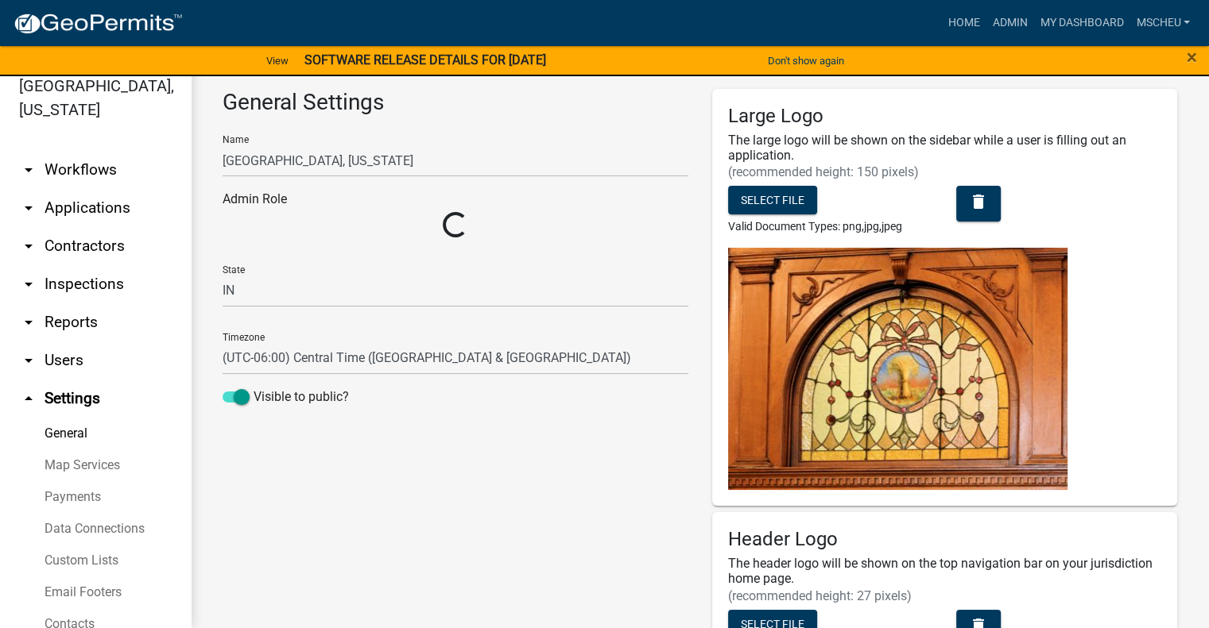
select select "a147ebb3-bdee-42be-99a0-57f55c4ca8ac"
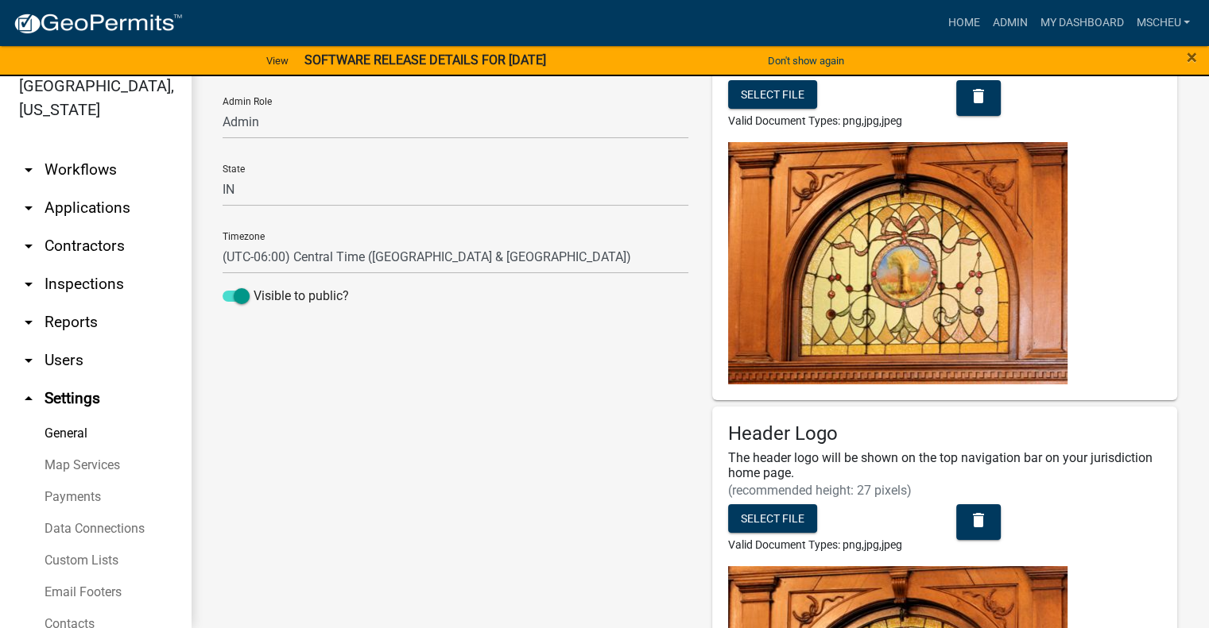
scroll to position [79, 0]
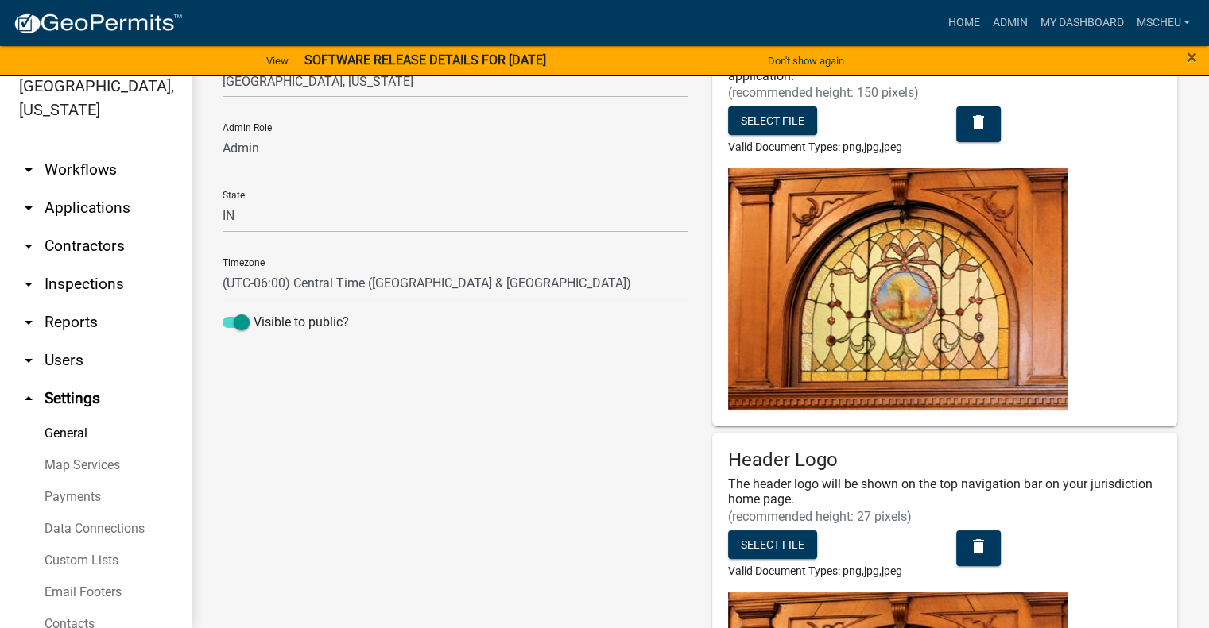
click at [99, 469] on link "Map Services" at bounding box center [95, 466] width 191 height 32
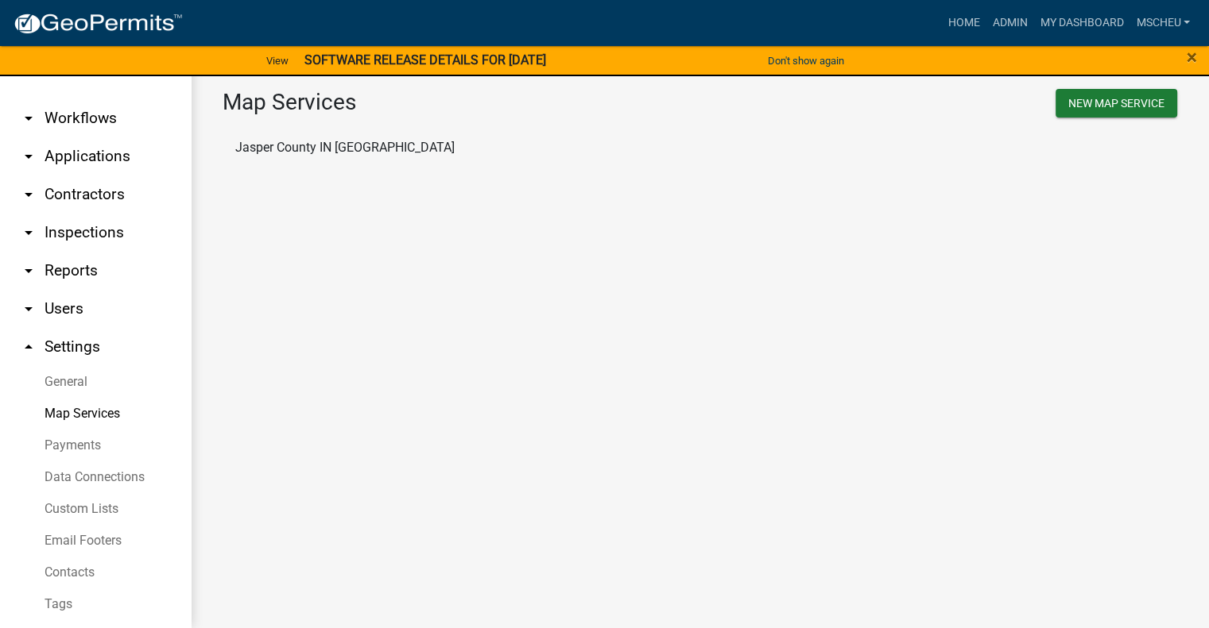
scroll to position [79, 0]
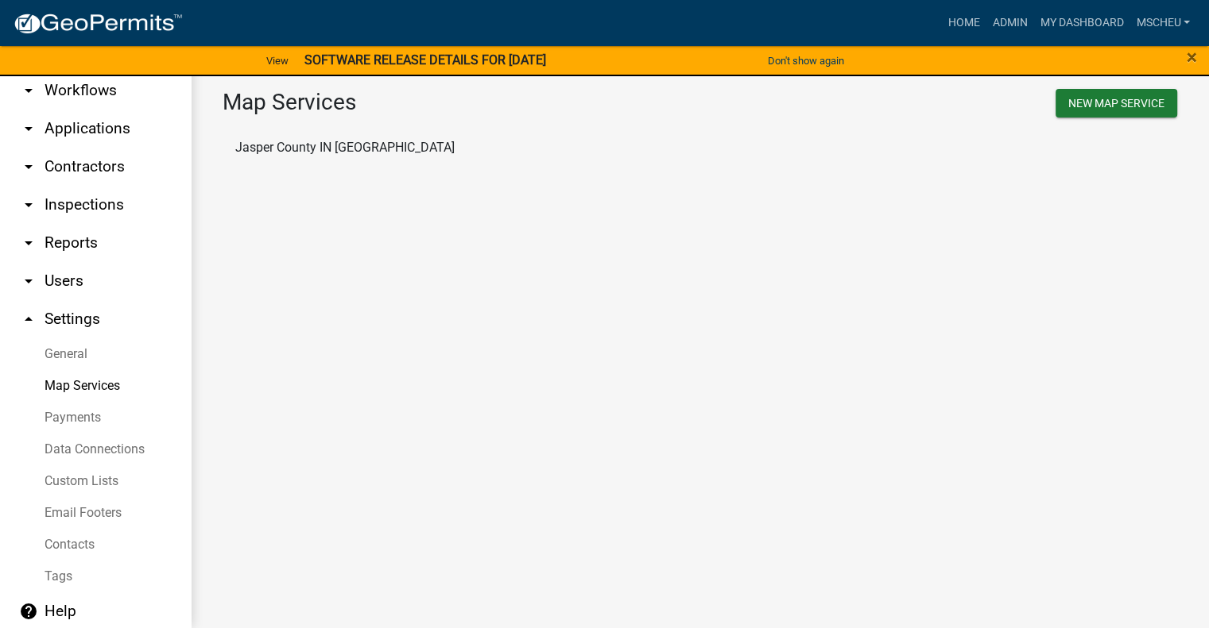
click at [91, 418] on link "Payments" at bounding box center [95, 418] width 191 height 32
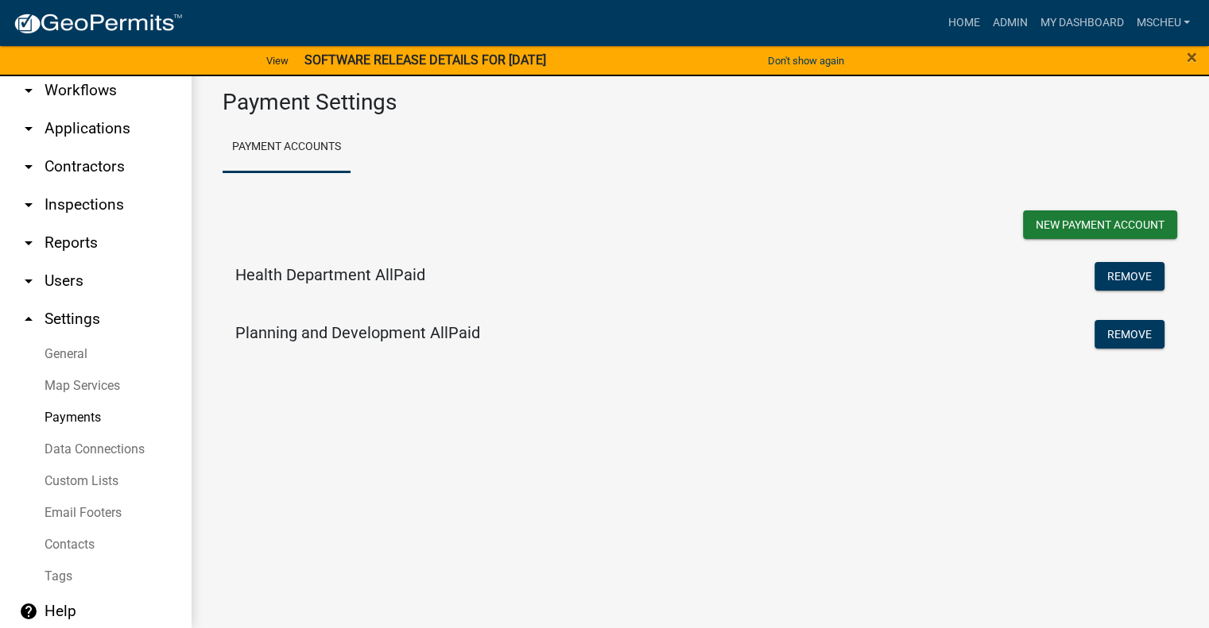
click at [95, 452] on link "Data Connections" at bounding box center [95, 450] width 191 height 32
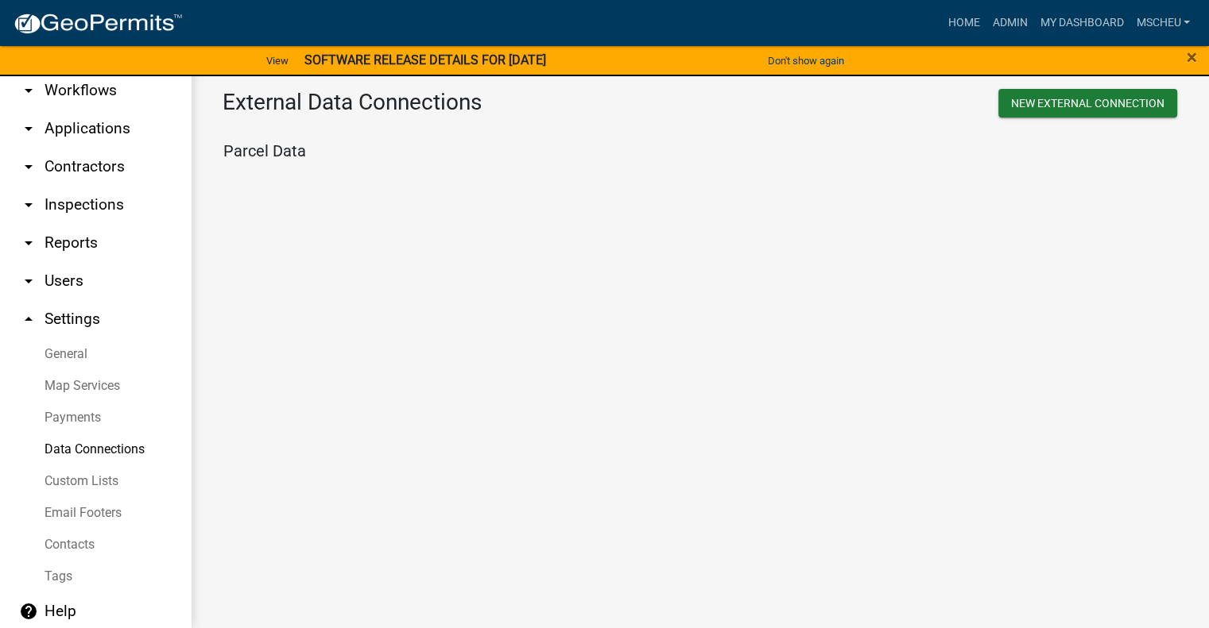
scroll to position [88, 0]
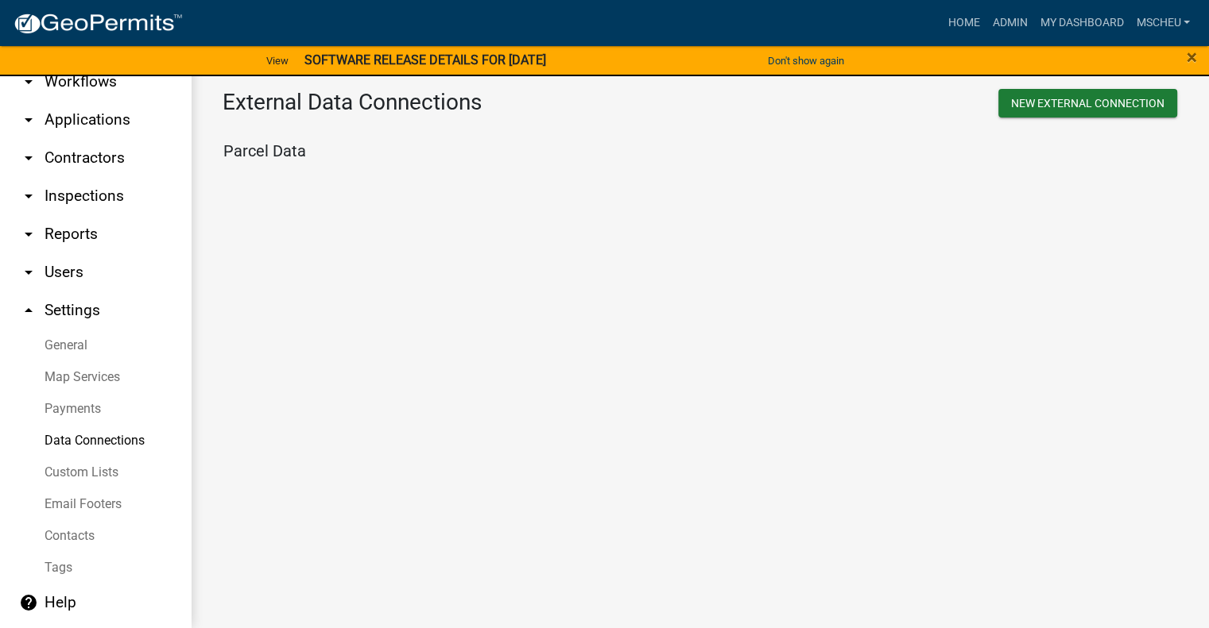
click at [114, 508] on link "Email Footers" at bounding box center [95, 505] width 191 height 32
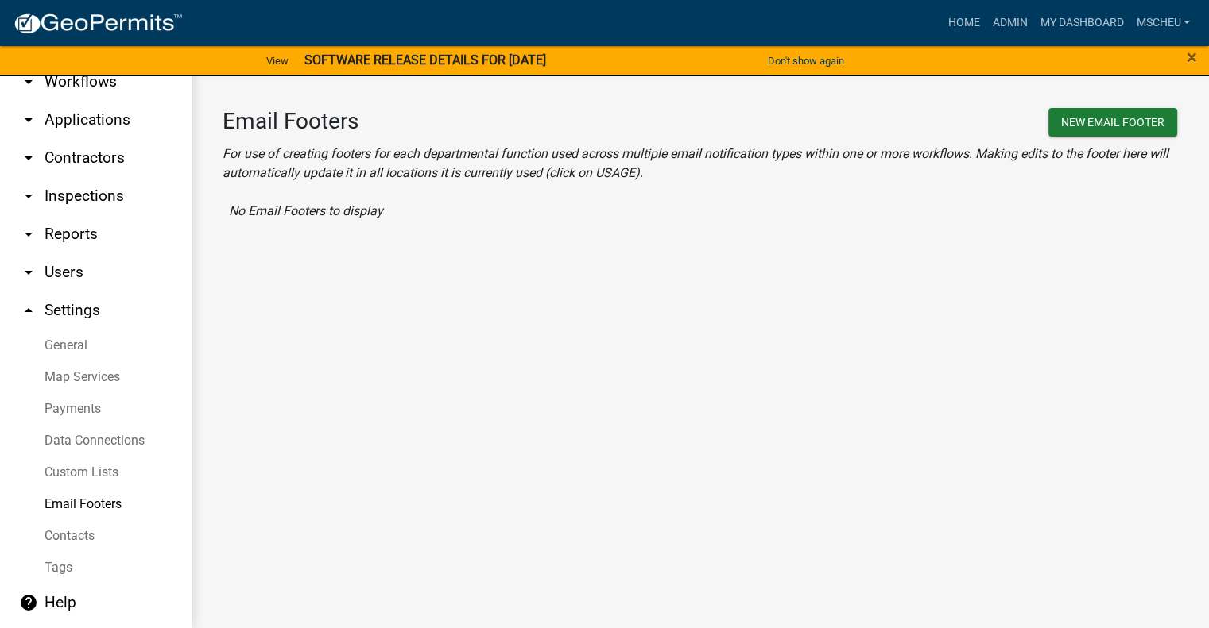
click at [85, 534] on link "Contacts" at bounding box center [95, 536] width 191 height 32
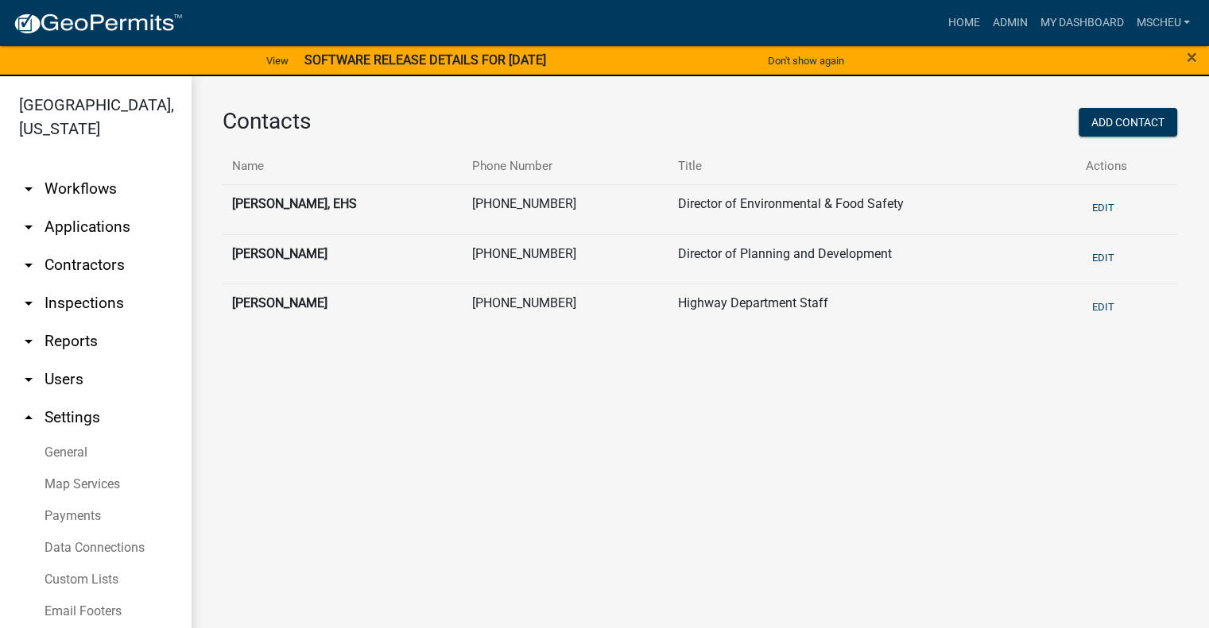
click at [76, 193] on link "arrow_drop_down Workflows" at bounding box center [95, 189] width 191 height 38
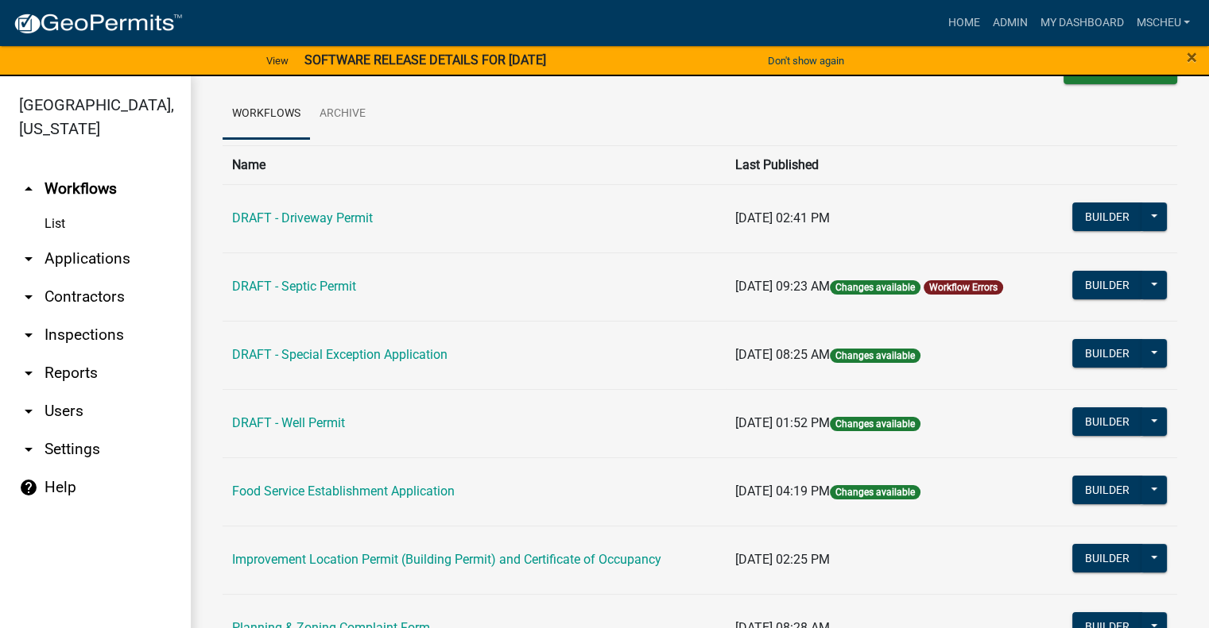
scroll to position [79, 0]
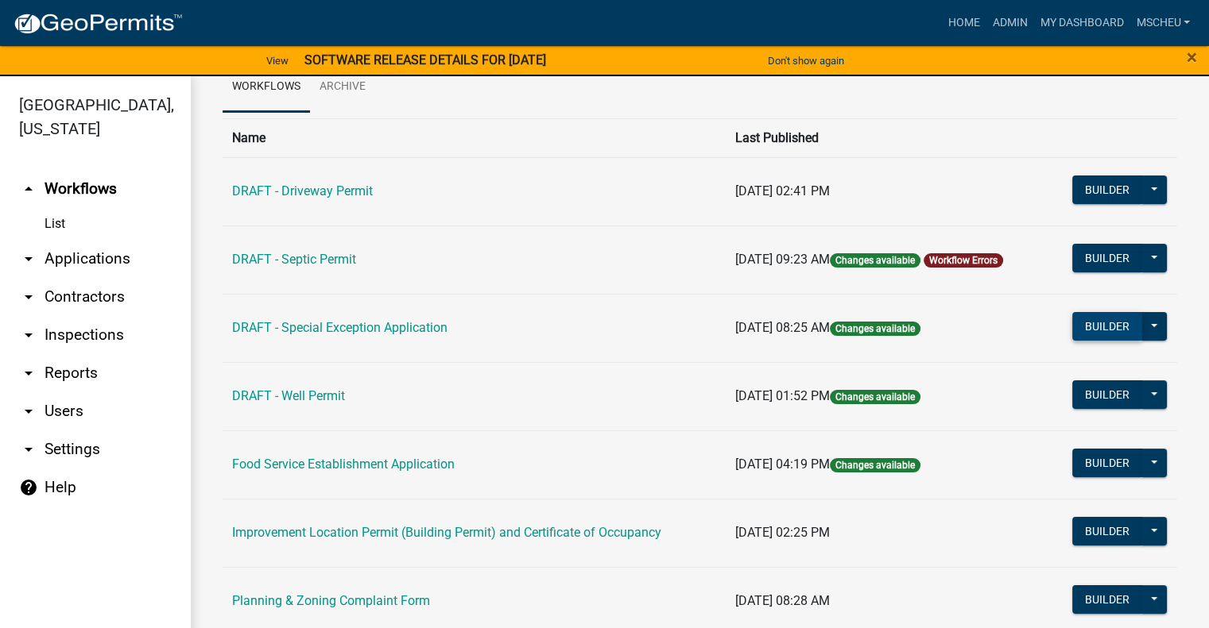
click at [1100, 323] on button "Builder" at bounding box center [1107, 326] width 70 height 29
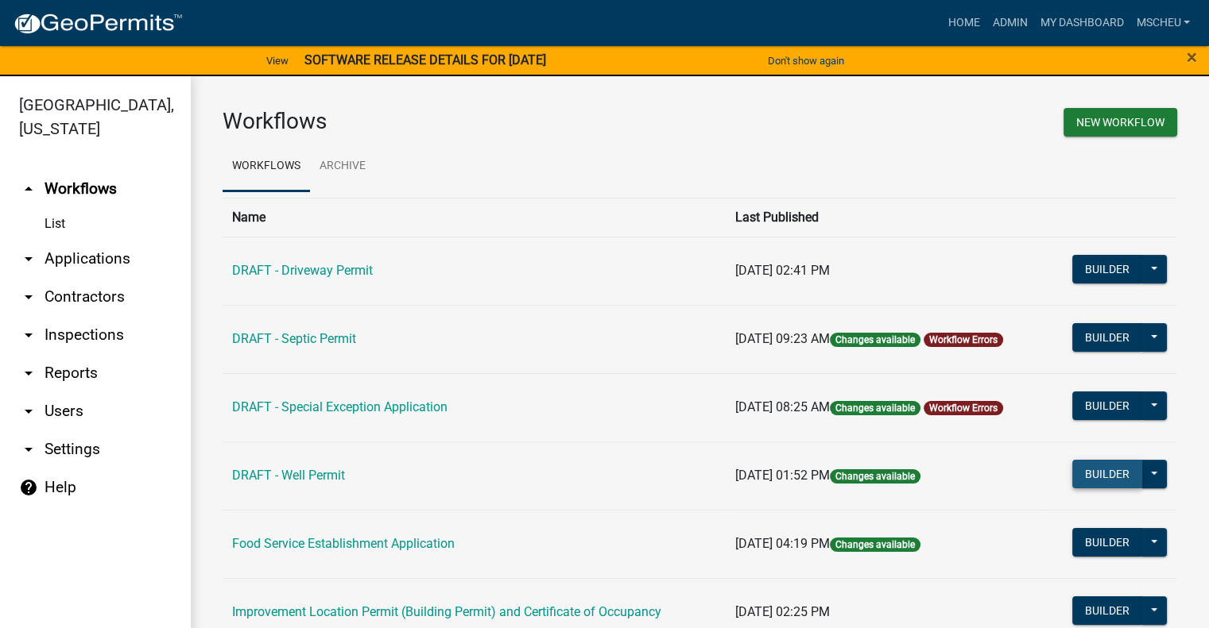
click at [1116, 473] on button "Builder" at bounding box center [1107, 474] width 70 height 29
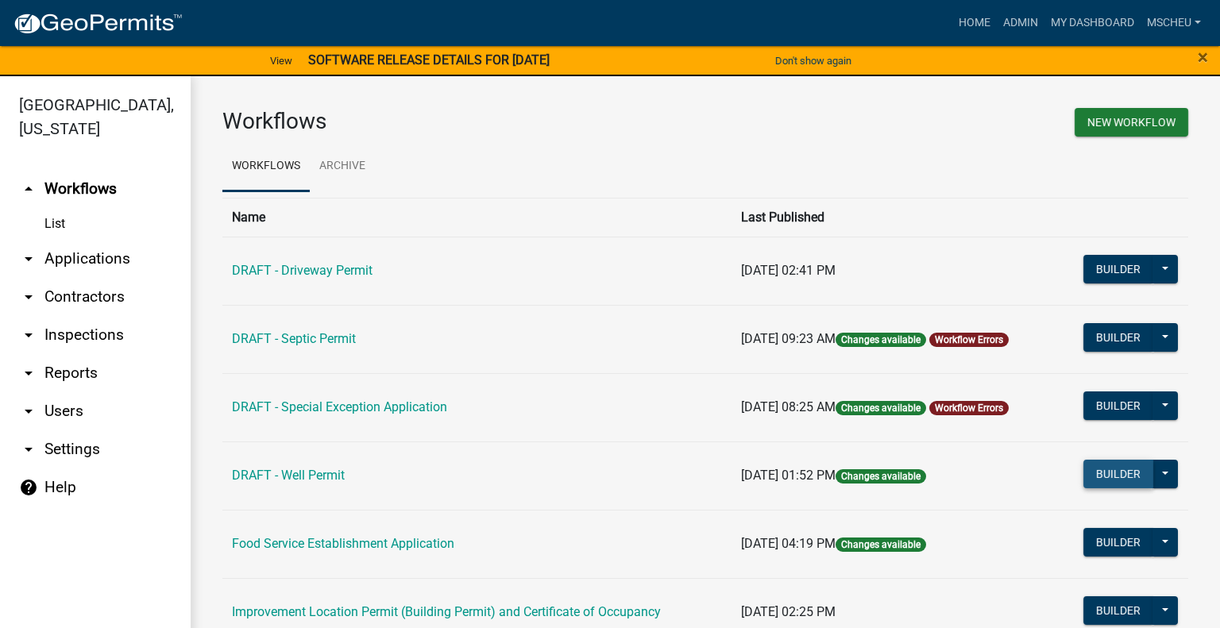
select select
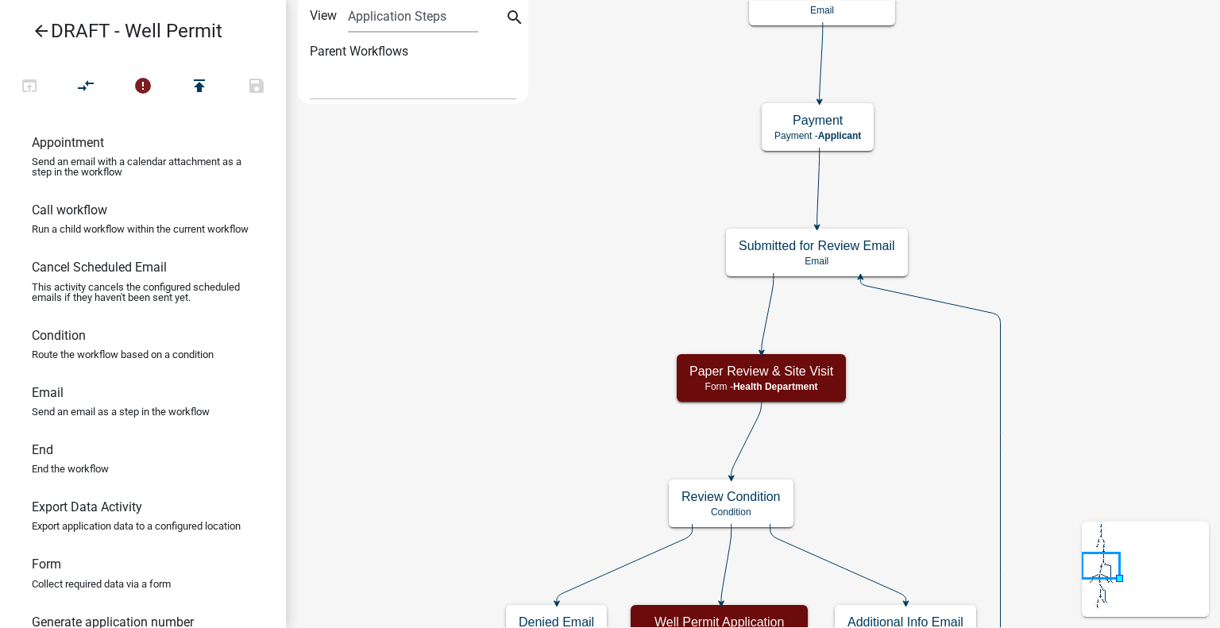
click at [44, 29] on icon "arrow_back" at bounding box center [41, 32] width 19 height 22
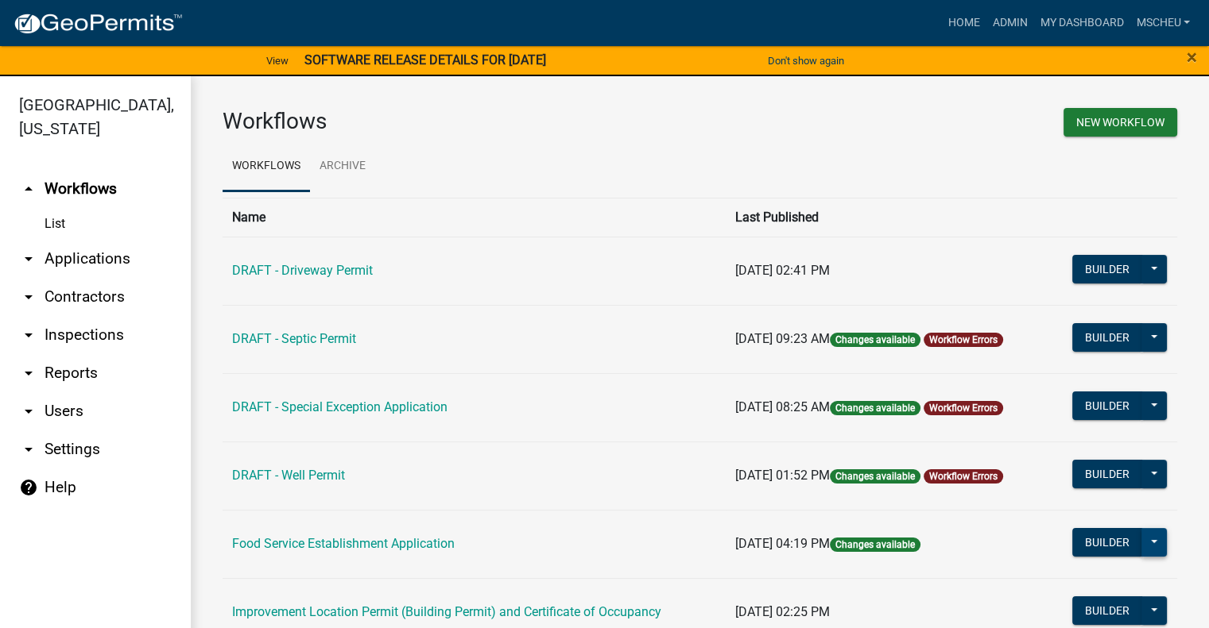
click at [1145, 540] on button at bounding box center [1153, 542] width 25 height 29
click at [1062, 584] on button "Publish" at bounding box center [1101, 584] width 132 height 38
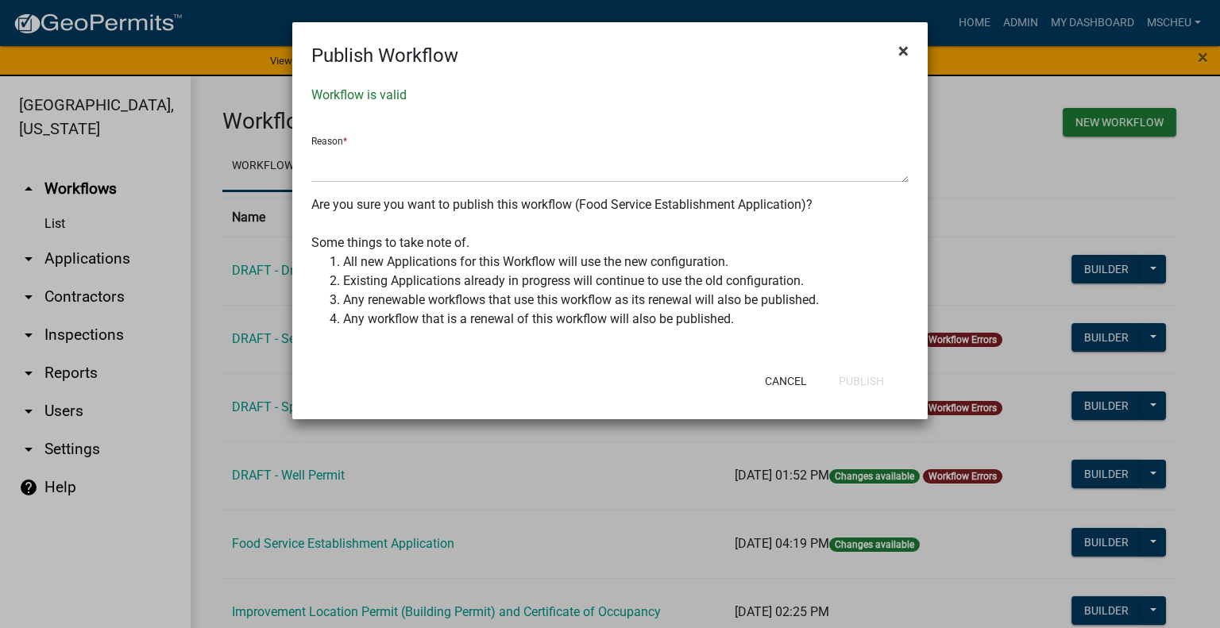
click at [903, 46] on span "×" at bounding box center [904, 51] width 10 height 22
